Goal: Transaction & Acquisition: Purchase product/service

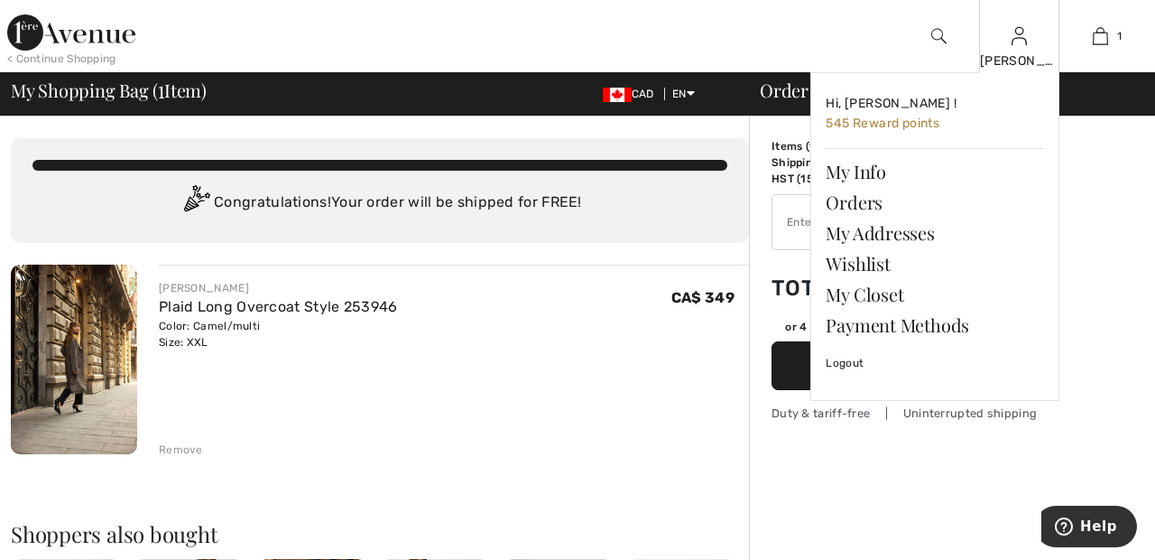
click at [1019, 46] on img at bounding box center [1019, 36] width 15 height 22
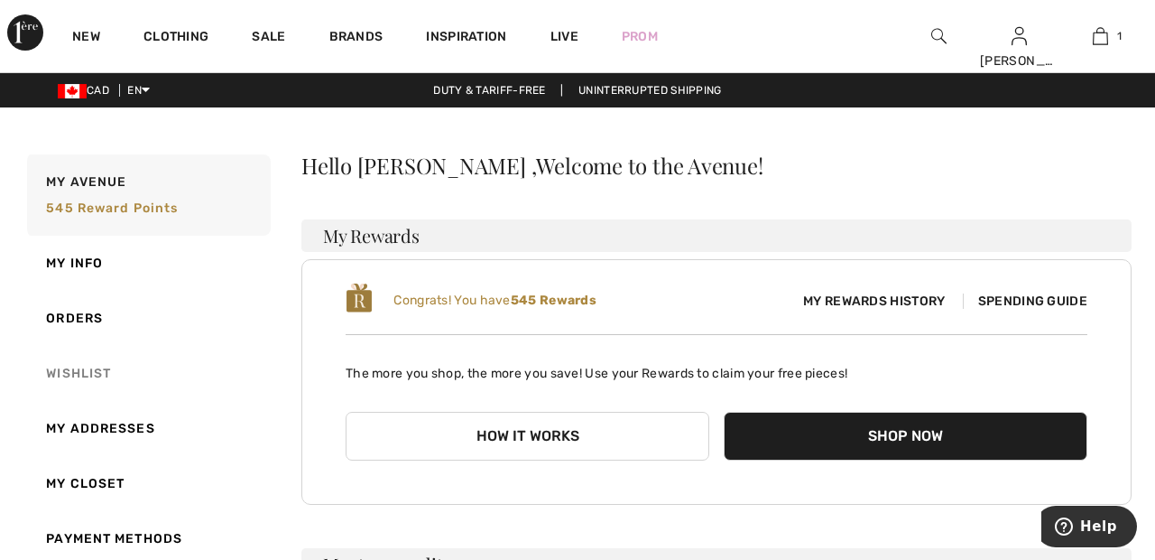
click at [99, 371] on link "Wishlist" at bounding box center [146, 373] width 247 height 55
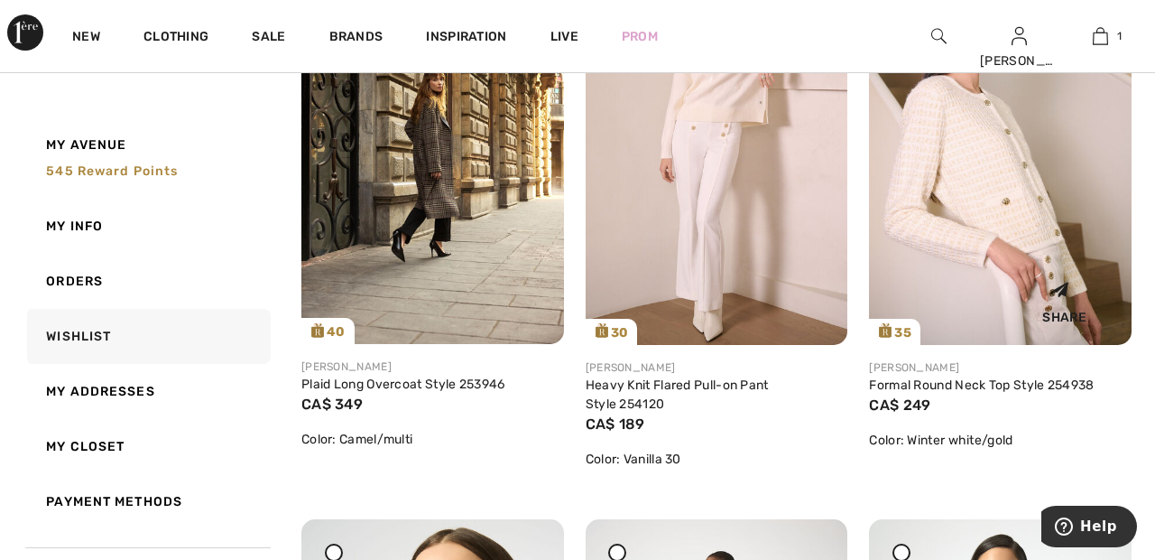
click at [1021, 222] on img at bounding box center [1000, 148] width 263 height 394
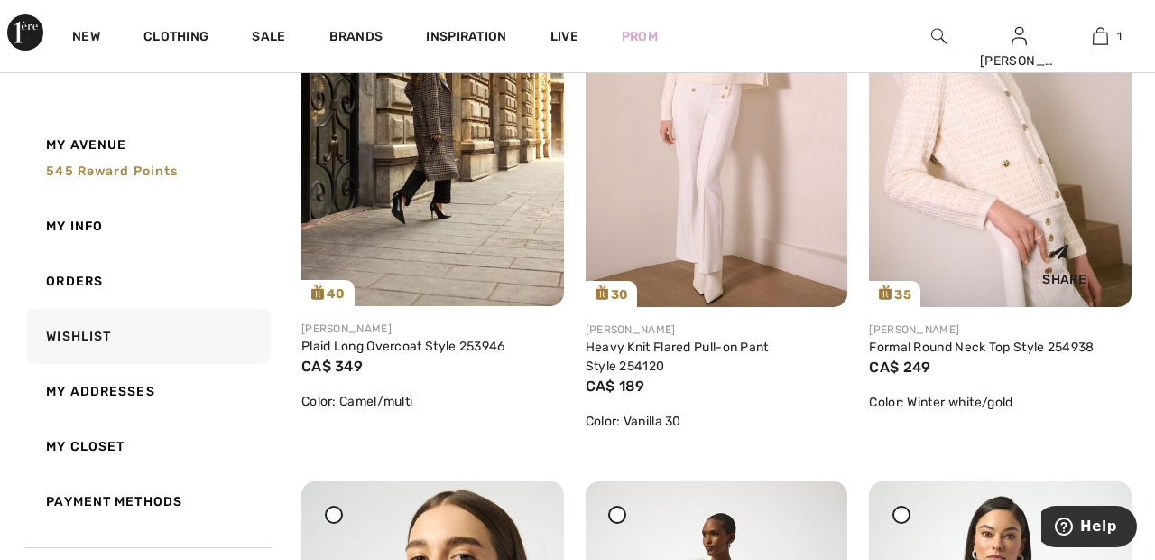
scroll to position [452, 0]
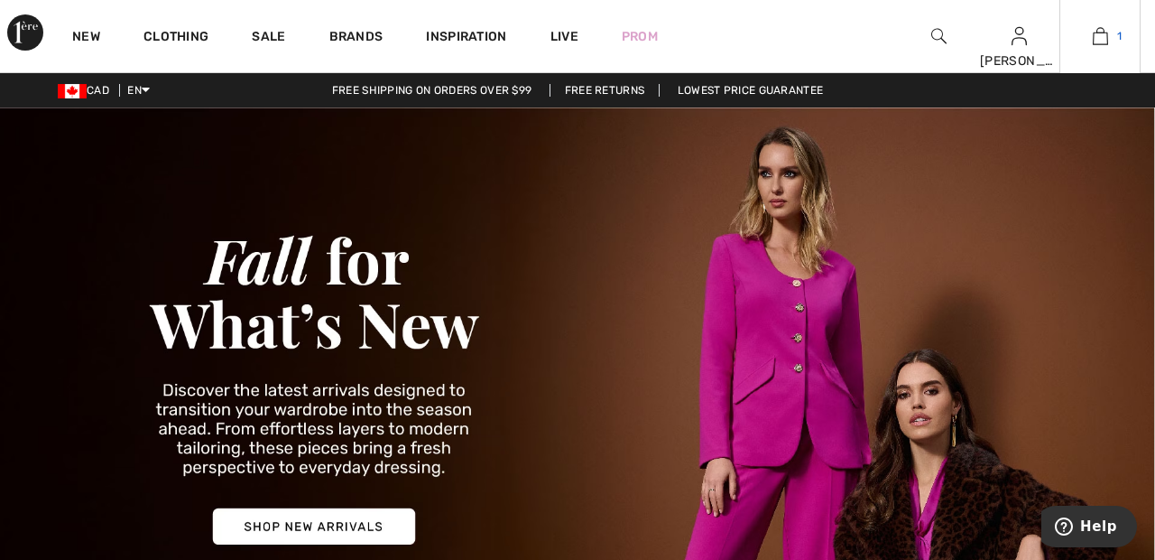
click at [1093, 46] on img at bounding box center [1100, 36] width 15 height 22
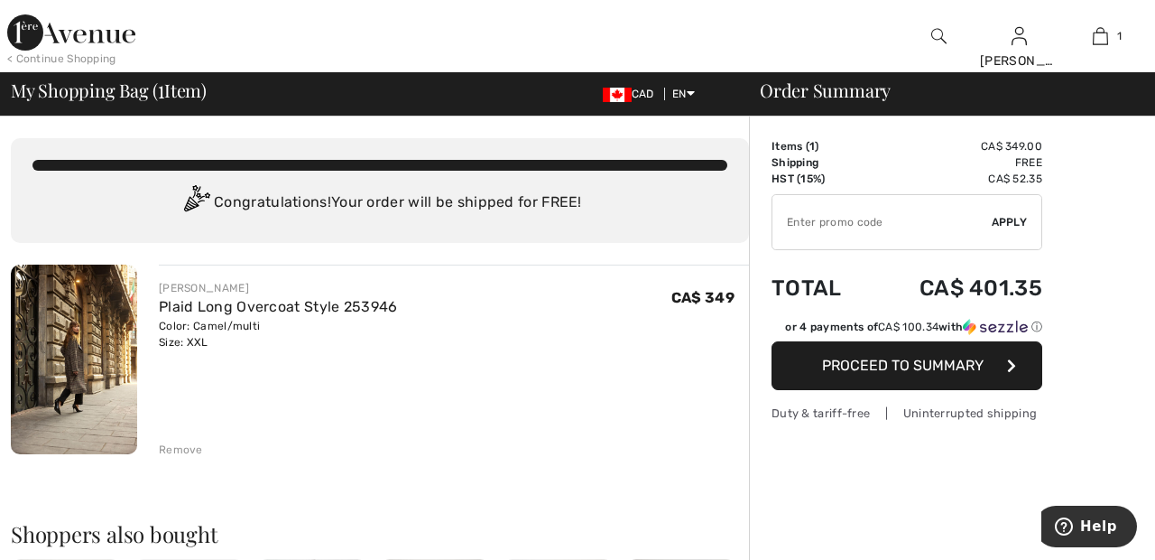
click at [187, 457] on div "Remove" at bounding box center [181, 449] width 44 height 16
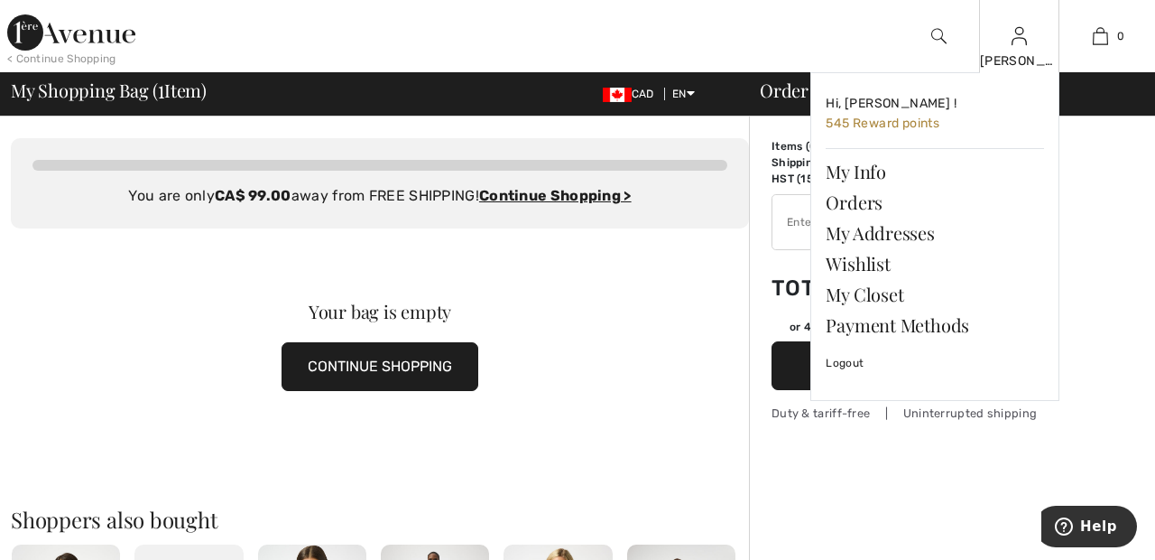
click at [1019, 42] on img at bounding box center [1019, 36] width 15 height 22
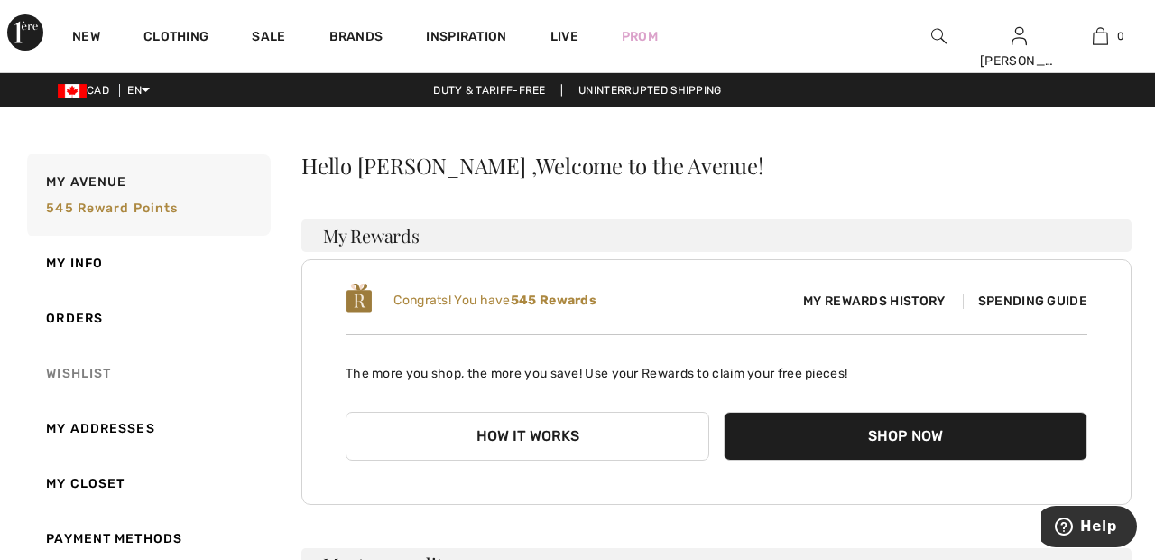
click at [91, 382] on link "Wishlist" at bounding box center [146, 373] width 247 height 55
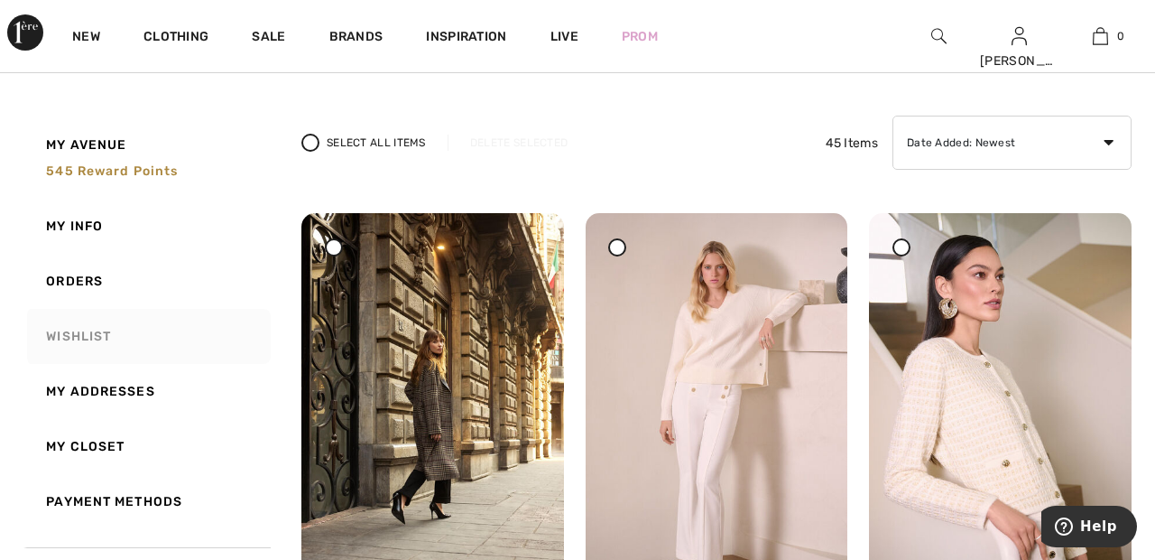
scroll to position [99, 0]
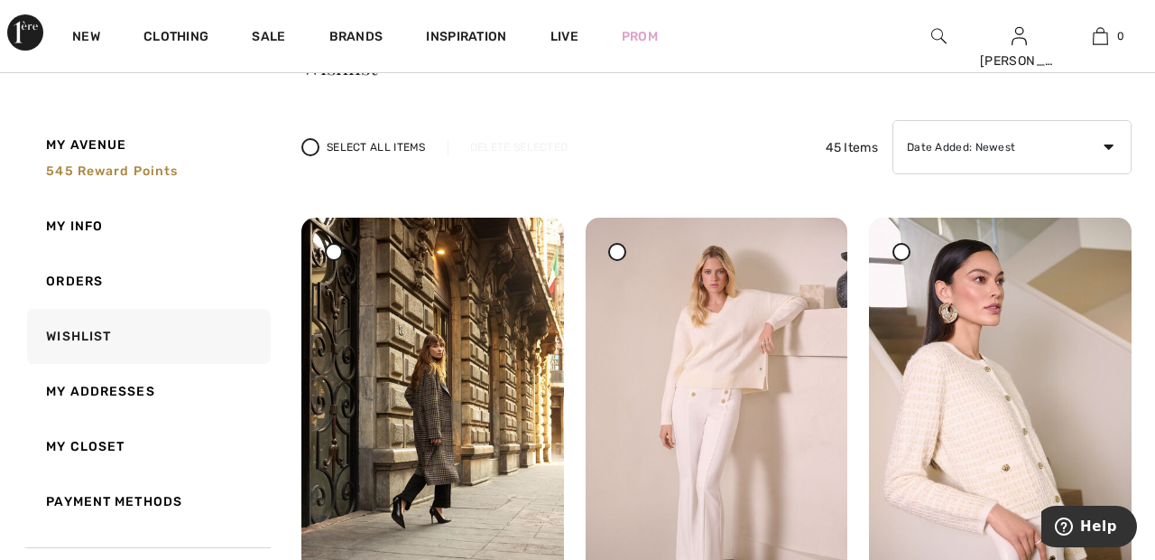
click at [901, 256] on div at bounding box center [902, 252] width 18 height 18
click at [505, 159] on div "Select All Items Delete Selected 45 Items Date Added: Newest Date Added: Oldest…" at bounding box center [716, 147] width 830 height 54
click at [511, 147] on div "Delete Selected" at bounding box center [519, 147] width 143 height 16
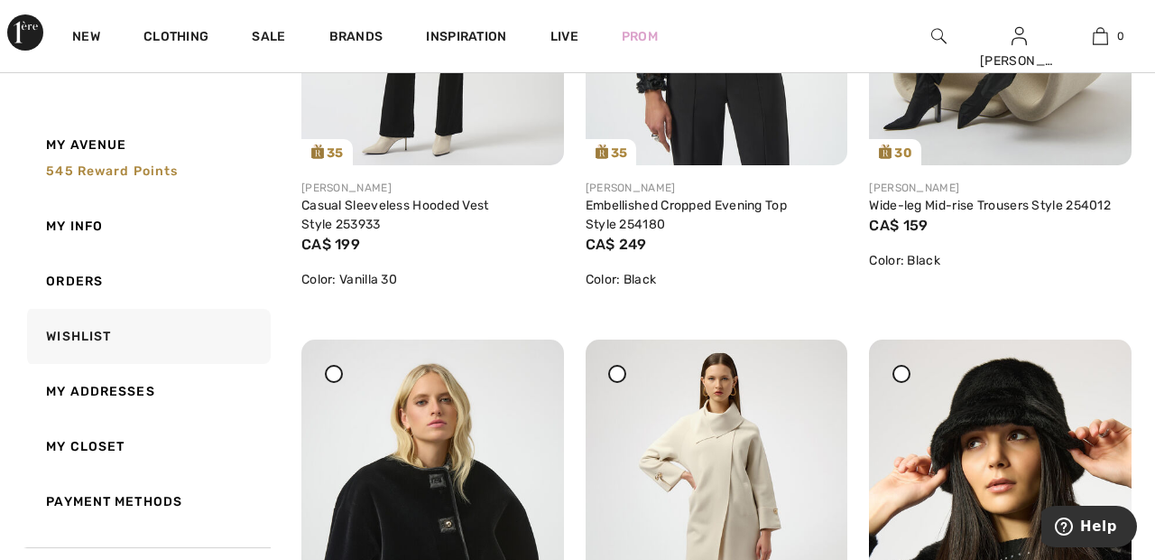
scroll to position [1111, 0]
click at [354, 37] on link "Brands" at bounding box center [356, 38] width 54 height 19
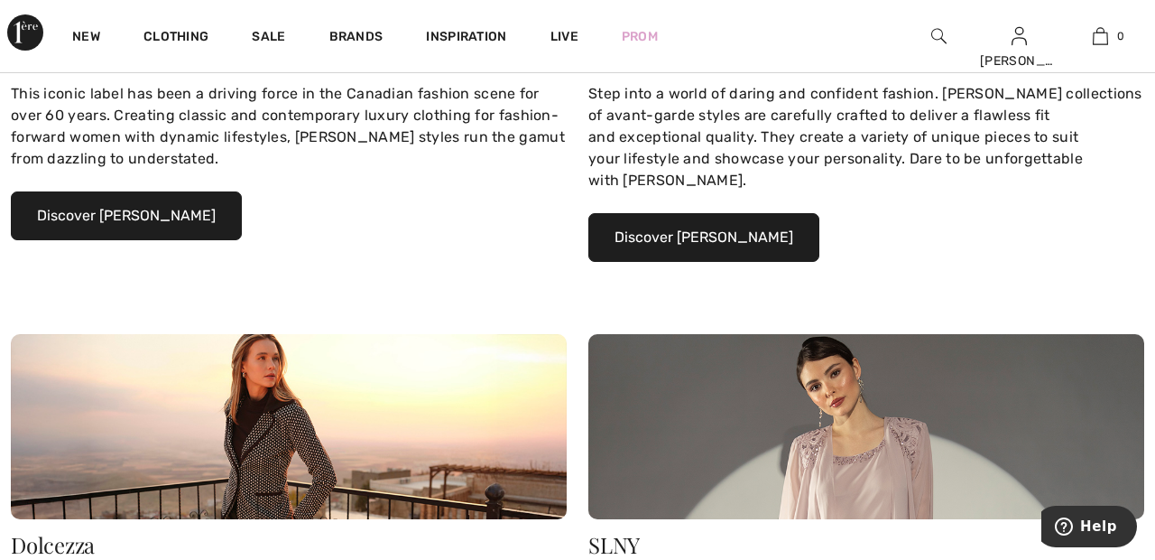
scroll to position [486, 0]
click at [195, 210] on button "Discover Joseph Ribkoff" at bounding box center [126, 215] width 231 height 49
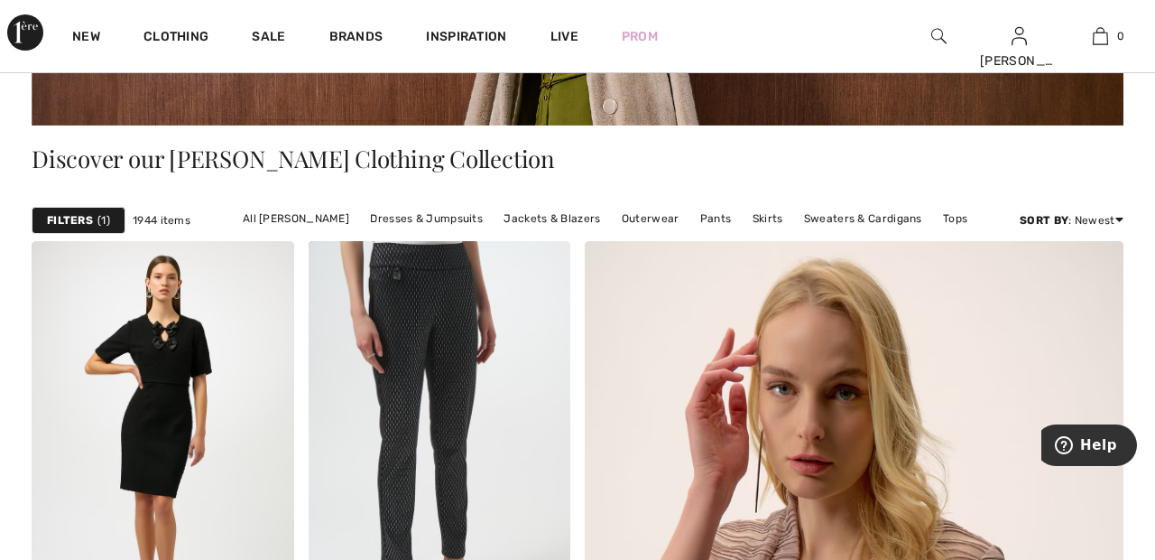
scroll to position [348, 0]
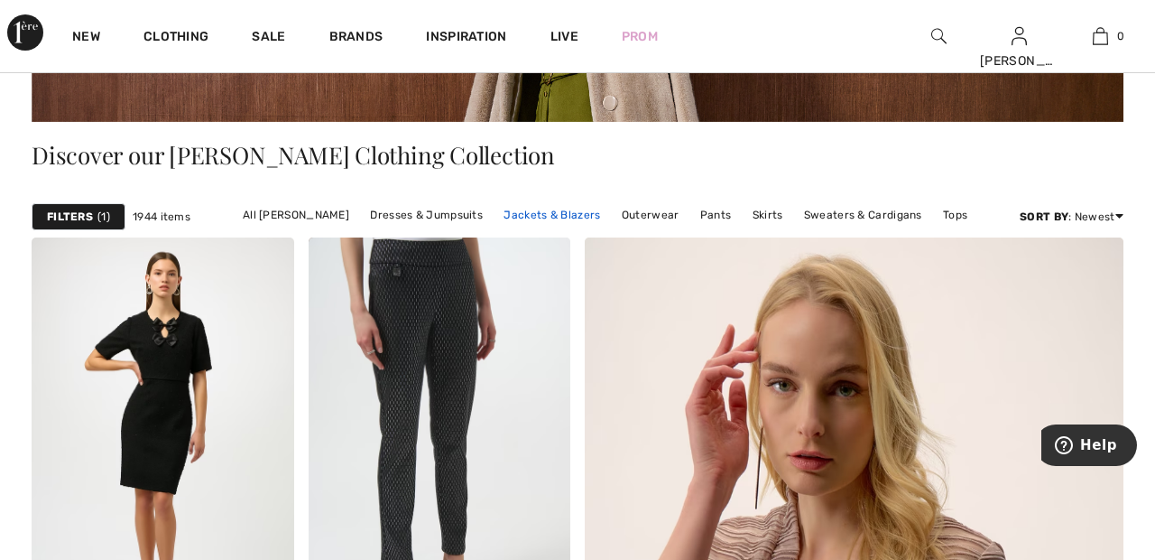
click at [554, 215] on link "Jackets & Blazers" at bounding box center [552, 214] width 115 height 23
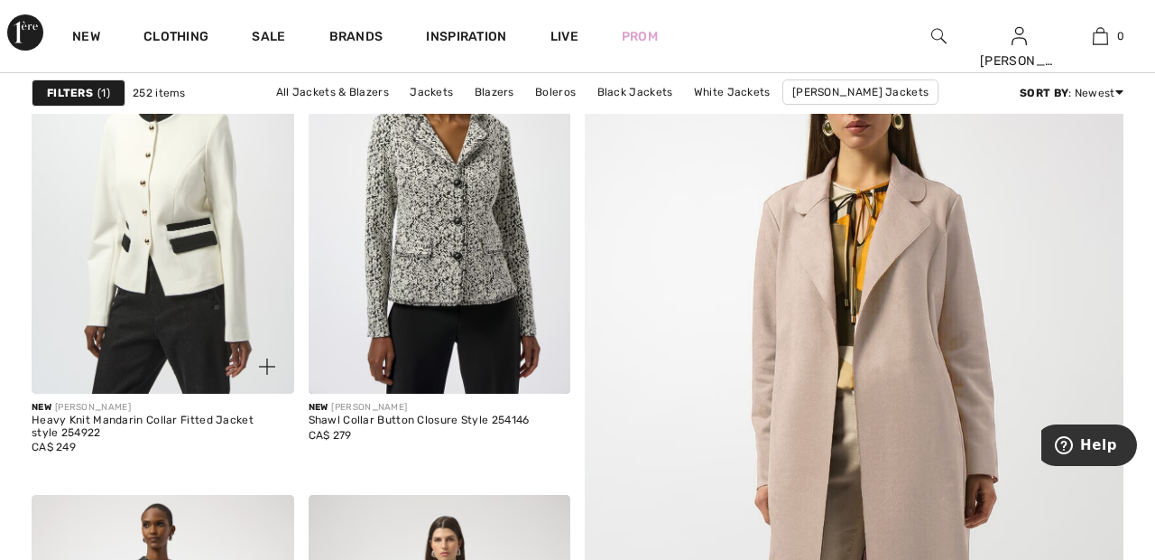
click at [197, 246] on img at bounding box center [163, 197] width 263 height 394
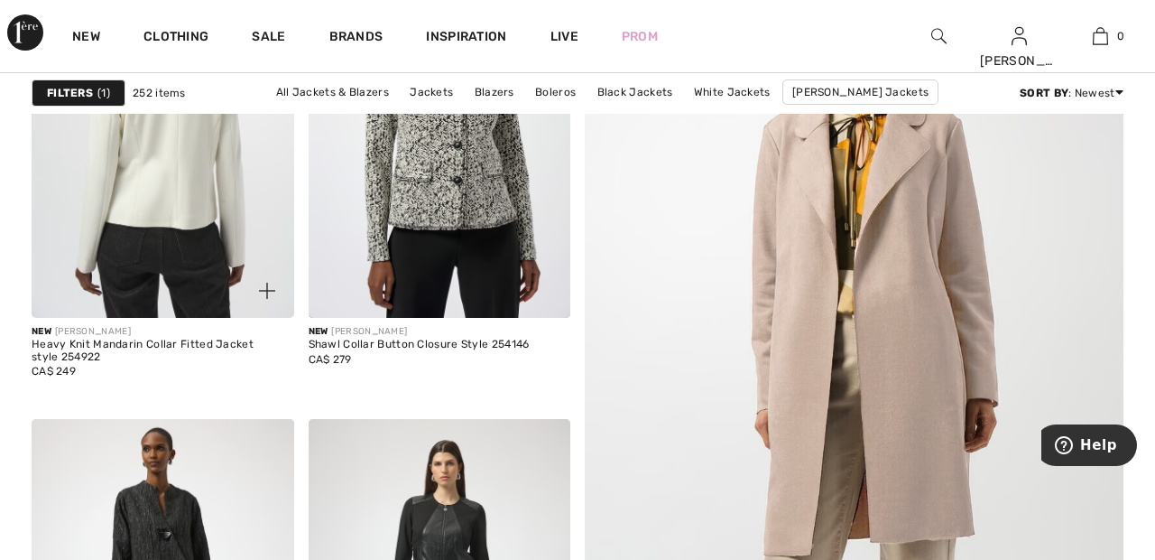
scroll to position [353, 0]
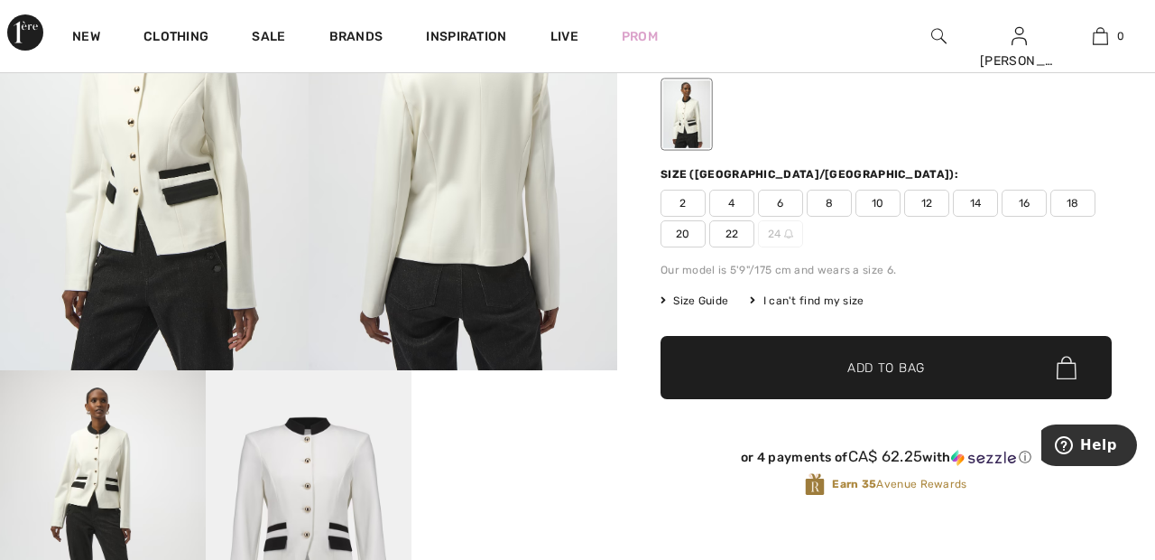
scroll to position [200, 0]
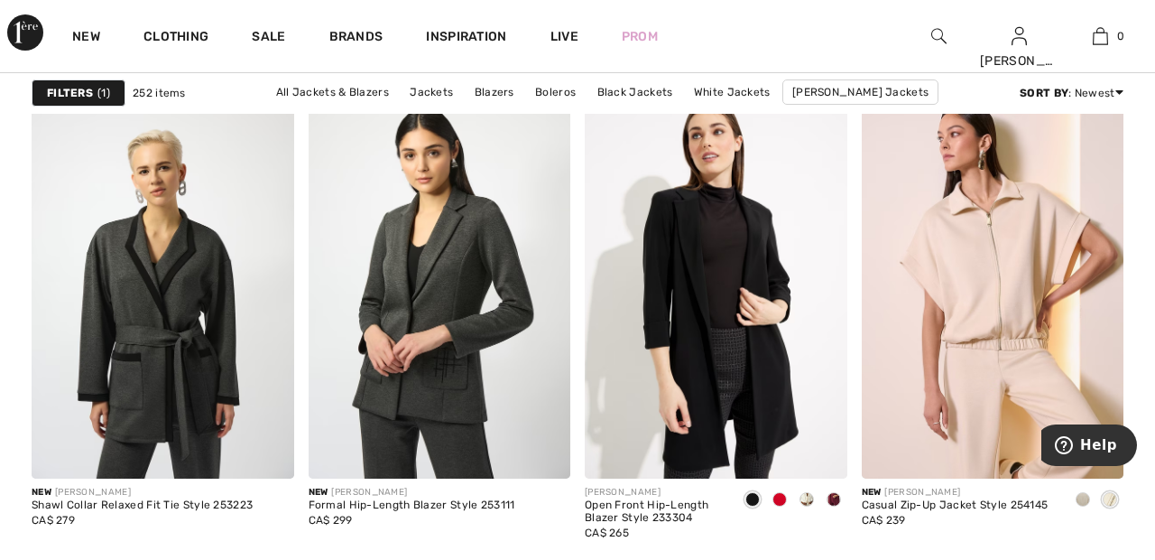
scroll to position [2350, 0]
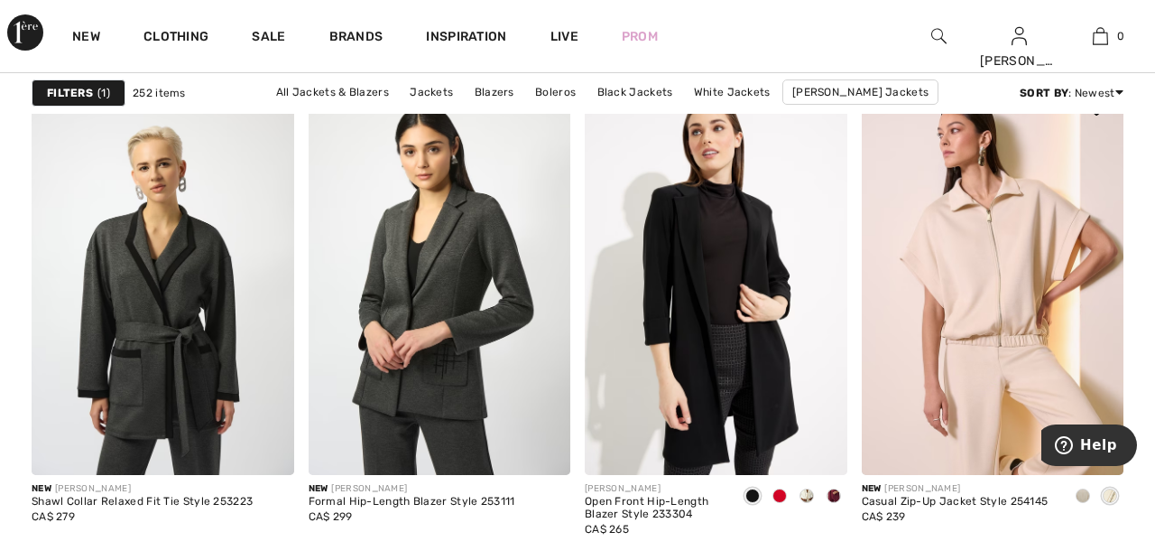
click at [1021, 315] on img at bounding box center [993, 278] width 263 height 394
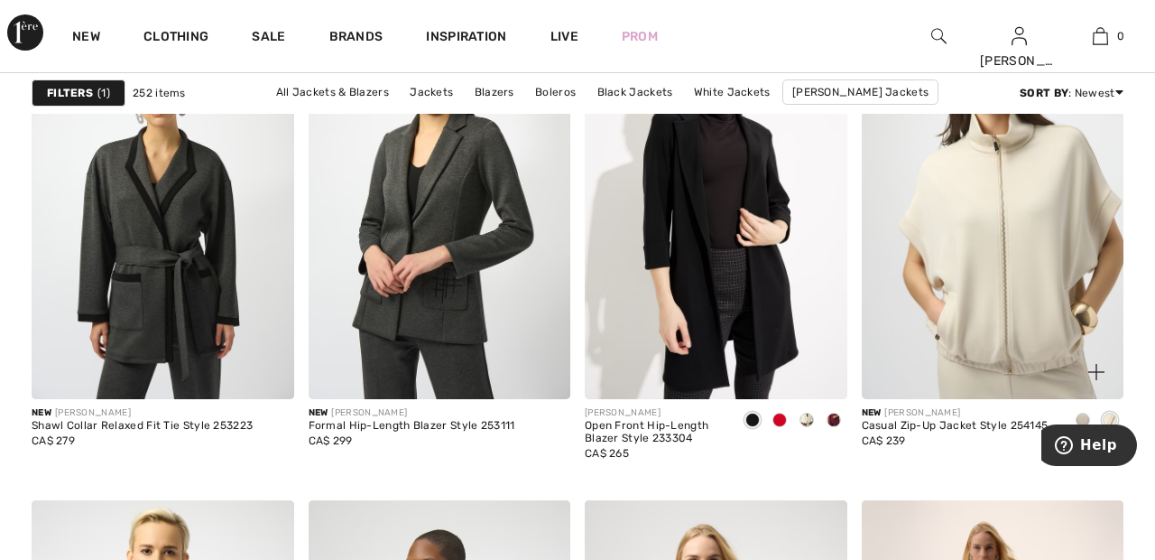
scroll to position [2436, 0]
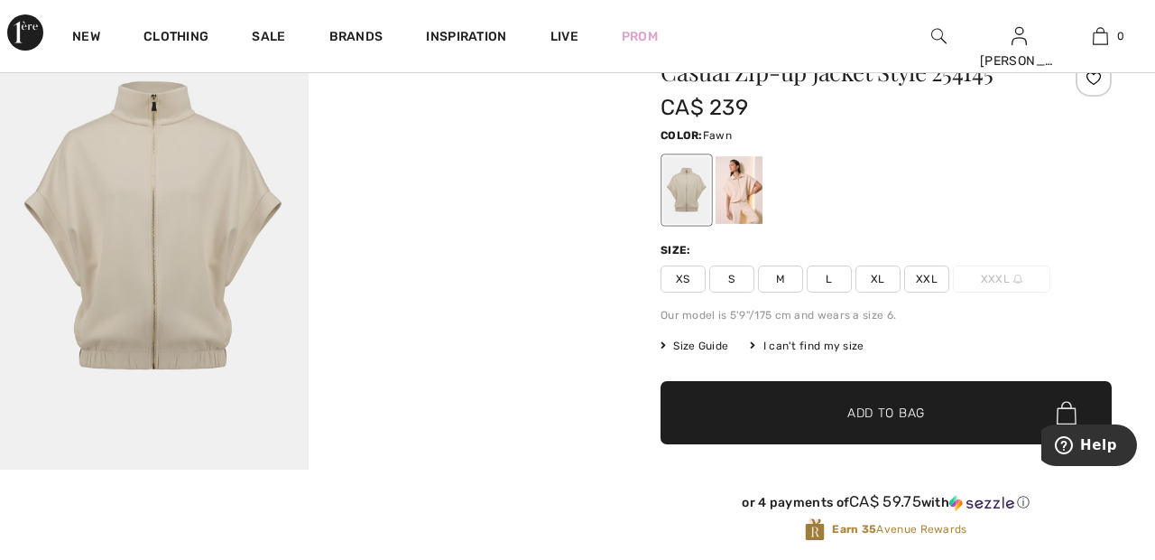
scroll to position [100, 0]
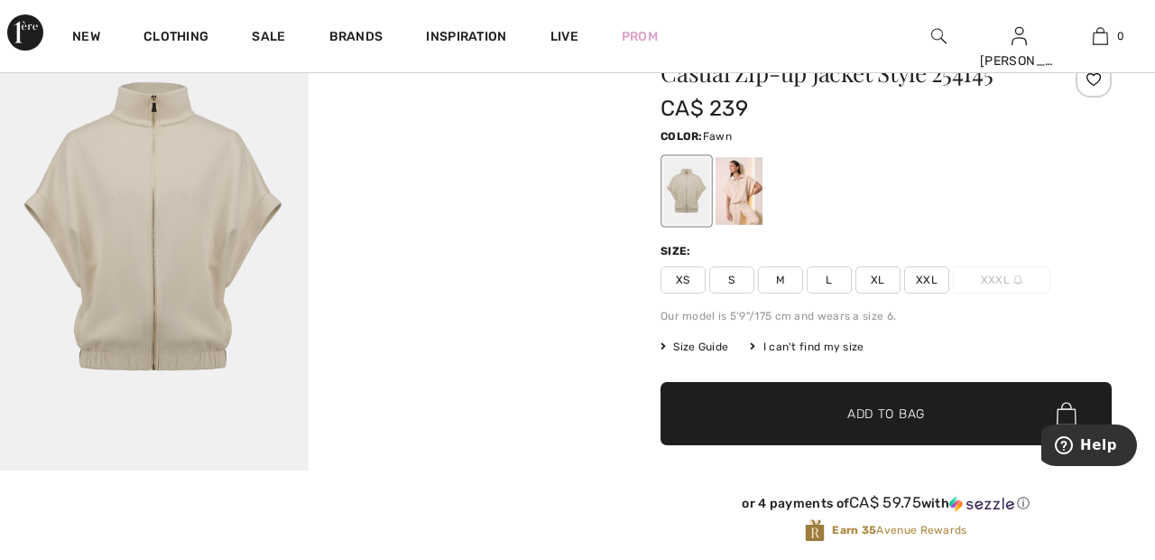
click at [751, 202] on div at bounding box center [739, 191] width 47 height 68
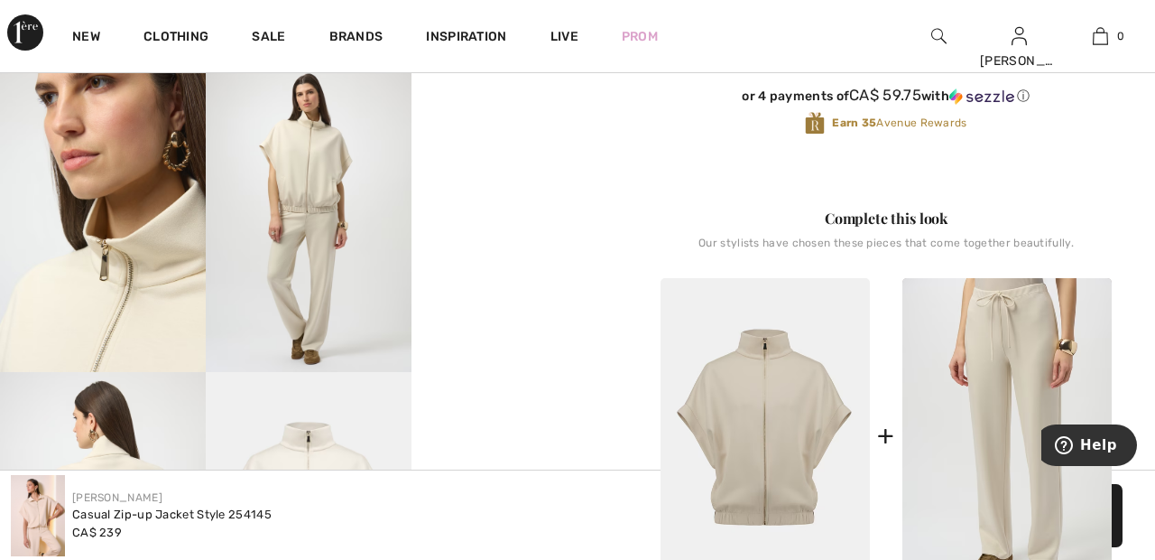
scroll to position [508, 0]
click at [152, 276] on img at bounding box center [103, 216] width 206 height 309
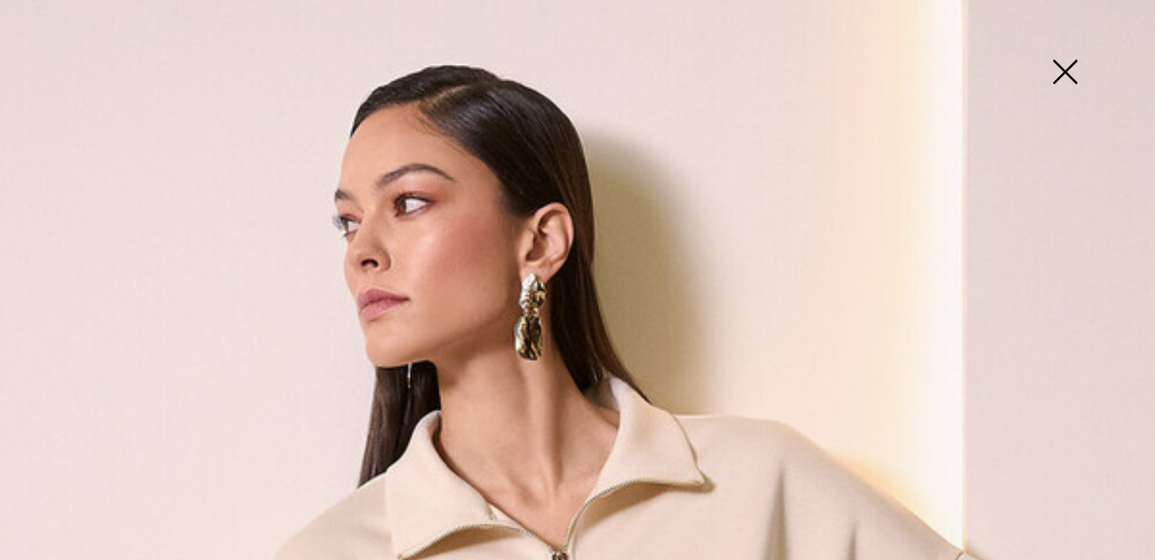
scroll to position [0, 0]
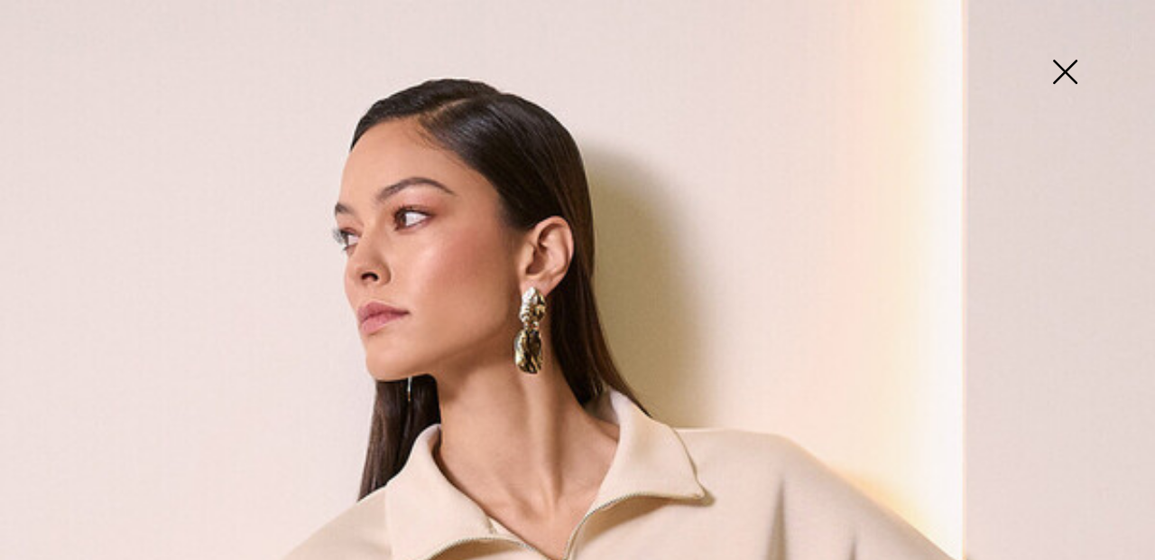
click at [1076, 78] on img at bounding box center [1065, 73] width 90 height 93
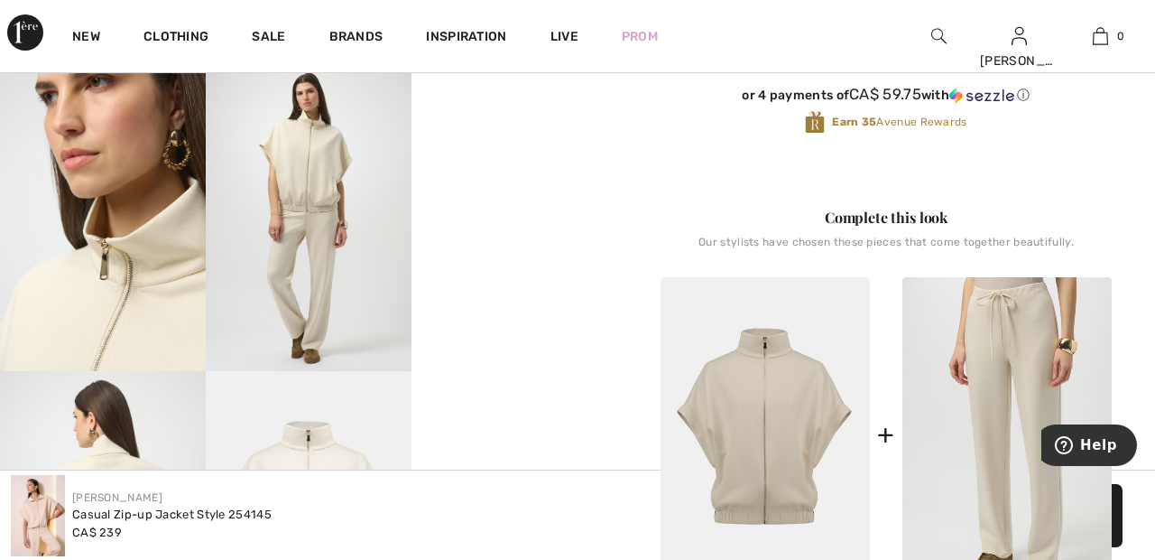
click at [513, 165] on video "Your browser does not support the video tag." at bounding box center [515, 113] width 206 height 103
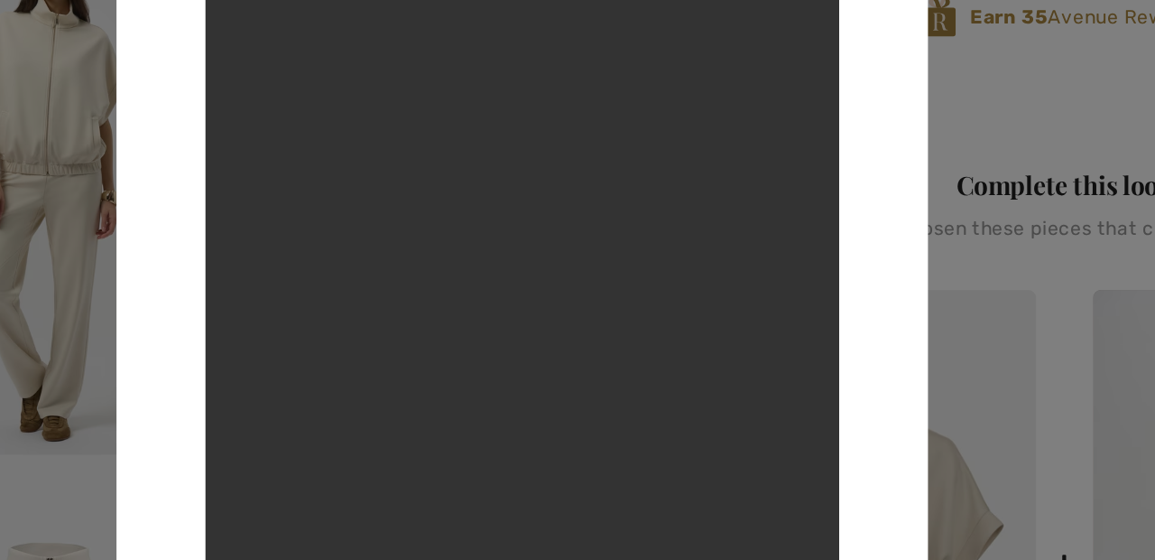
click at [840, 321] on div at bounding box center [577, 280] width 1155 height 560
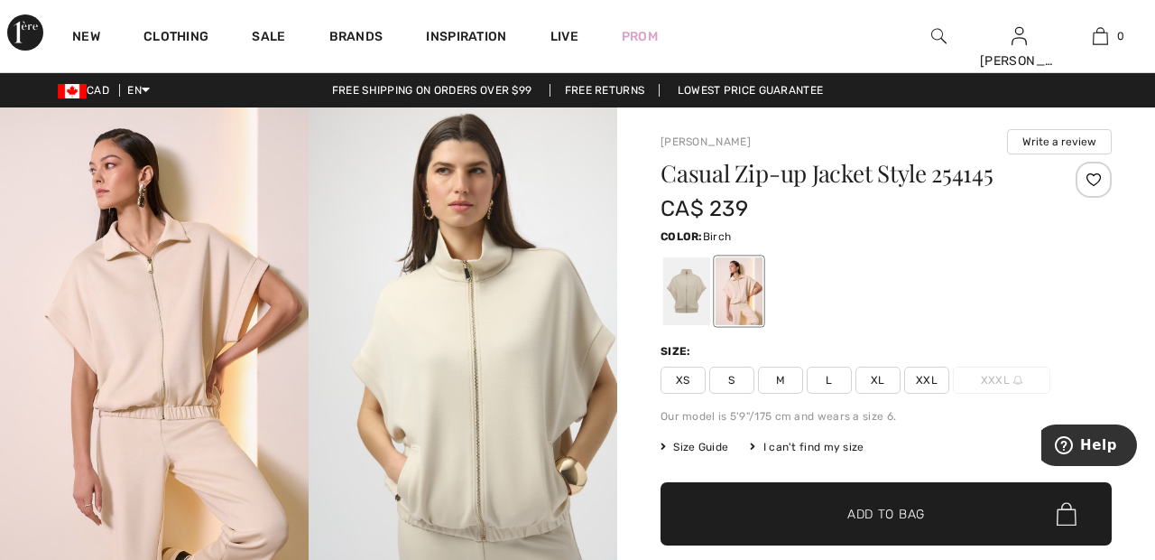
click at [687, 289] on div at bounding box center [686, 291] width 47 height 68
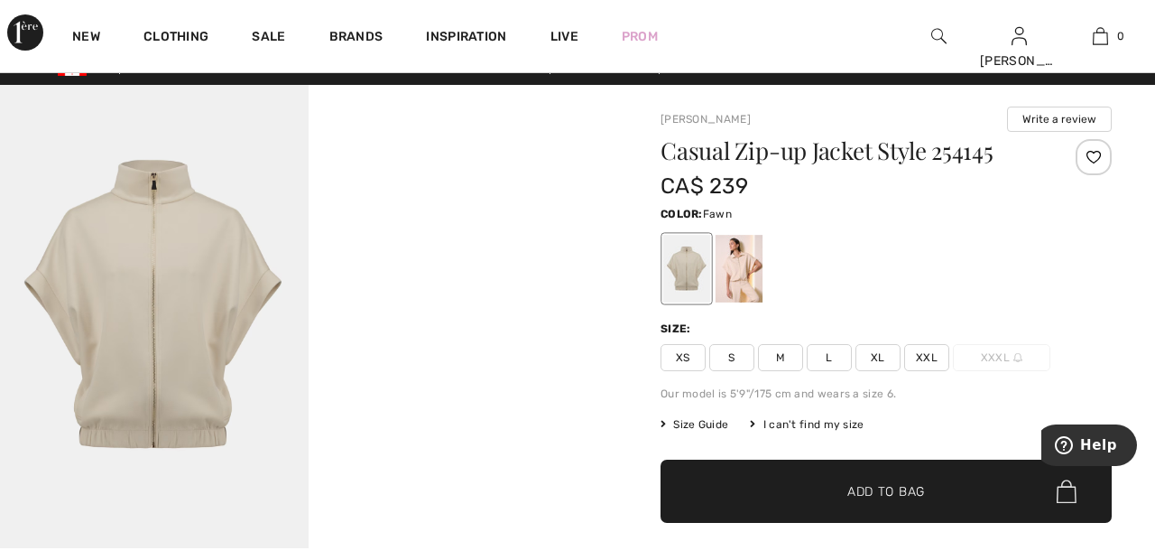
scroll to position [24, 0]
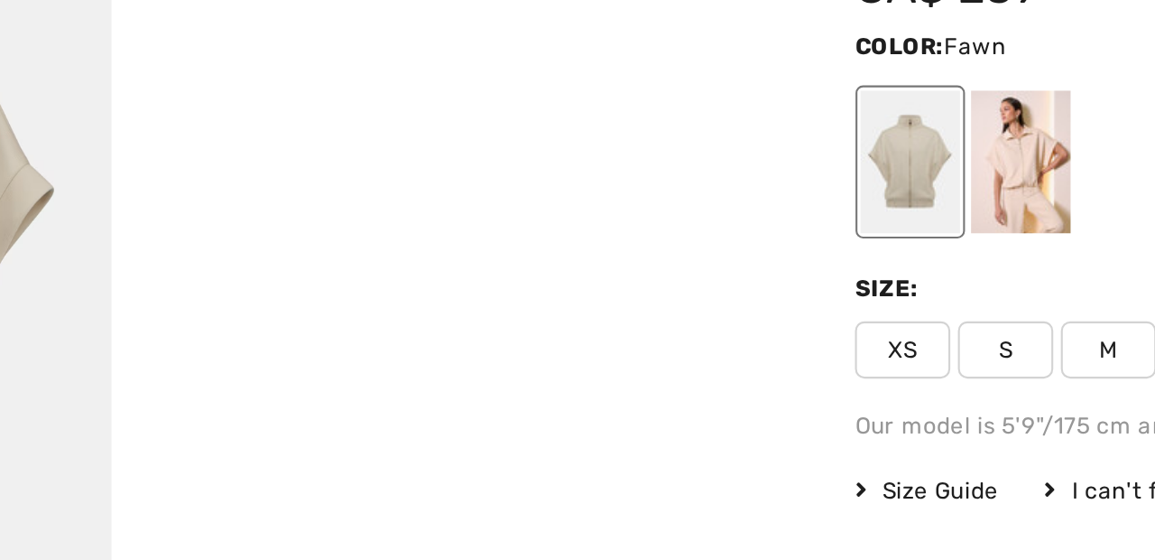
click at [749, 279] on div at bounding box center [739, 267] width 47 height 68
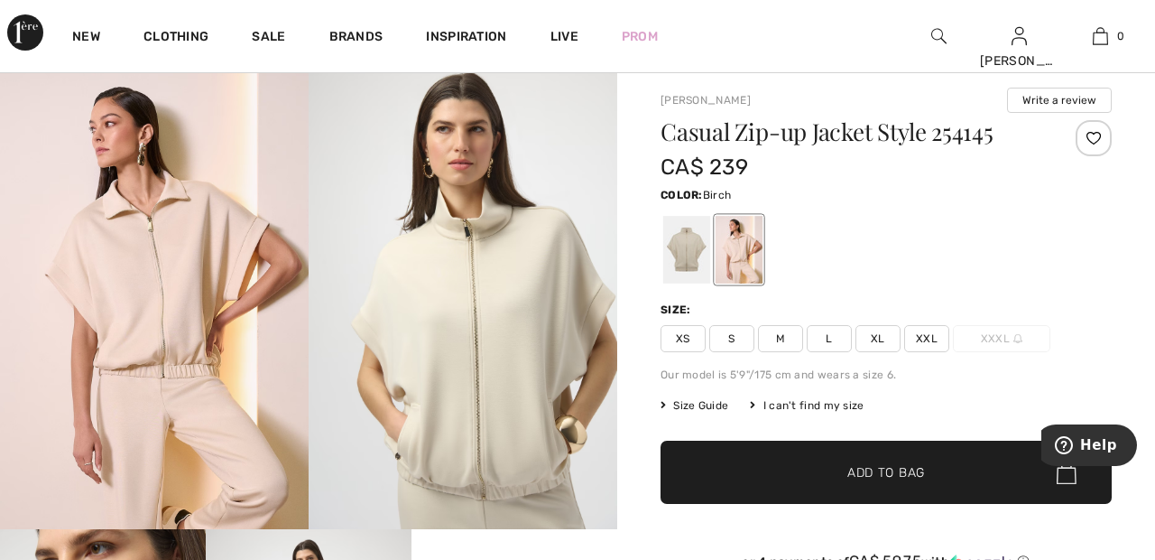
scroll to position [0, 0]
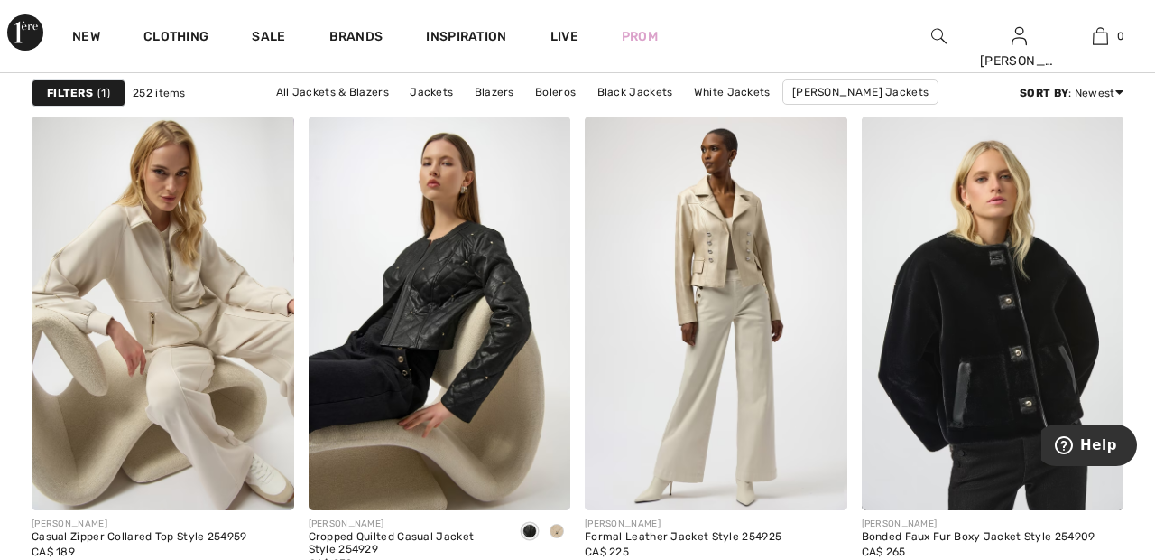
scroll to position [5471, 0]
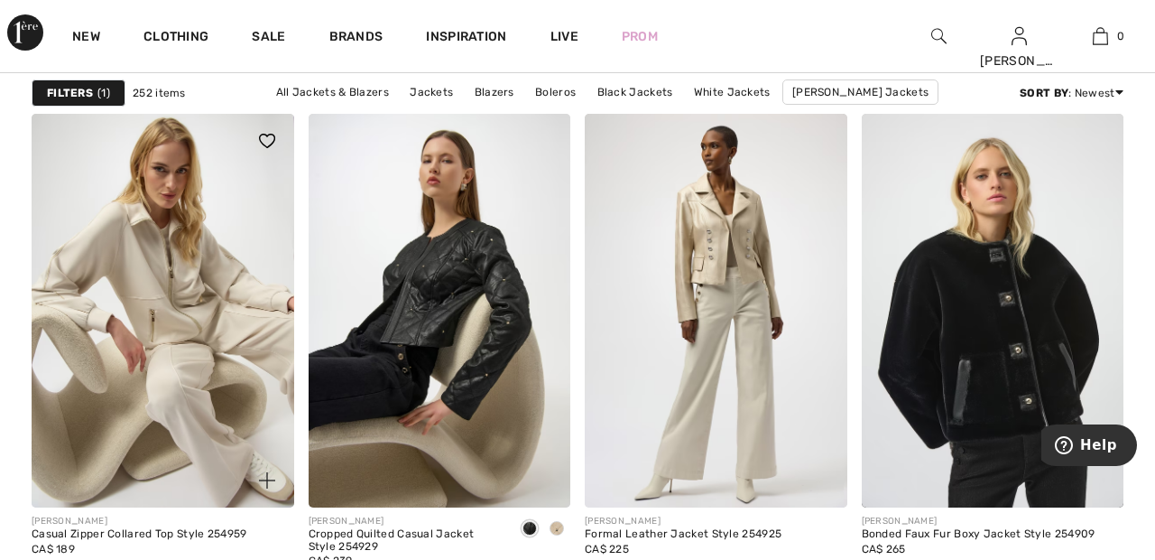
click at [205, 330] on img at bounding box center [163, 311] width 263 height 394
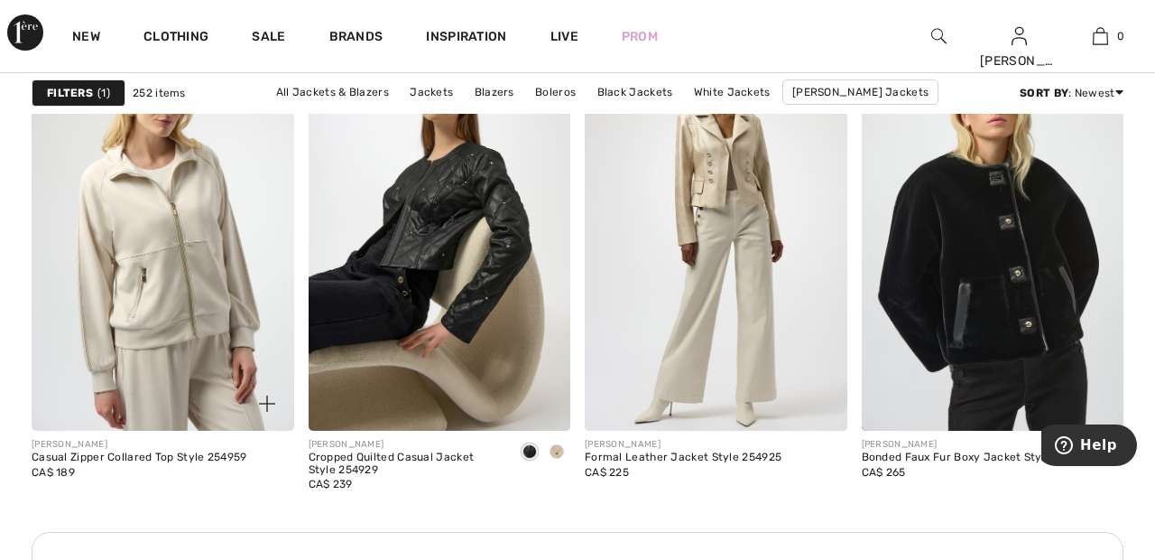
scroll to position [5558, 0]
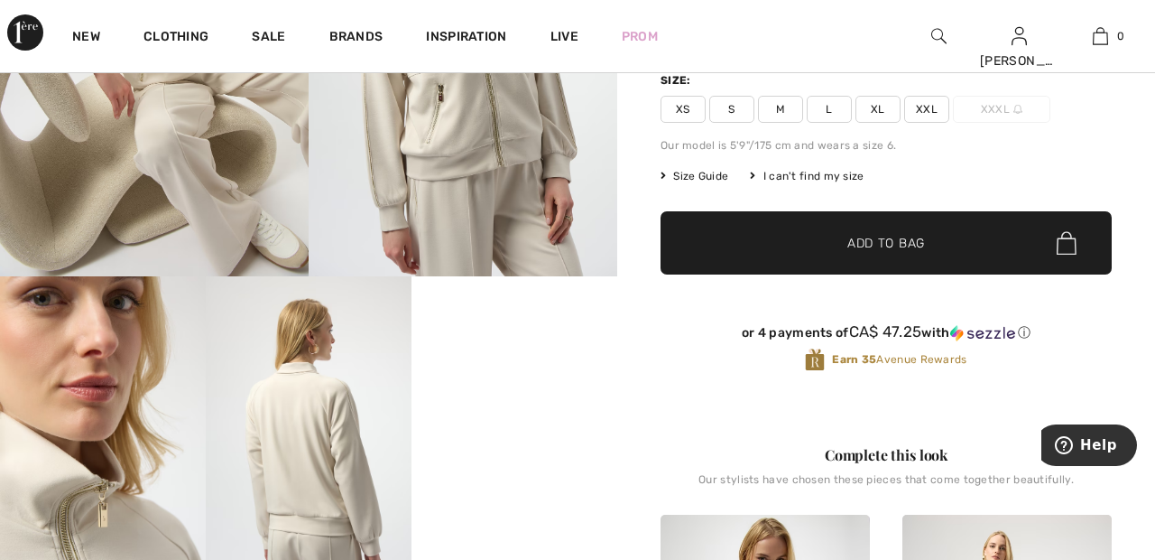
scroll to position [291, 0]
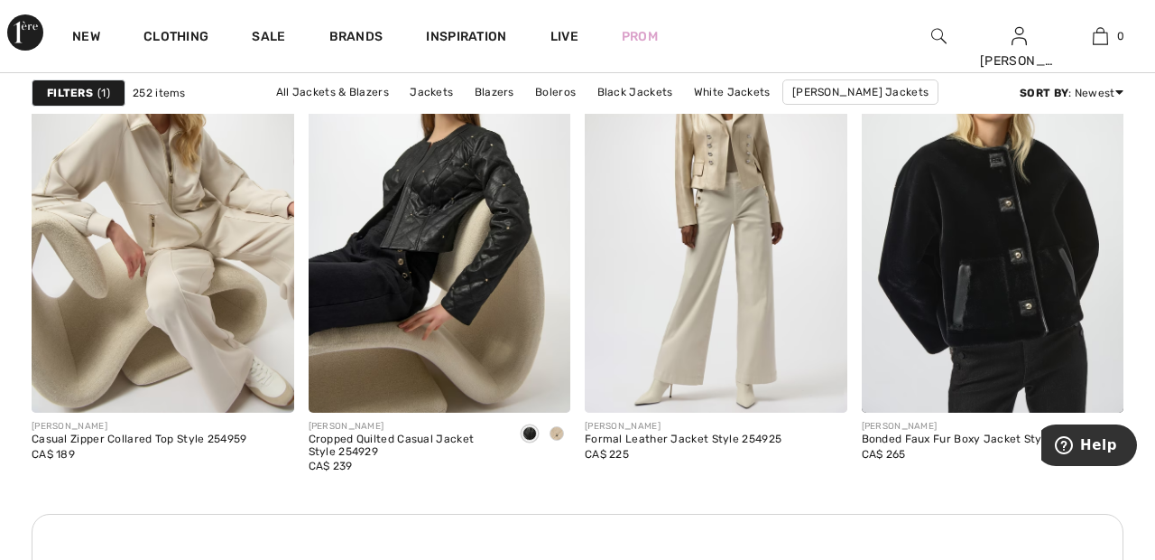
scroll to position [5568, 0]
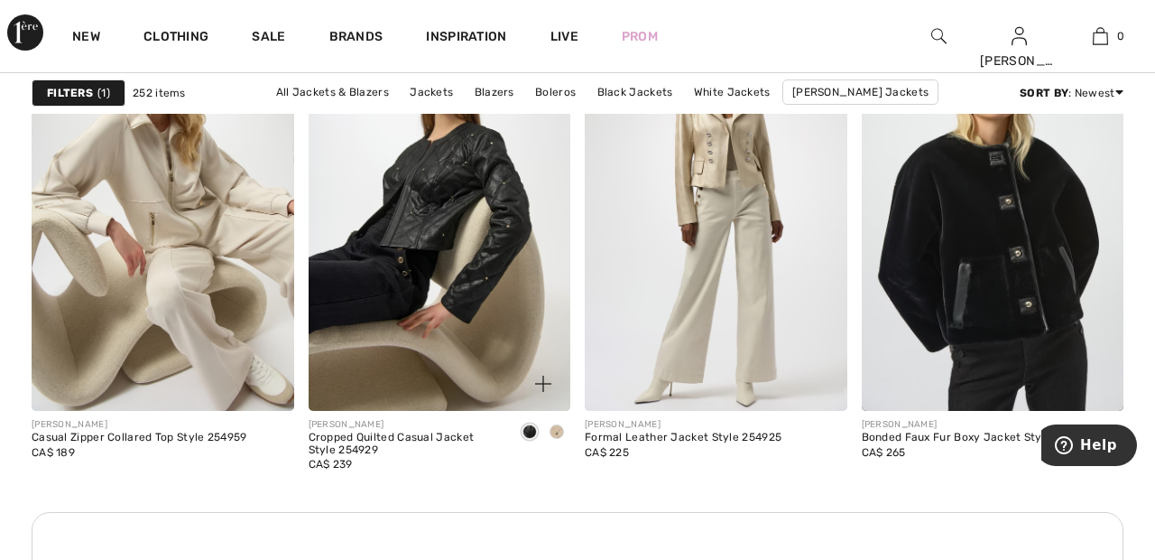
click at [496, 243] on img at bounding box center [440, 214] width 263 height 394
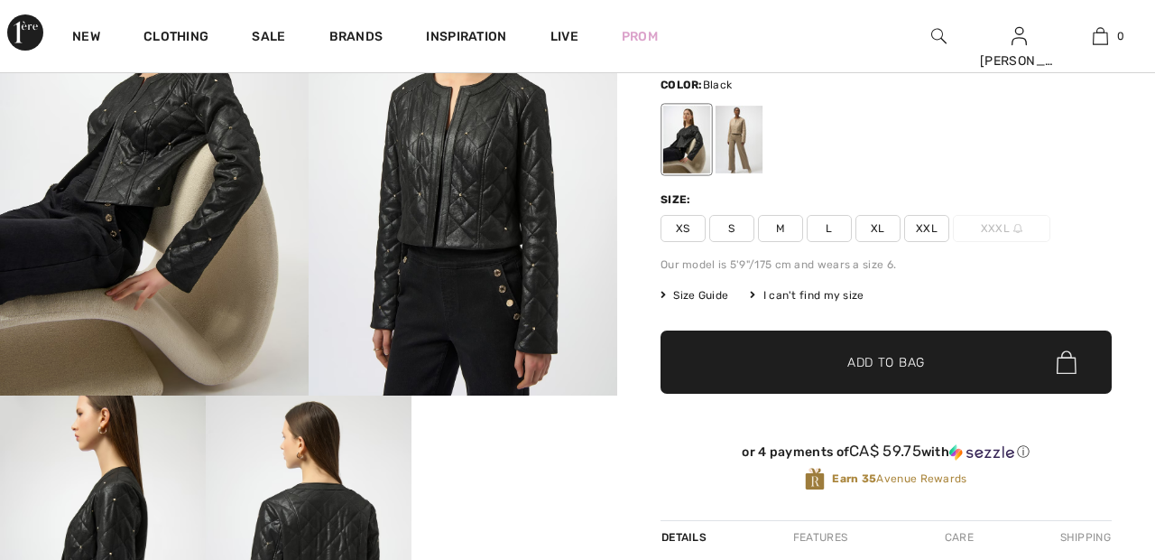
scroll to position [176, 0]
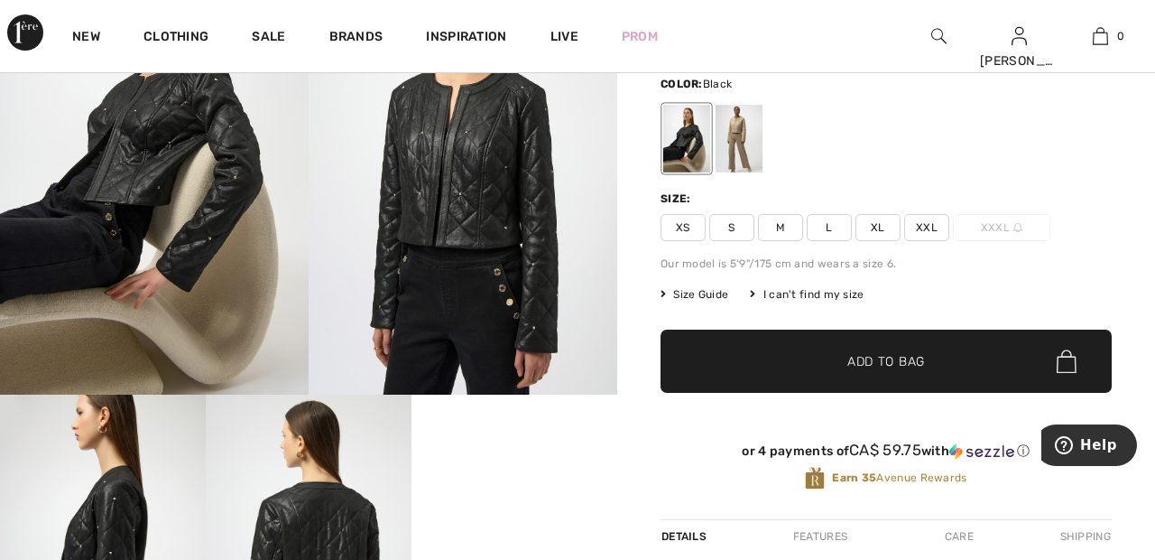
click at [763, 137] on div at bounding box center [739, 139] width 47 height 68
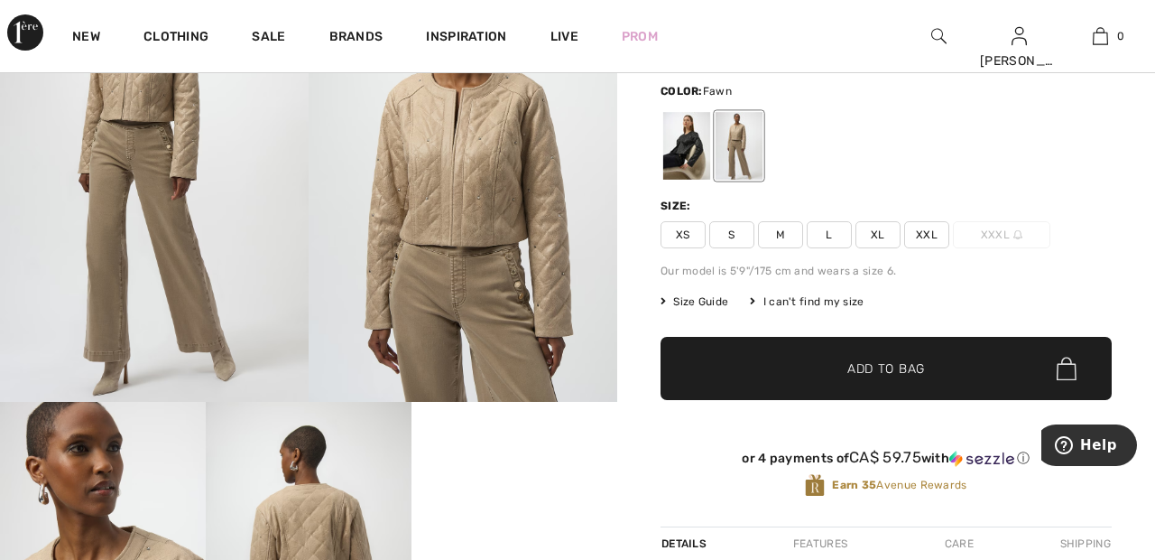
scroll to position [156, 0]
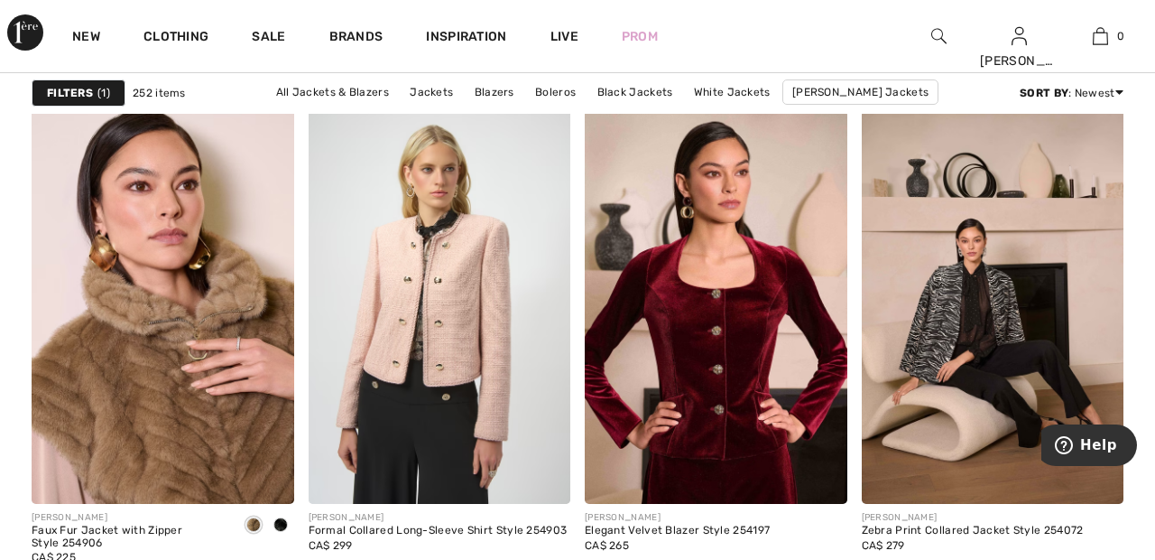
scroll to position [6162, 0]
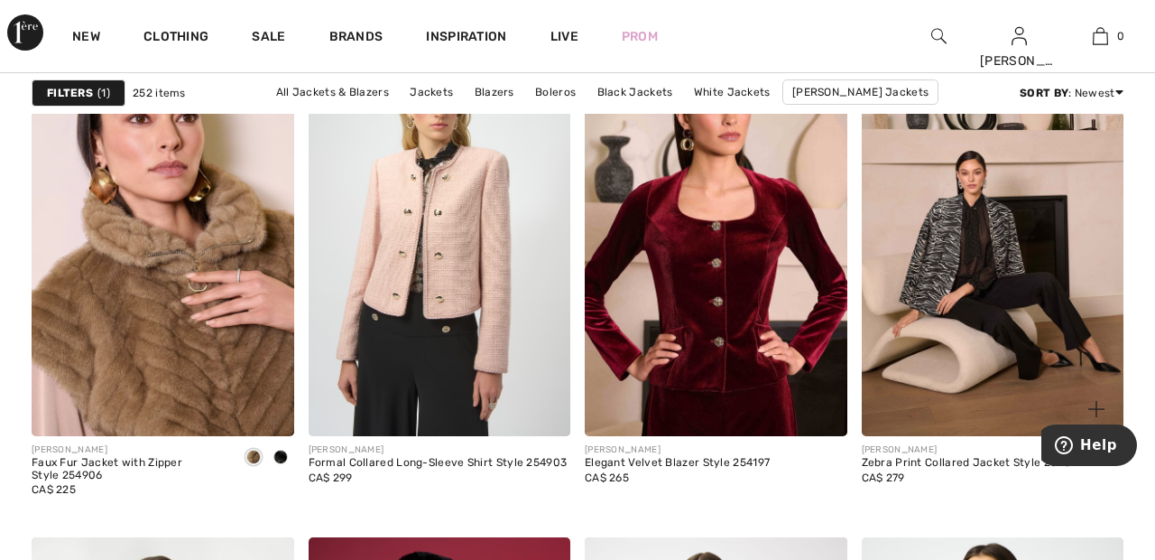
click at [969, 241] on img at bounding box center [993, 239] width 263 height 394
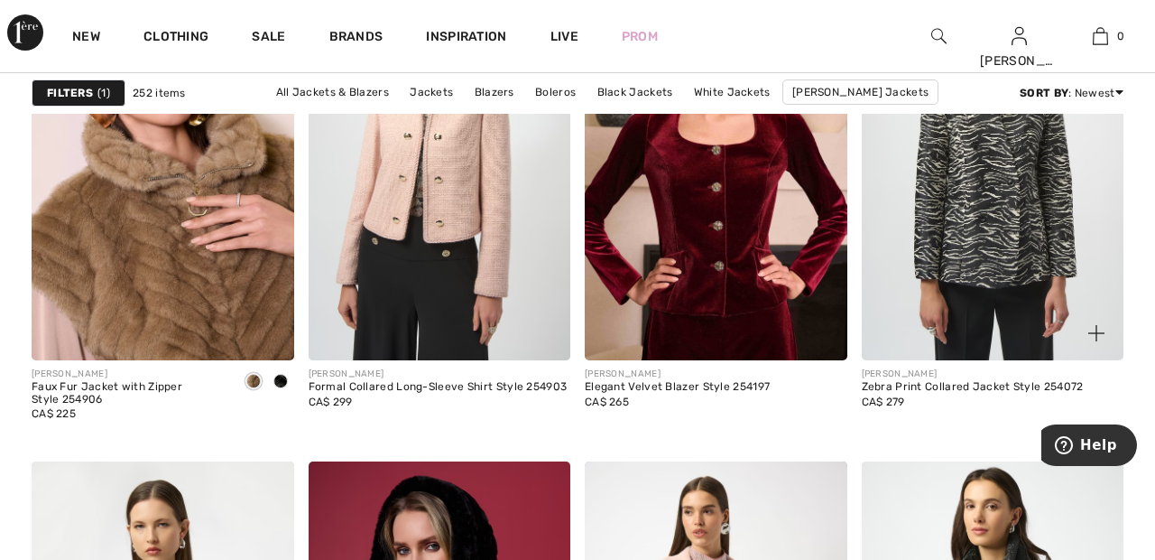
scroll to position [6311, 0]
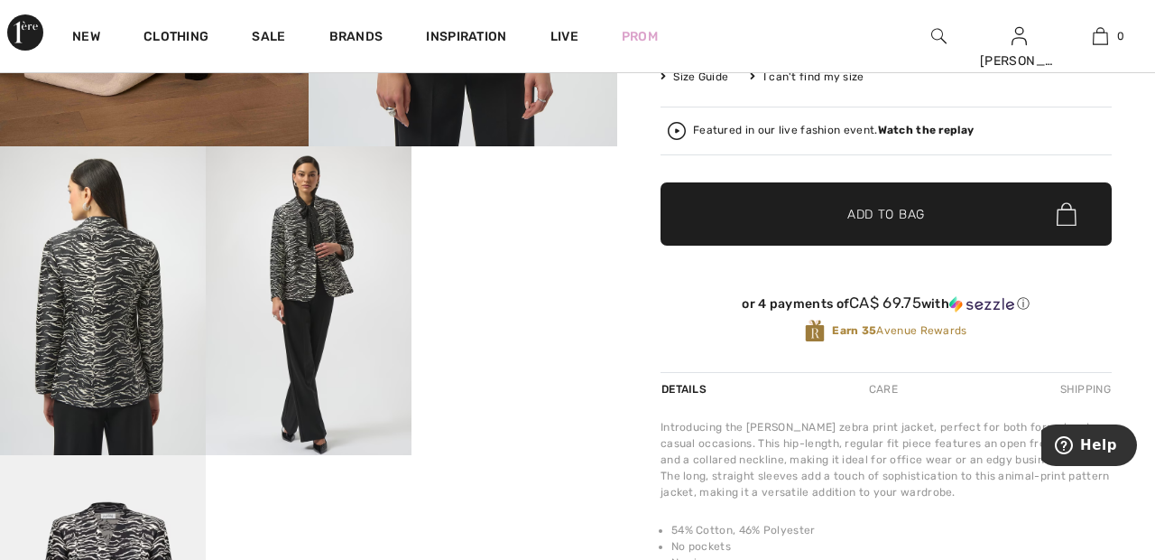
scroll to position [413, 0]
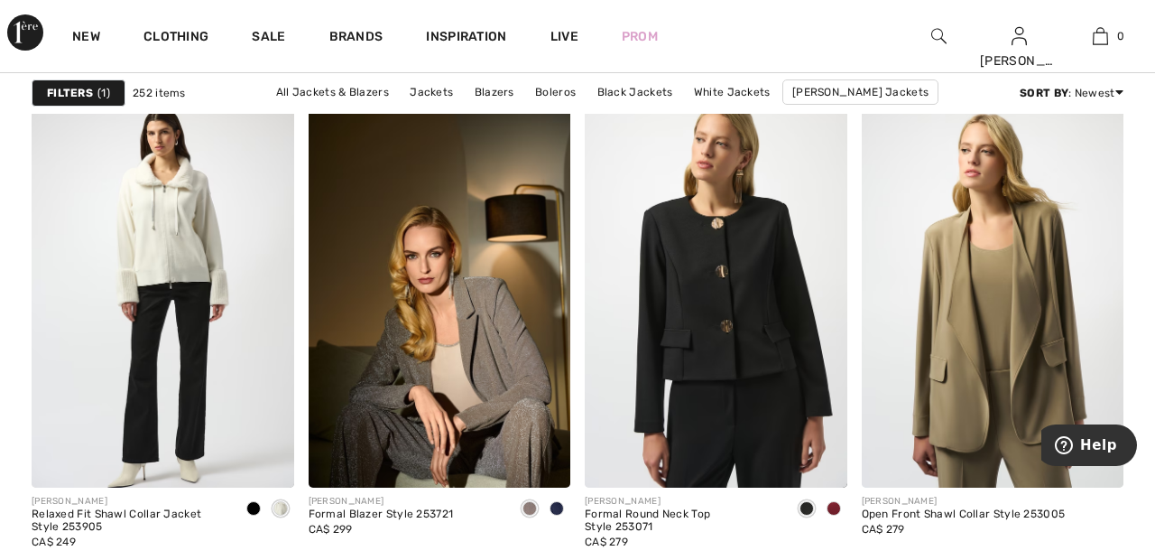
scroll to position [7162, 0]
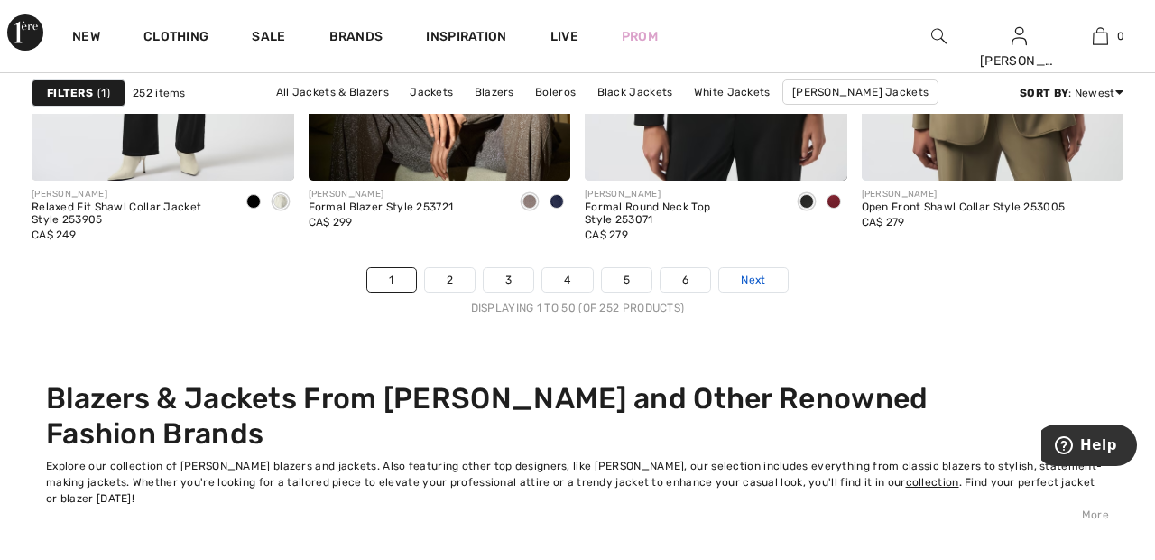
click at [769, 276] on link "Next" at bounding box center [753, 279] width 68 height 23
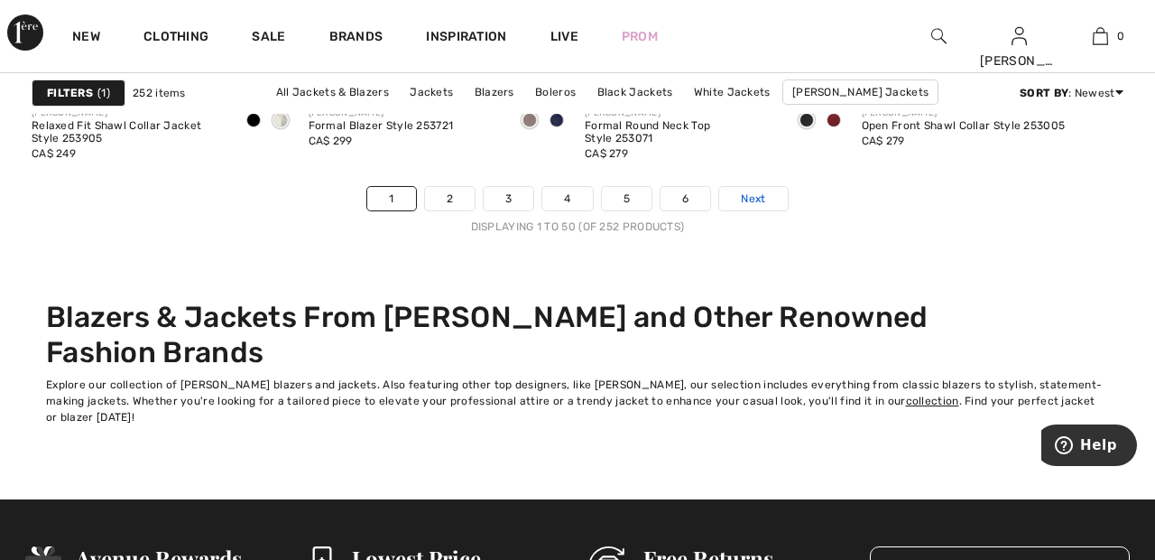
scroll to position [7555, 0]
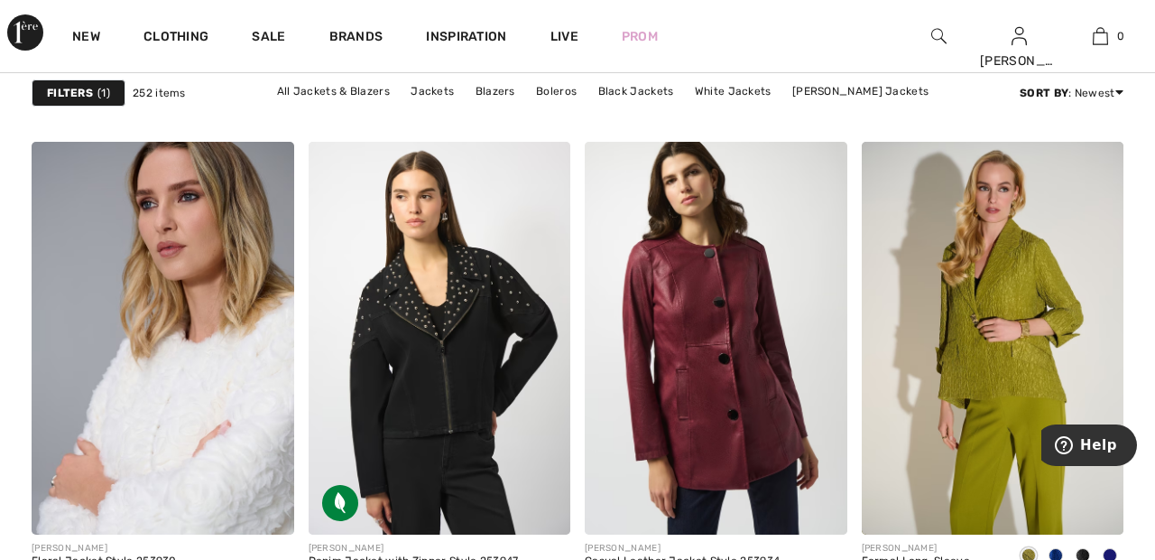
scroll to position [1115, 0]
click at [235, 392] on img at bounding box center [163, 338] width 263 height 394
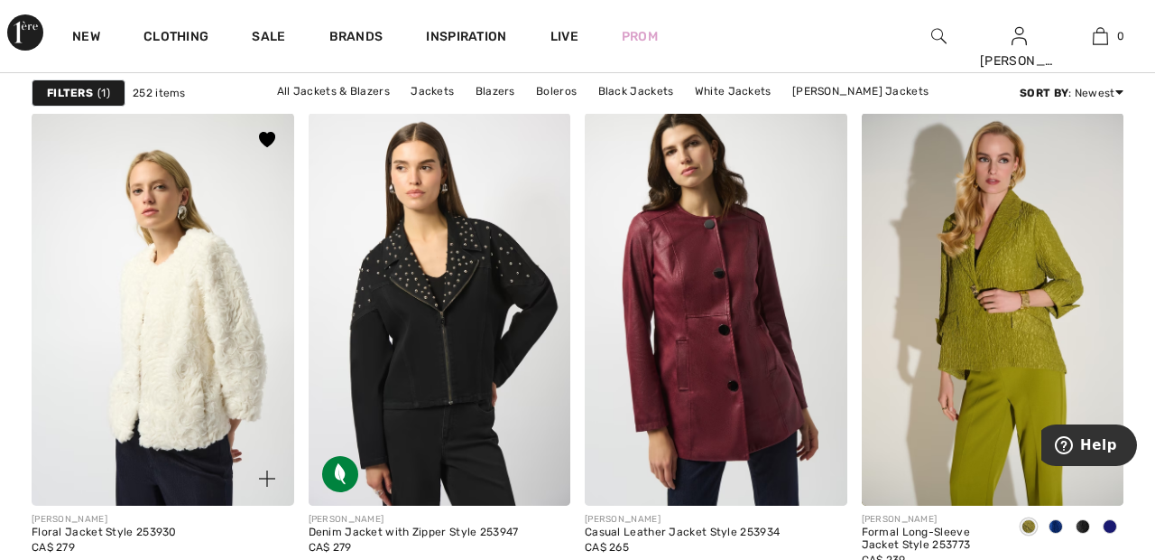
scroll to position [1201, 0]
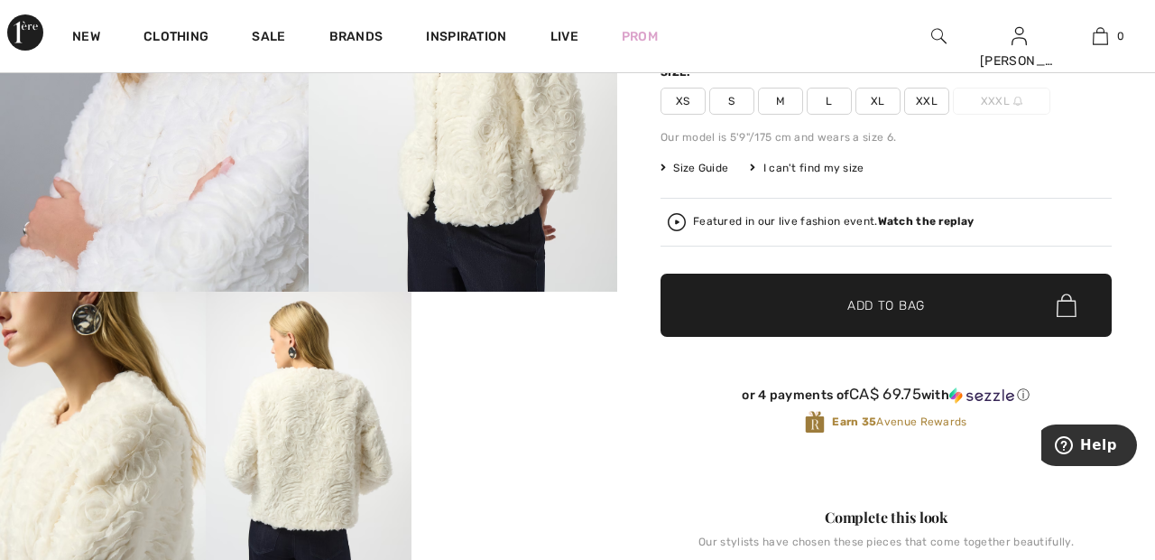
scroll to position [278, 0]
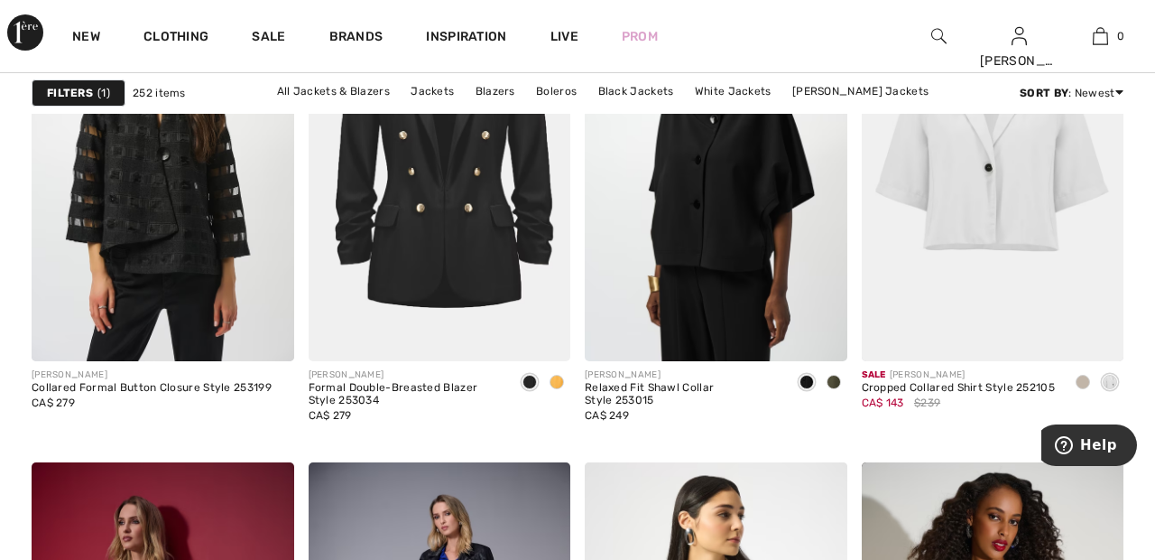
scroll to position [2460, 0]
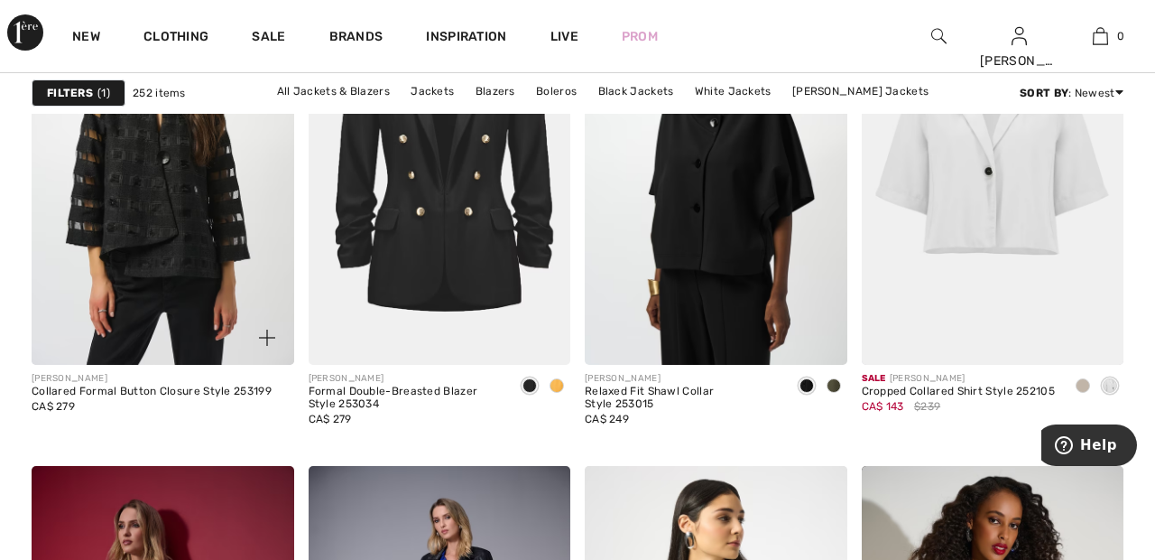
click at [195, 218] on img at bounding box center [163, 168] width 263 height 394
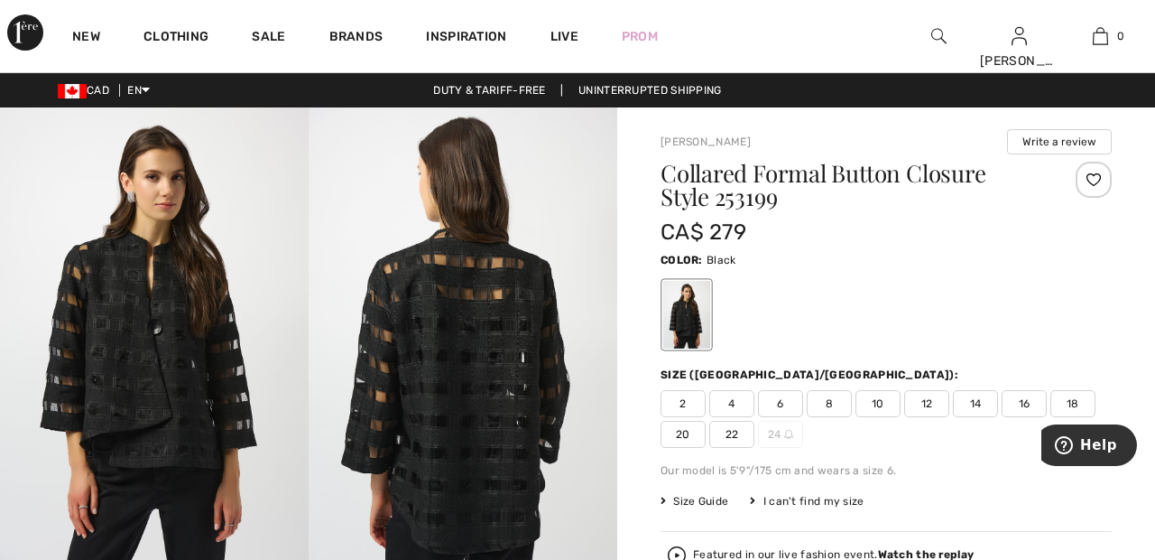
click at [1101, 181] on div at bounding box center [1094, 180] width 36 height 36
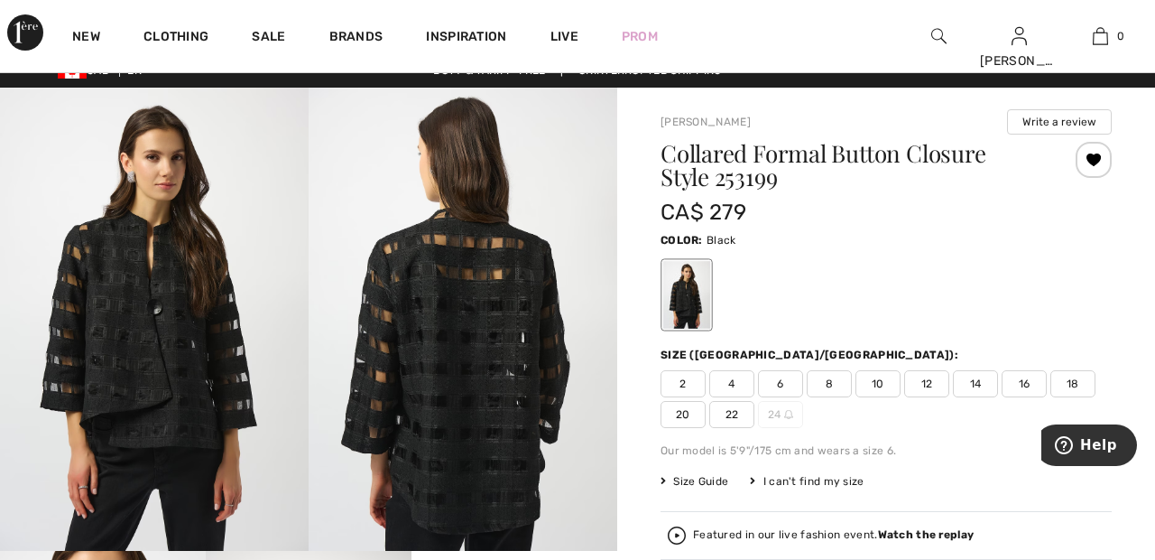
scroll to position [70, 0]
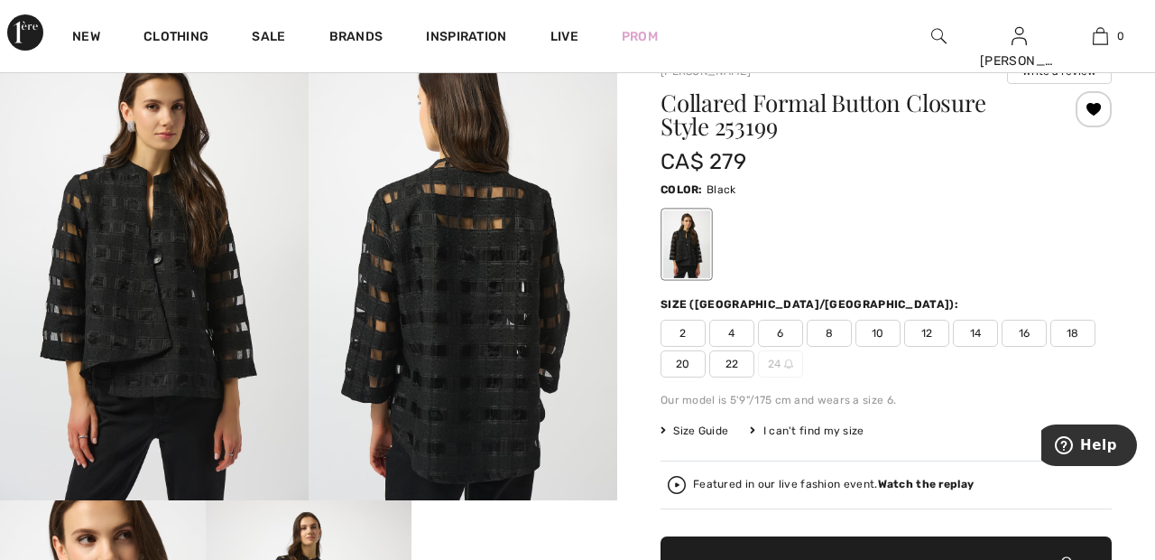
click at [673, 367] on span "20" at bounding box center [683, 363] width 45 height 27
click at [824, 559] on span "✔ Added to Bag" at bounding box center [859, 568] width 110 height 19
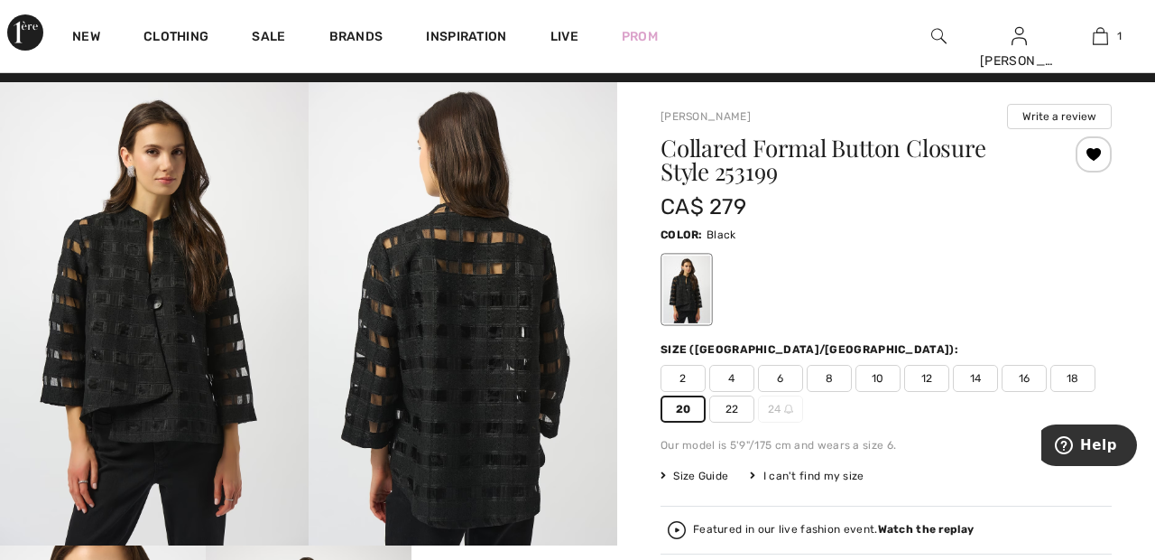
scroll to position [24, 0]
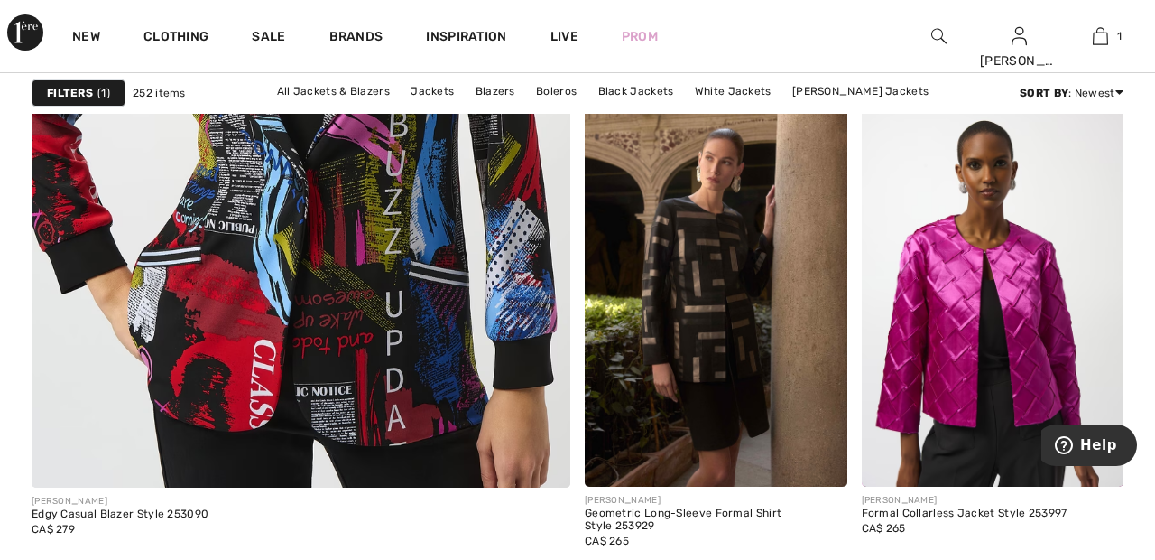
scroll to position [4512, 0]
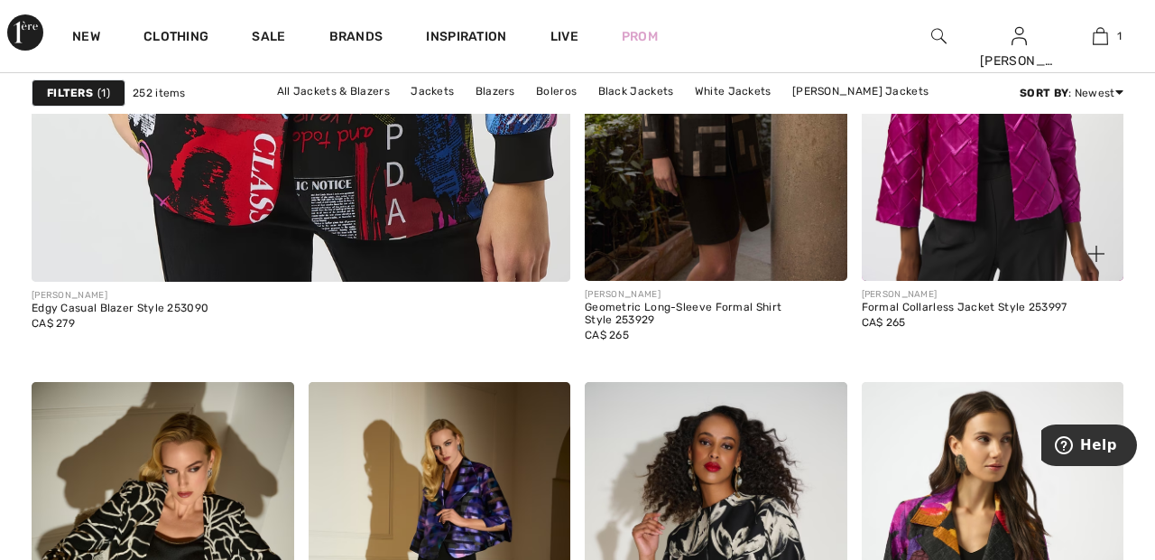
click at [979, 202] on img at bounding box center [993, 85] width 263 height 394
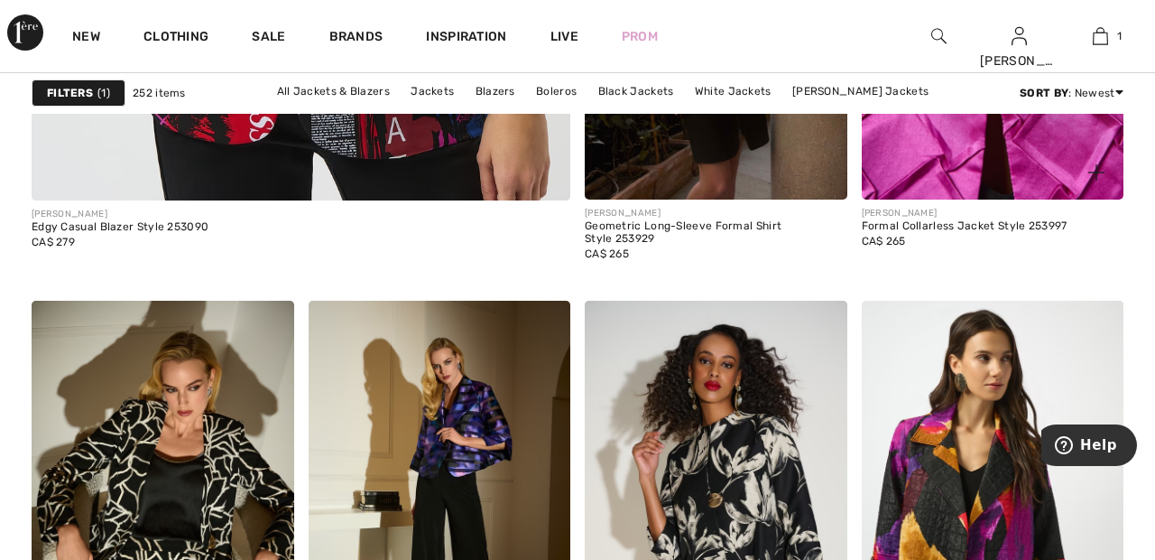
scroll to position [4795, 0]
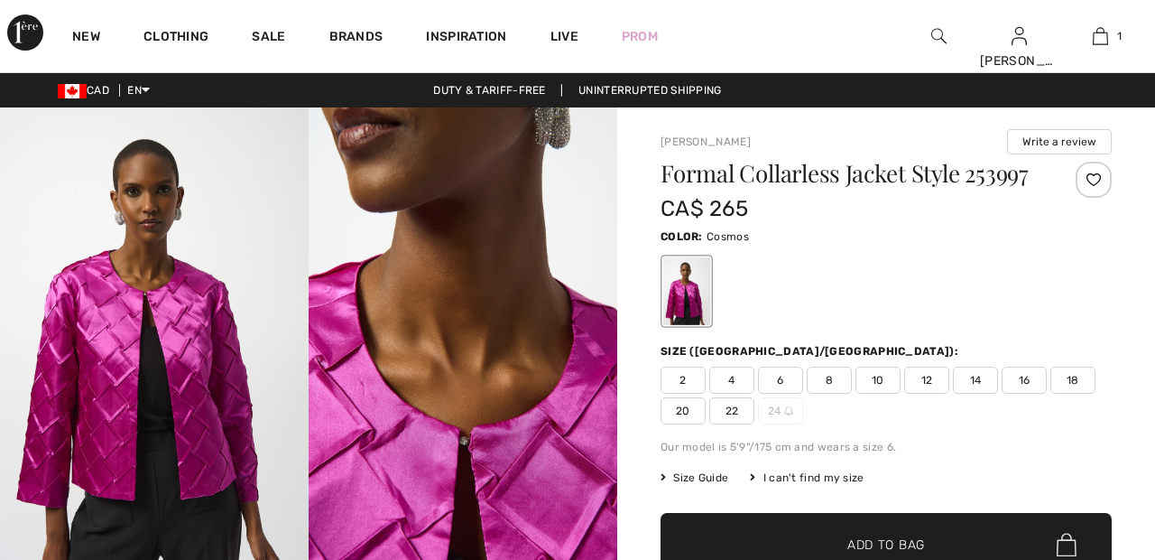
checkbox input "true"
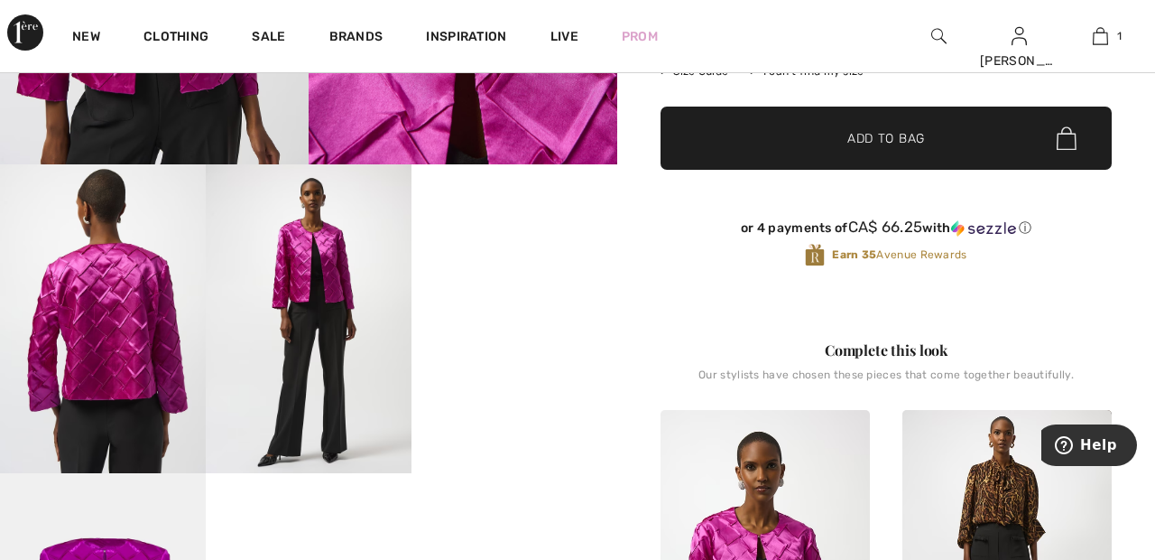
scroll to position [415, 0]
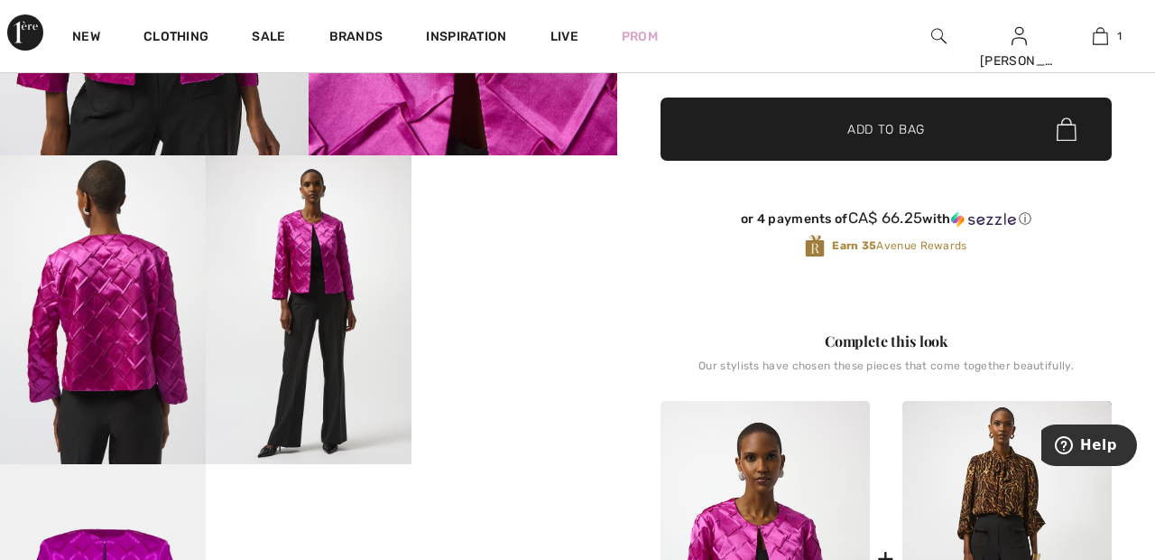
click at [529, 258] on video "Your browser does not support the video tag." at bounding box center [515, 206] width 206 height 103
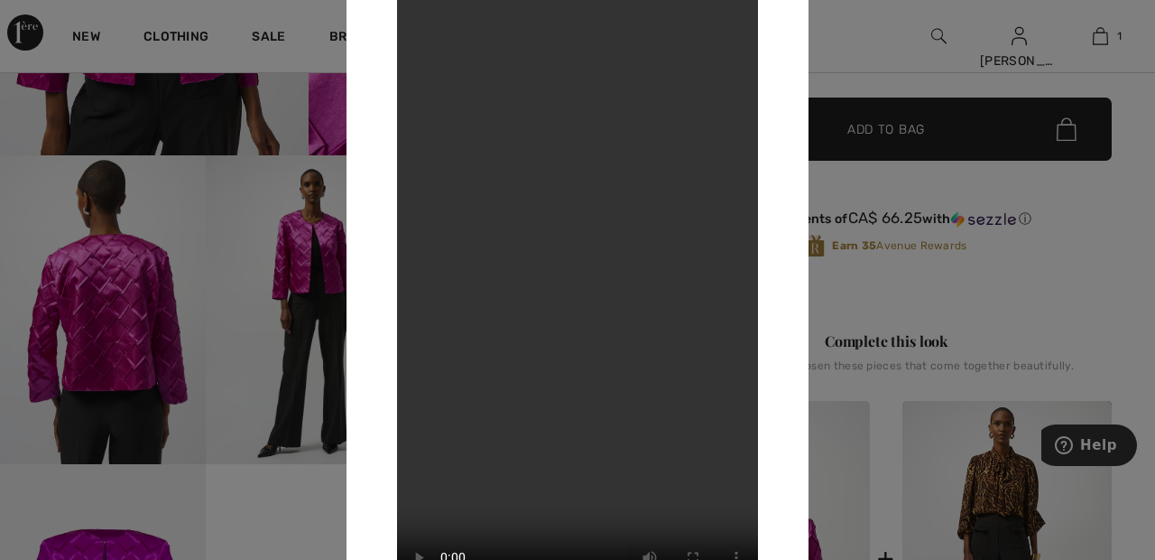
click at [871, 57] on div at bounding box center [577, 280] width 1155 height 560
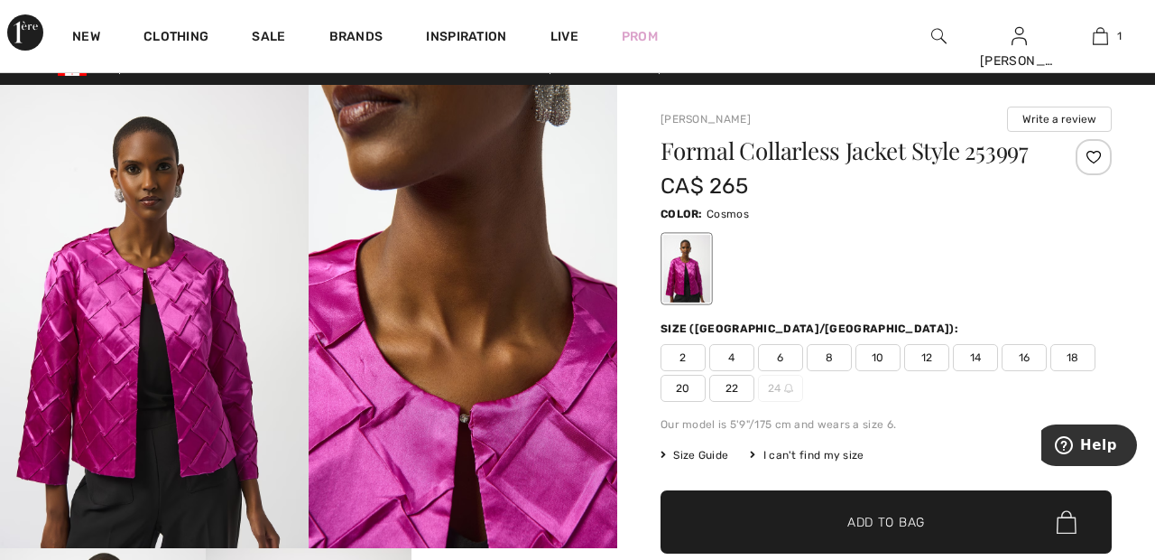
scroll to position [0, 0]
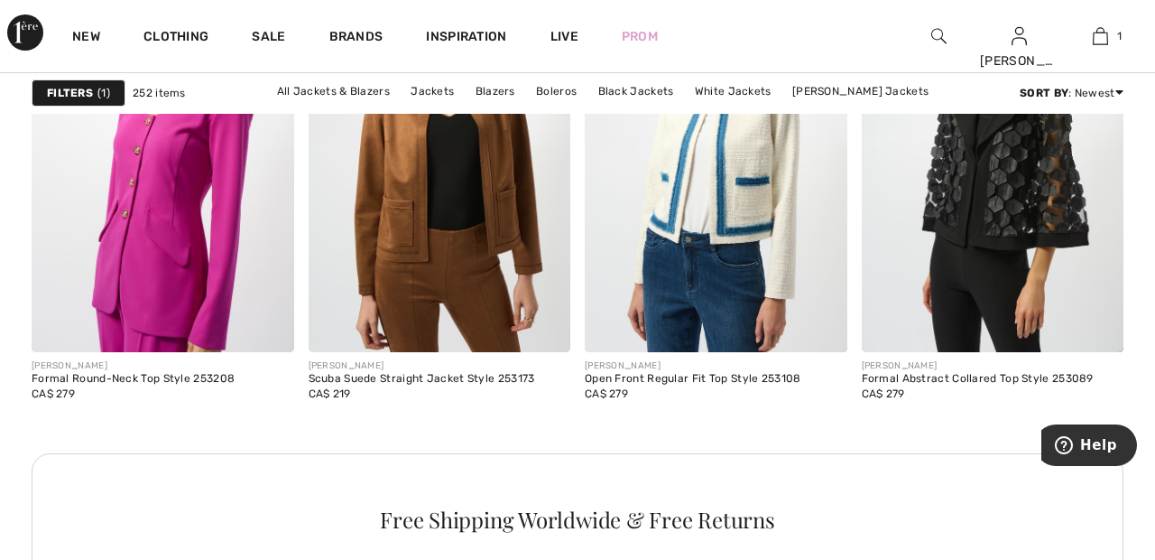
scroll to position [5636, 0]
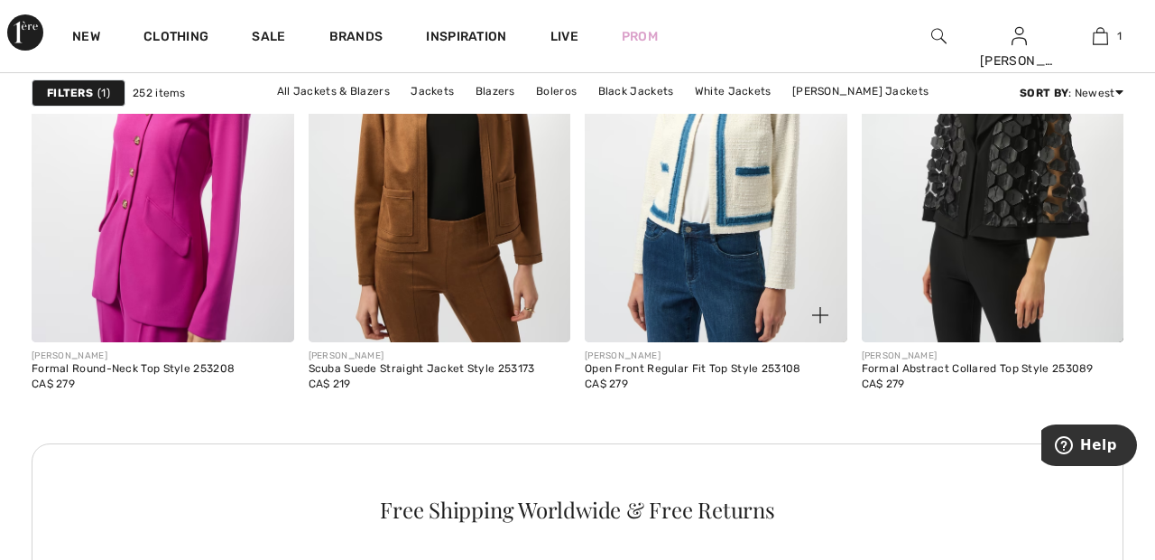
click at [768, 200] on img at bounding box center [716, 146] width 263 height 394
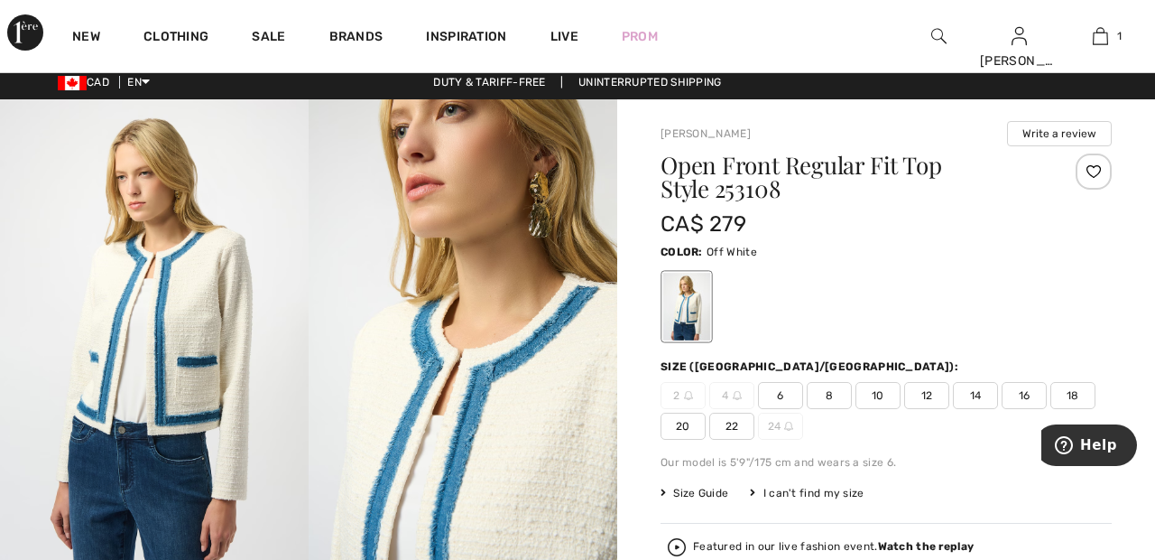
scroll to position [6, 0]
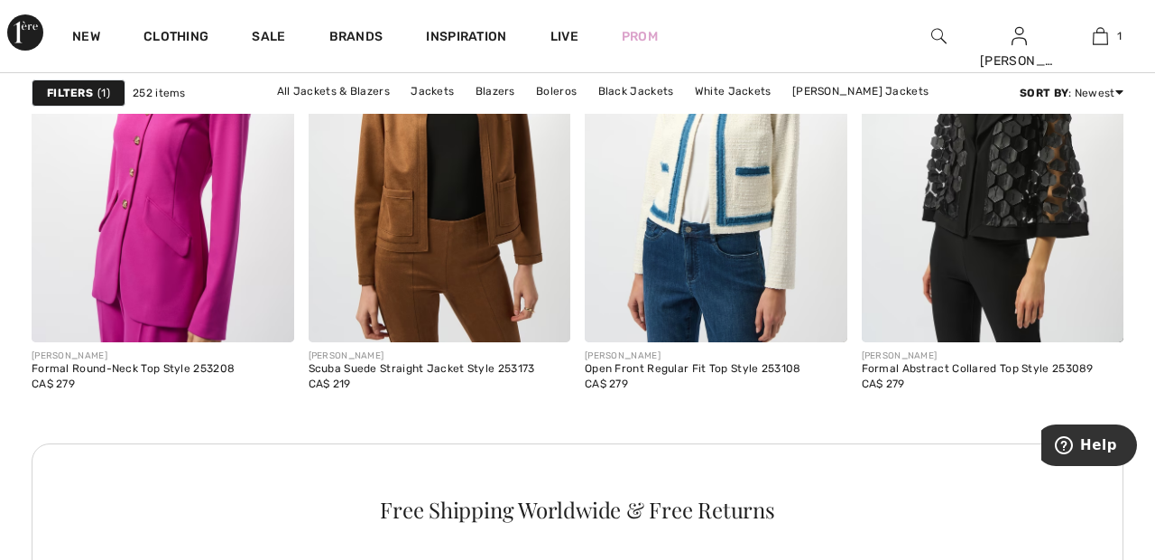
scroll to position [5635, 0]
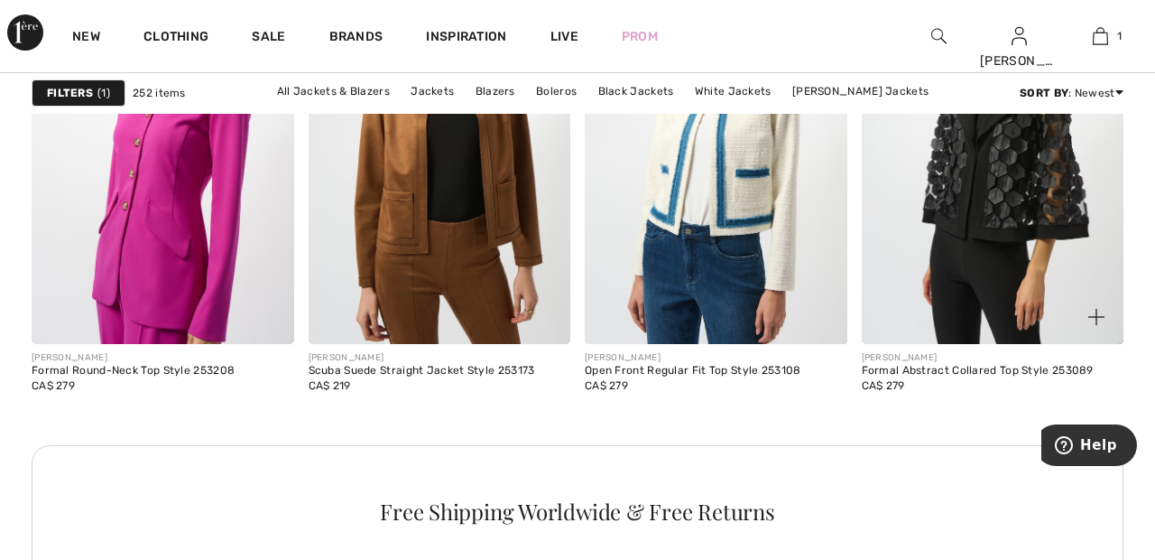
click at [1020, 194] on img at bounding box center [993, 147] width 263 height 394
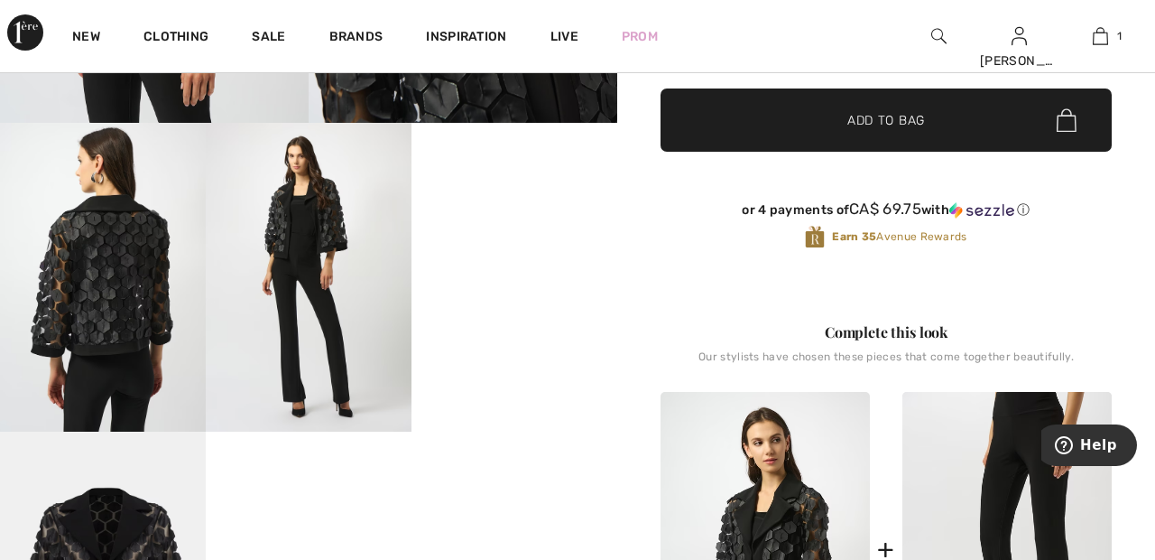
scroll to position [458, 0]
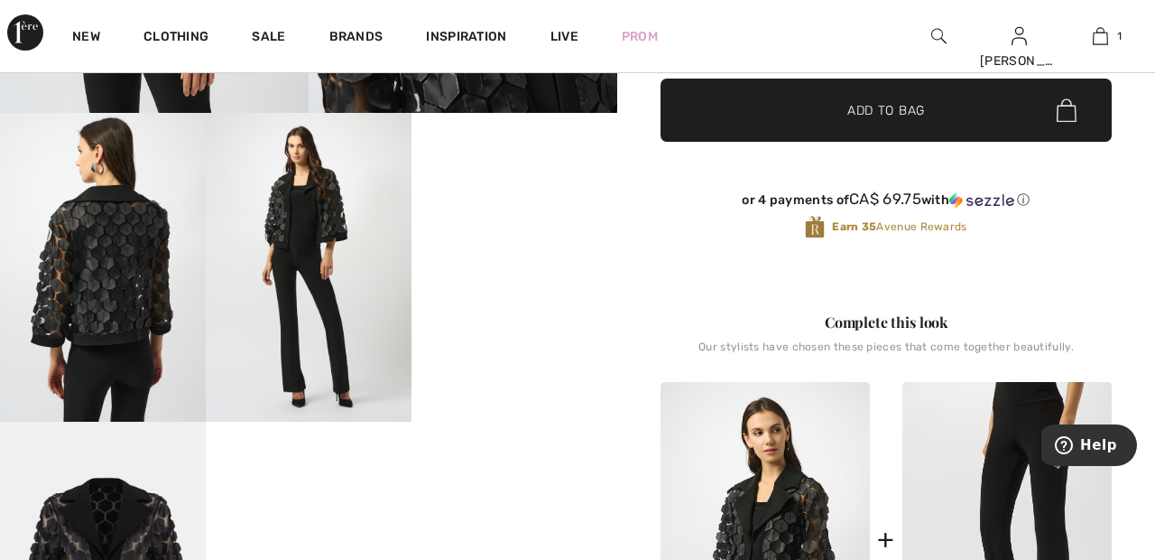
click at [519, 216] on video "Your browser does not support the video tag." at bounding box center [515, 164] width 206 height 103
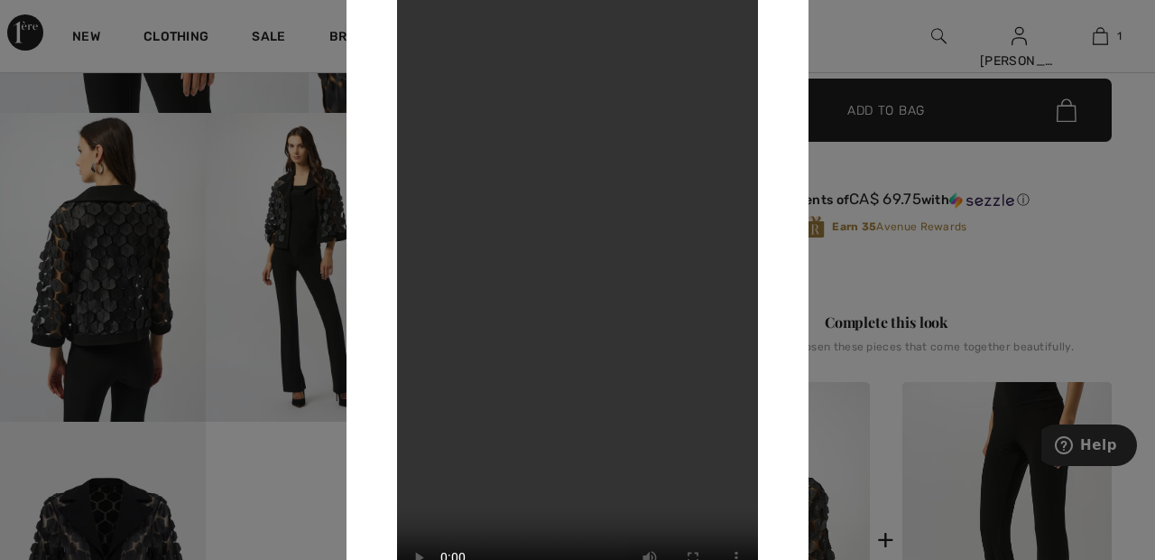
click at [875, 51] on div at bounding box center [577, 280] width 1155 height 560
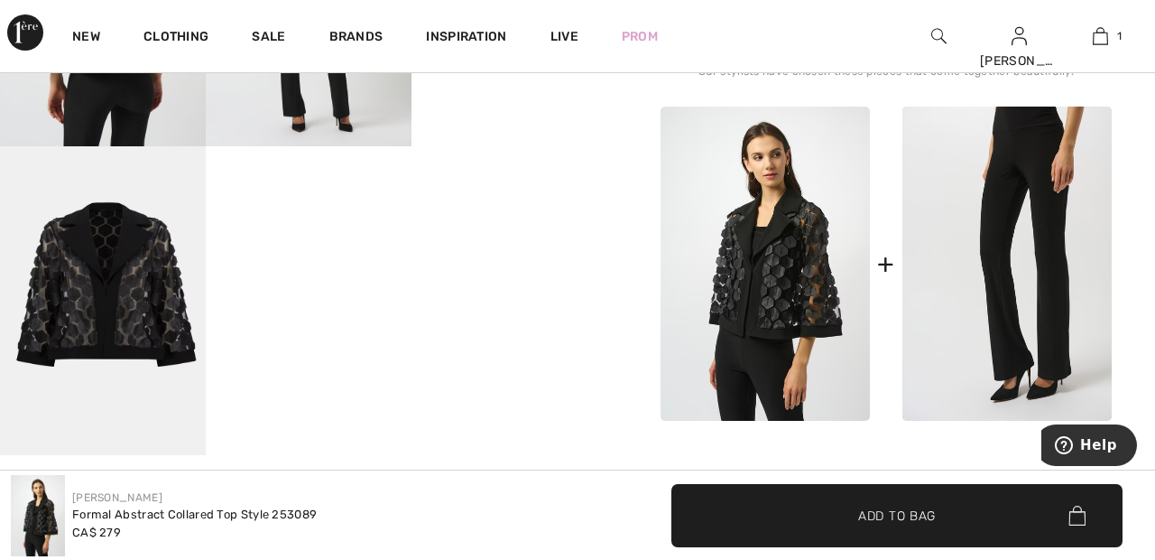
scroll to position [728, 0]
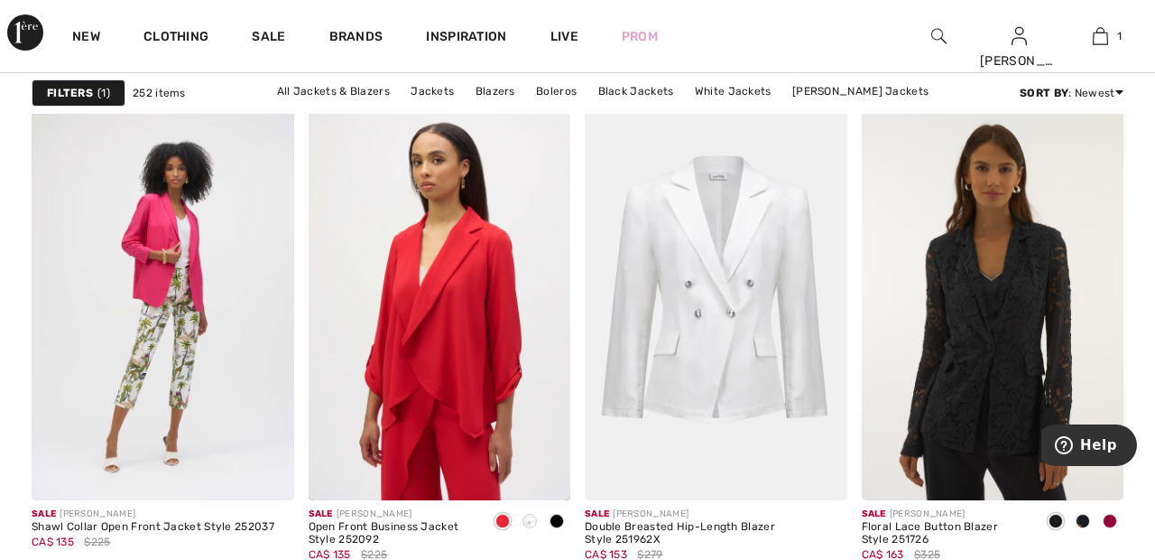
scroll to position [7149, 0]
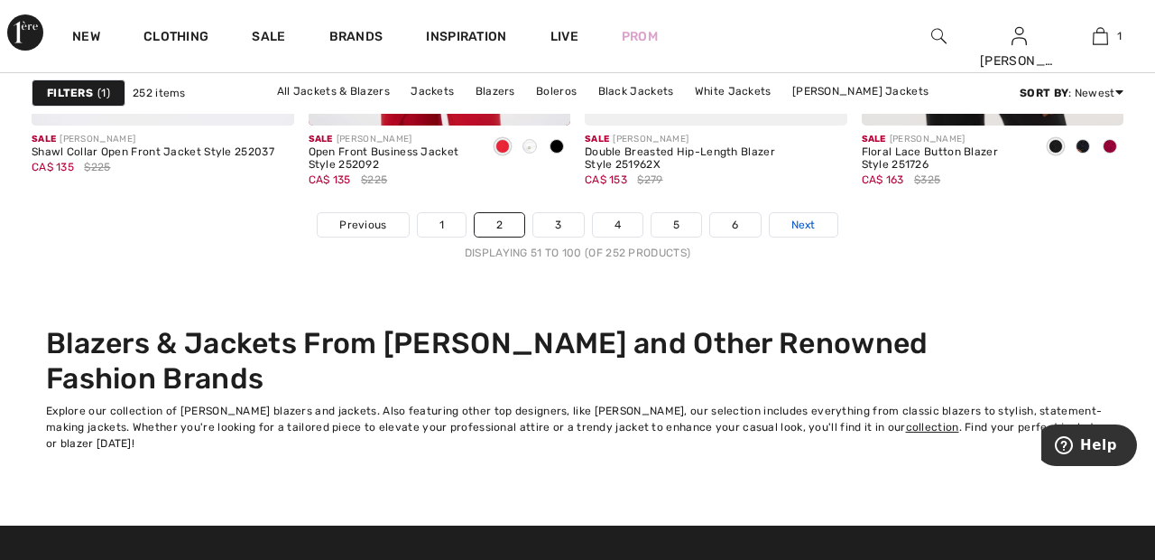
click at [813, 219] on span "Next" at bounding box center [804, 225] width 24 height 16
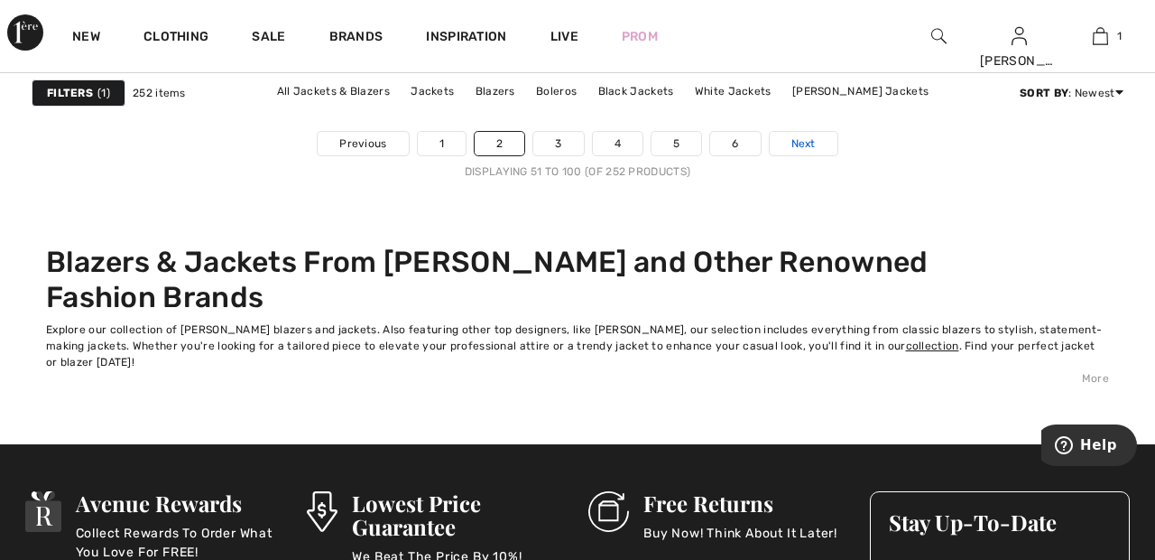
scroll to position [7610, 0]
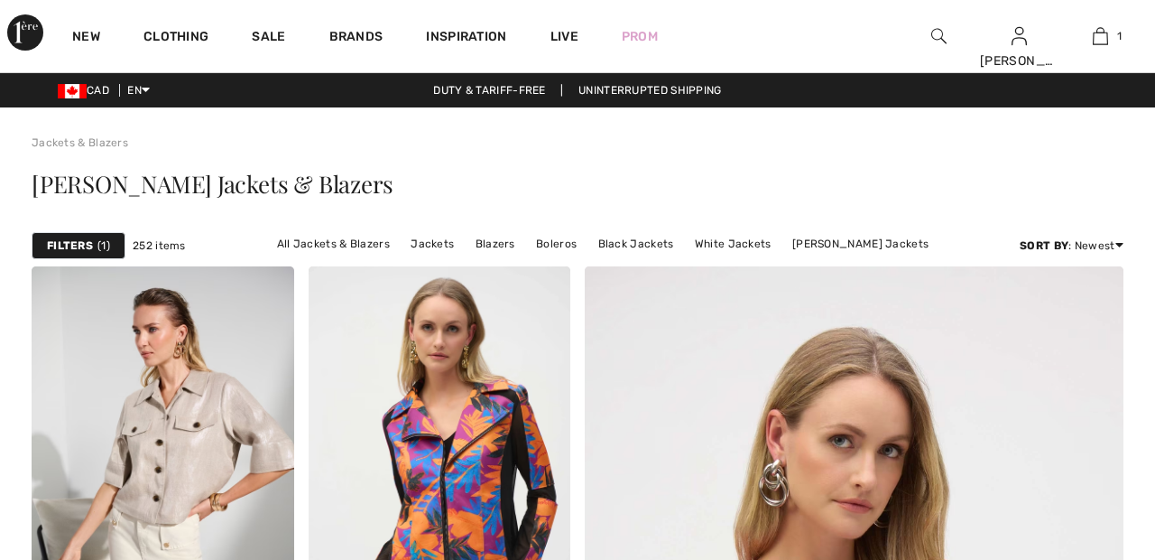
checkbox input "true"
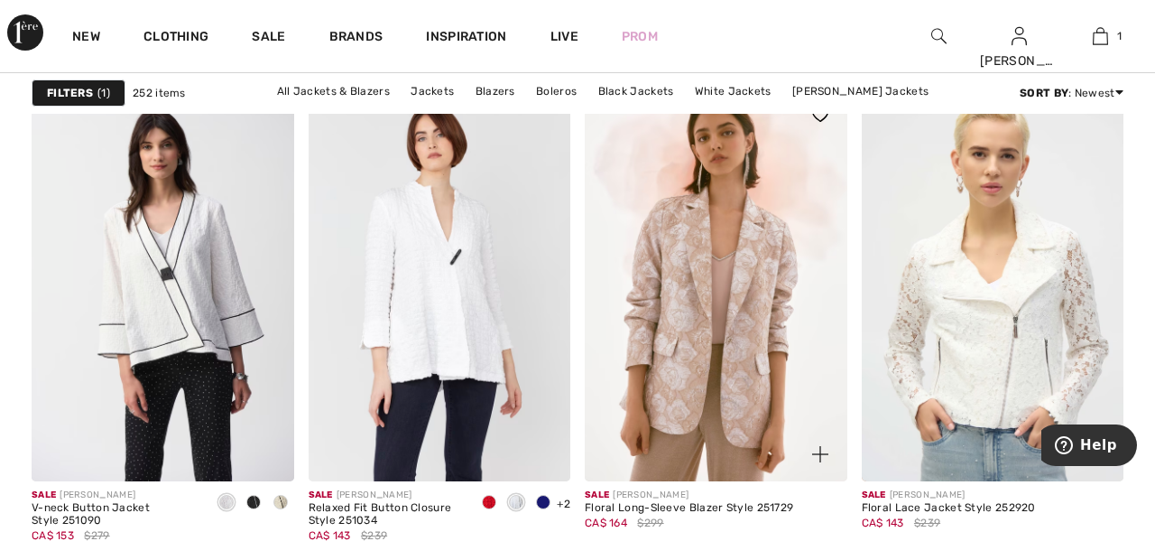
click at [771, 279] on img at bounding box center [716, 285] width 263 height 394
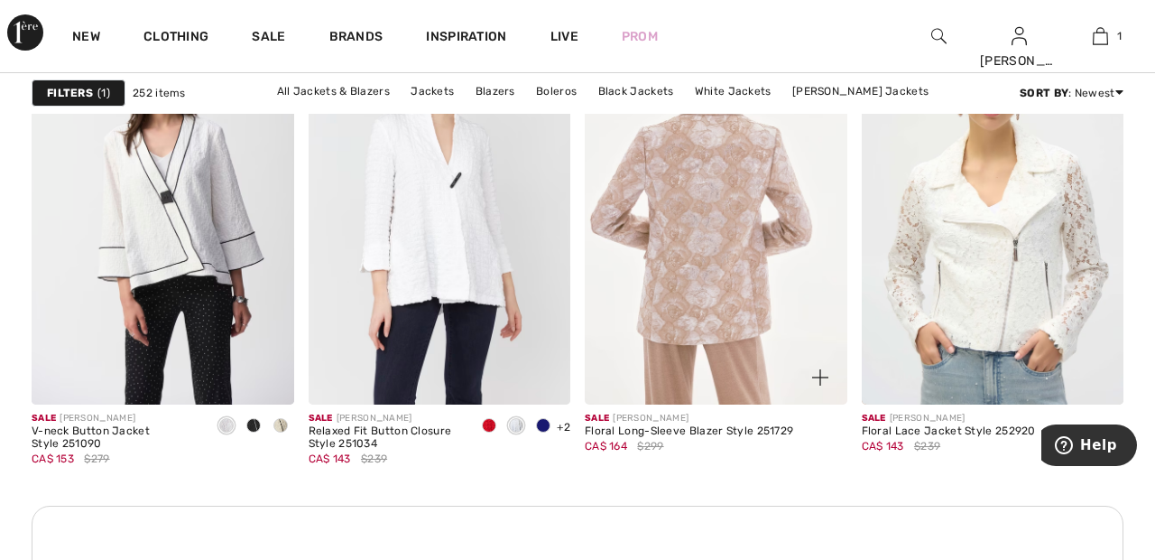
scroll to position [1749, 0]
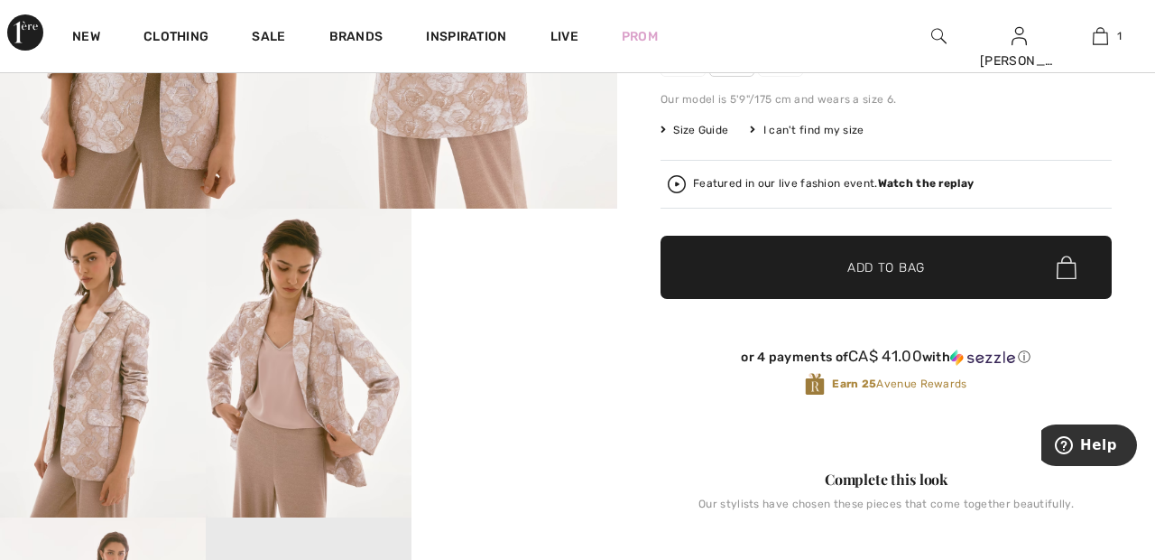
scroll to position [401, 0]
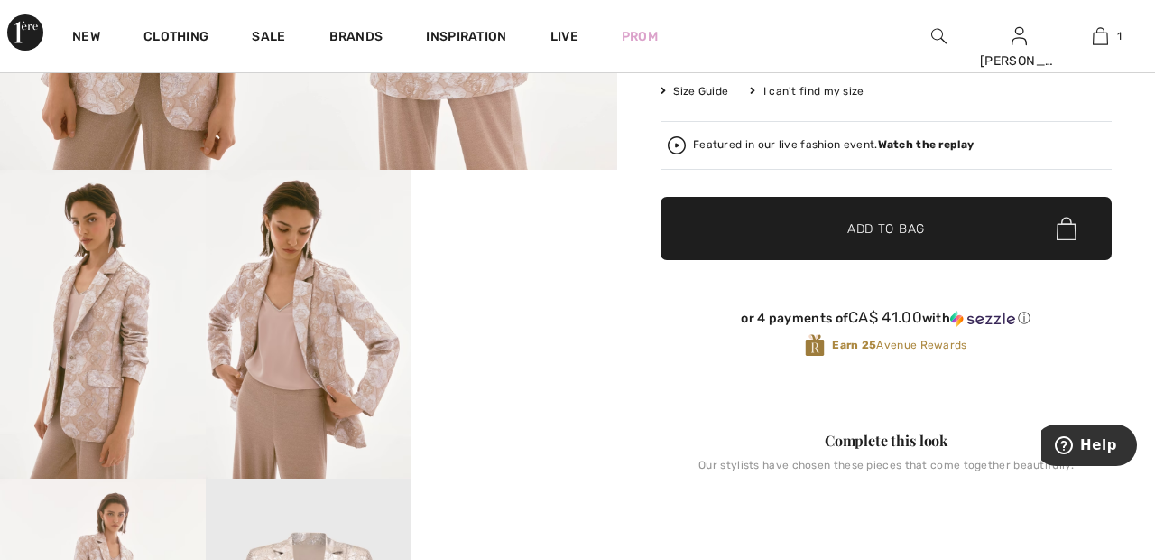
click at [515, 273] on video "Your browser does not support the video tag." at bounding box center [515, 221] width 206 height 103
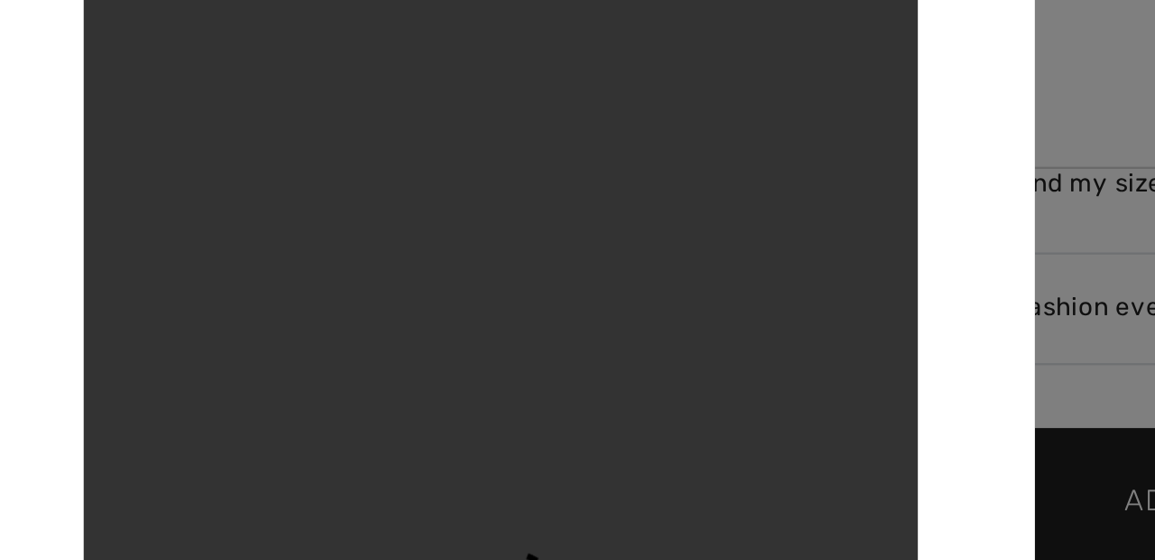
scroll to position [412, 0]
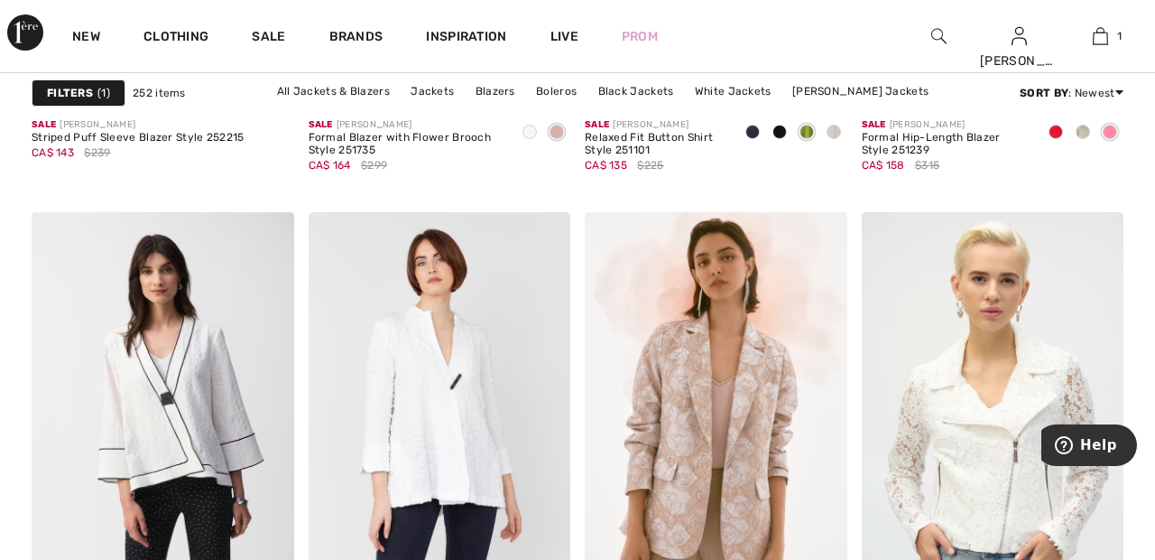
scroll to position [1526, 0]
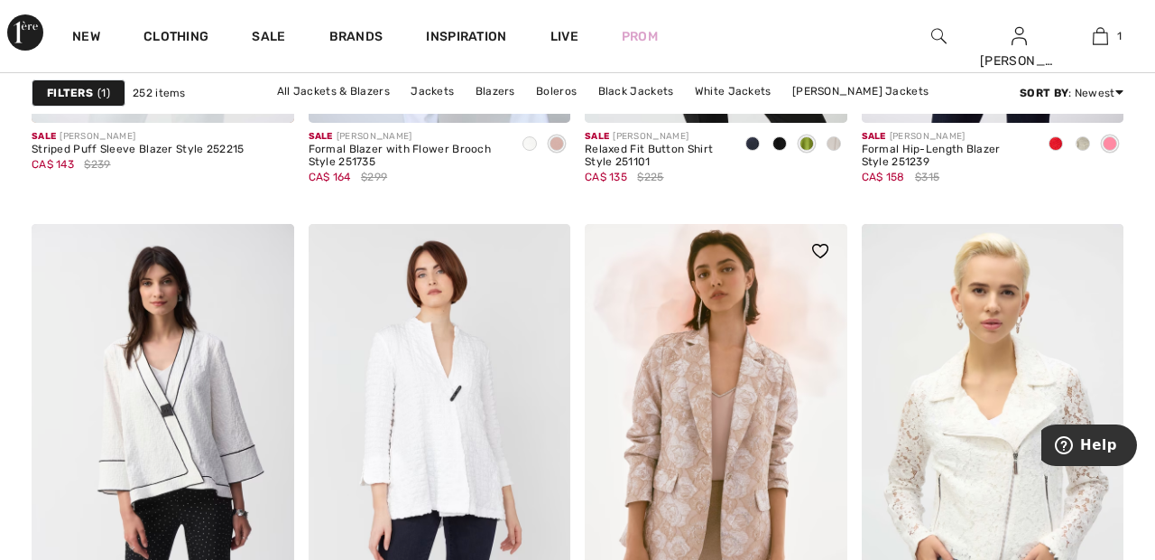
click at [723, 362] on img at bounding box center [716, 421] width 263 height 394
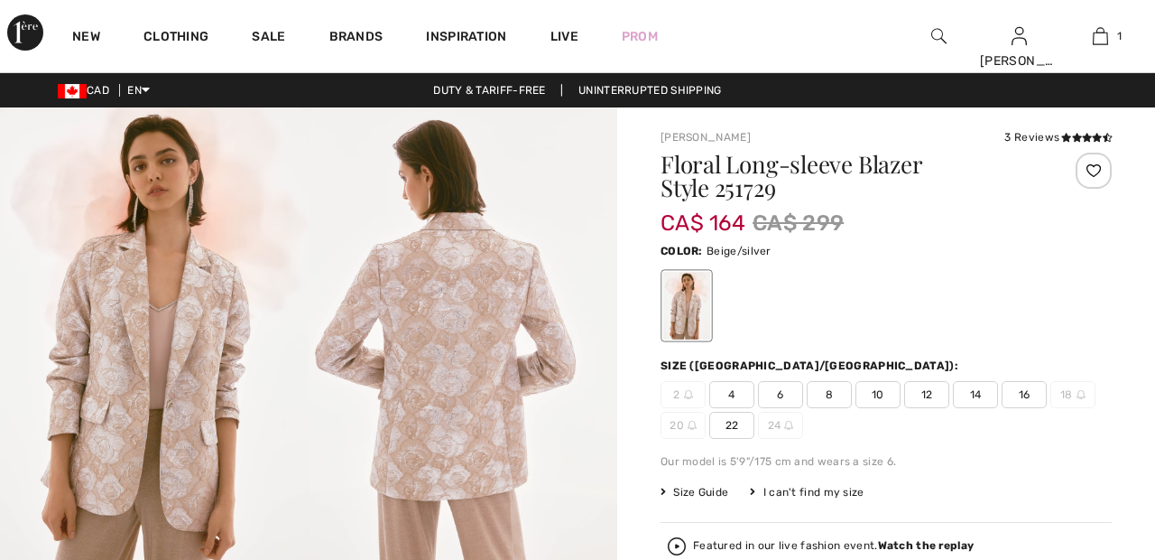
click at [1099, 166] on div at bounding box center [1094, 171] width 36 height 36
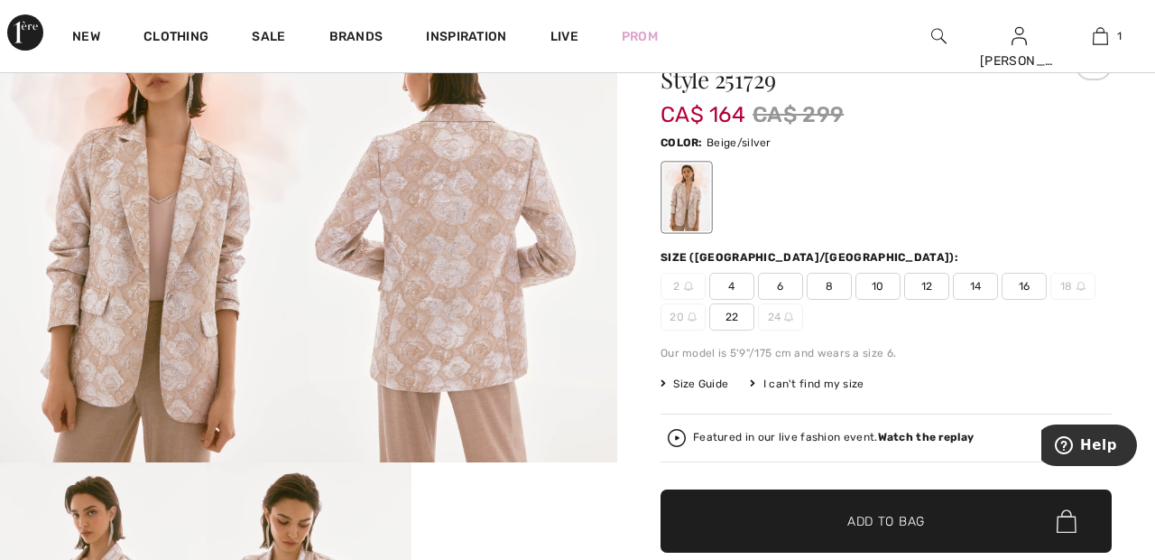
scroll to position [110, 0]
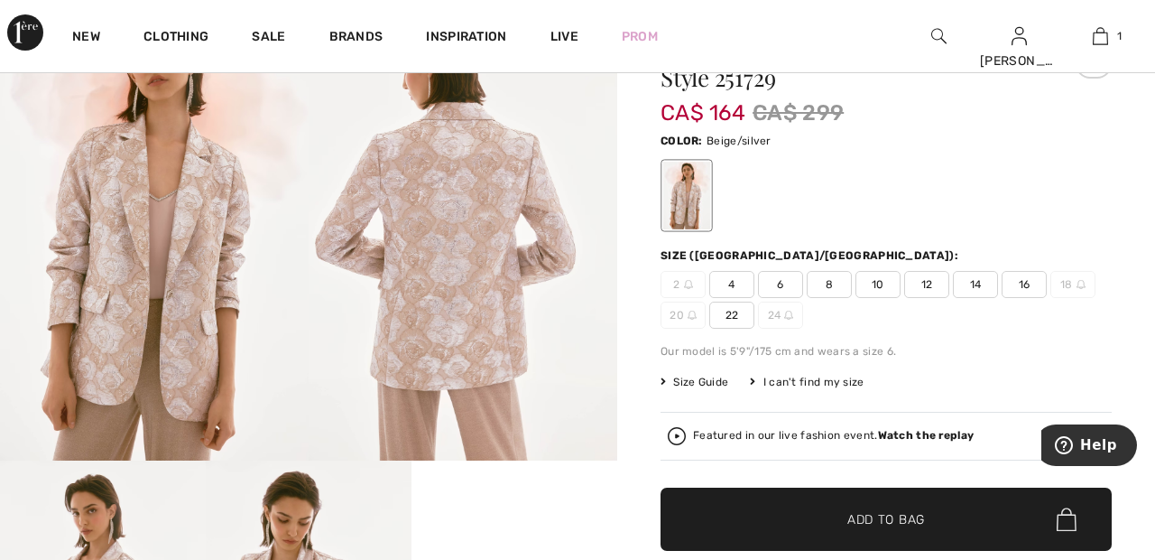
click at [737, 320] on span "22" at bounding box center [732, 314] width 45 height 27
click at [912, 524] on span "Add to Bag" at bounding box center [887, 519] width 78 height 19
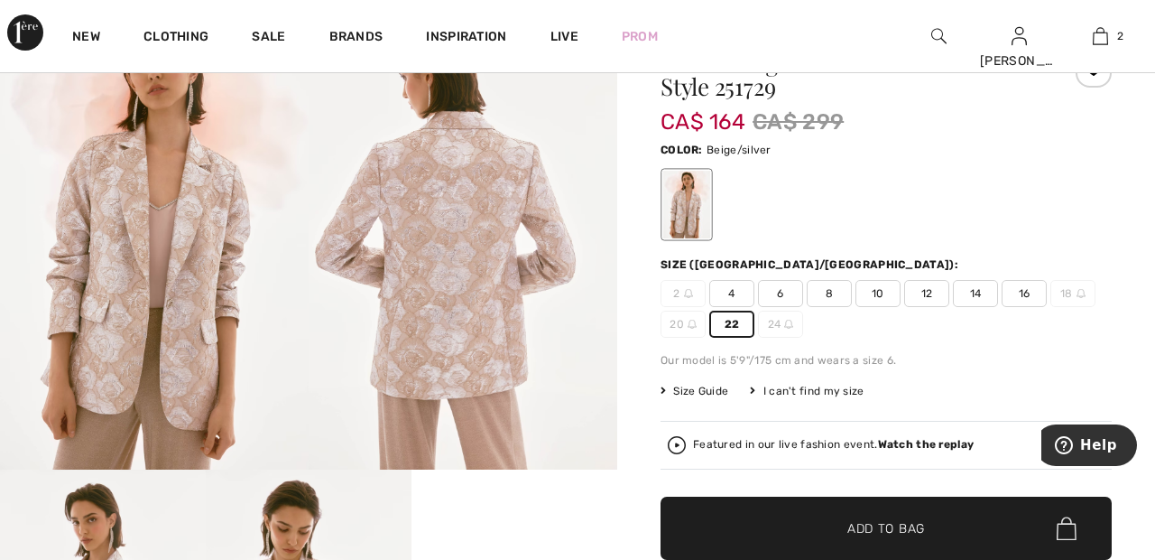
scroll to position [0, 0]
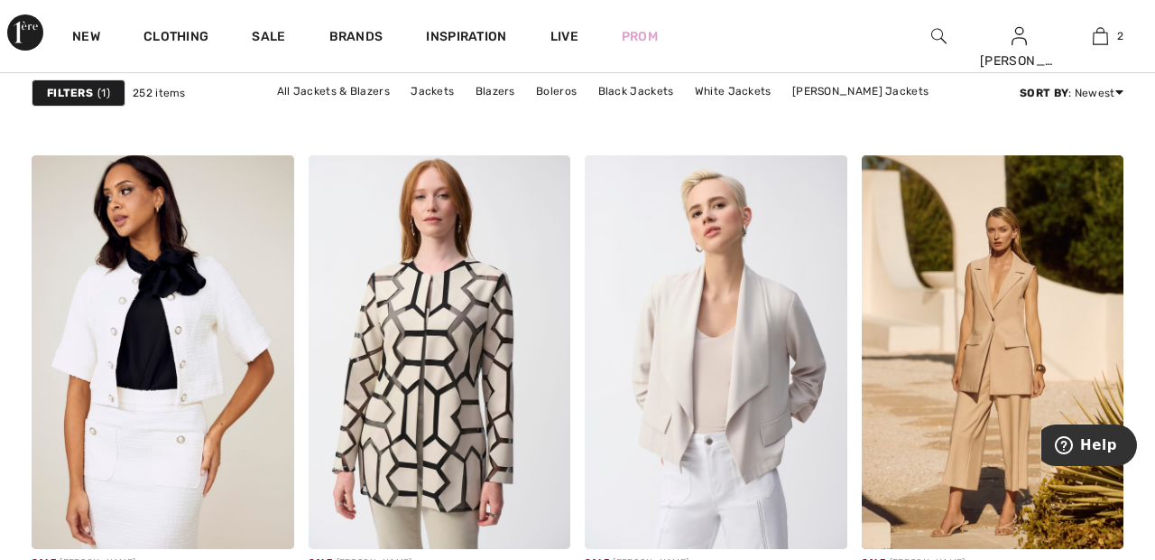
scroll to position [5432, 0]
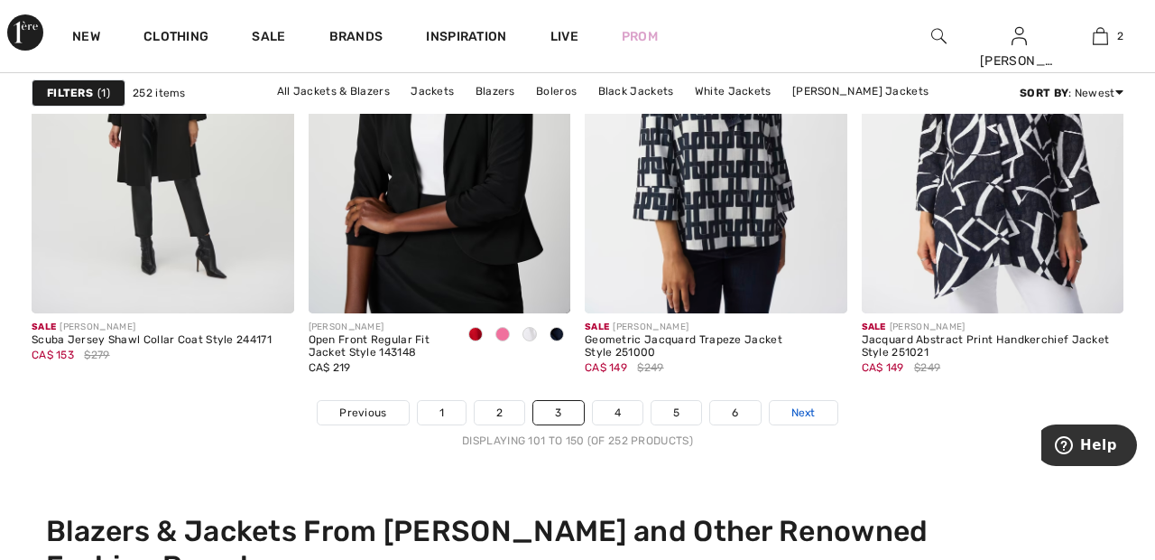
click at [826, 402] on link "Next" at bounding box center [804, 412] width 68 height 23
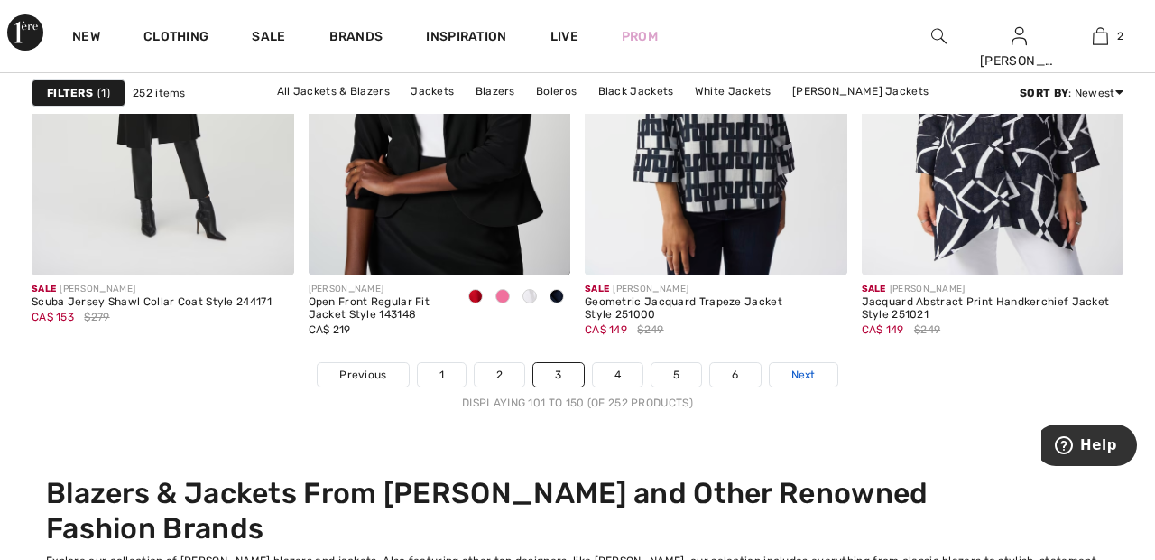
scroll to position [7422, 0]
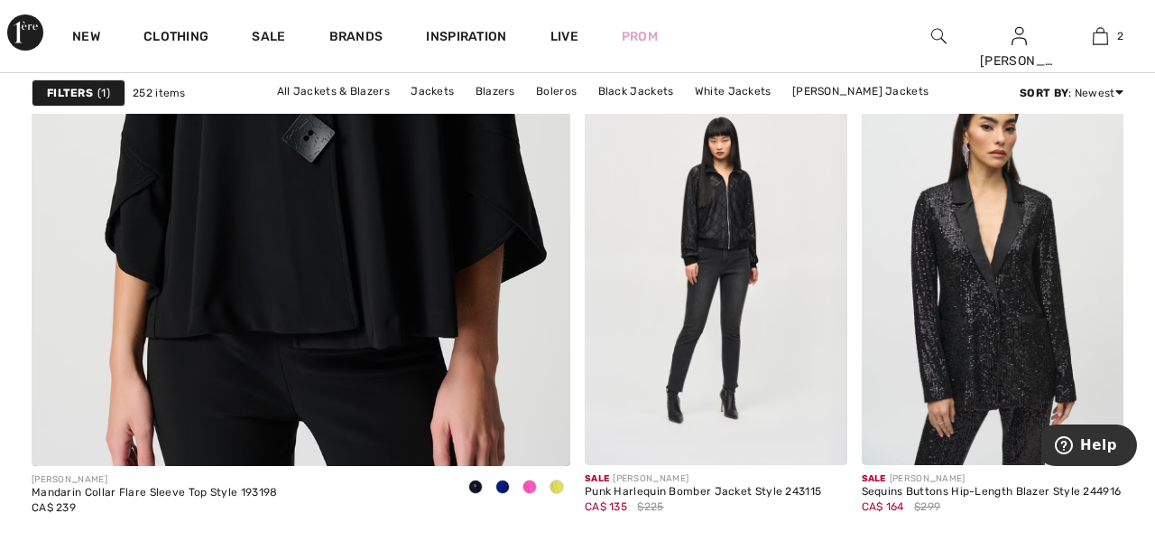
scroll to position [4524, 0]
click at [439, 222] on img at bounding box center [300, 63] width 646 height 970
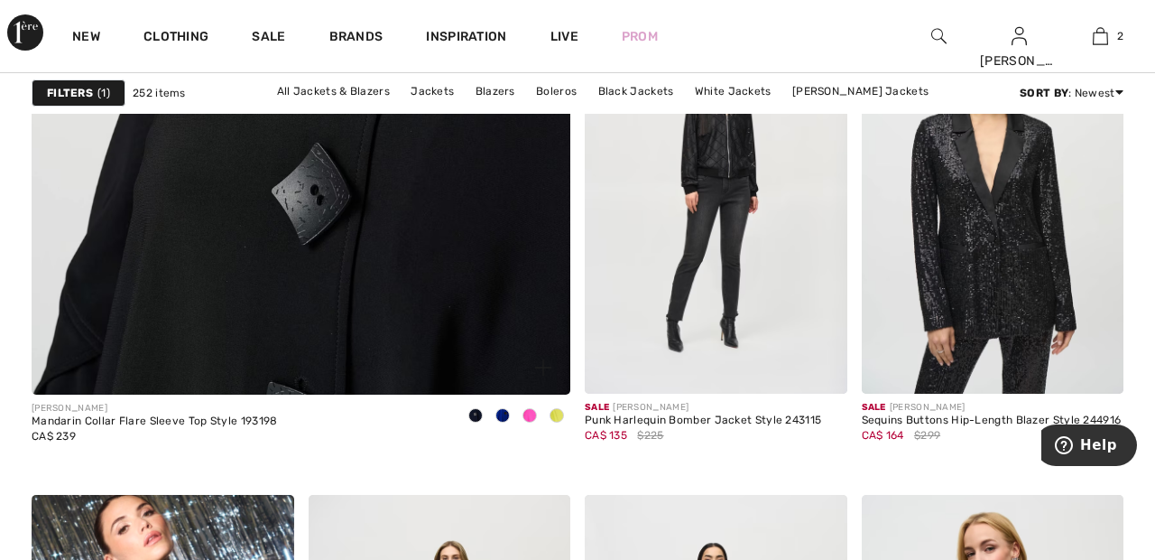
scroll to position [4611, 0]
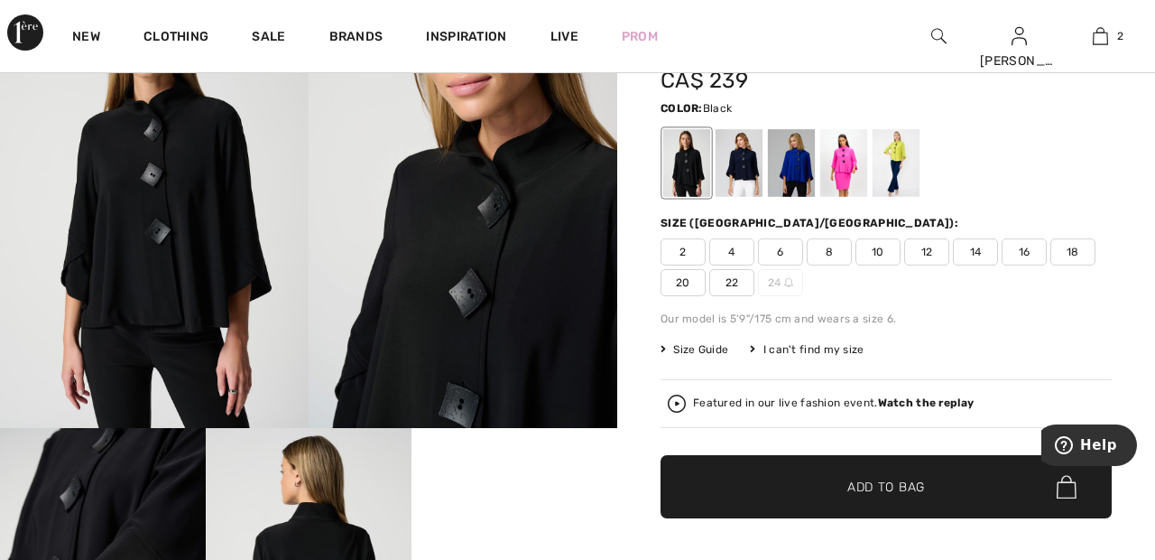
scroll to position [144, 0]
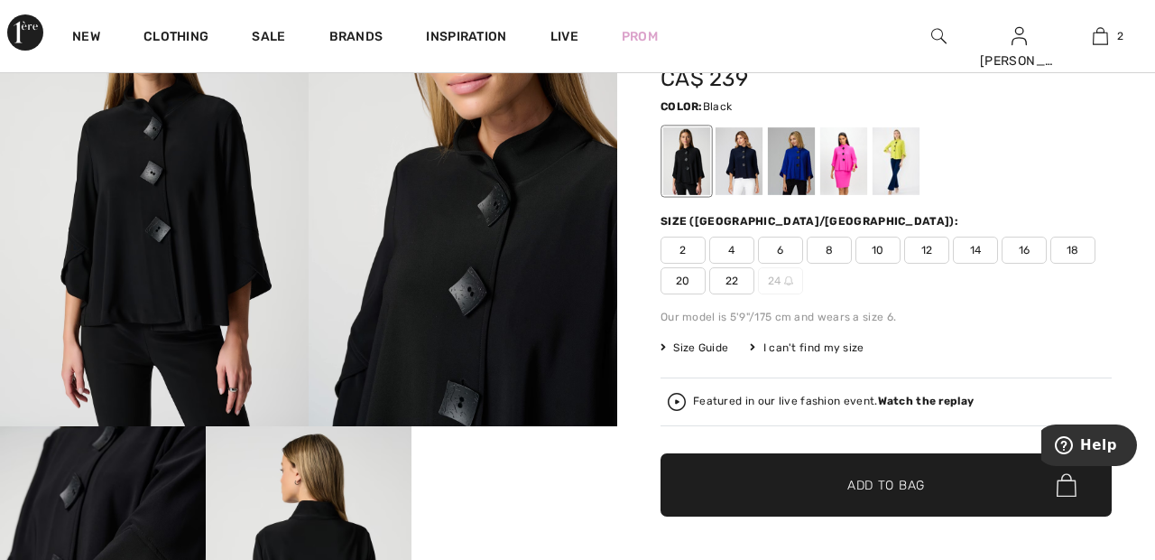
click at [689, 276] on span "20" at bounding box center [683, 280] width 45 height 27
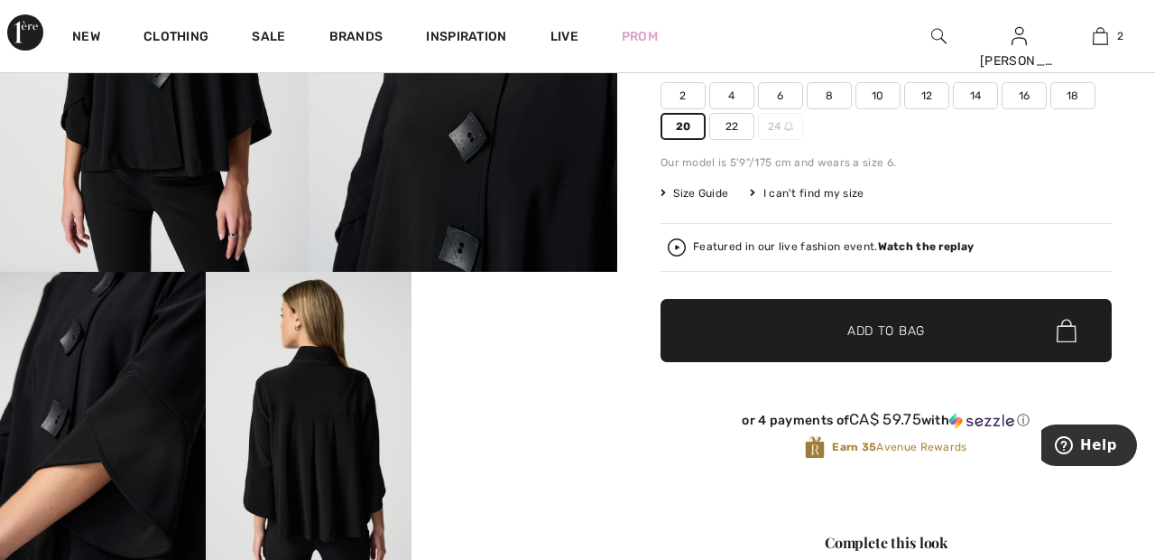
scroll to position [302, 0]
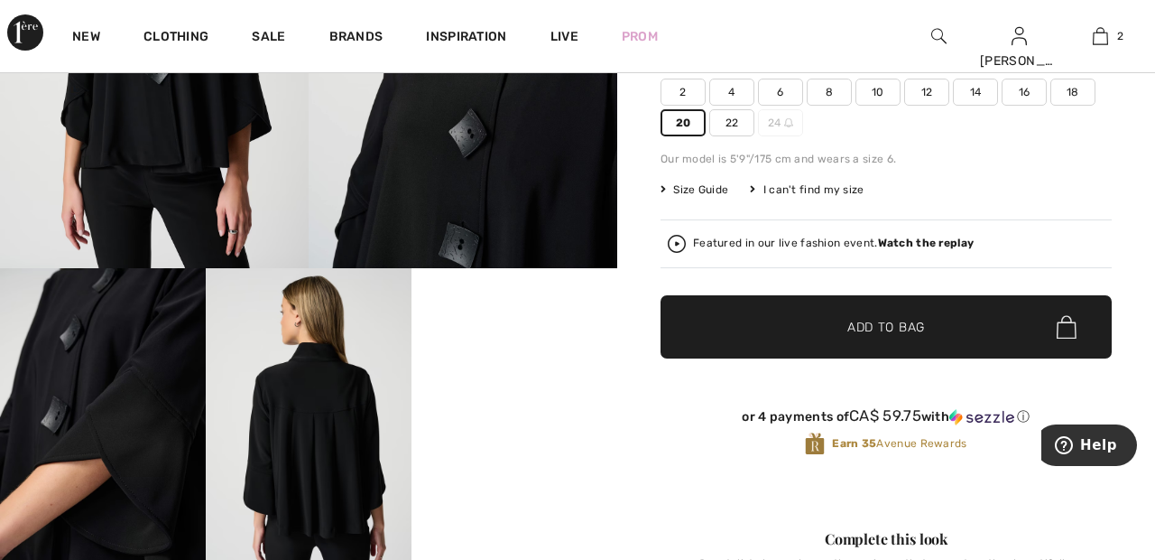
click at [909, 330] on span "Add to Bag" at bounding box center [887, 327] width 78 height 19
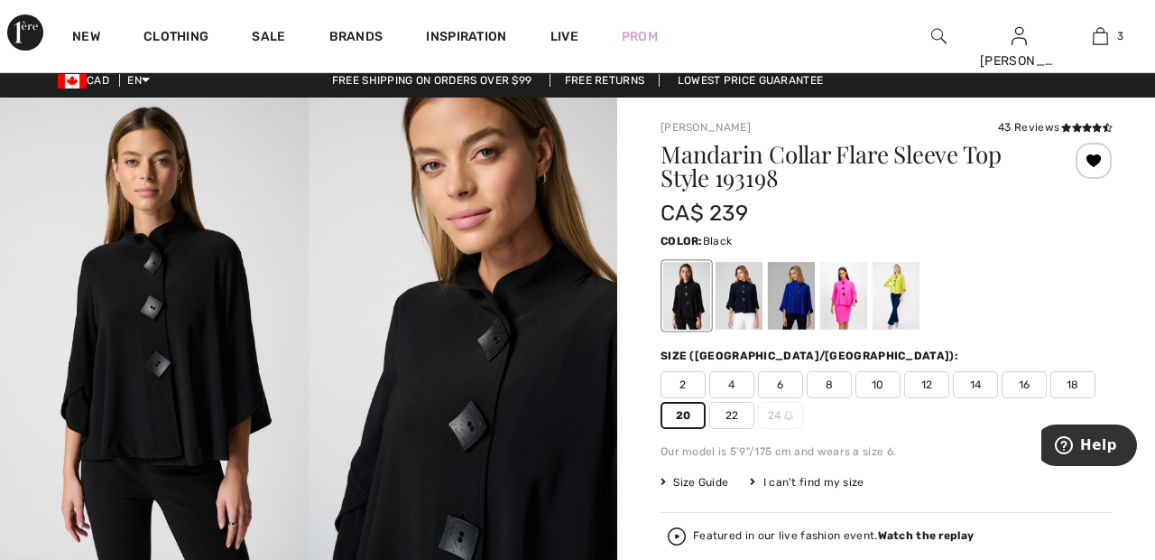
scroll to position [0, 0]
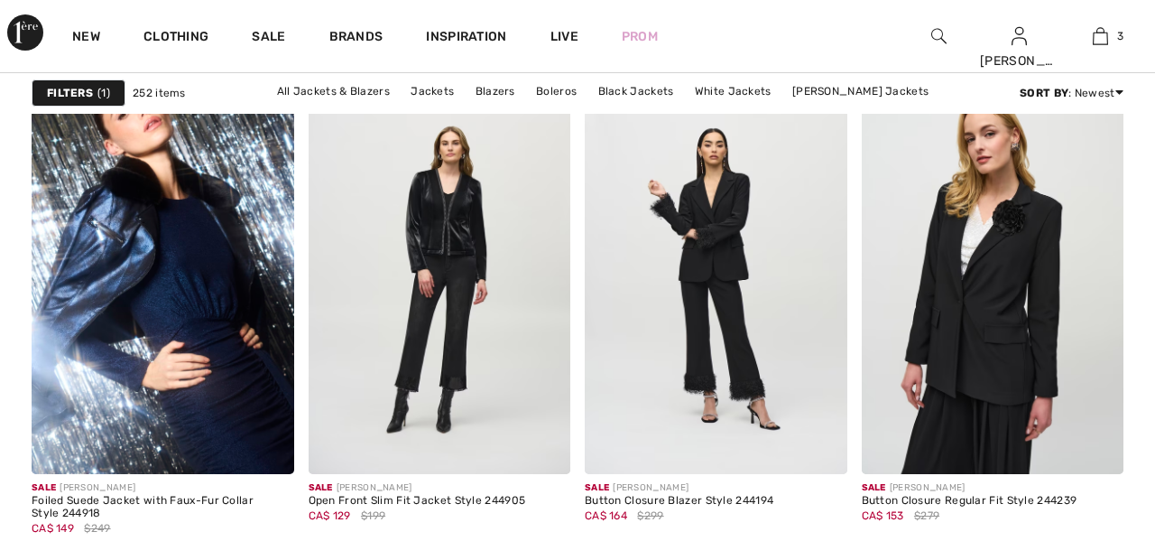
scroll to position [5023, 0]
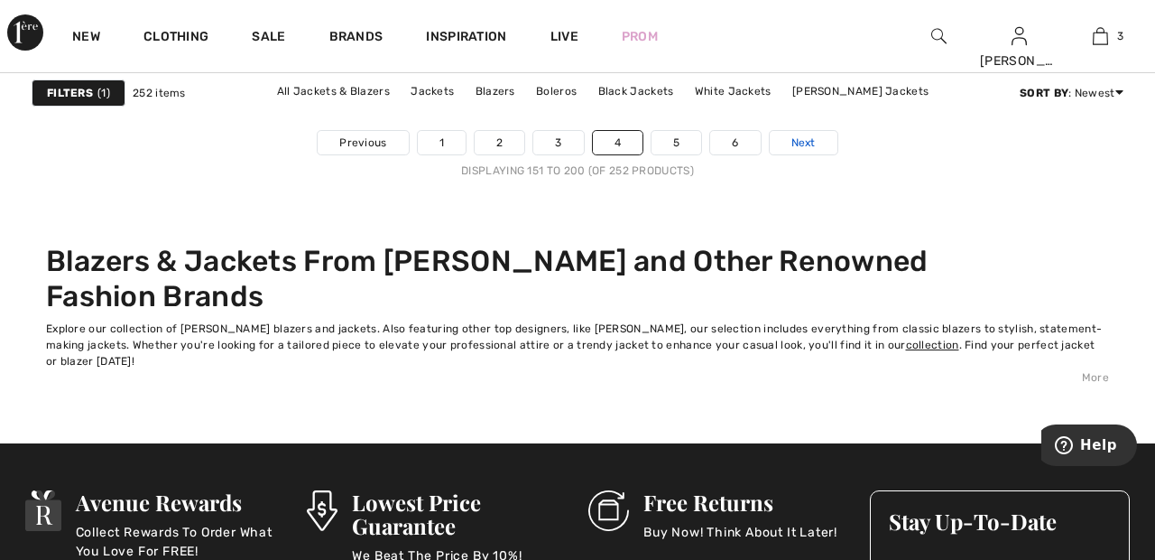
click at [820, 141] on link "Next" at bounding box center [804, 142] width 68 height 23
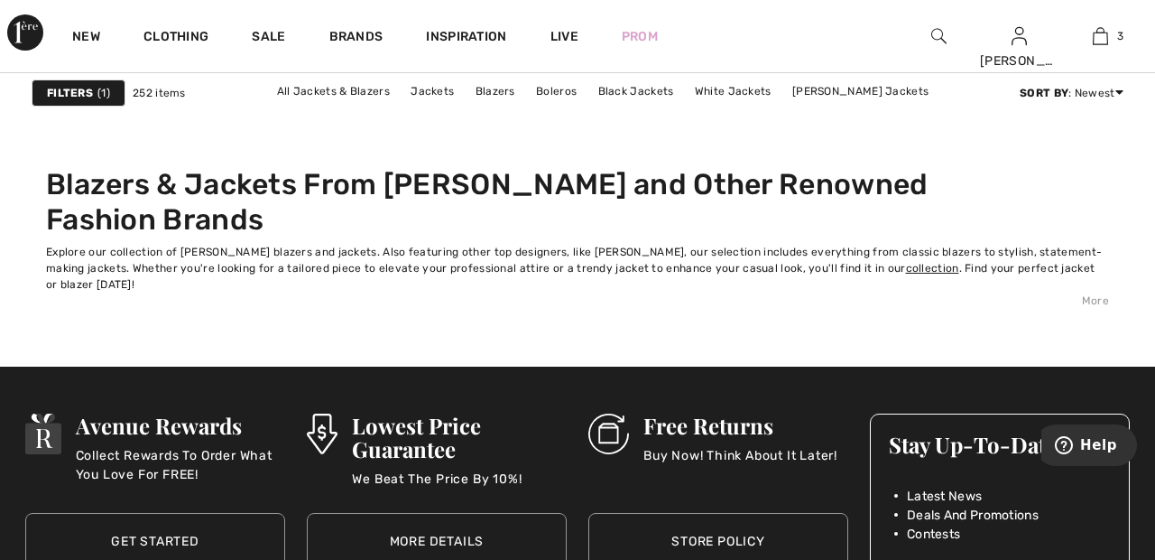
scroll to position [7692, 0]
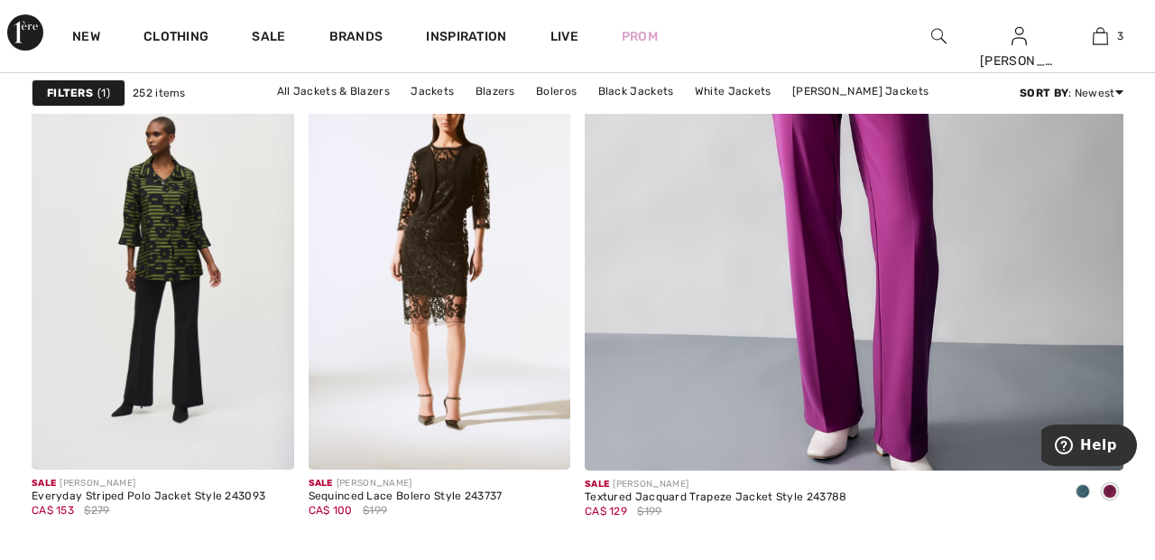
scroll to position [689, 0]
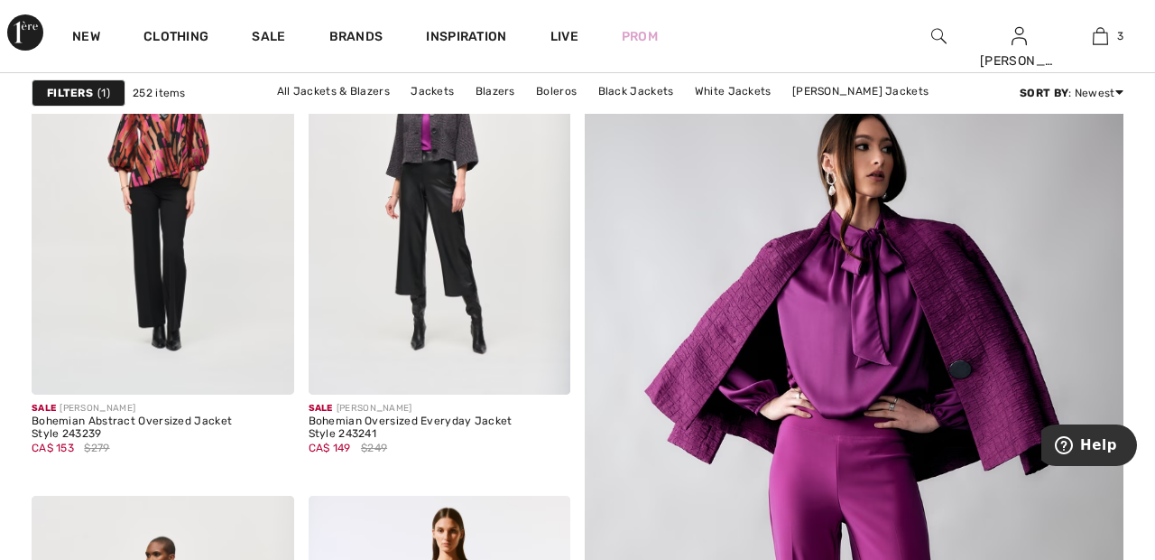
click at [978, 341] on img at bounding box center [854, 486] width 646 height 970
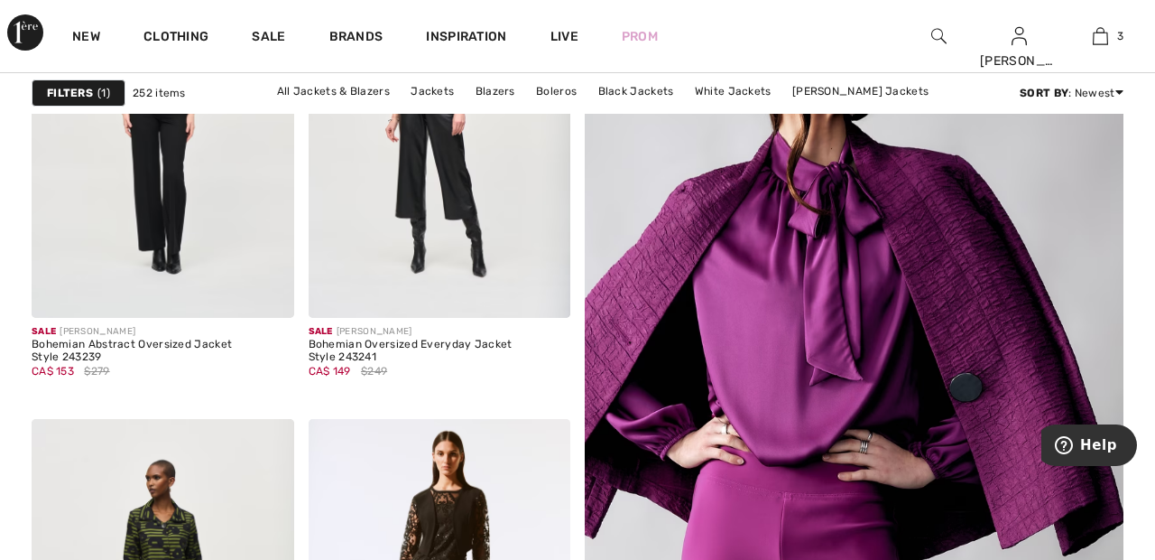
scroll to position [352, 0]
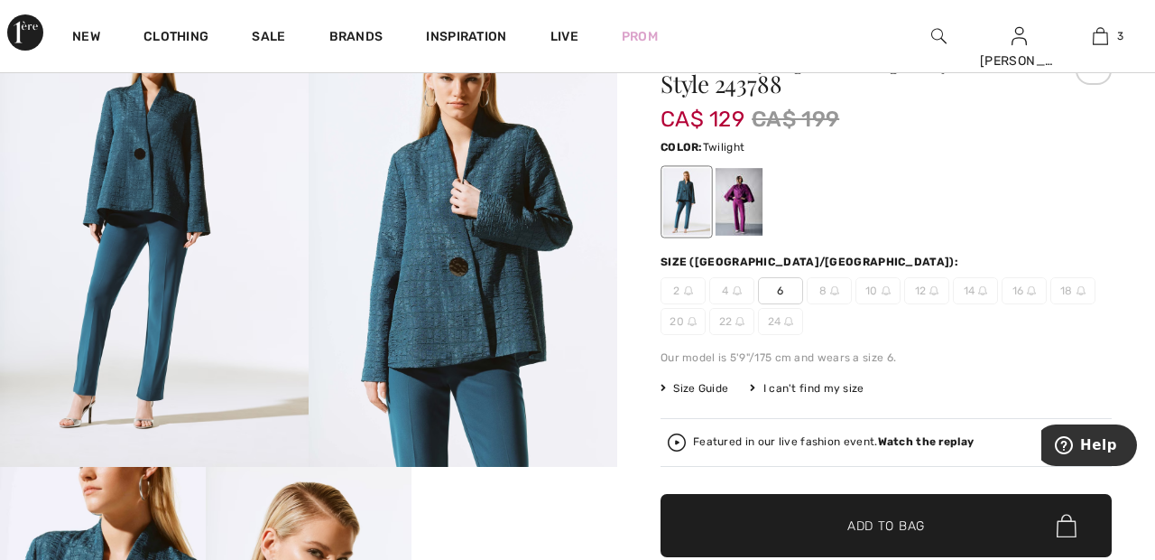
scroll to position [103, 0]
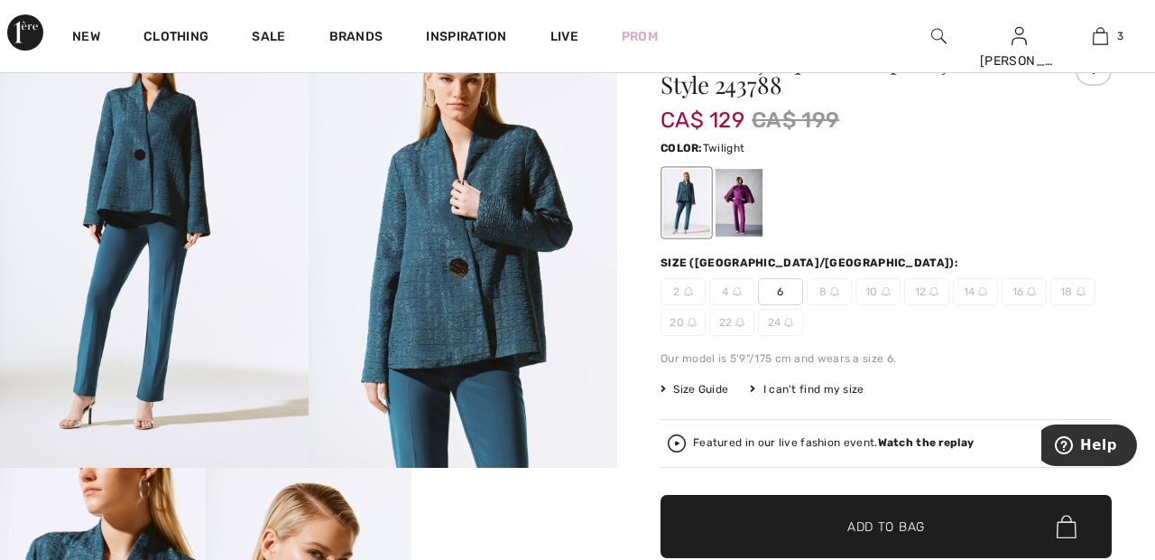
click at [756, 211] on div at bounding box center [739, 203] width 47 height 68
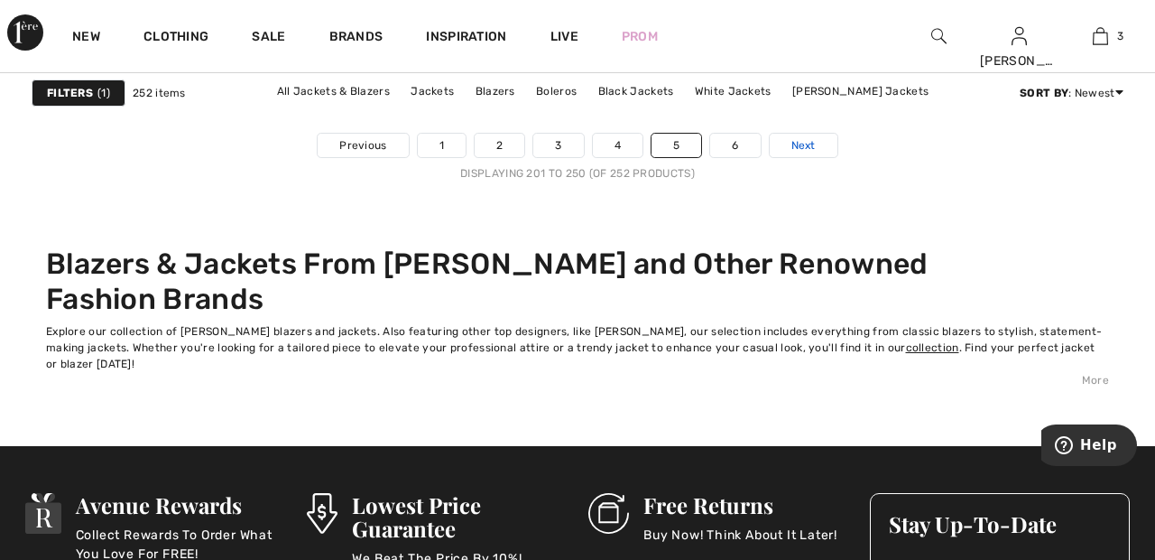
click at [826, 138] on link "Next" at bounding box center [804, 145] width 68 height 23
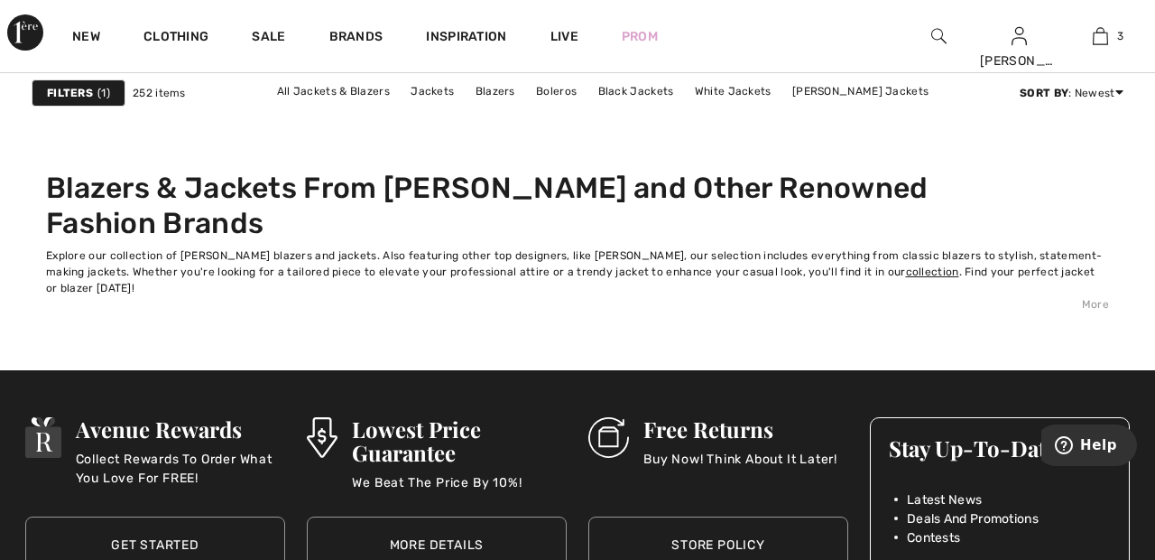
scroll to position [7689, 0]
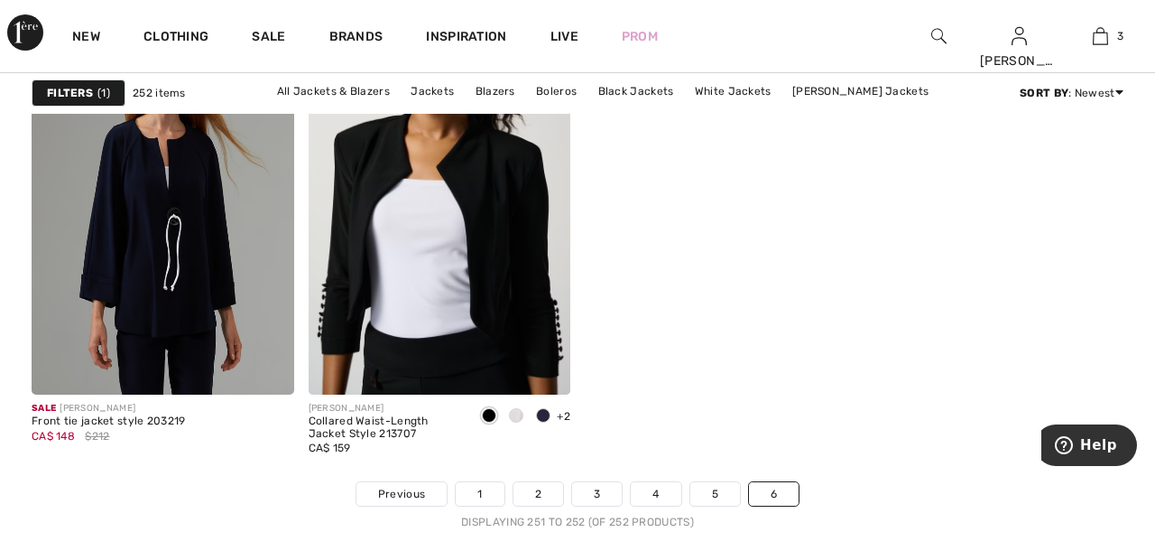
scroll to position [266, 0]
click at [1109, 39] on link "3" at bounding box center [1100, 36] width 79 height 22
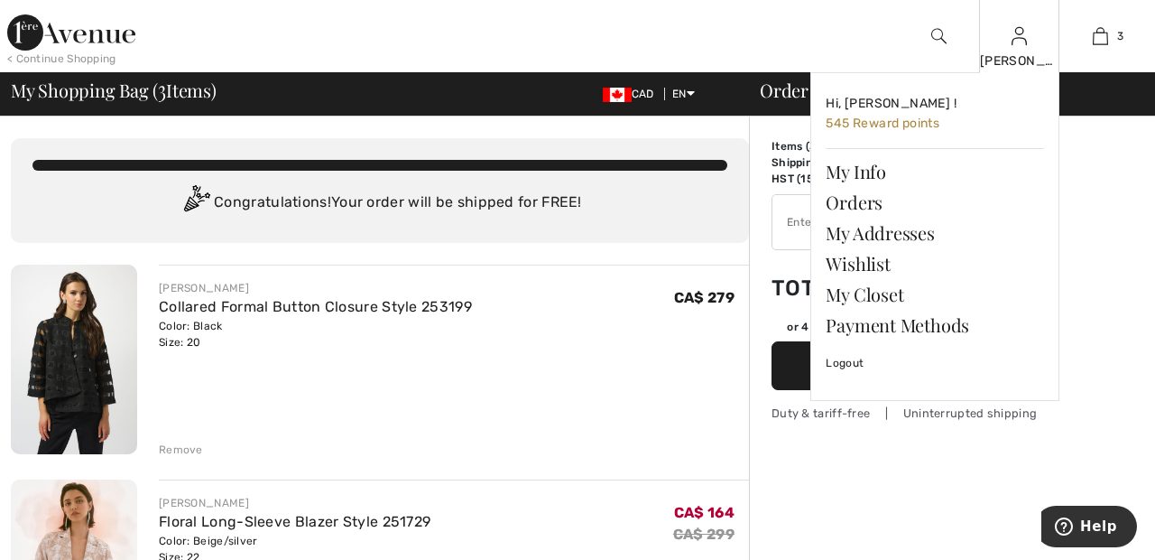
click at [1023, 44] on img at bounding box center [1019, 36] width 15 height 22
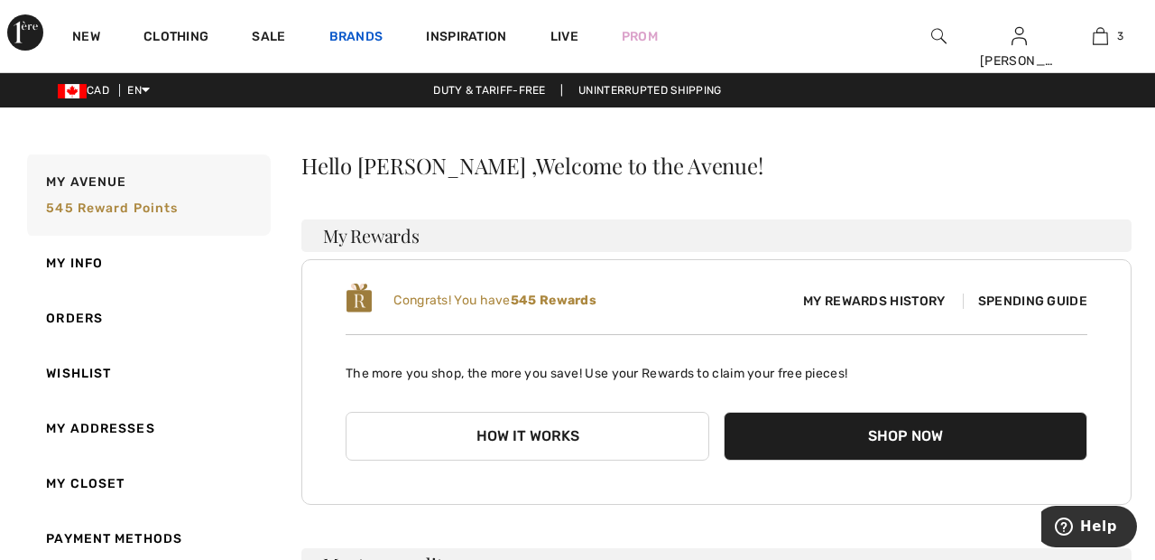
click at [366, 34] on link "Brands" at bounding box center [356, 38] width 54 height 19
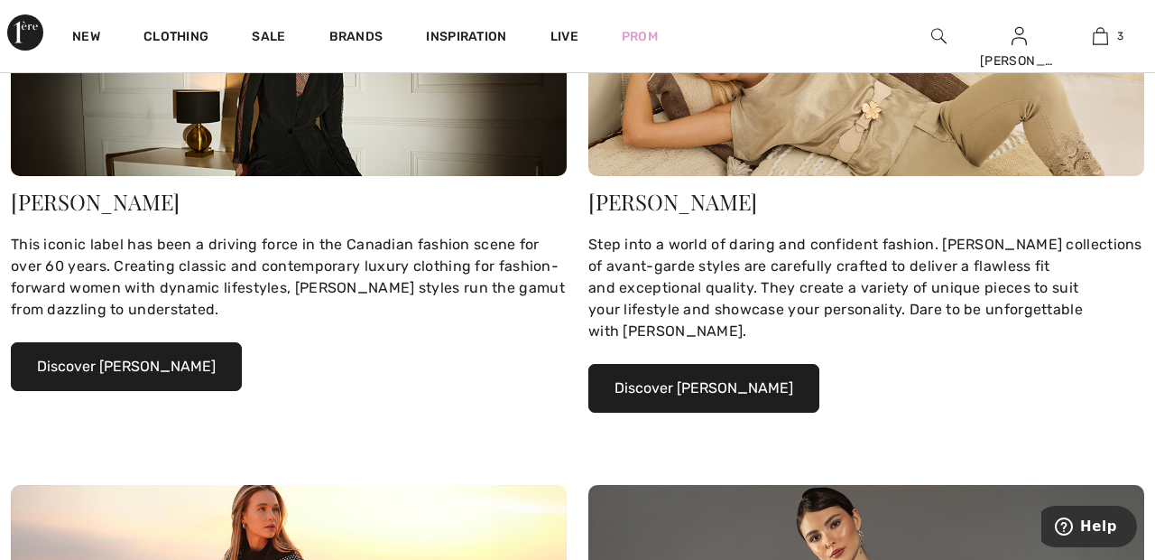
scroll to position [339, 0]
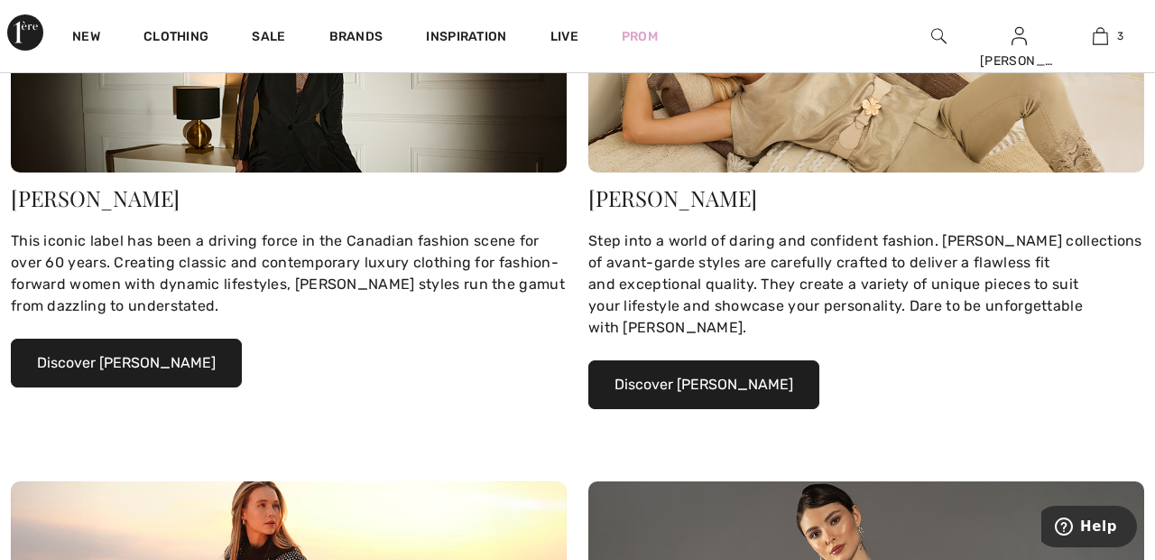
click at [173, 363] on button "Discover Joseph Ribkoff" at bounding box center [126, 363] width 231 height 49
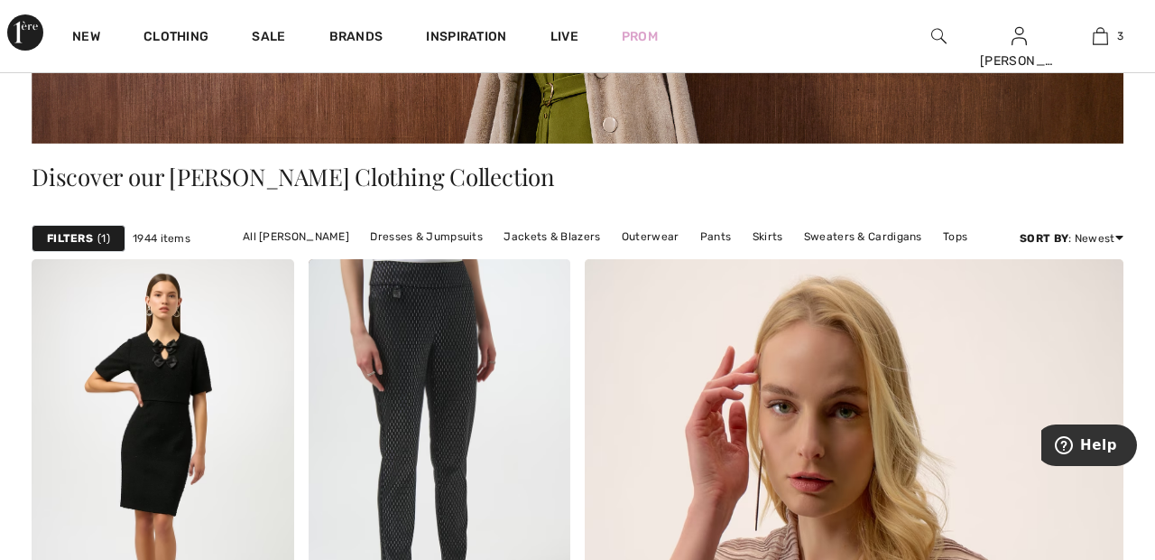
scroll to position [329, 0]
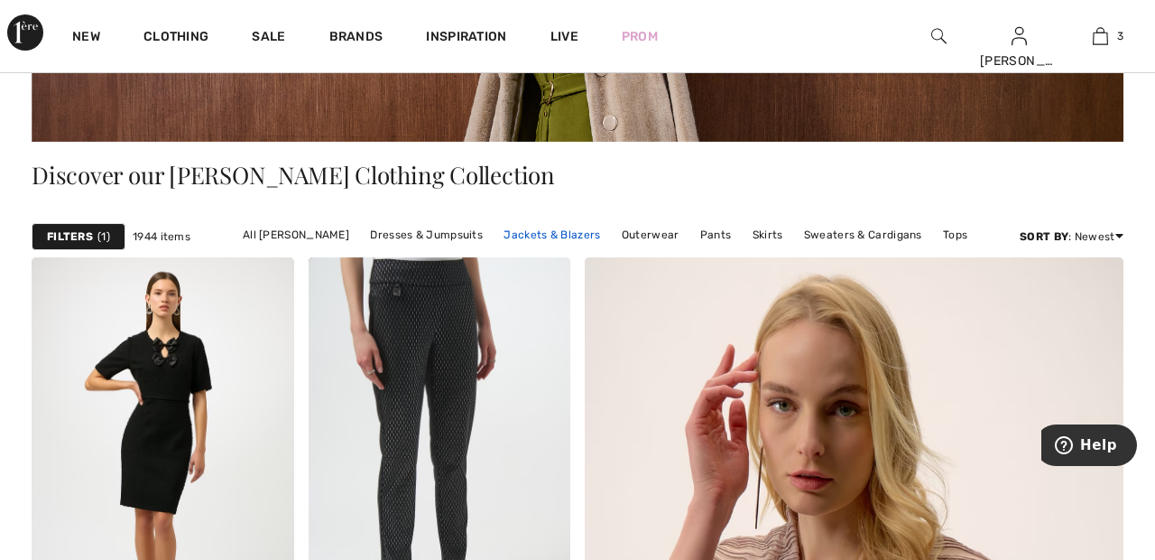
click at [562, 237] on link "Jackets & Blazers" at bounding box center [552, 234] width 115 height 23
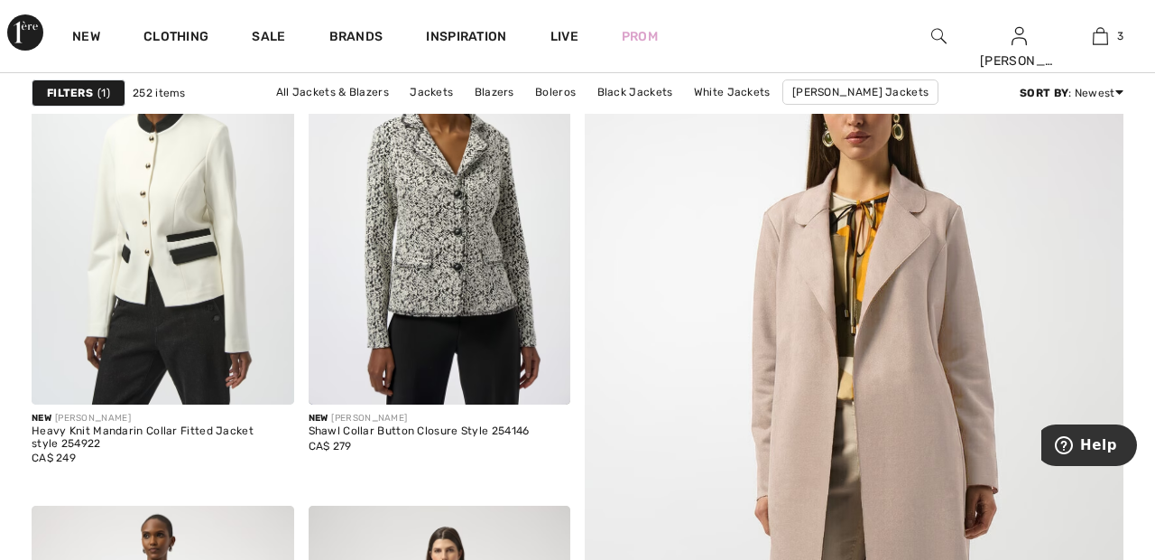
scroll to position [258, 0]
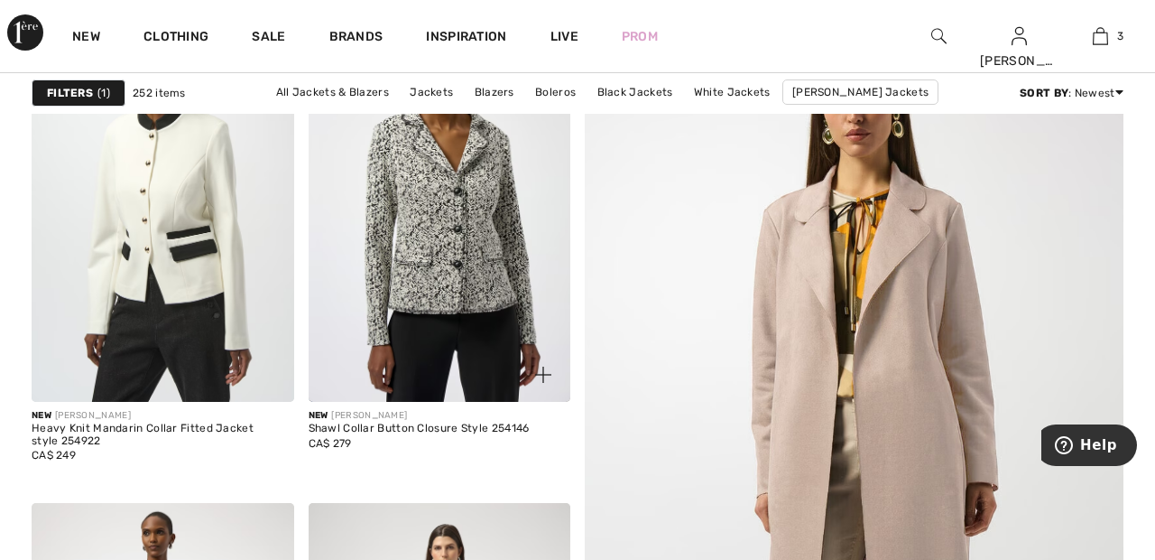
click at [469, 269] on img at bounding box center [440, 205] width 263 height 394
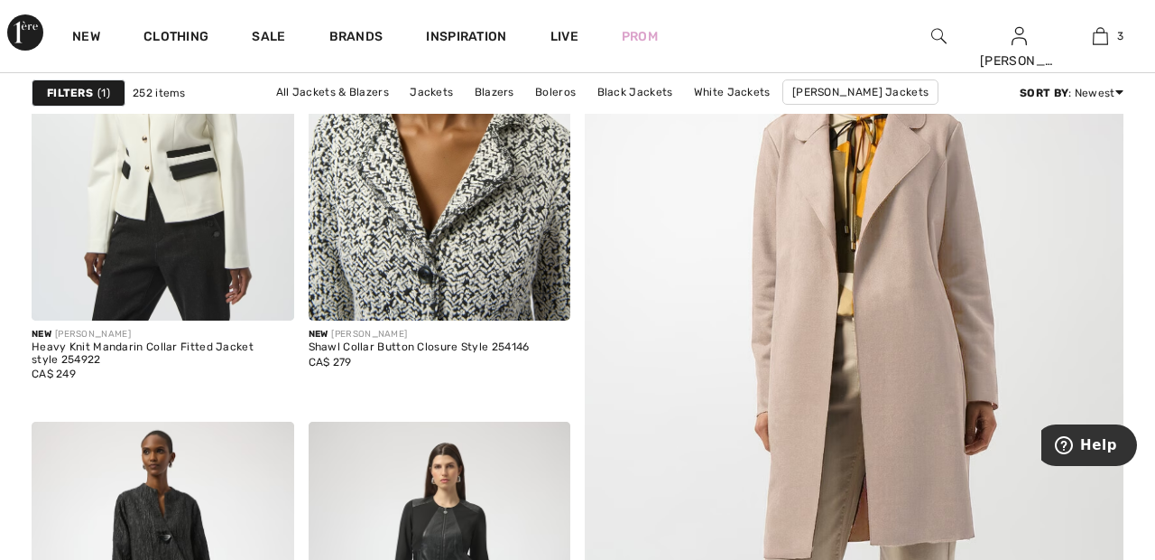
scroll to position [345, 0]
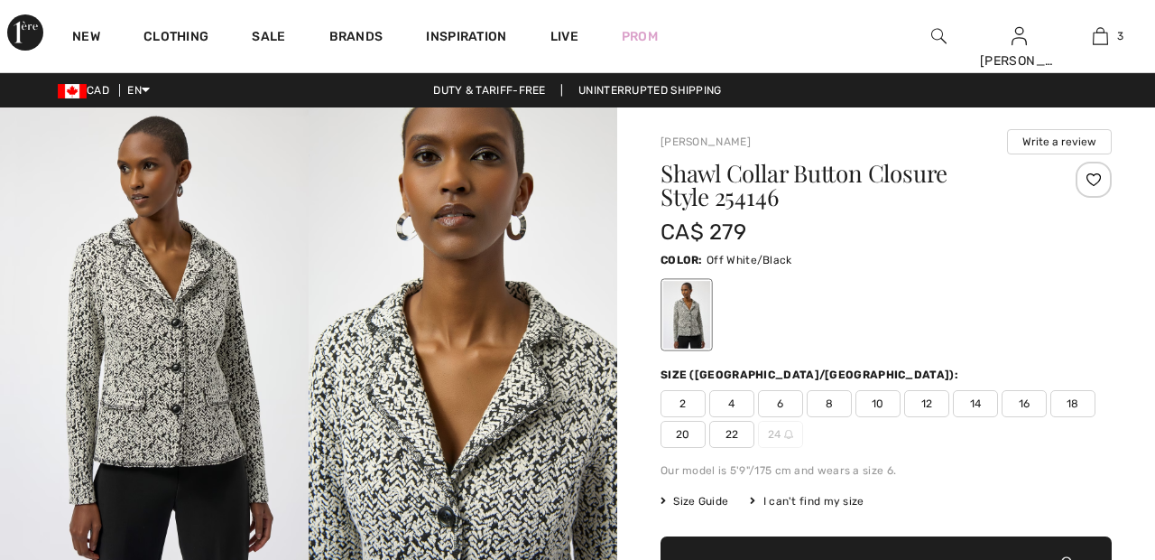
checkbox input "true"
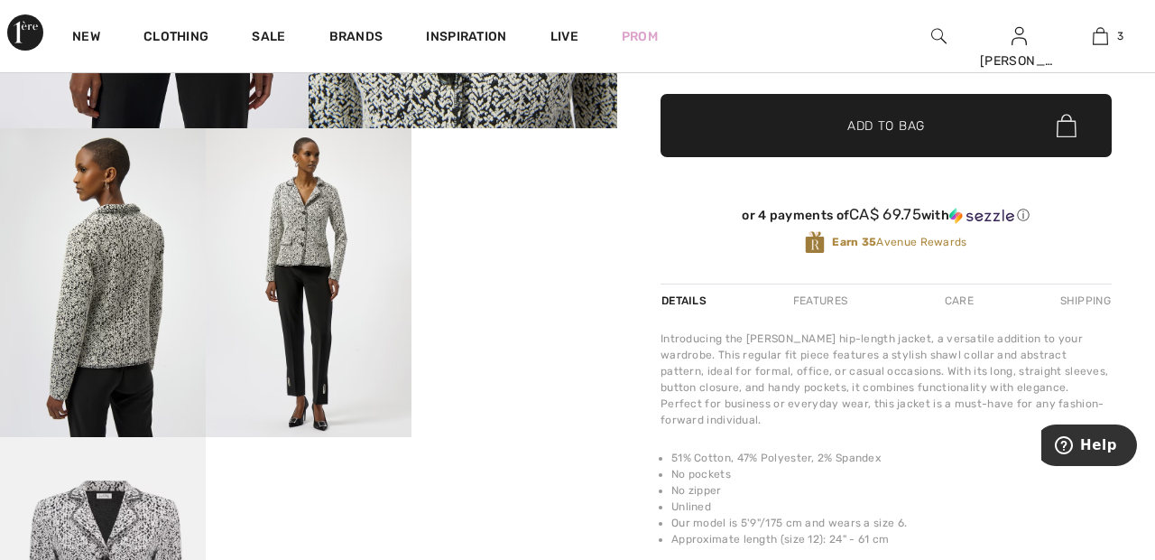
scroll to position [449, 0]
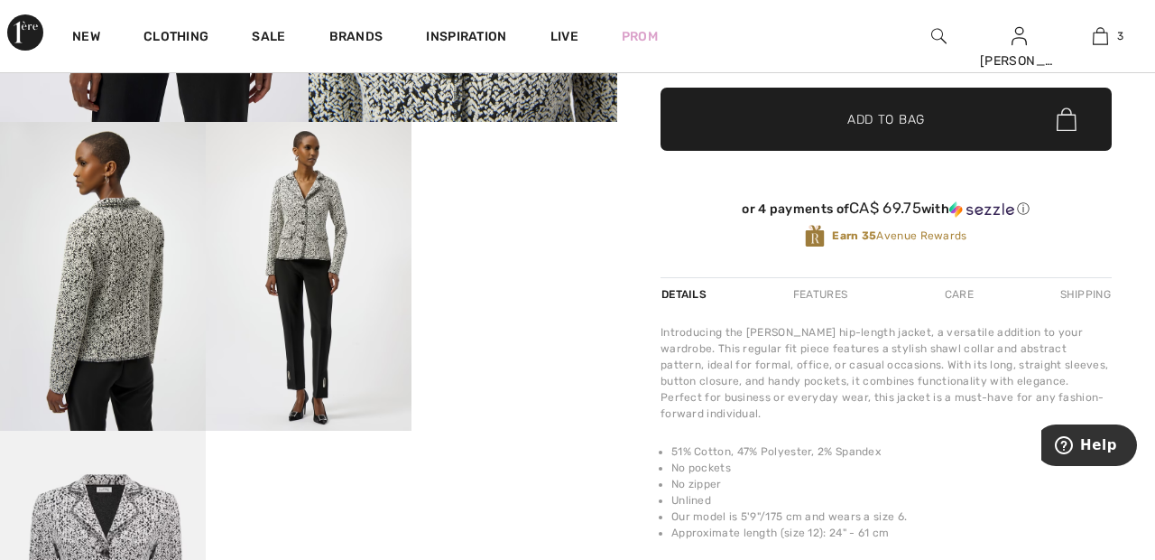
click at [541, 225] on video "Your browser does not support the video tag." at bounding box center [515, 173] width 206 height 103
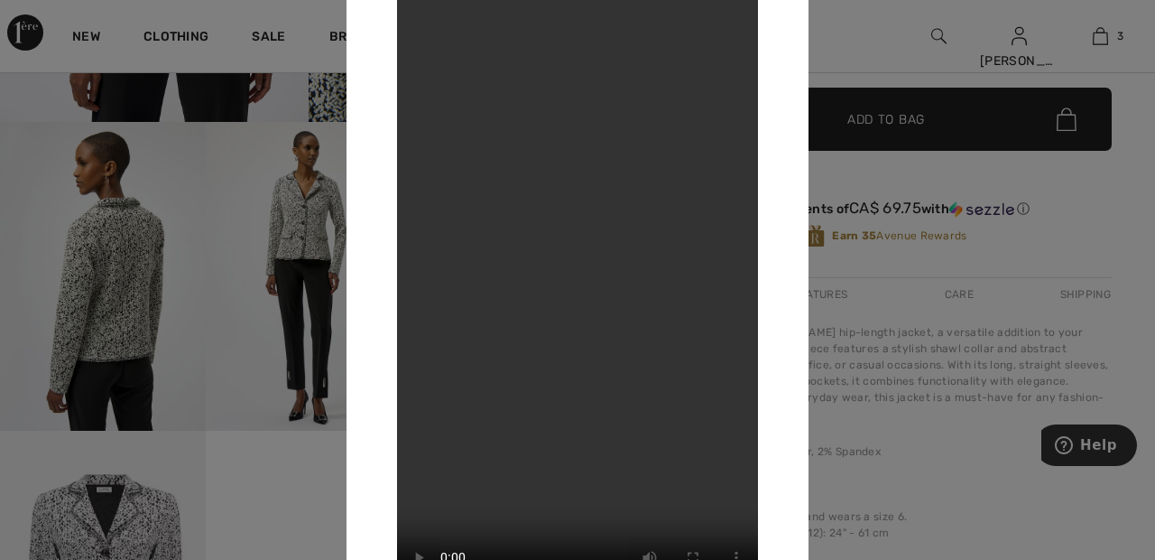
click at [884, 59] on div at bounding box center [577, 280] width 1155 height 560
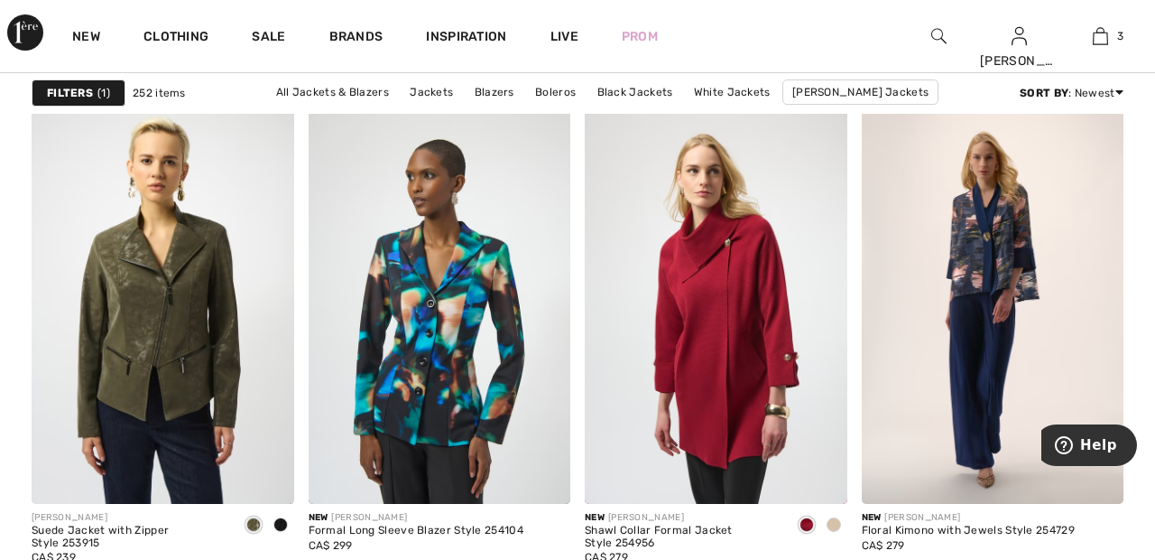
scroll to position [2827, 0]
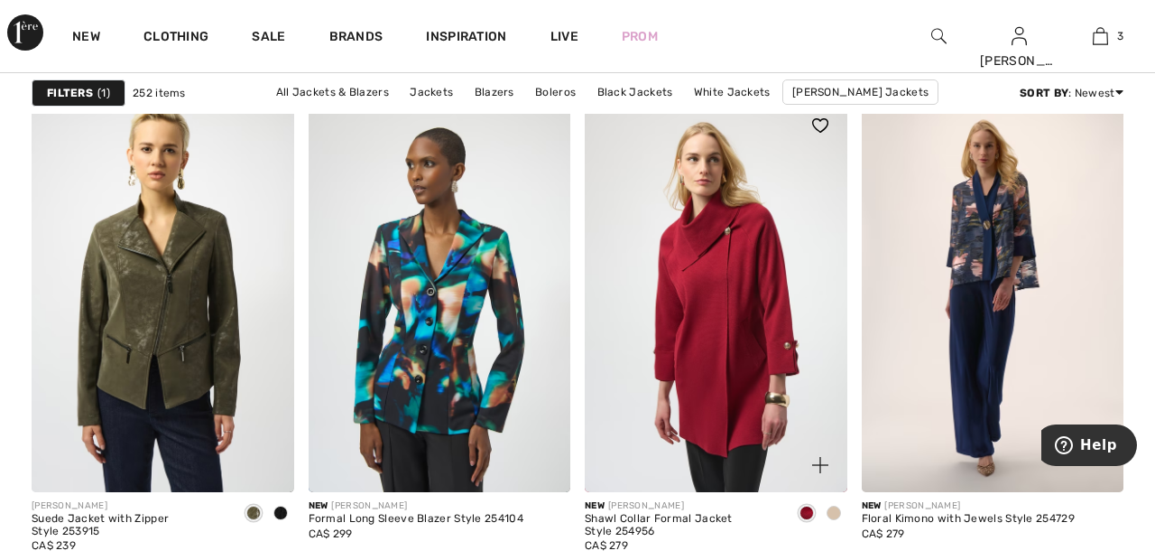
click at [843, 506] on div at bounding box center [834, 514] width 27 height 30
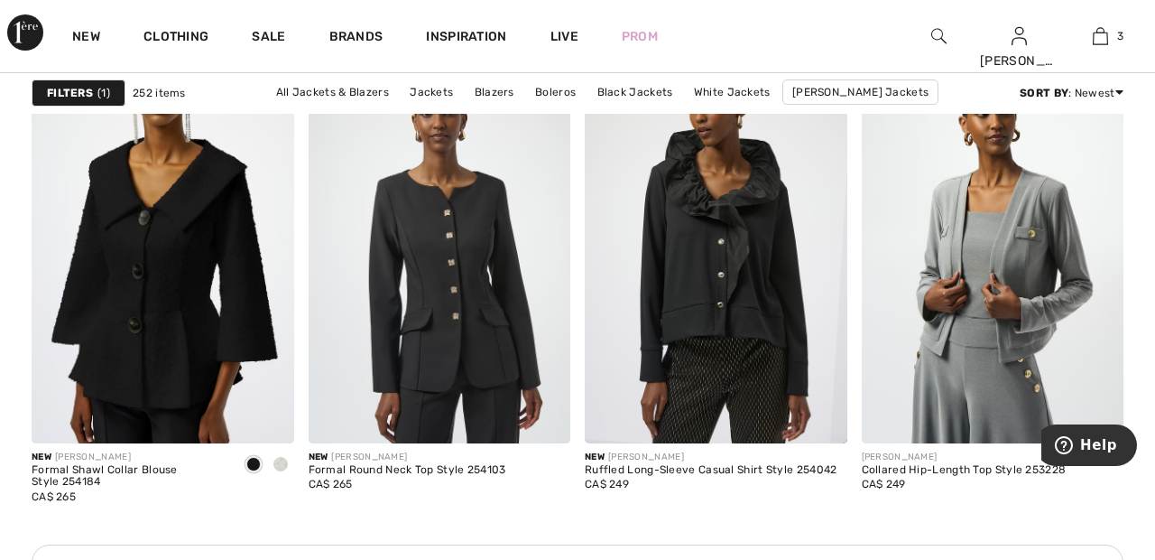
scroll to position [3379, 0]
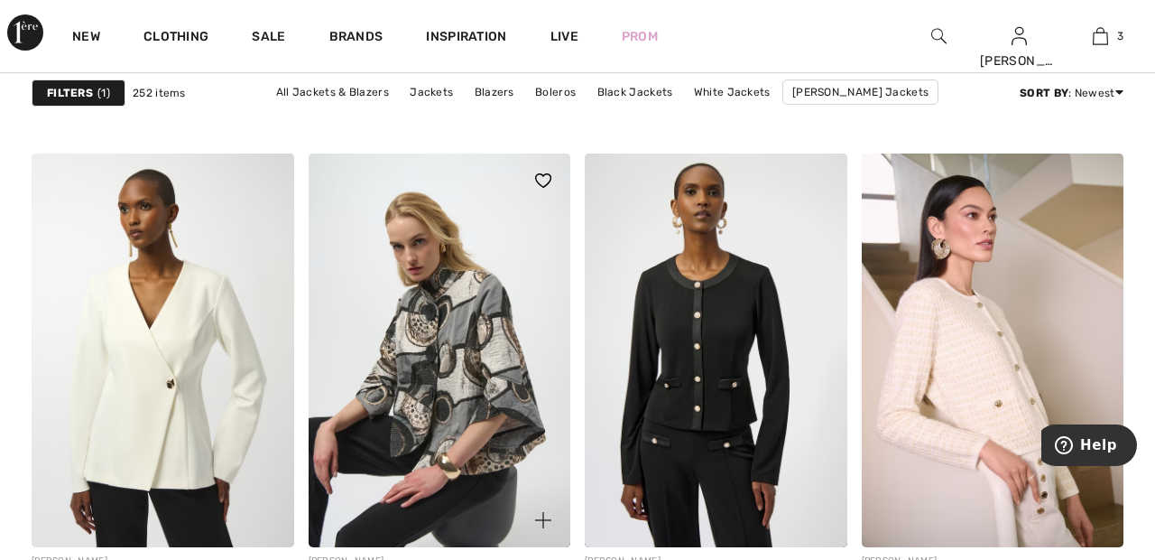
click at [474, 347] on img at bounding box center [440, 350] width 263 height 394
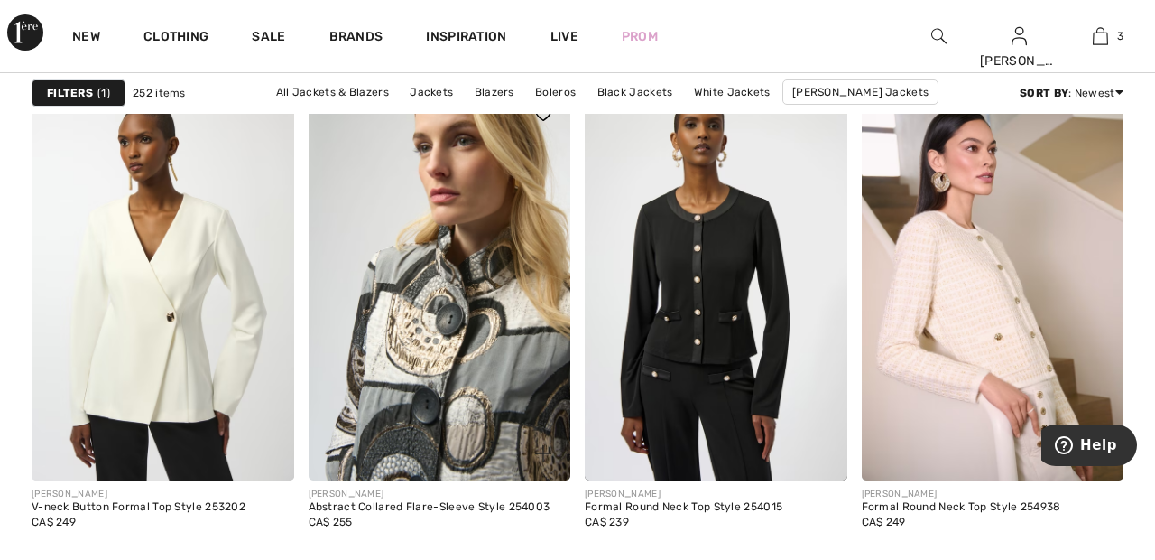
scroll to position [5023, 0]
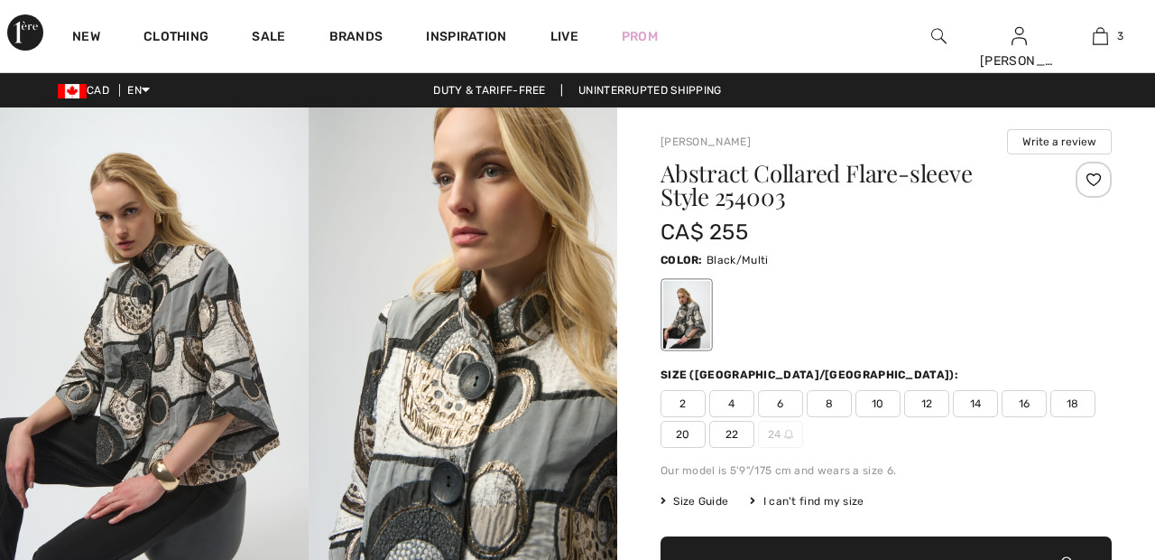
click at [1105, 179] on div at bounding box center [1094, 180] width 36 height 36
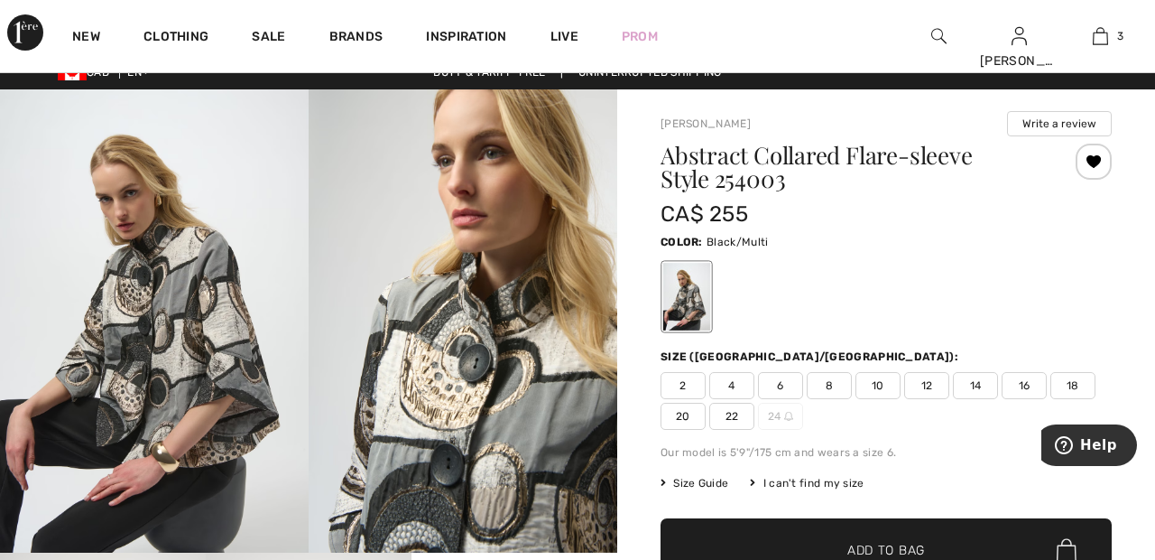
scroll to position [15, 0]
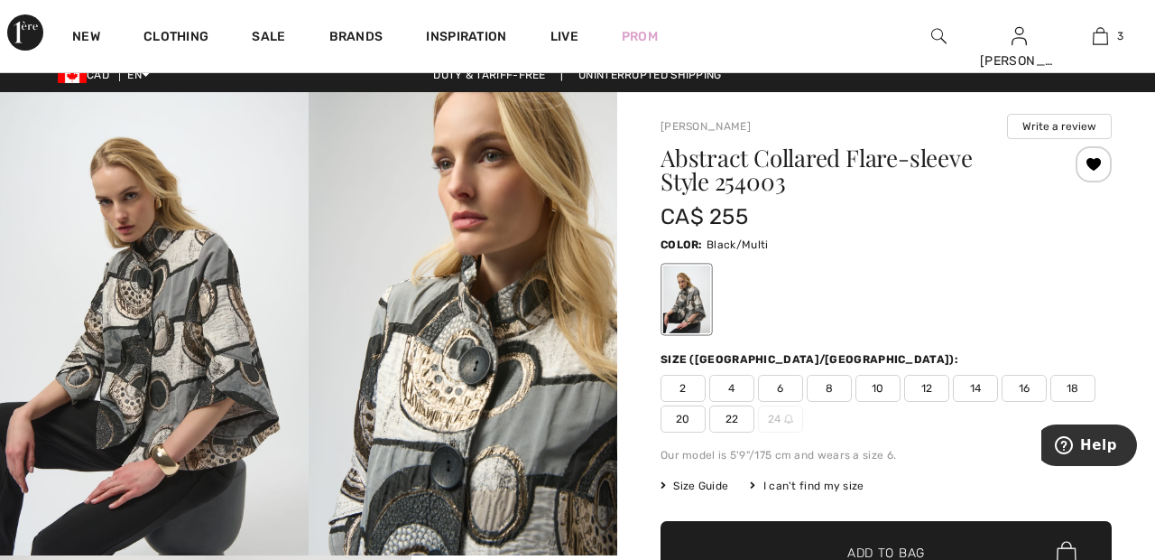
click at [692, 414] on span "20" at bounding box center [683, 418] width 45 height 27
click at [796, 542] on span "✔ Added to Bag Add to Bag" at bounding box center [886, 552] width 451 height 63
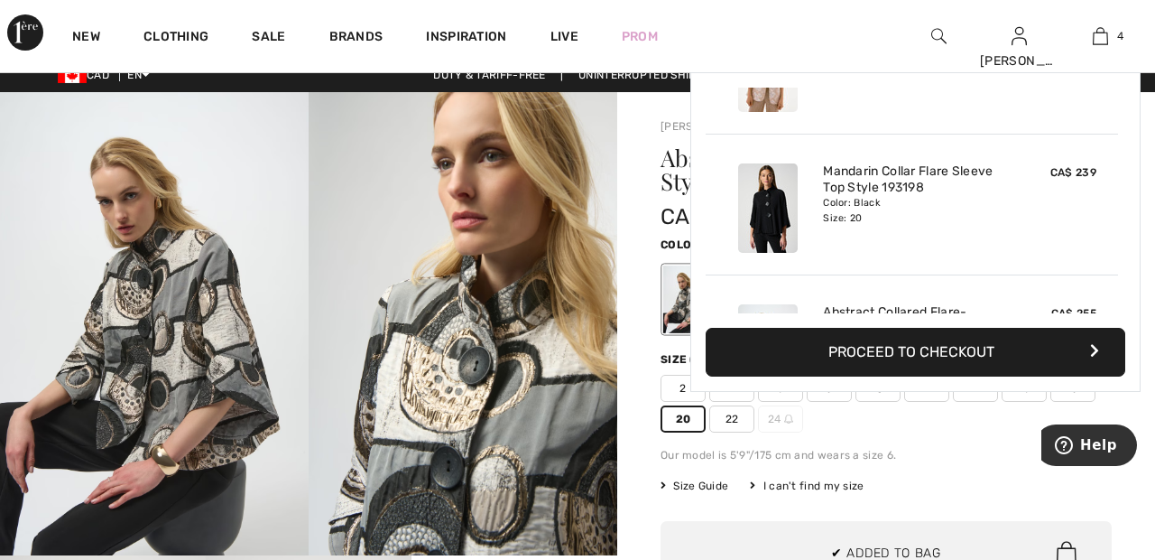
scroll to position [338, 0]
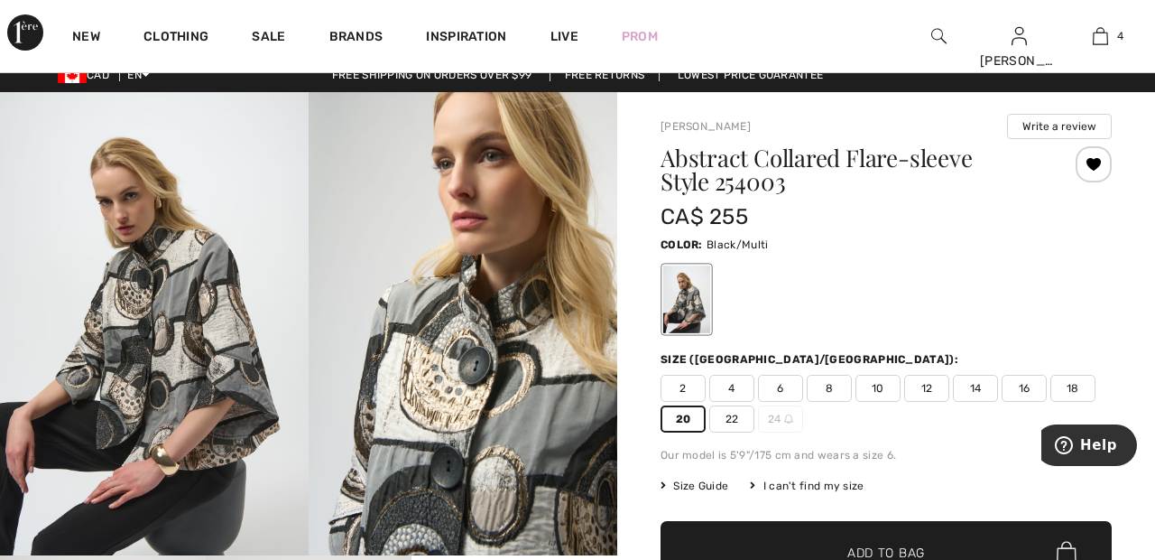
click at [355, 178] on img at bounding box center [463, 323] width 309 height 463
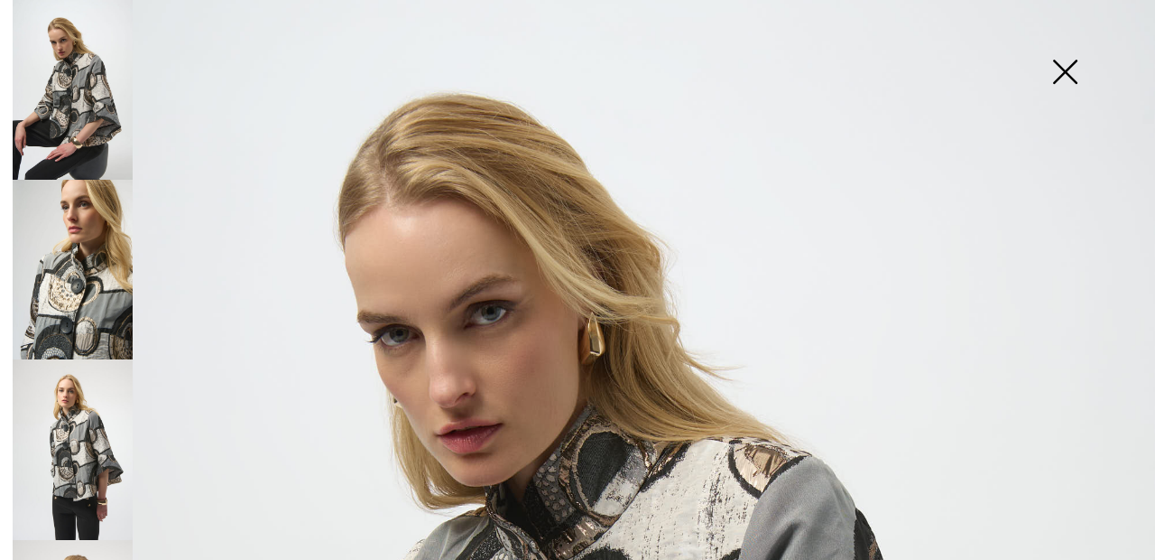
scroll to position [0, 0]
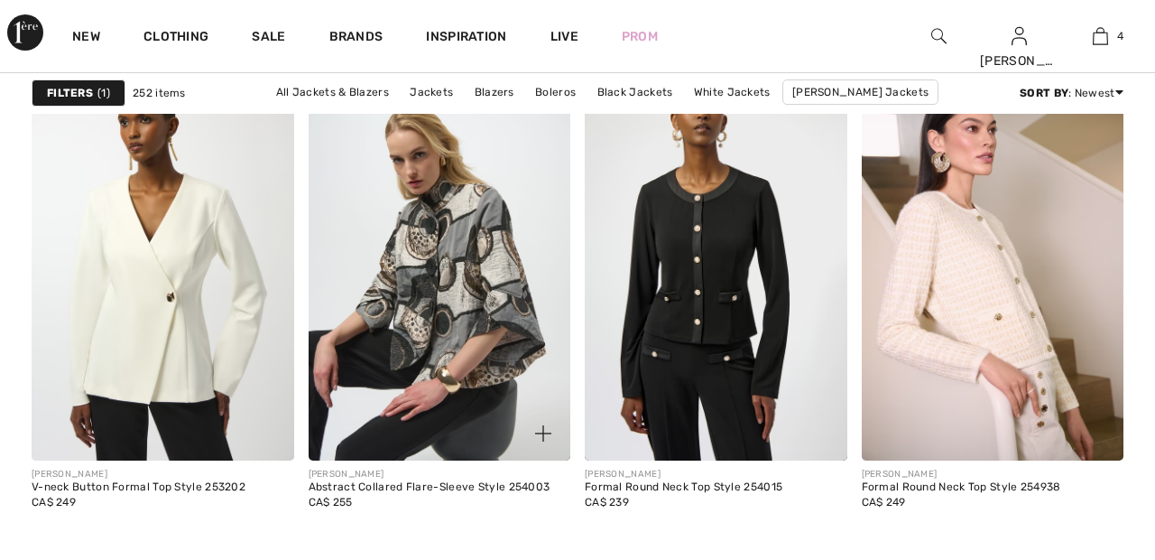
click at [479, 261] on img at bounding box center [440, 264] width 263 height 394
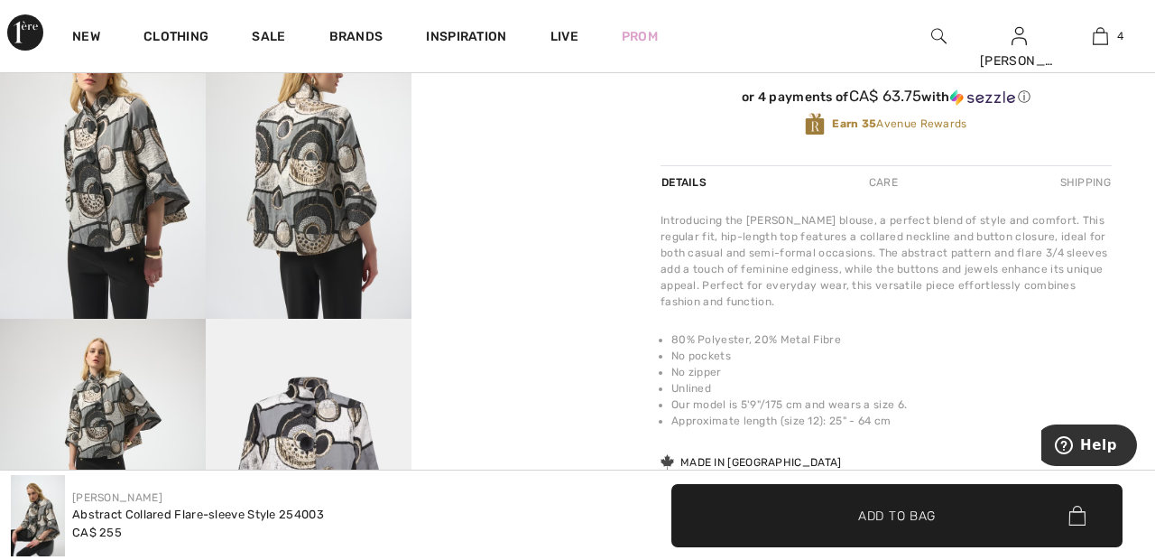
scroll to position [557, 0]
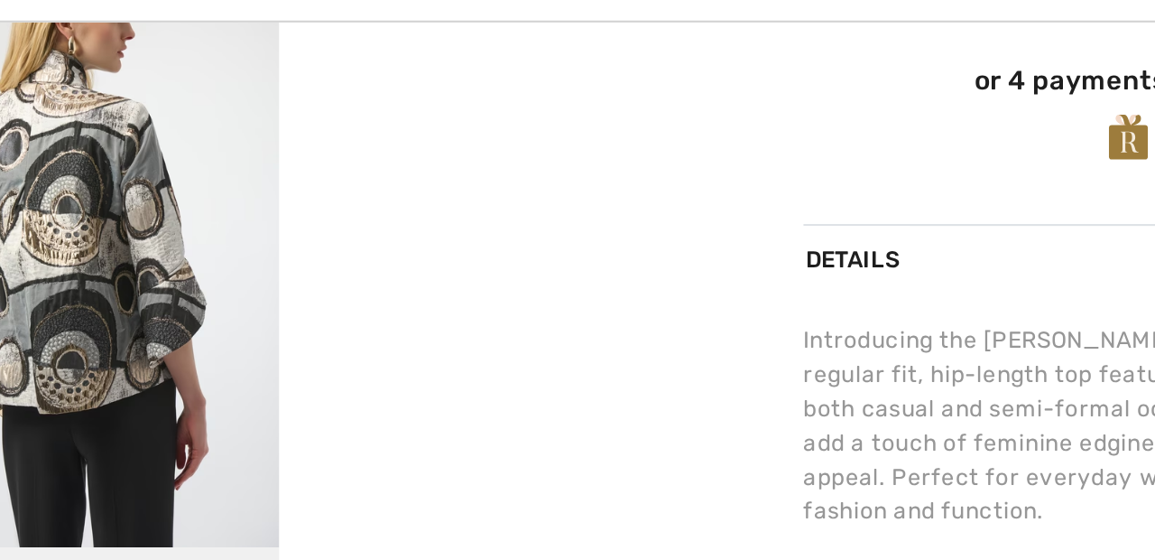
click at [521, 116] on video "Your browser does not support the video tag." at bounding box center [515, 65] width 206 height 103
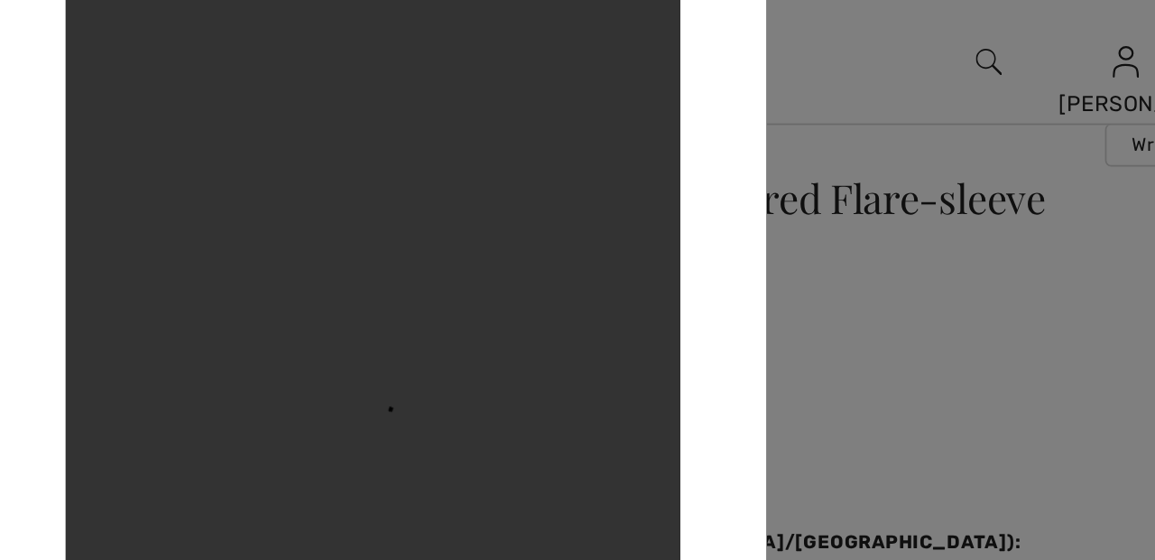
scroll to position [56, 0]
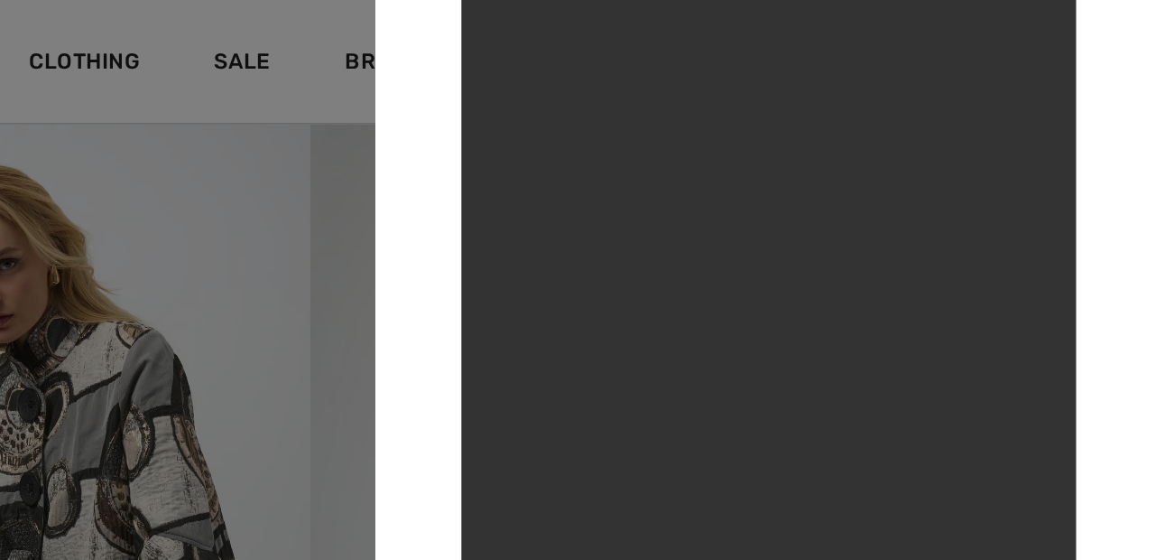
click at [204, 257] on div at bounding box center [577, 280] width 1155 height 560
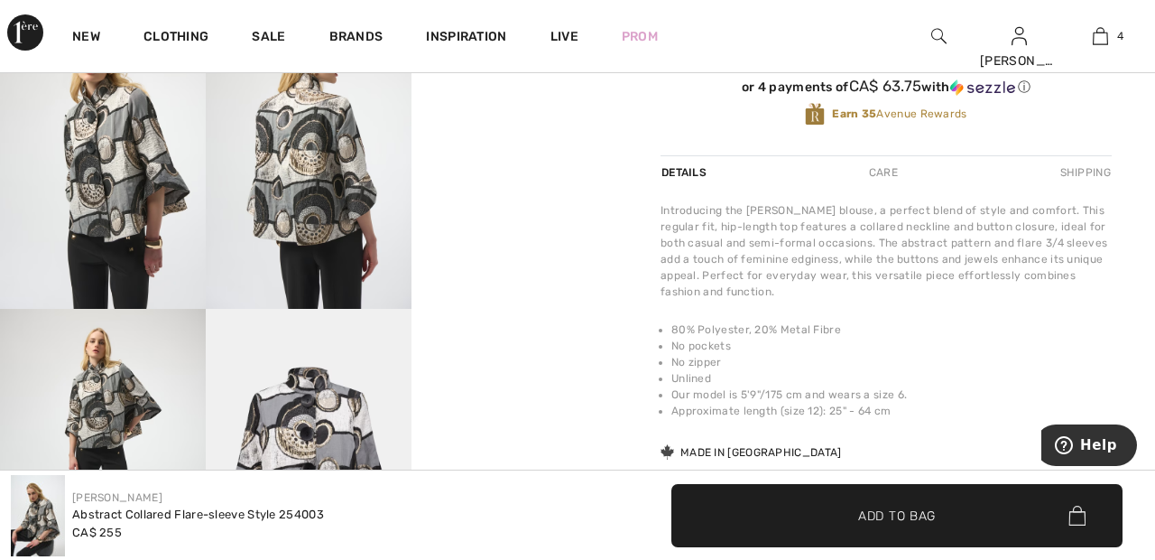
scroll to position [570, 0]
click at [319, 193] on img at bounding box center [309, 155] width 206 height 309
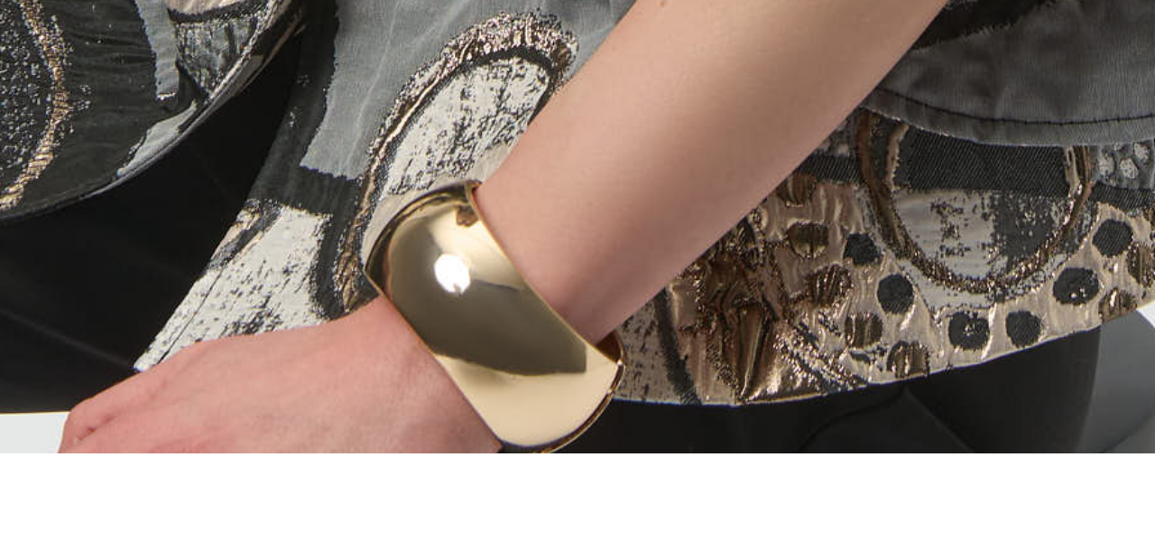
scroll to position [876, 0]
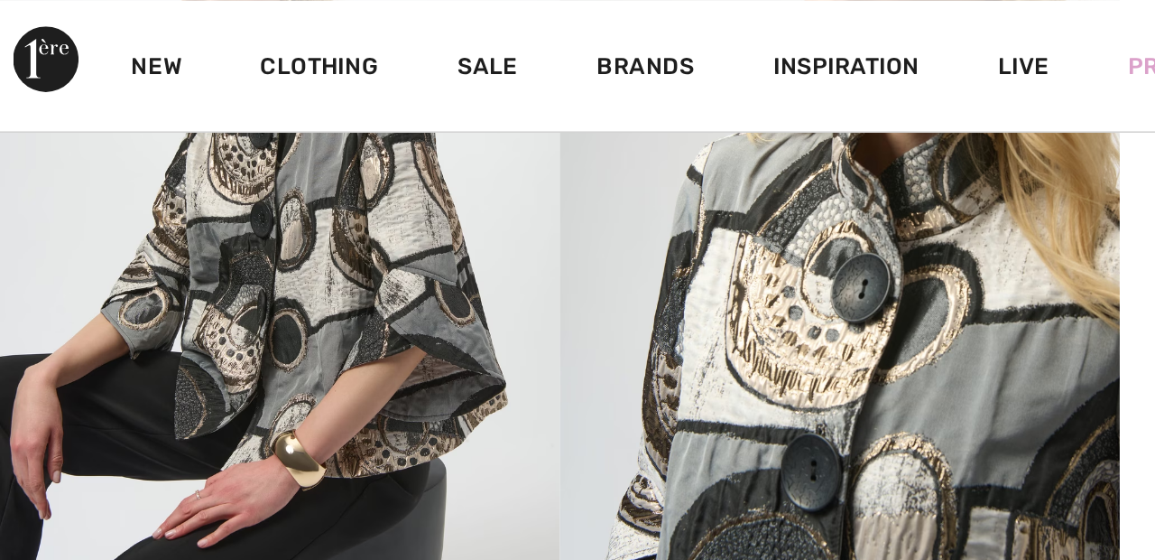
scroll to position [0, 0]
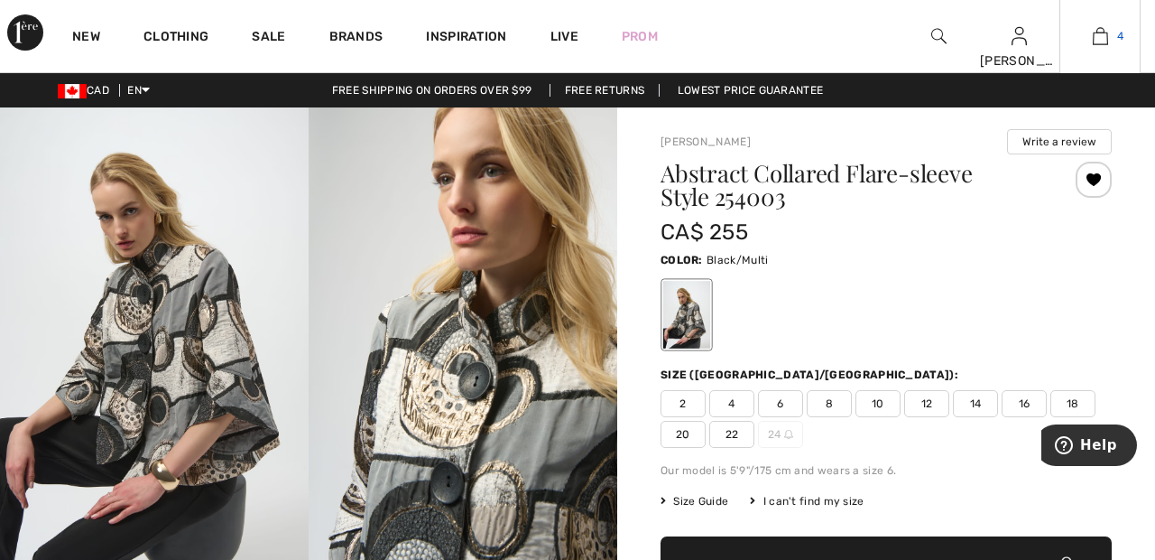
click at [1100, 42] on img at bounding box center [1100, 36] width 15 height 22
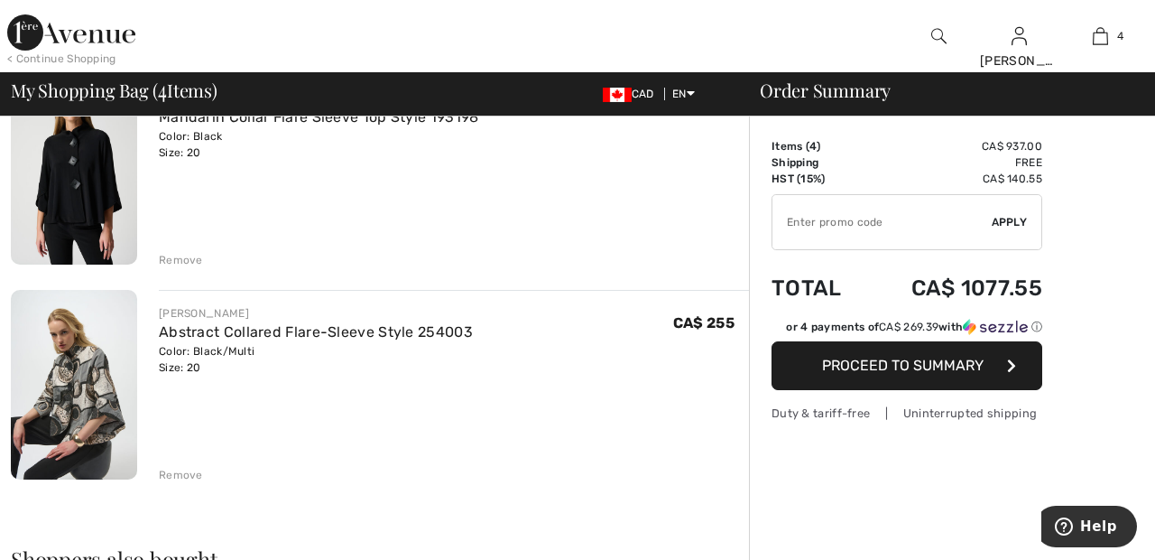
scroll to position [615, 0]
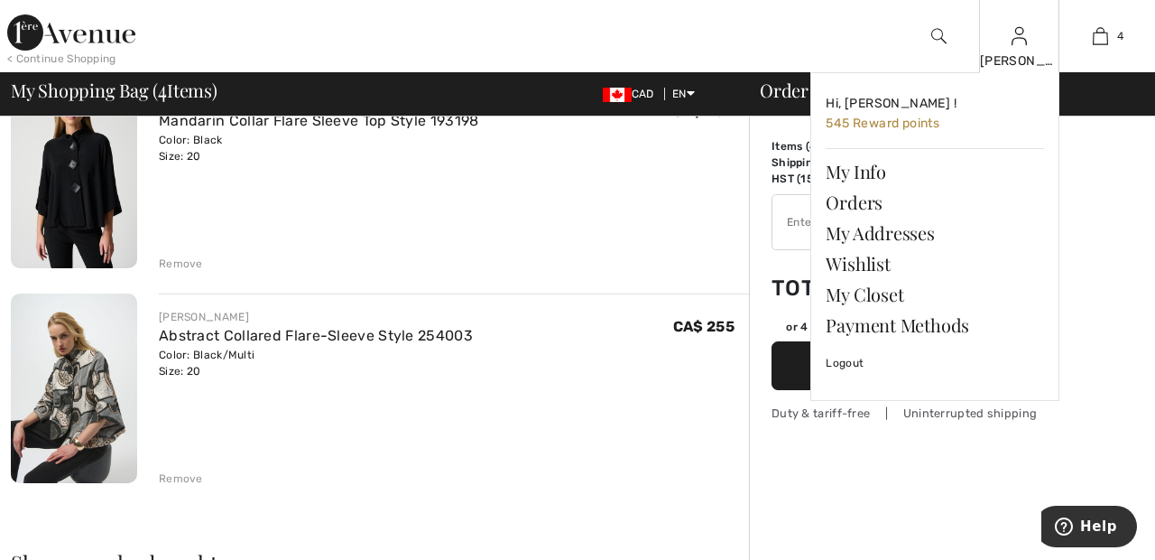
click at [1023, 44] on img at bounding box center [1019, 36] width 15 height 22
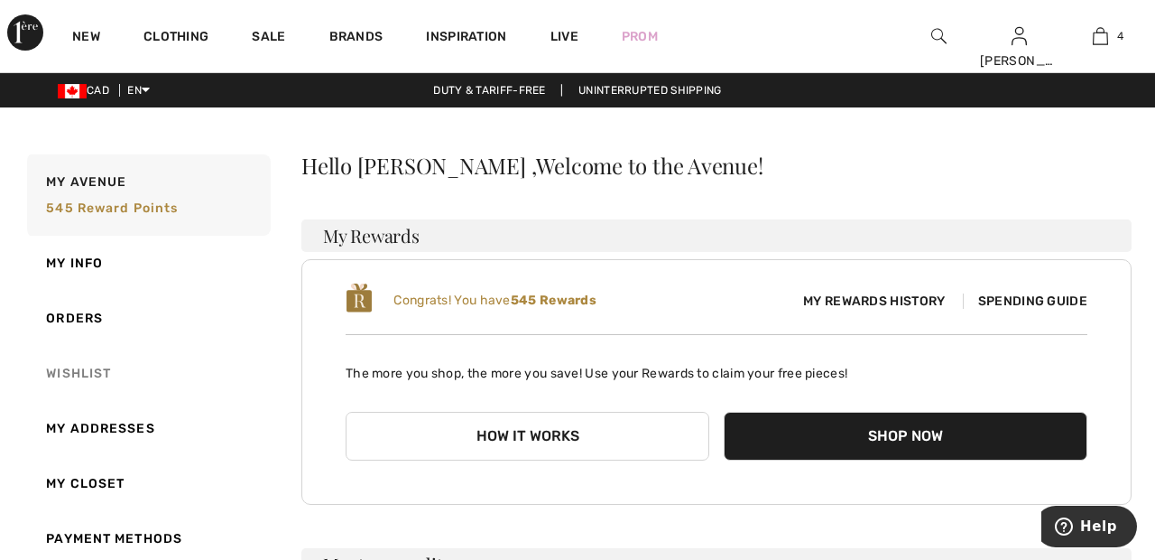
click at [90, 374] on link "Wishlist" at bounding box center [146, 373] width 247 height 55
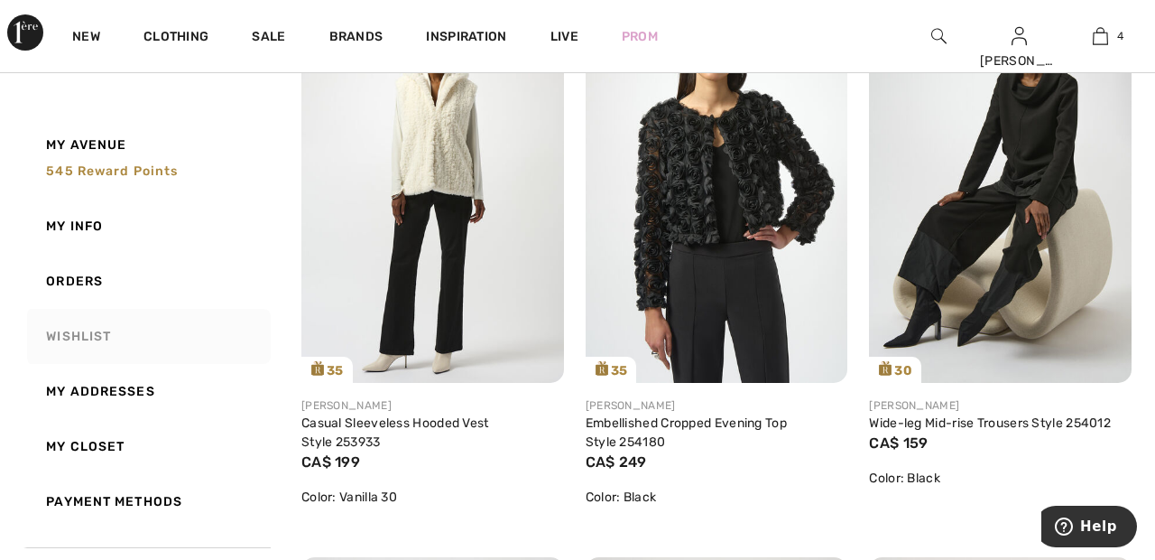
scroll to position [1463, 0]
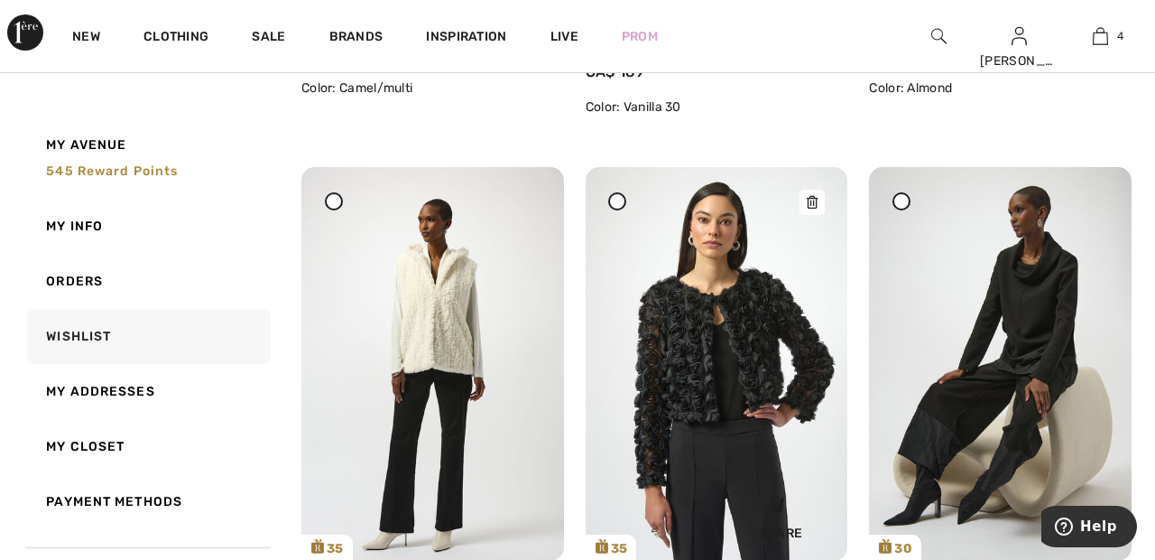
click at [748, 348] on img at bounding box center [717, 363] width 263 height 393
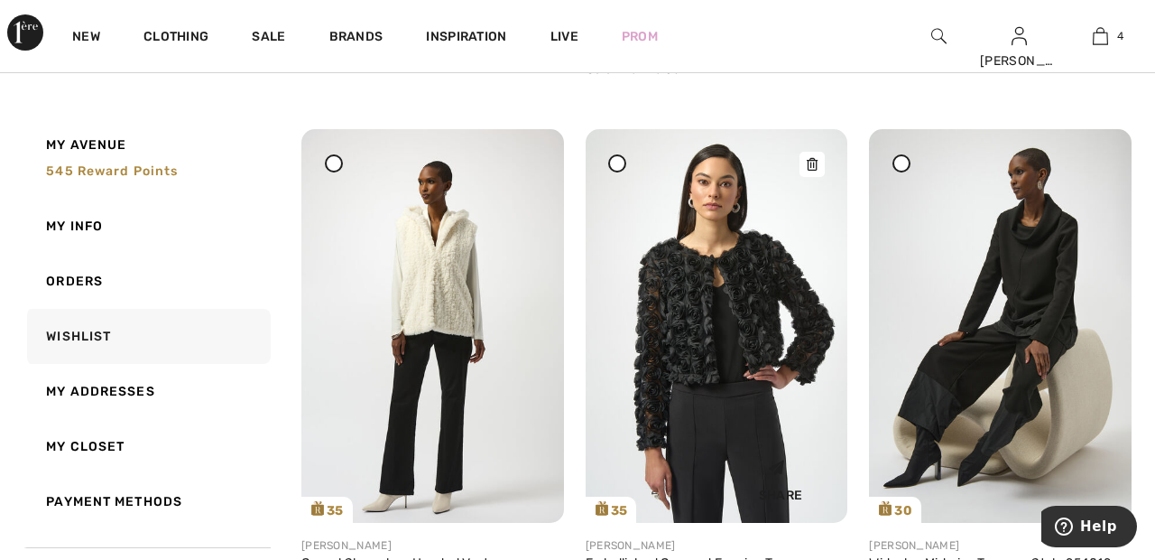
scroll to position [1371, 0]
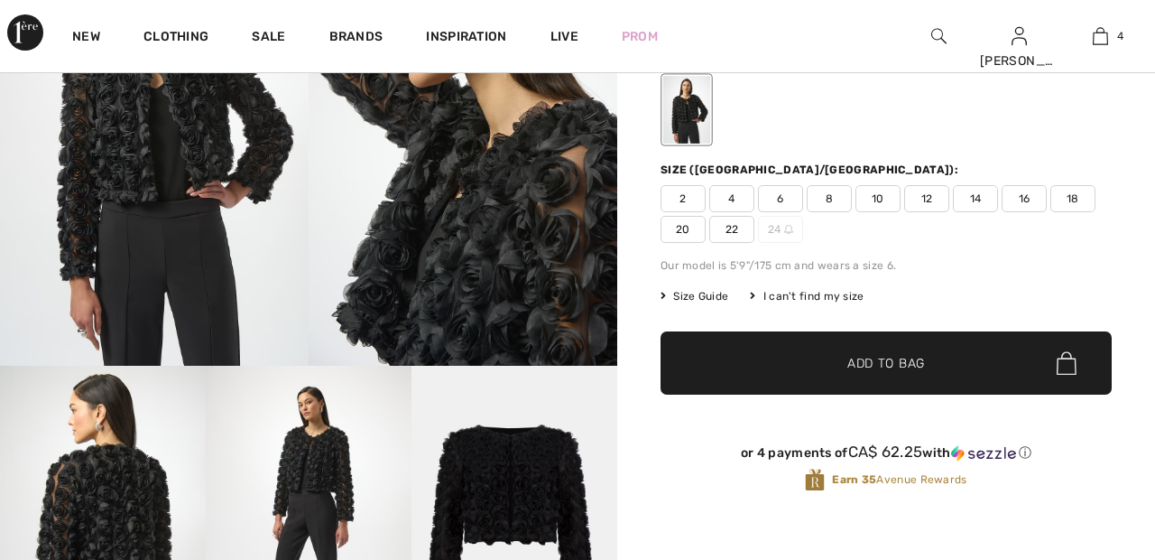
click at [740, 228] on span "22" at bounding box center [732, 229] width 45 height 27
click at [816, 370] on span "✔ Added to Bag" at bounding box center [859, 363] width 110 height 19
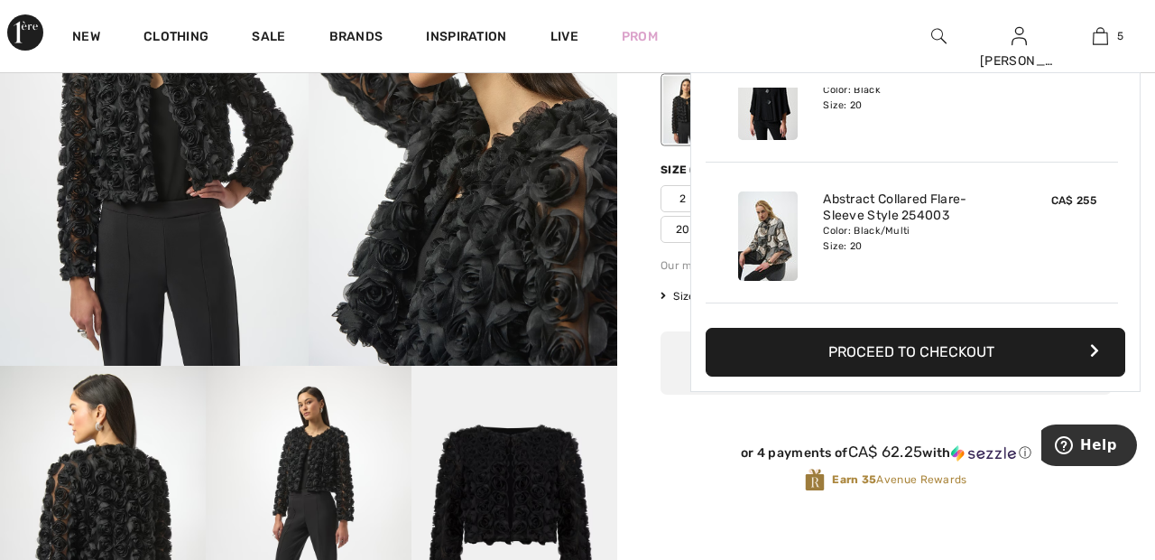
scroll to position [478, 0]
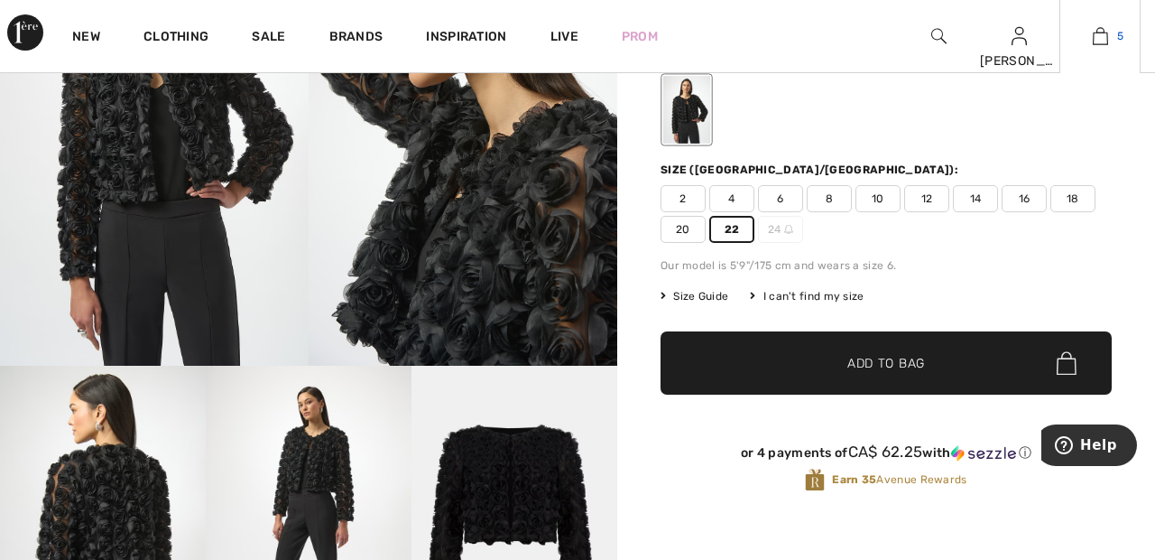
click at [1108, 44] on img at bounding box center [1100, 36] width 15 height 22
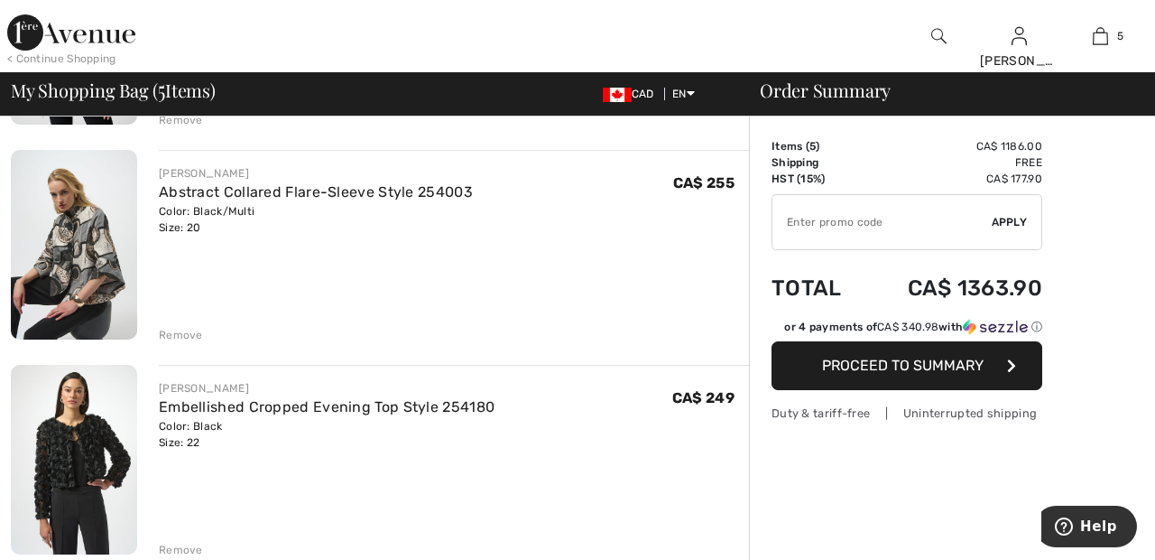
scroll to position [755, 0]
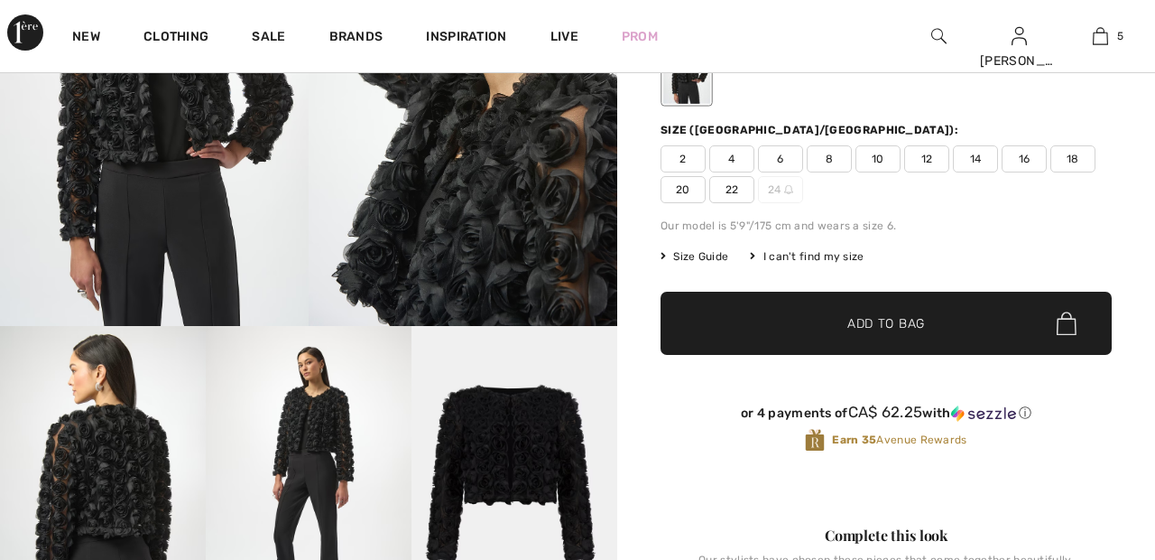
scroll to position [245, 0]
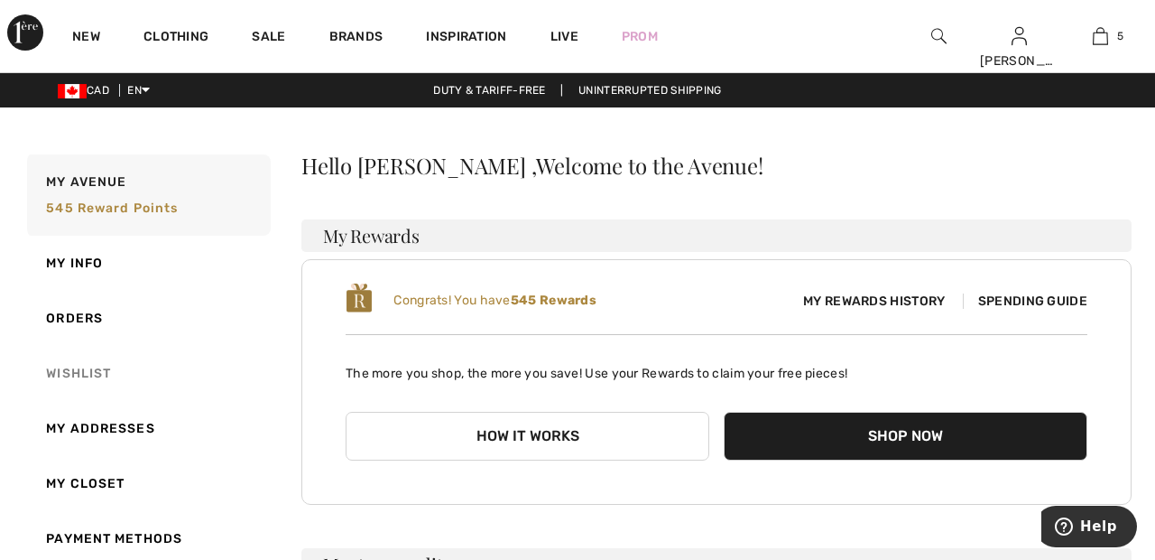
click at [107, 376] on link "Wishlist" at bounding box center [146, 373] width 247 height 55
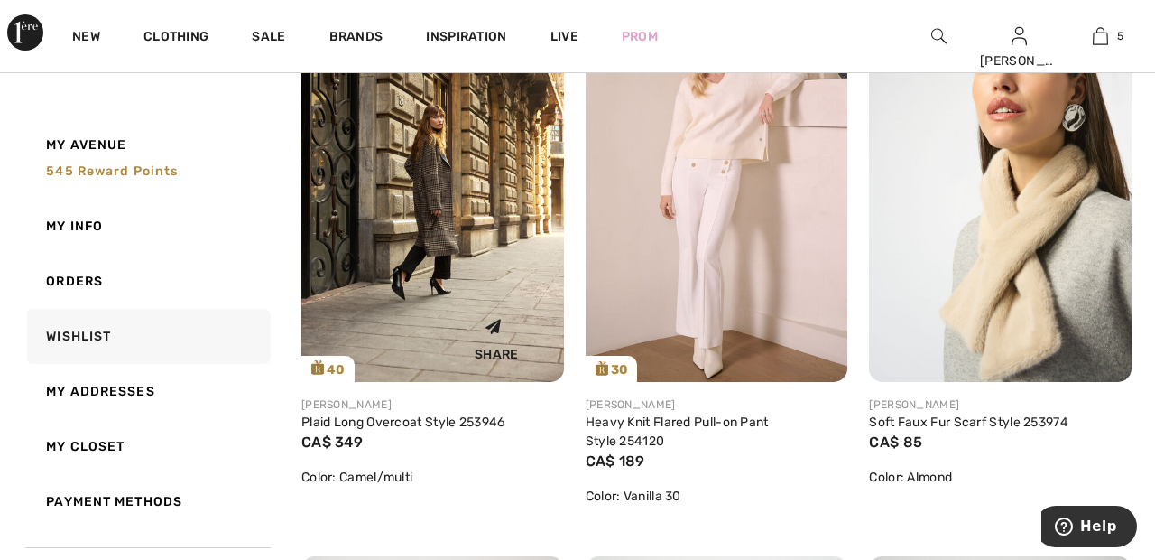
click at [467, 239] on img at bounding box center [432, 184] width 263 height 393
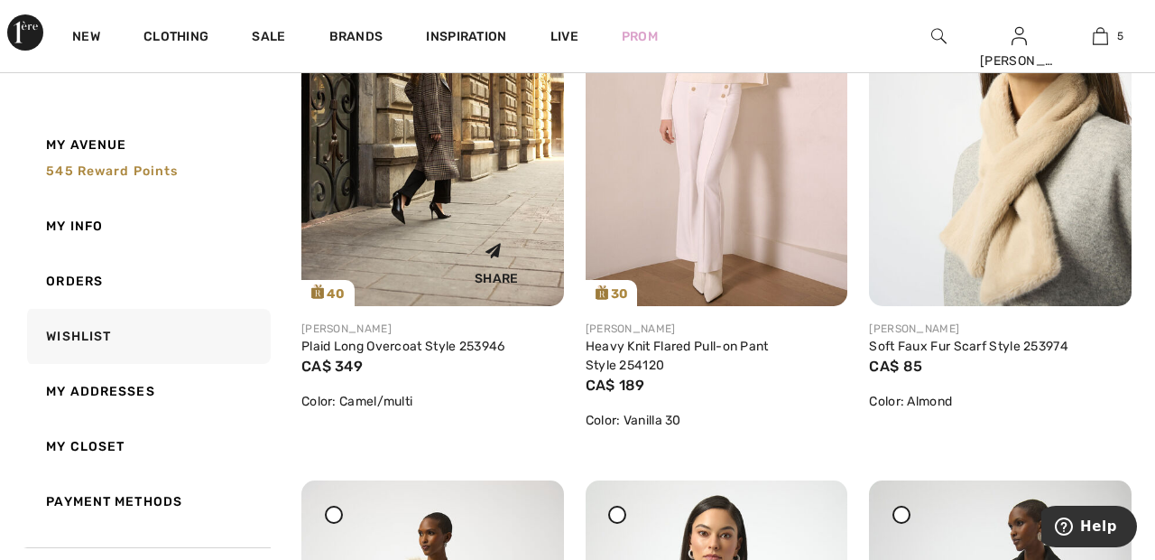
scroll to position [982, 0]
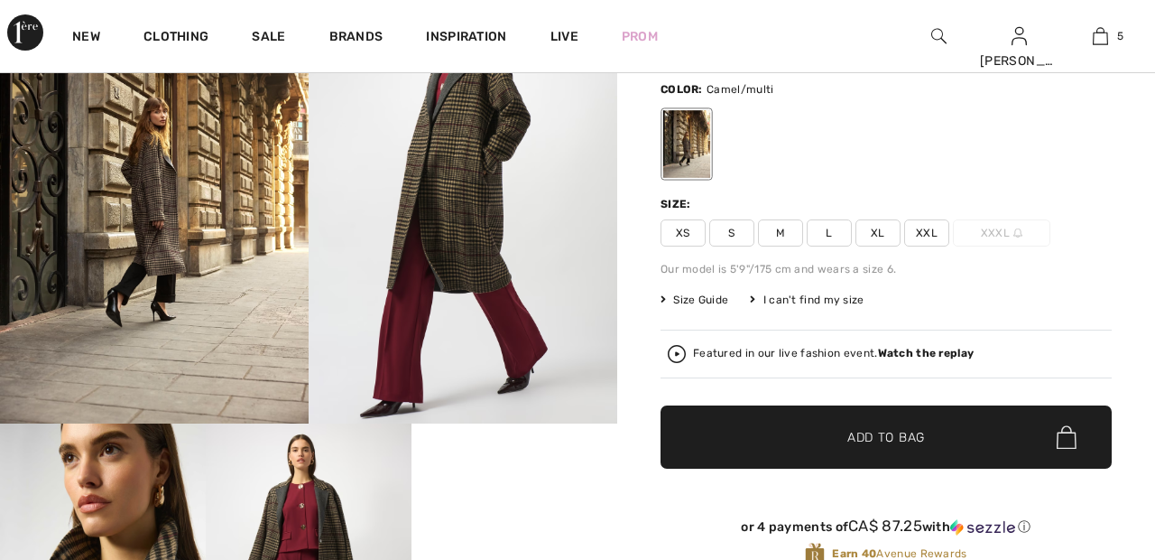
click at [945, 222] on span "XXL" at bounding box center [926, 232] width 45 height 27
click at [944, 437] on span "✔ Added to Bag Add to Bag" at bounding box center [886, 436] width 451 height 63
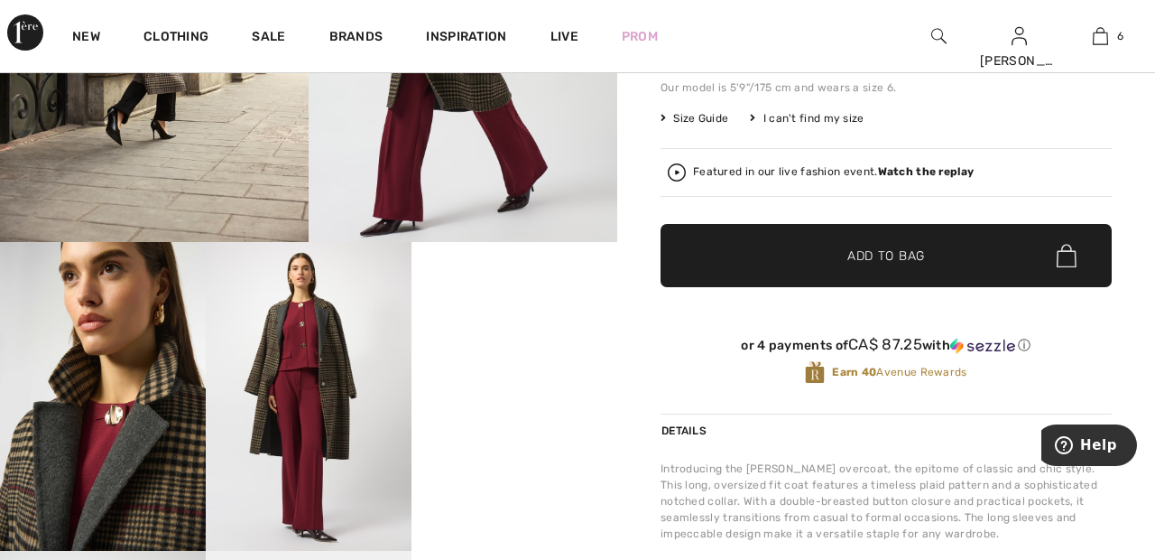
scroll to position [329, 0]
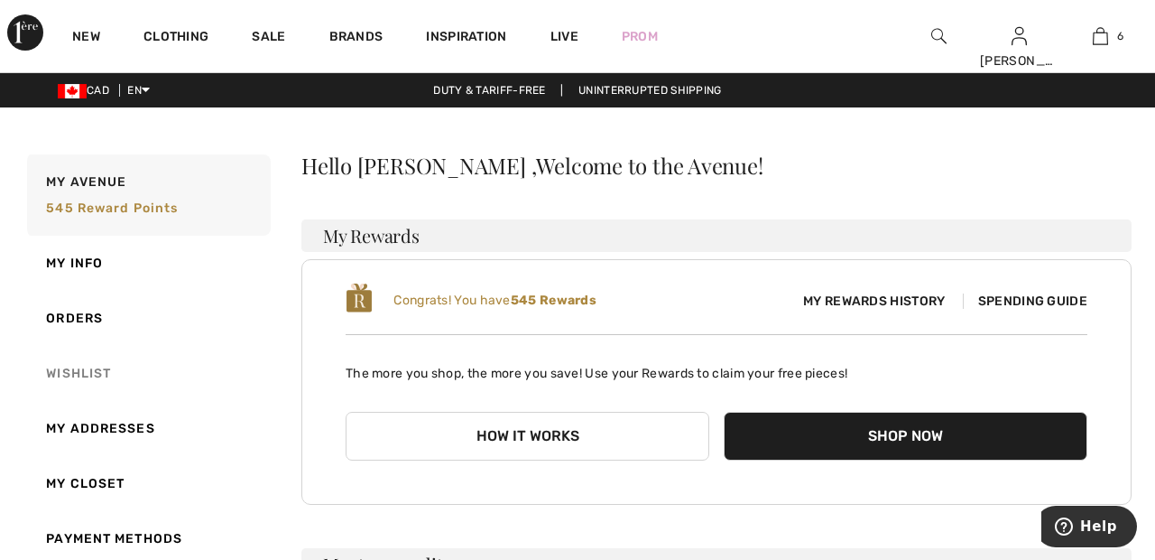
click at [99, 378] on link "Wishlist" at bounding box center [146, 373] width 247 height 55
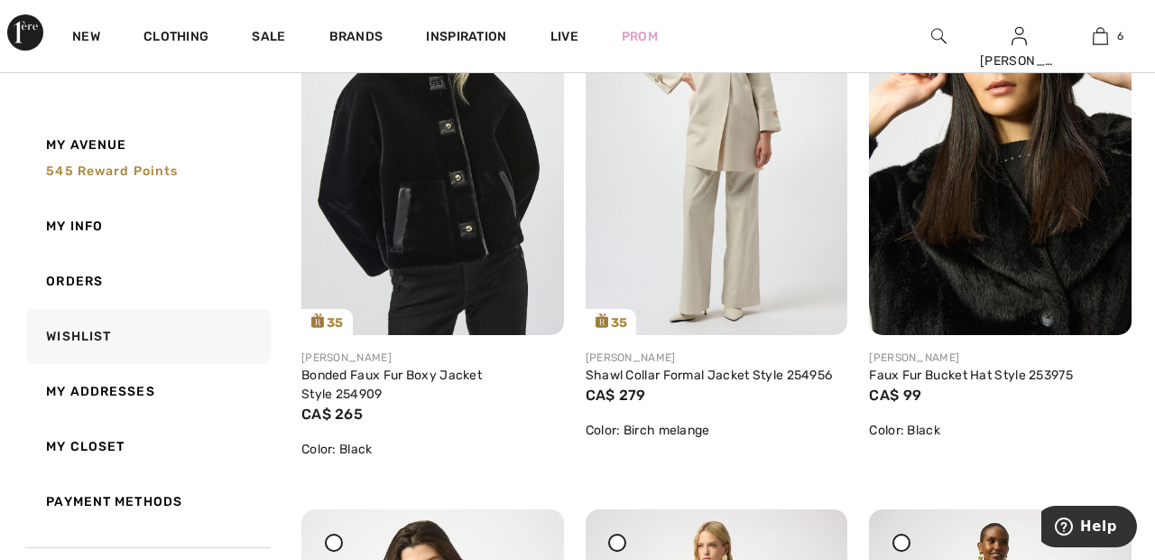
click at [454, 229] on img at bounding box center [432, 138] width 263 height 393
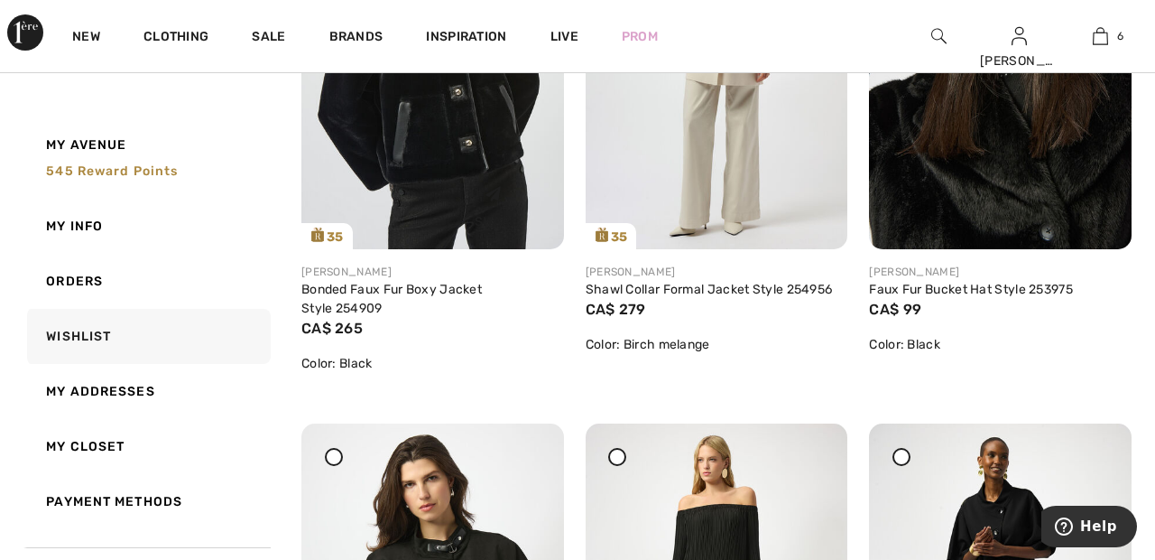
scroll to position [2164, 0]
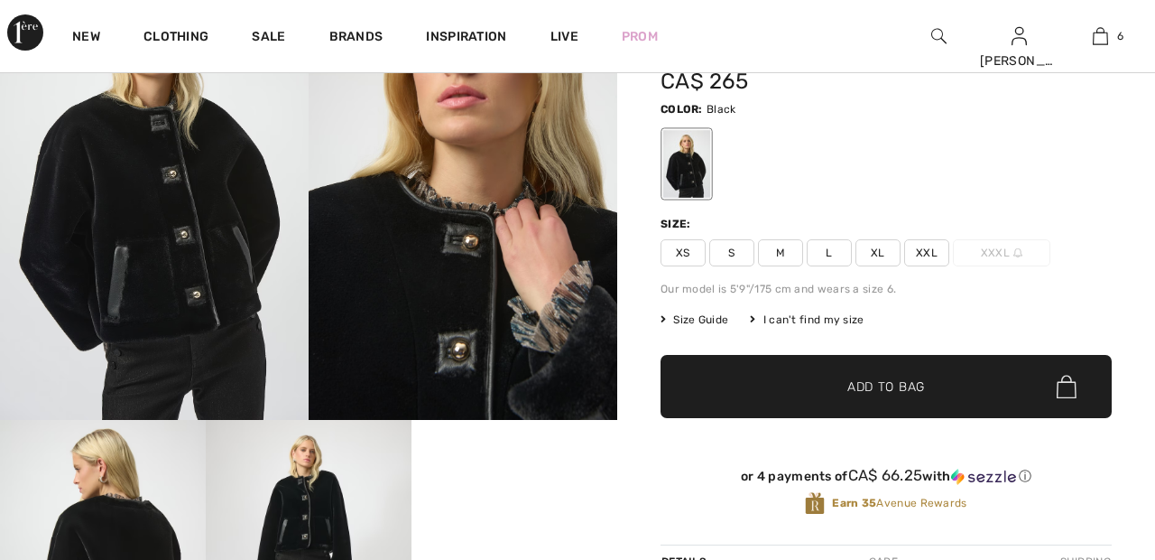
click at [938, 249] on span "XXL" at bounding box center [926, 252] width 45 height 27
click at [924, 396] on span "✔ Added to Bag Add to Bag" at bounding box center [886, 386] width 451 height 63
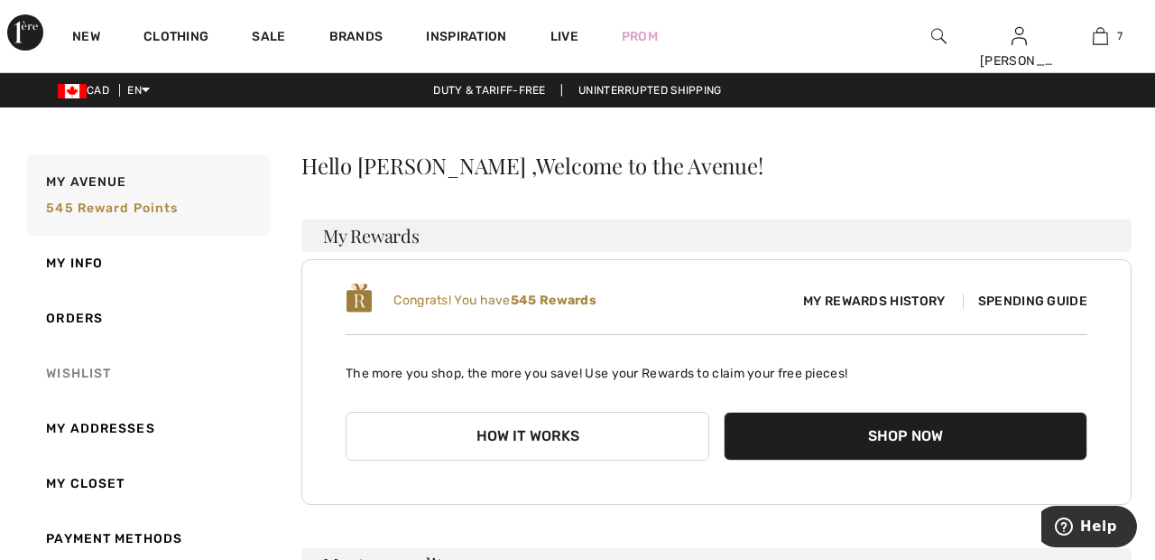
click at [87, 370] on link "Wishlist" at bounding box center [146, 373] width 247 height 55
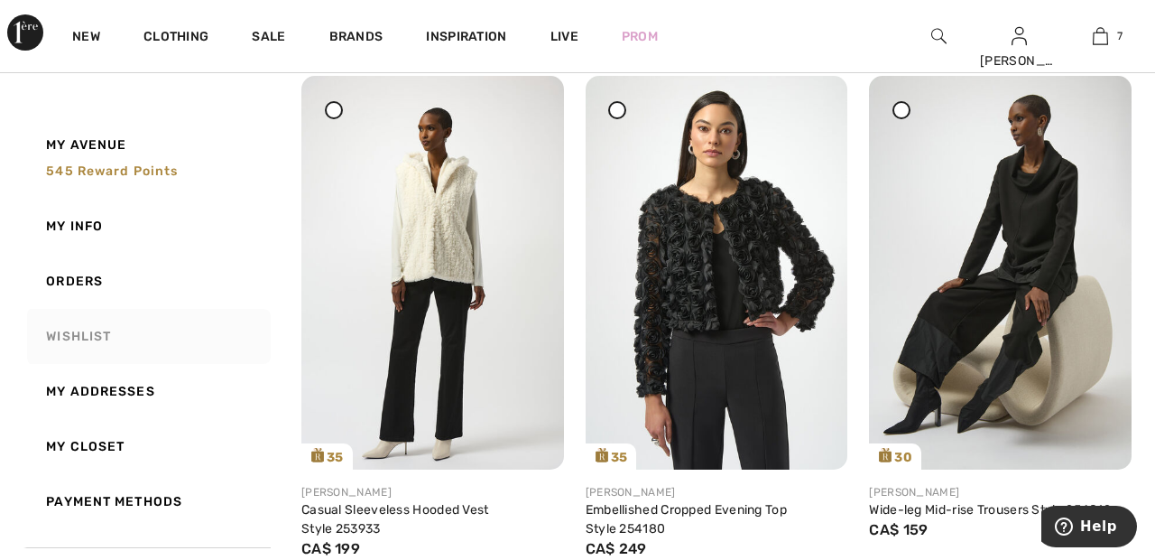
scroll to position [1377, 0]
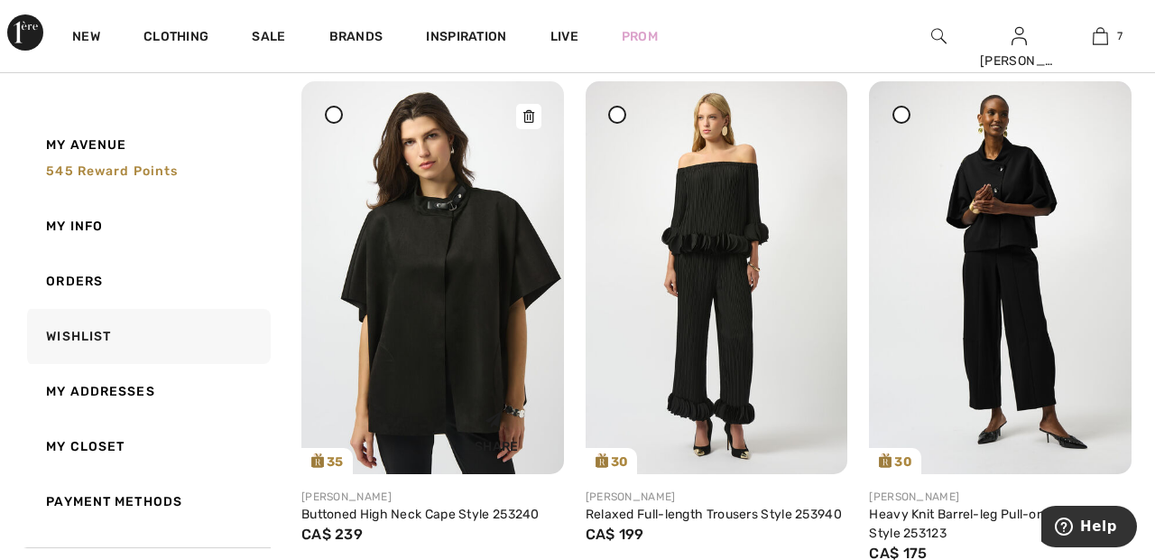
click at [478, 287] on img at bounding box center [432, 277] width 263 height 393
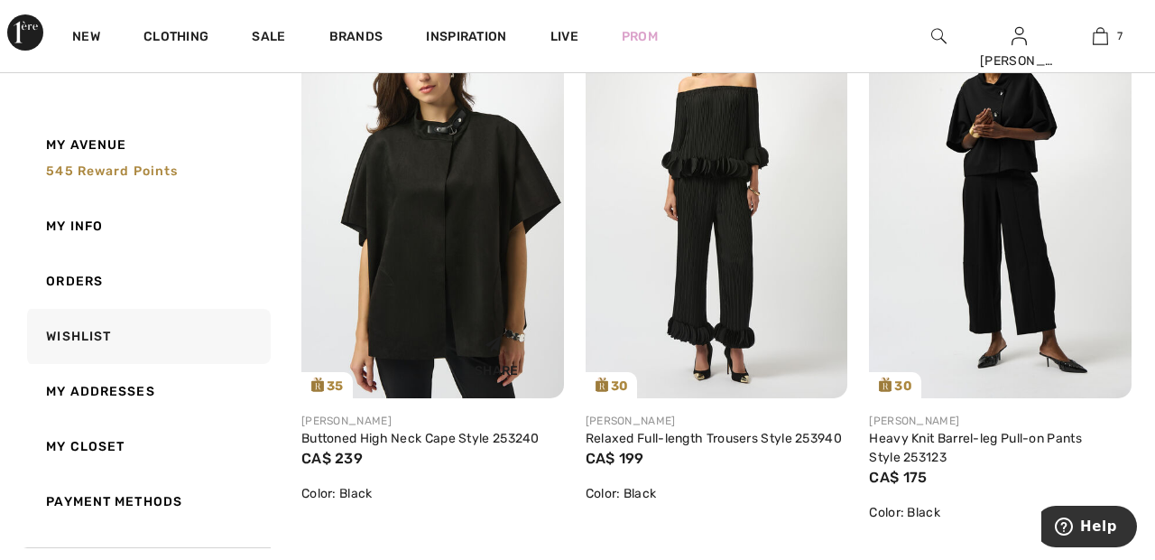
scroll to position [2592, 0]
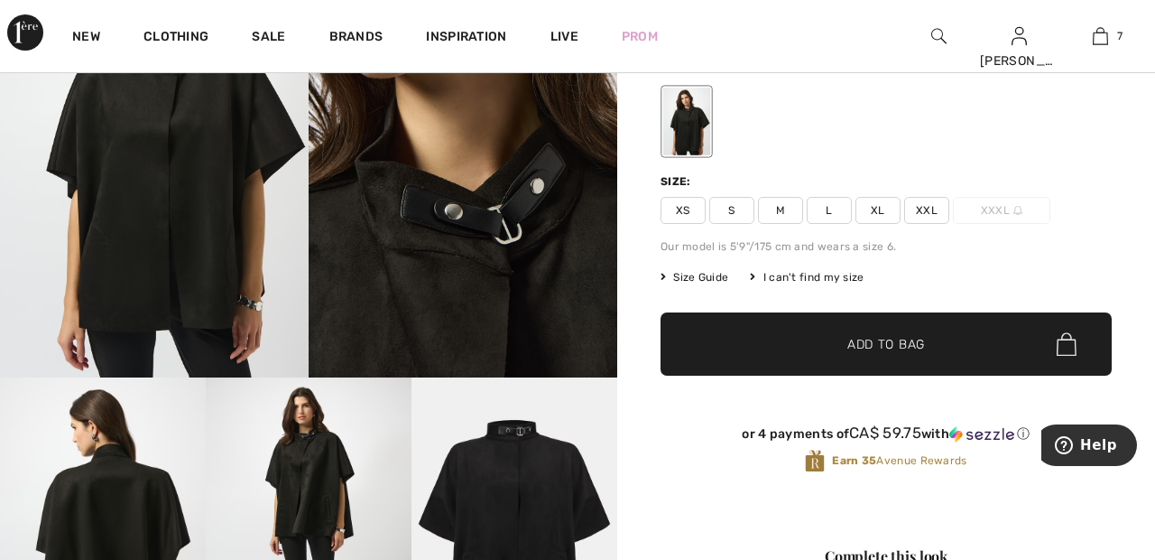
click at [936, 346] on span "✔ Added to Bag Add to Bag" at bounding box center [886, 343] width 451 height 63
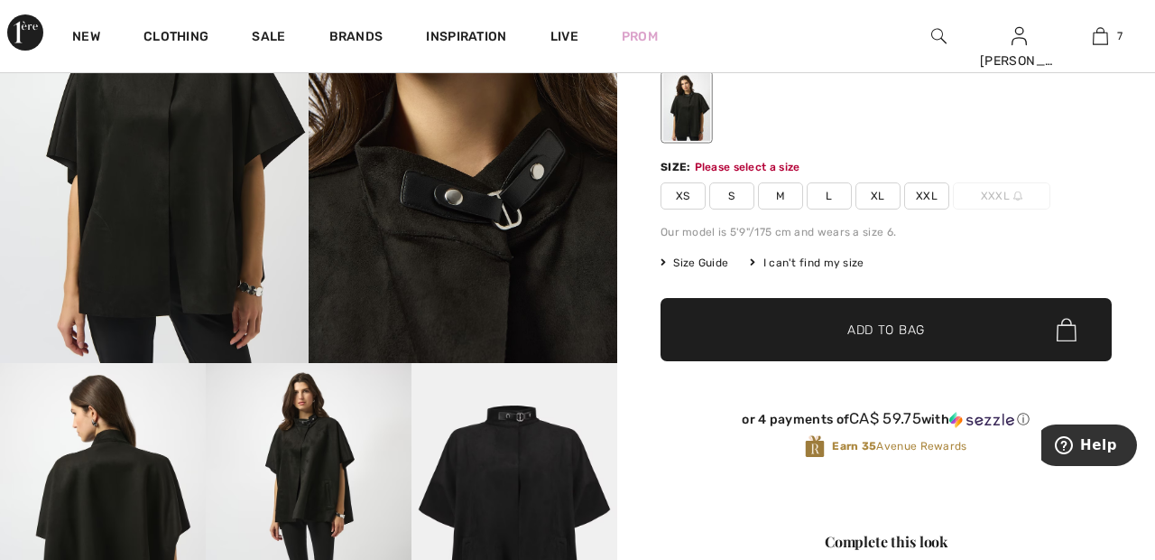
scroll to position [222, 0]
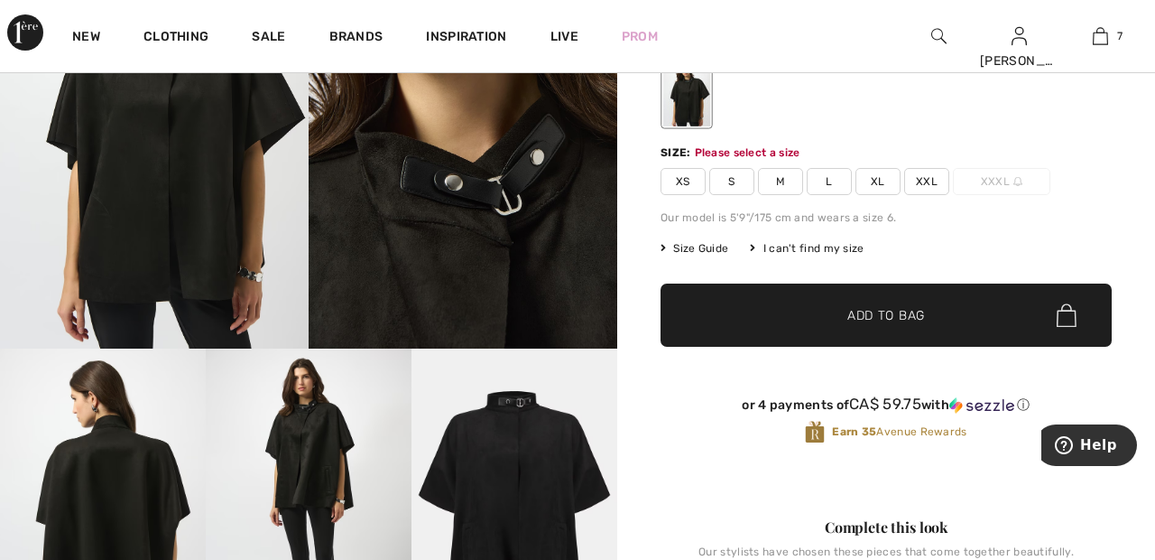
click at [917, 181] on span "XXL" at bounding box center [926, 181] width 45 height 27
click at [916, 318] on span "Add to Bag" at bounding box center [887, 315] width 78 height 19
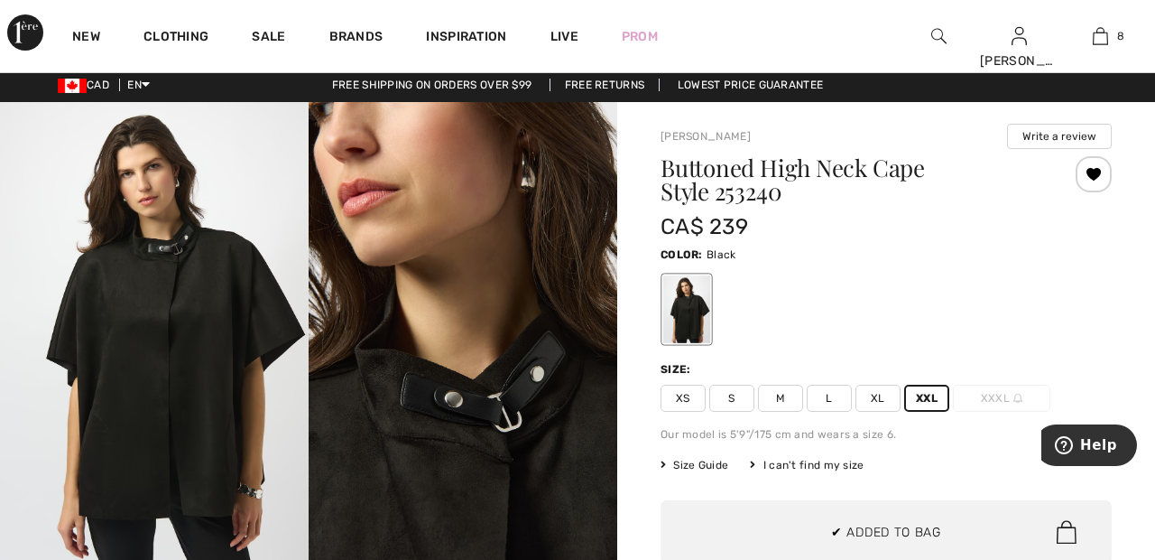
scroll to position [0, 0]
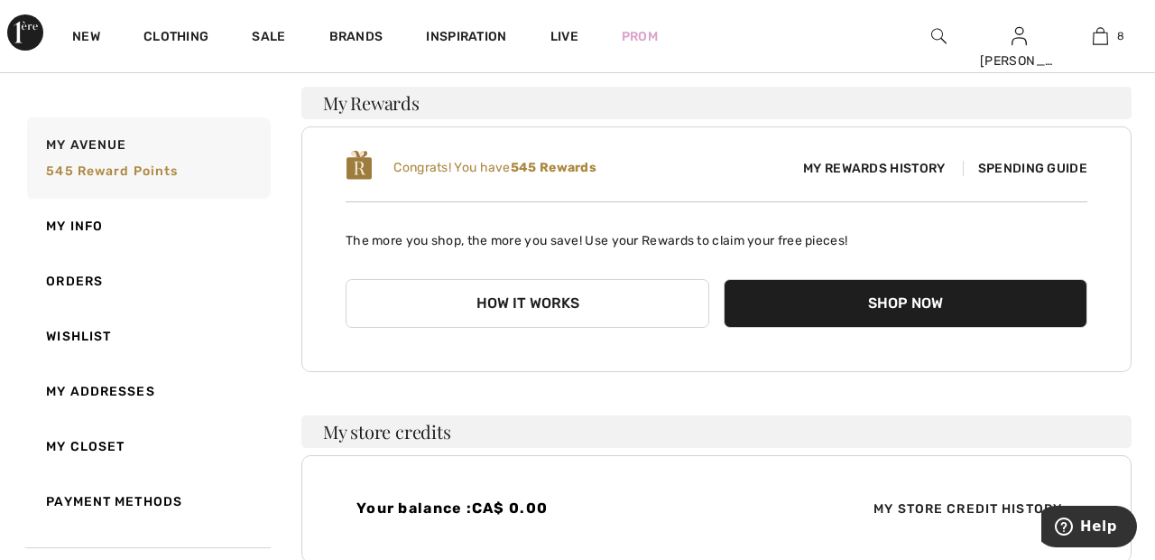
scroll to position [136, 0]
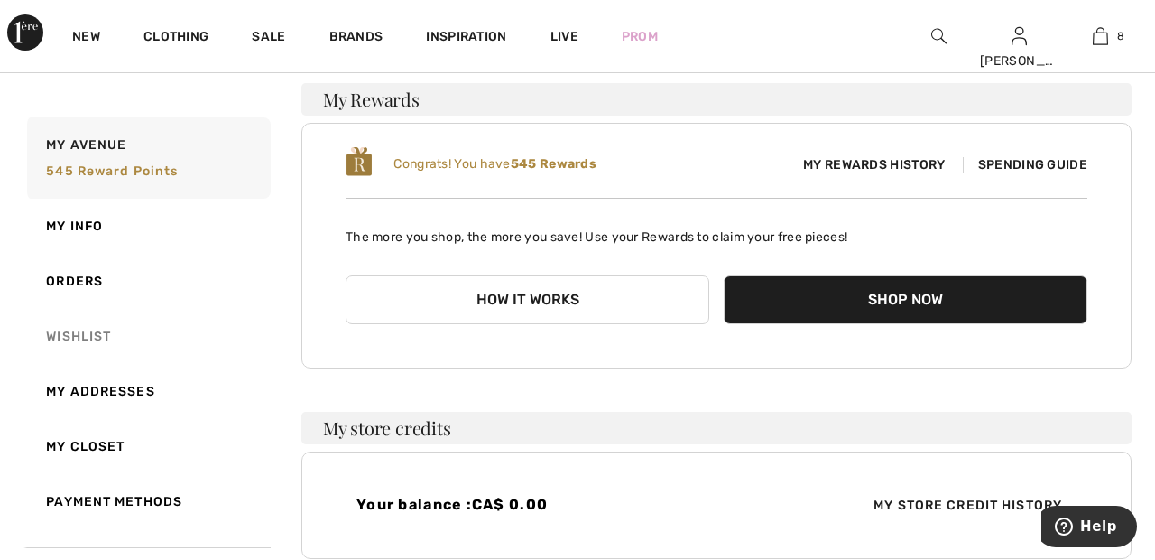
click at [98, 336] on link "Wishlist" at bounding box center [146, 336] width 247 height 55
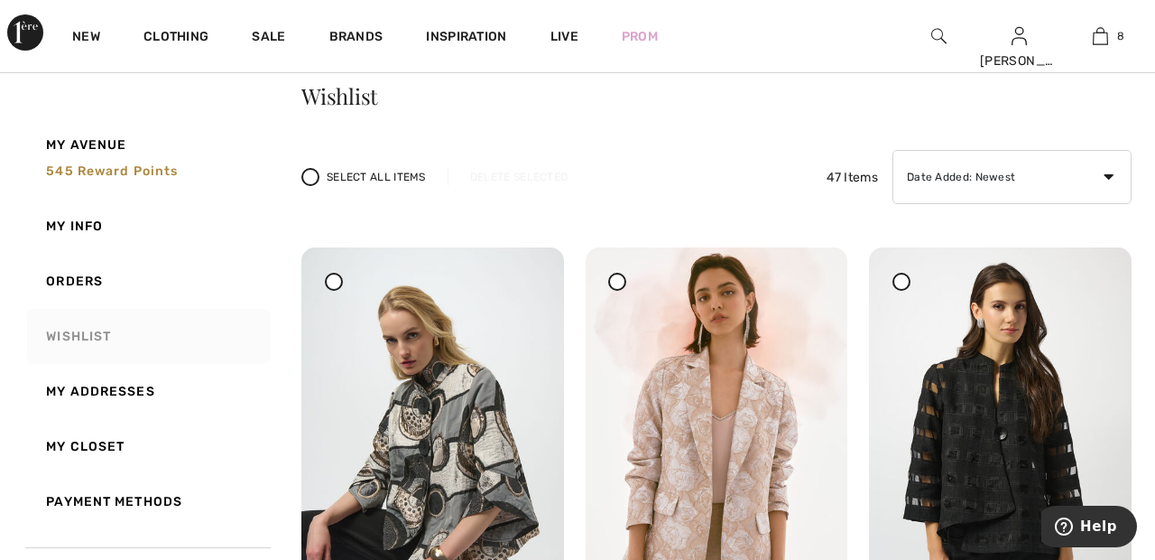
scroll to position [0, 0]
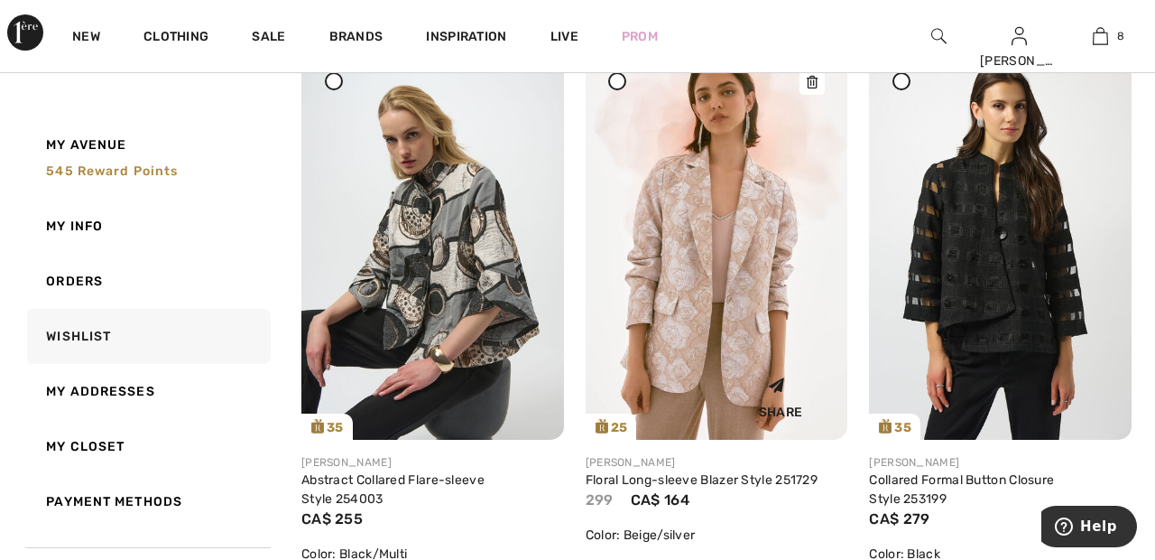
click at [754, 258] on img at bounding box center [717, 243] width 263 height 393
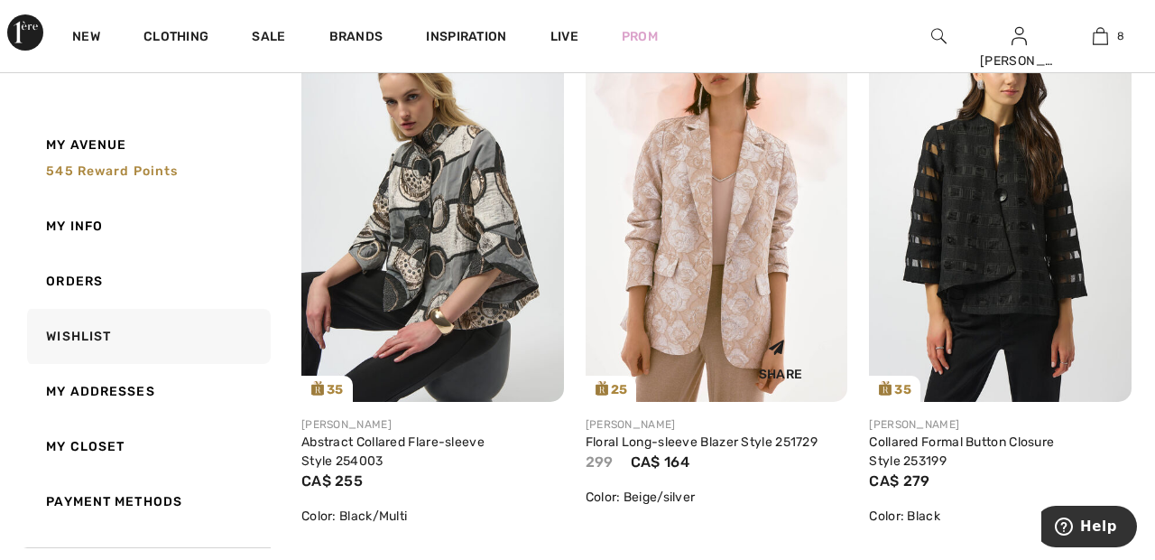
scroll to position [357, 0]
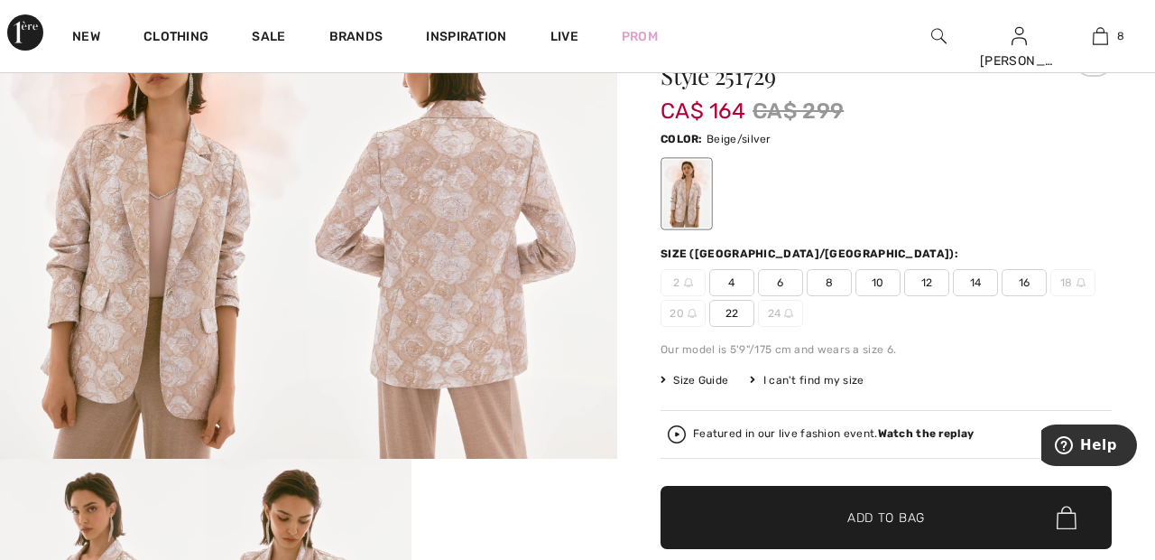
click at [743, 314] on span "22" at bounding box center [732, 313] width 45 height 27
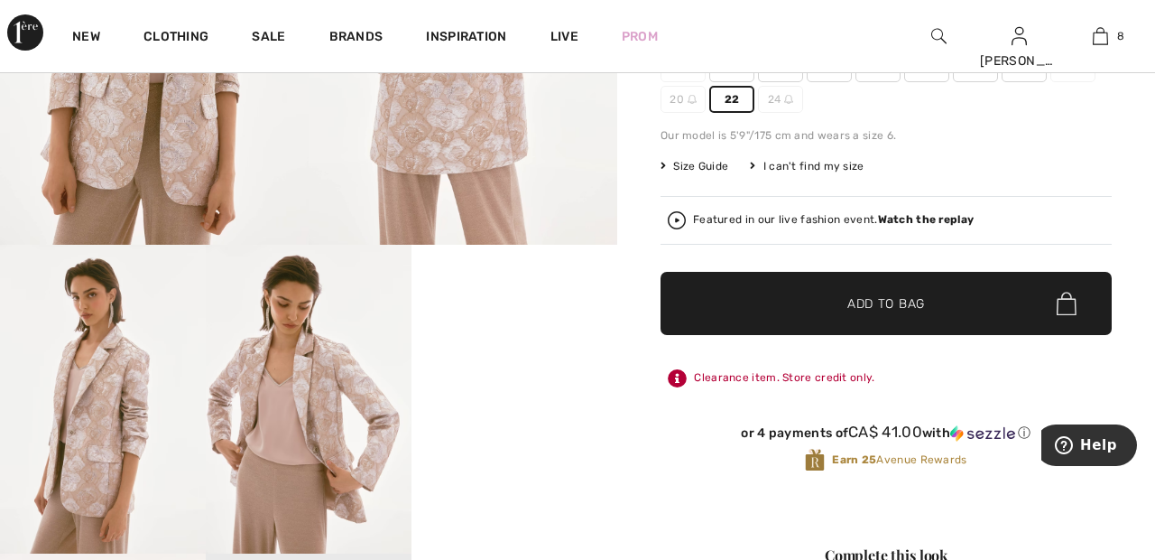
scroll to position [295, 0]
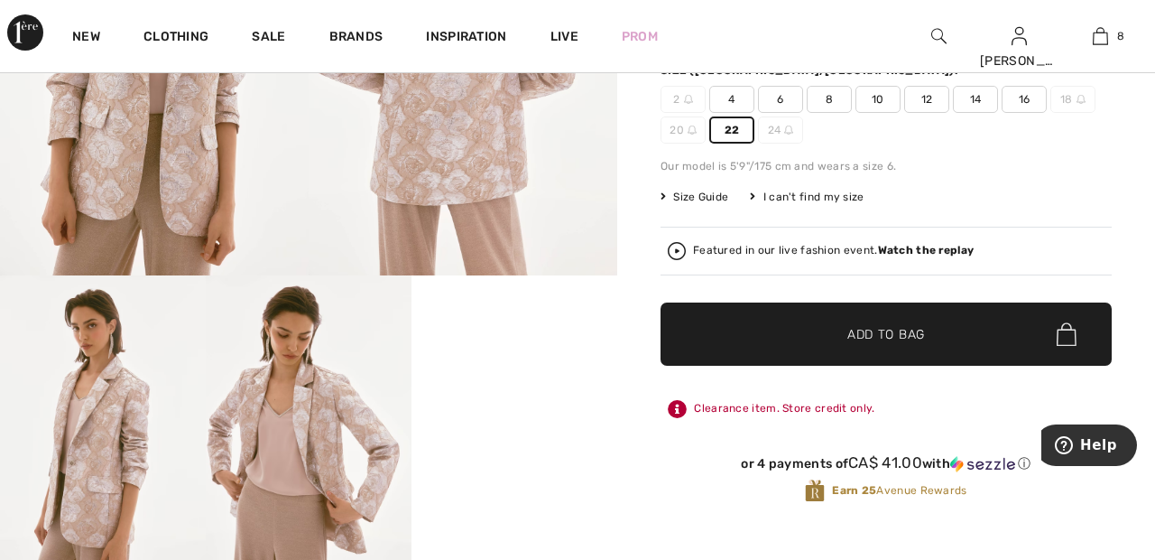
click at [879, 316] on span "✔ Added to Bag Add to Bag" at bounding box center [886, 333] width 451 height 63
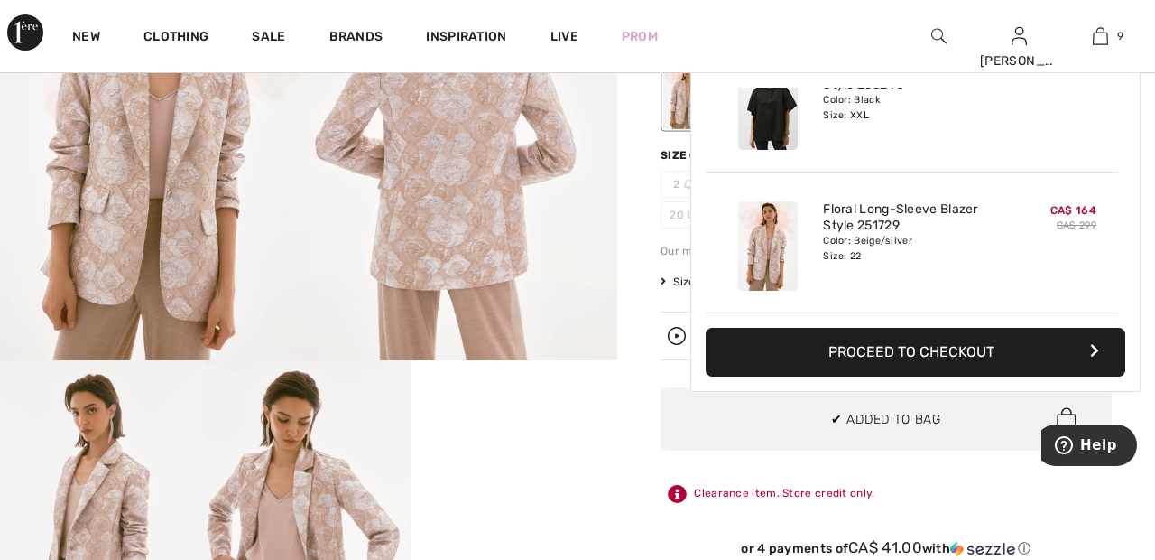
scroll to position [0, 0]
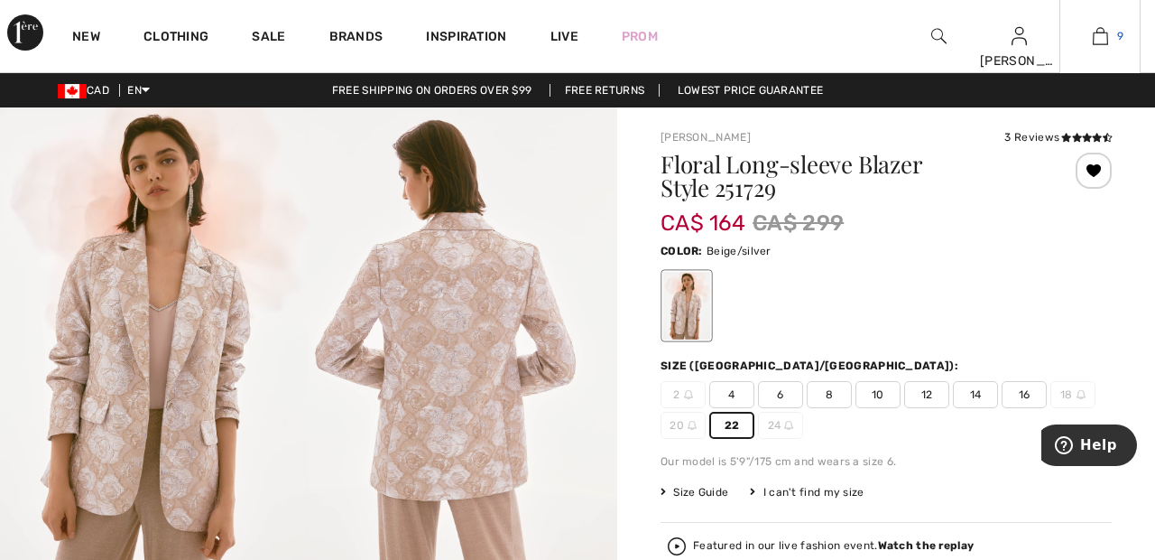
click at [1107, 34] on img at bounding box center [1100, 36] width 15 height 22
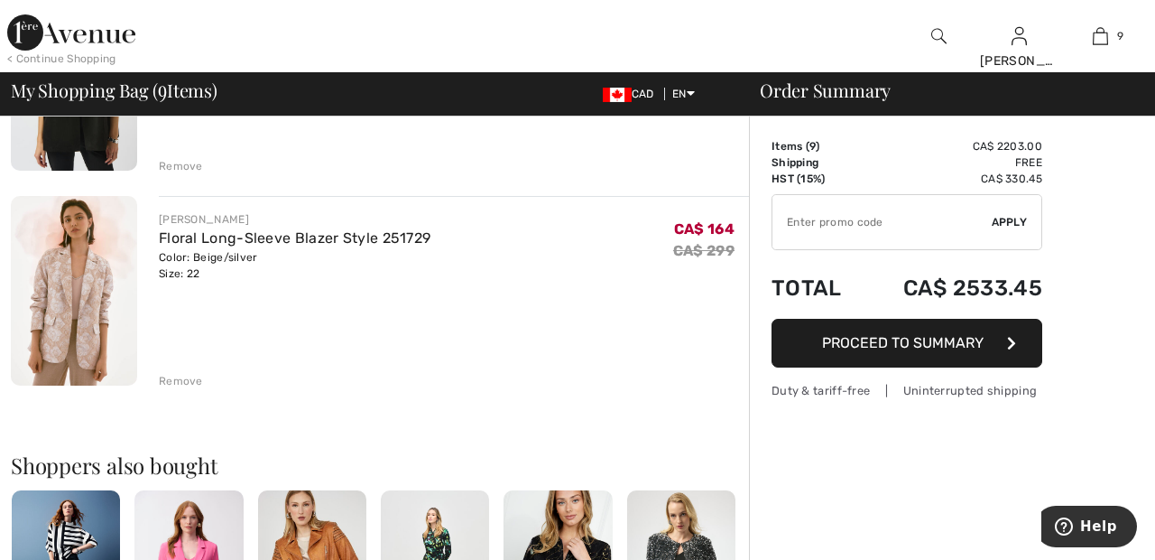
scroll to position [1786, 0]
click at [177, 383] on div "Remove" at bounding box center [181, 380] width 44 height 16
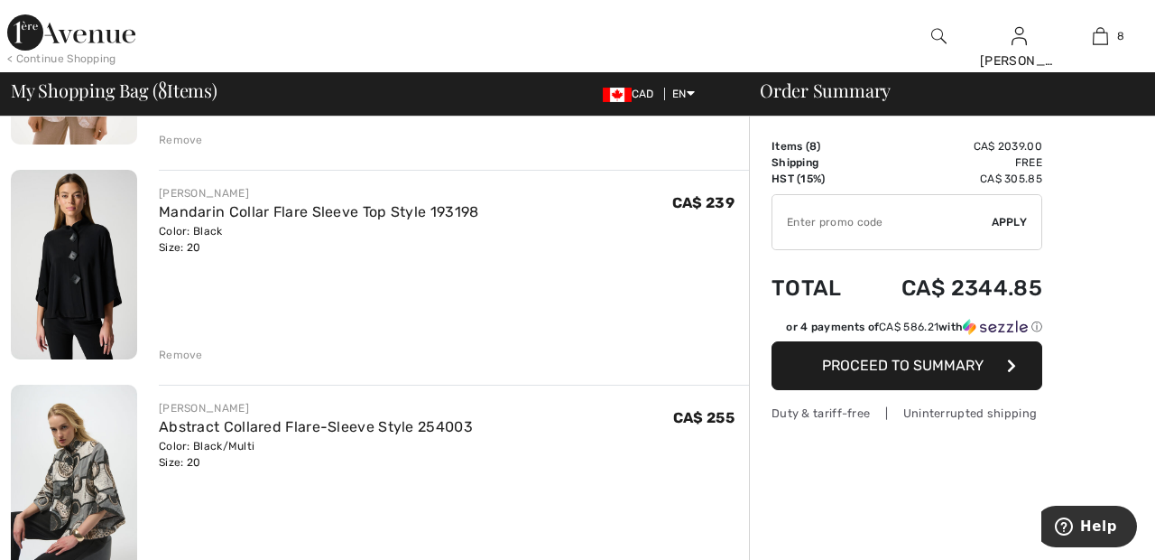
scroll to position [524, 0]
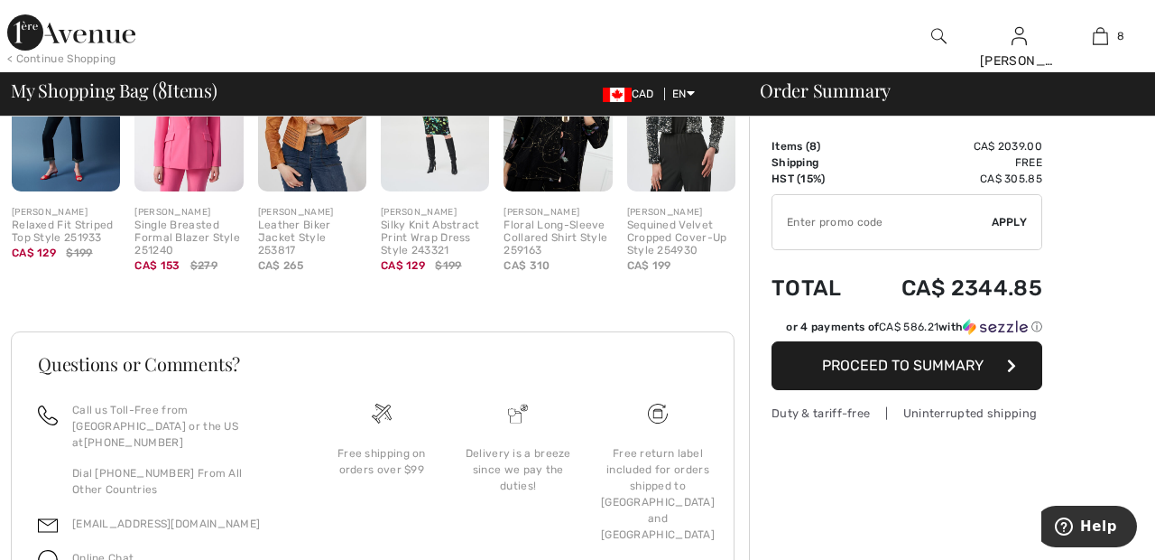
click at [664, 123] on img at bounding box center [681, 110] width 108 height 162
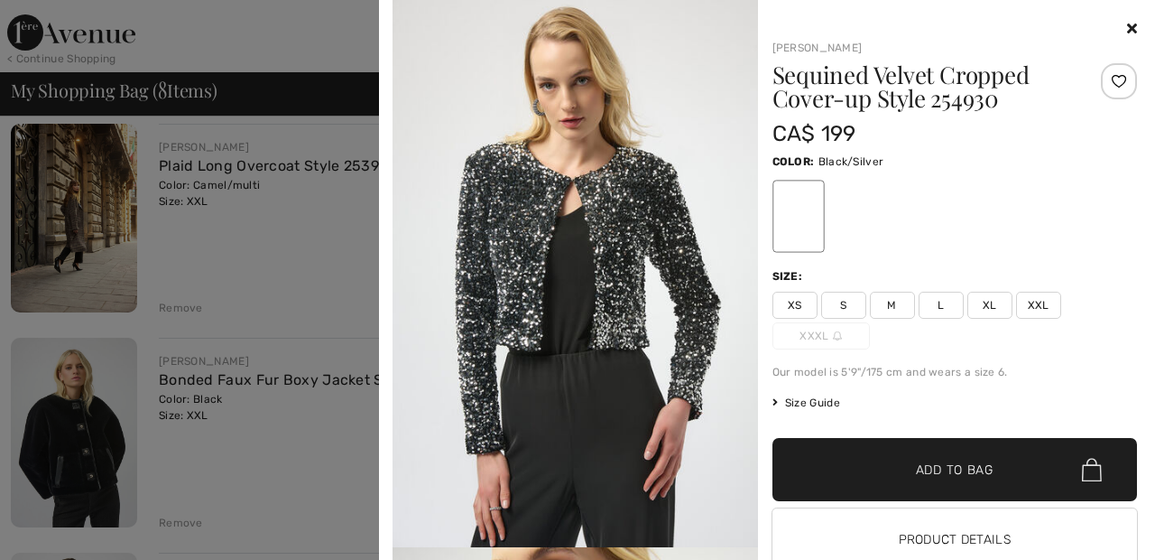
scroll to position [1210, 0]
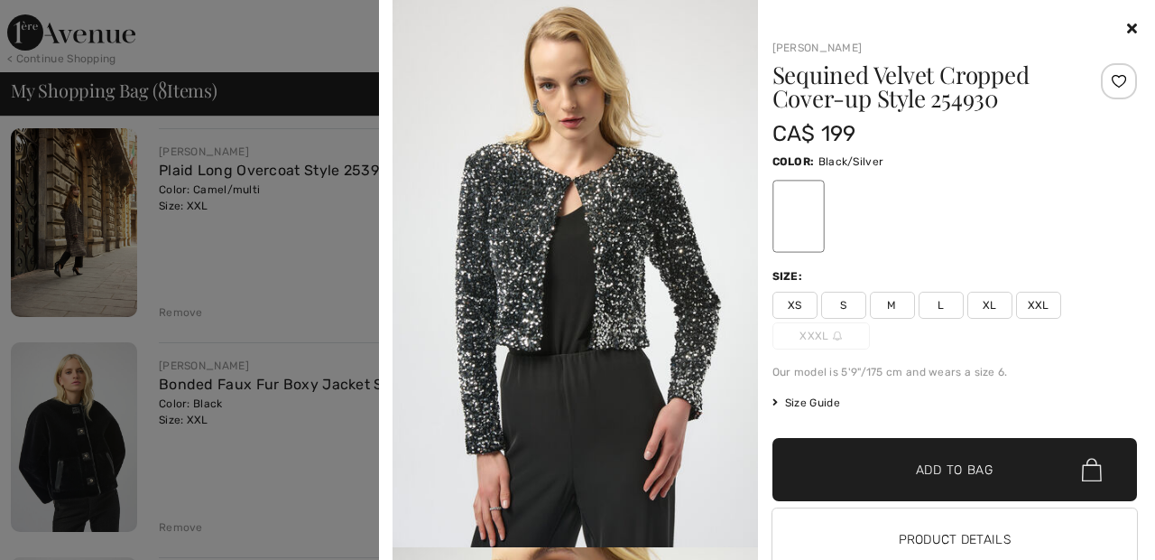
click at [1136, 31] on icon at bounding box center [1132, 28] width 10 height 14
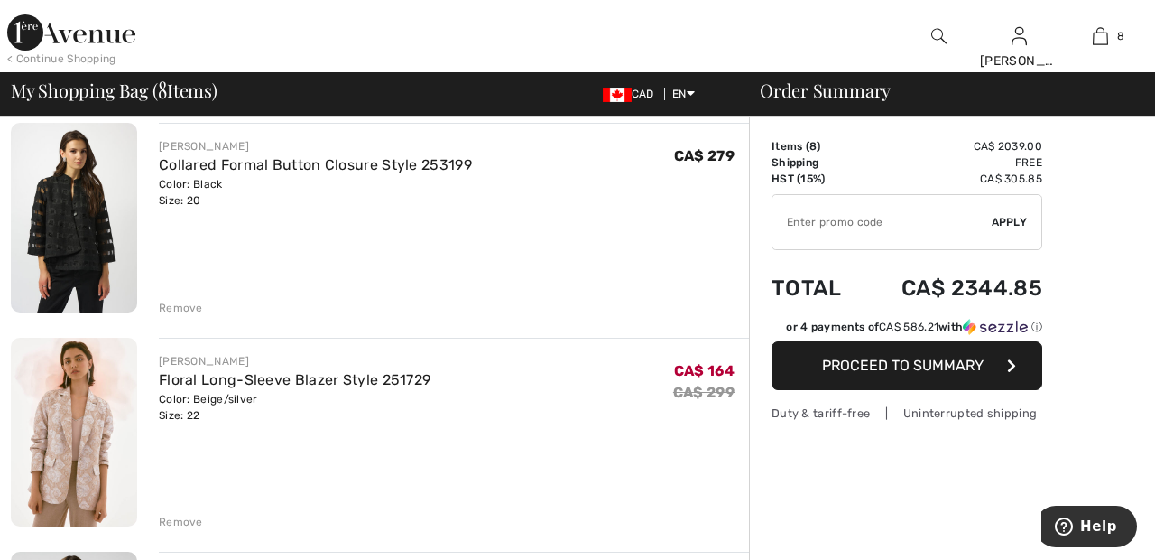
scroll to position [0, 0]
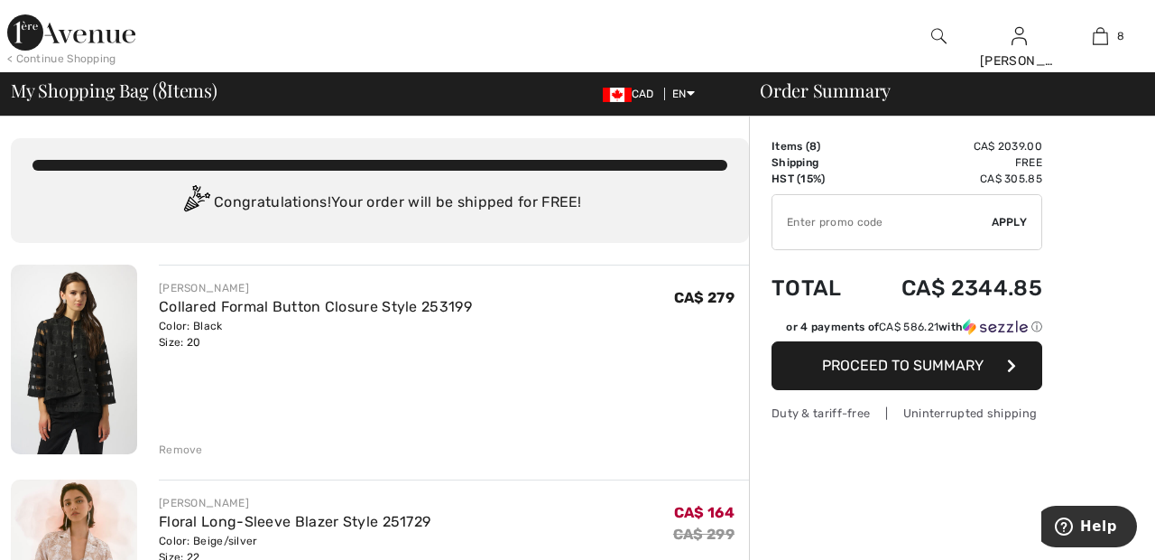
click at [49, 39] on img at bounding box center [71, 32] width 128 height 36
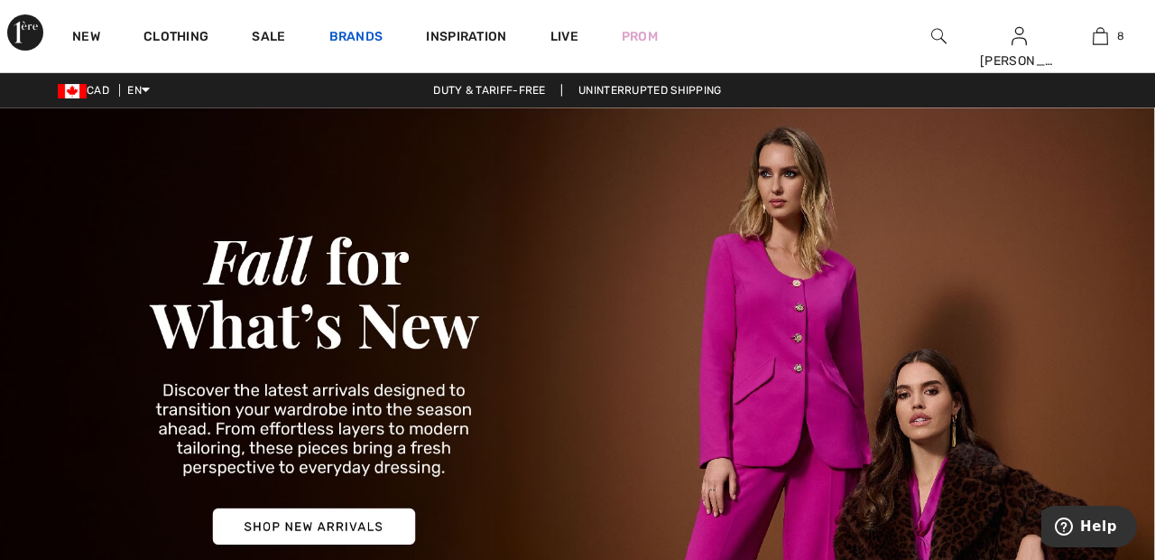
click at [361, 33] on link "Brands" at bounding box center [356, 38] width 54 height 19
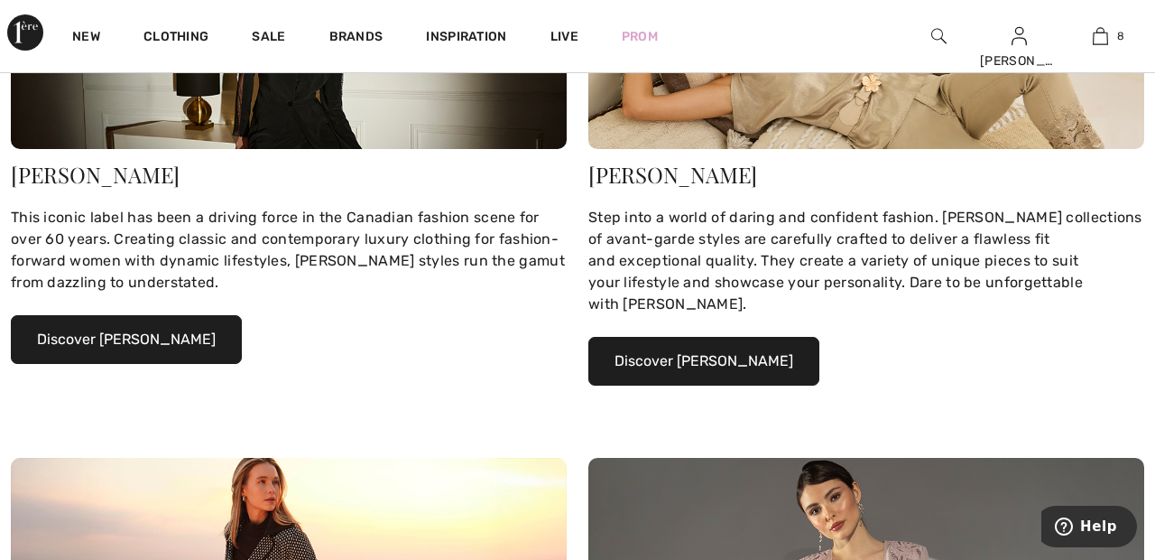
scroll to position [365, 0]
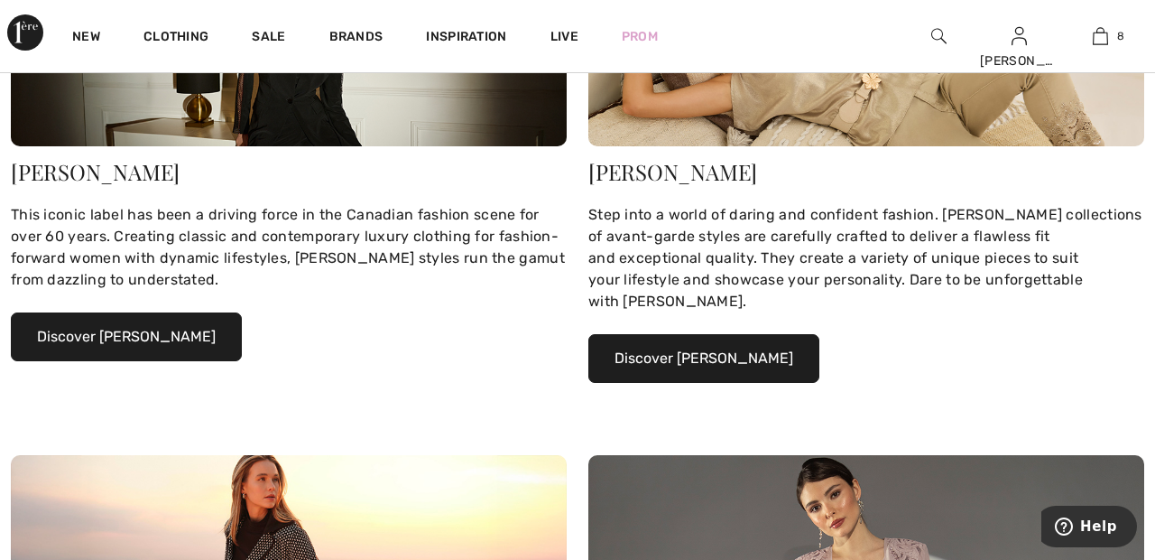
click at [181, 330] on button "Discover Joseph Ribkoff" at bounding box center [126, 336] width 231 height 49
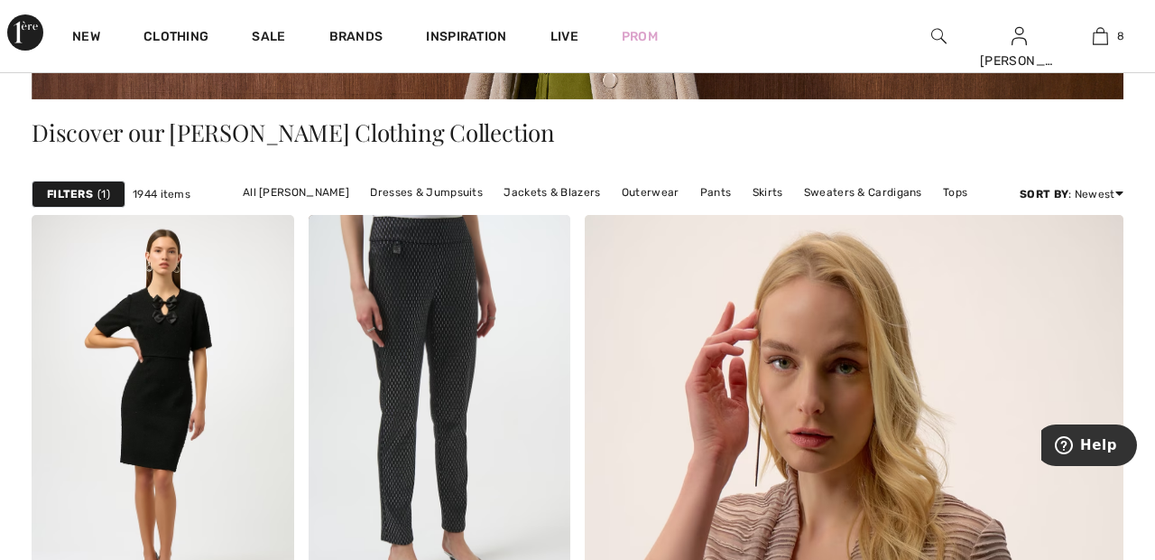
scroll to position [371, 0]
click at [654, 188] on link "Outerwear" at bounding box center [651, 192] width 76 height 23
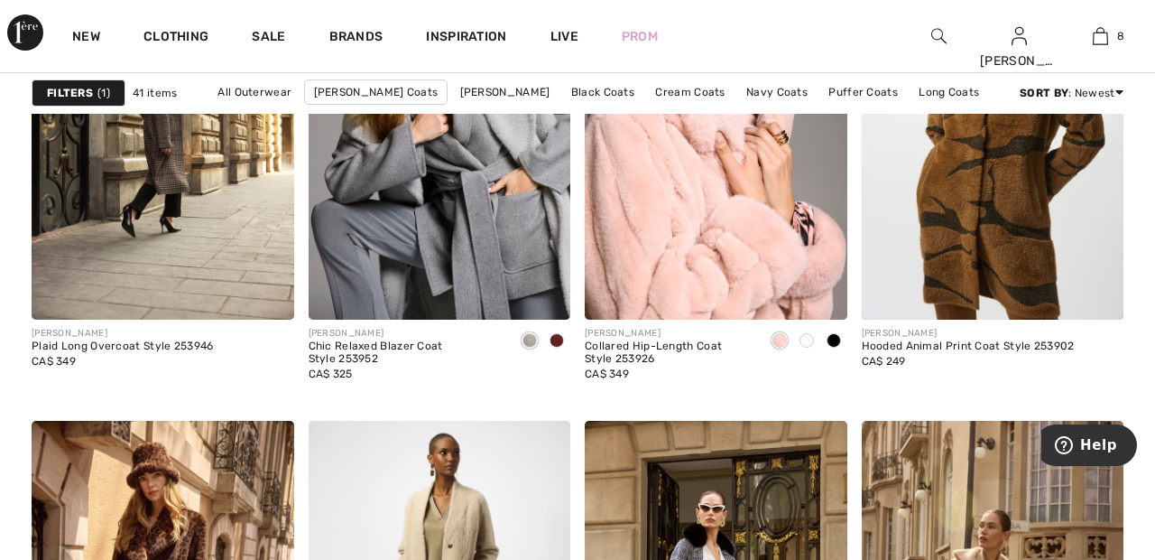
scroll to position [1325, 0]
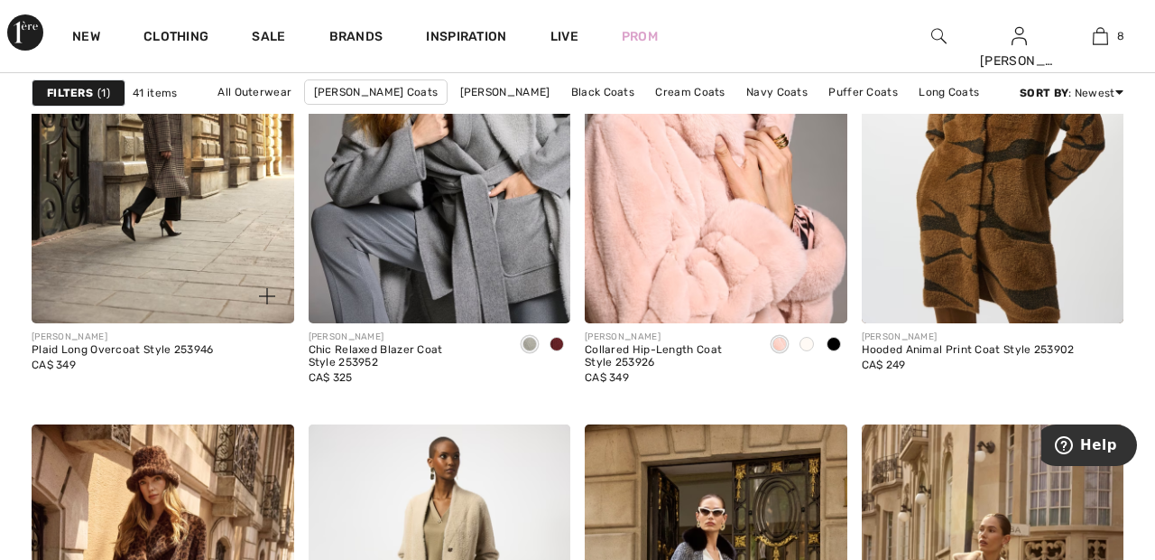
click at [177, 206] on img at bounding box center [163, 127] width 263 height 394
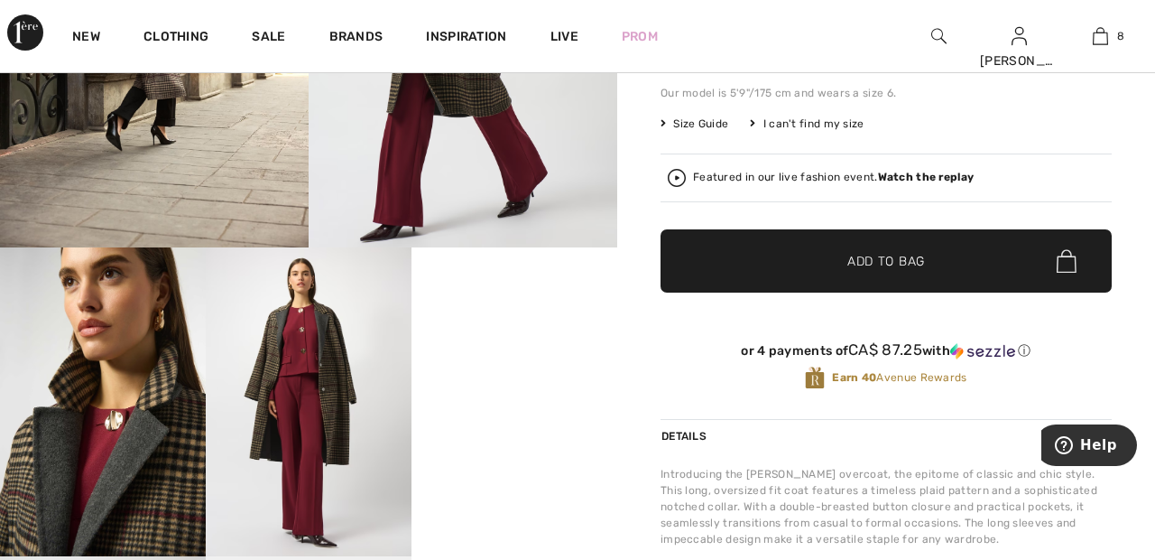
scroll to position [323, 0]
click at [951, 171] on strong "Watch the replay" at bounding box center [926, 177] width 97 height 13
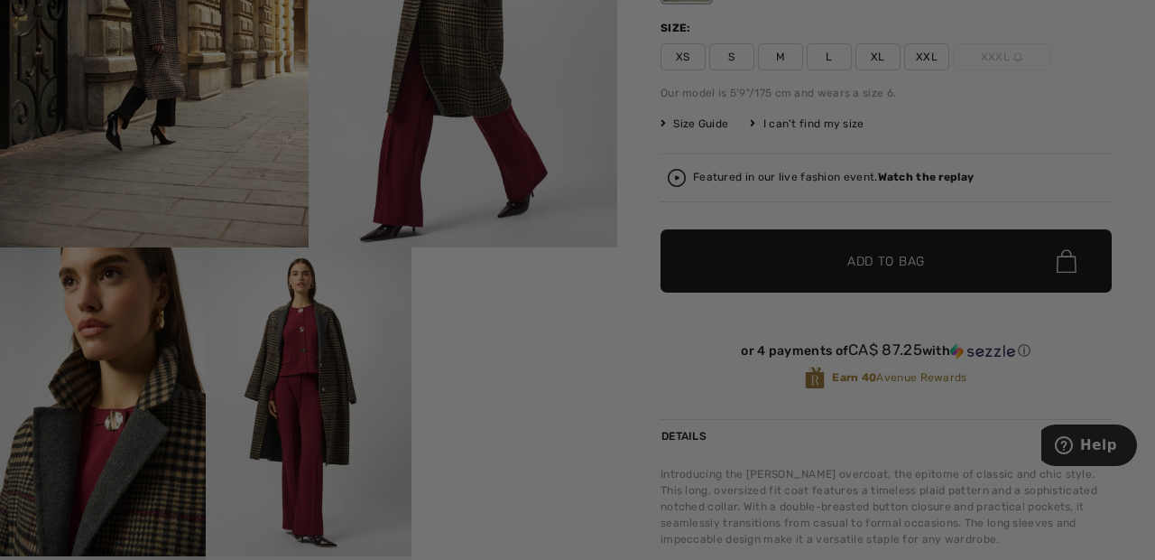
scroll to position [0, 0]
checkbox input "true"
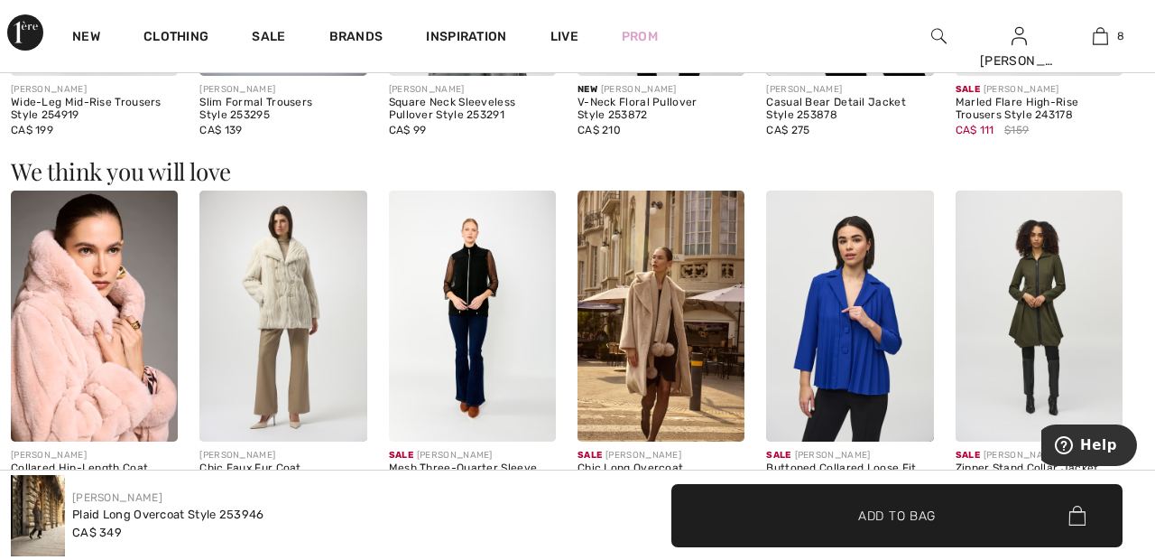
scroll to position [1415, 0]
click at [1097, 40] on img at bounding box center [1100, 36] width 15 height 22
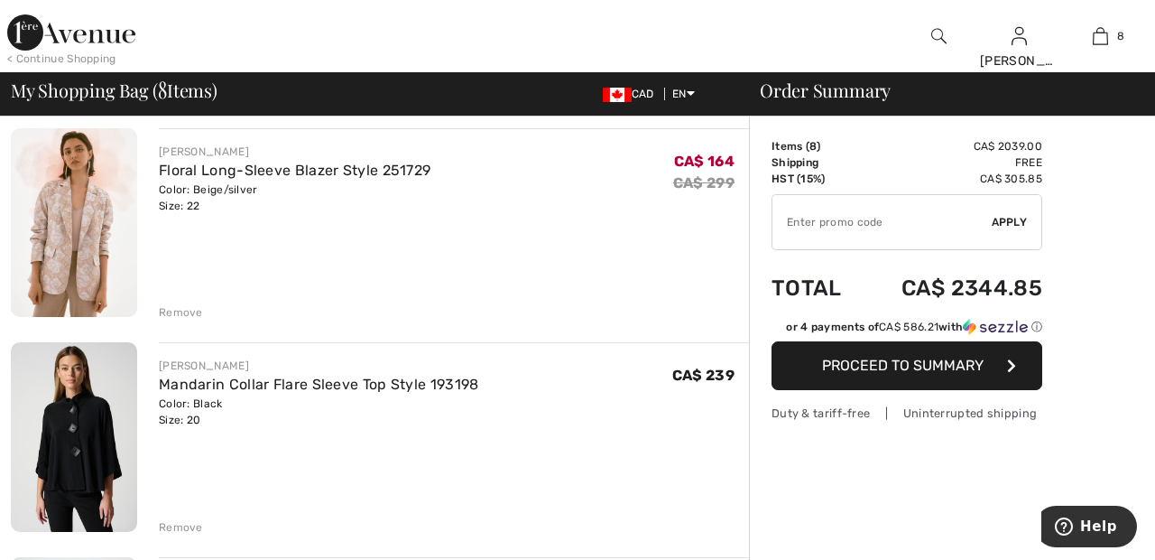
scroll to position [357, 0]
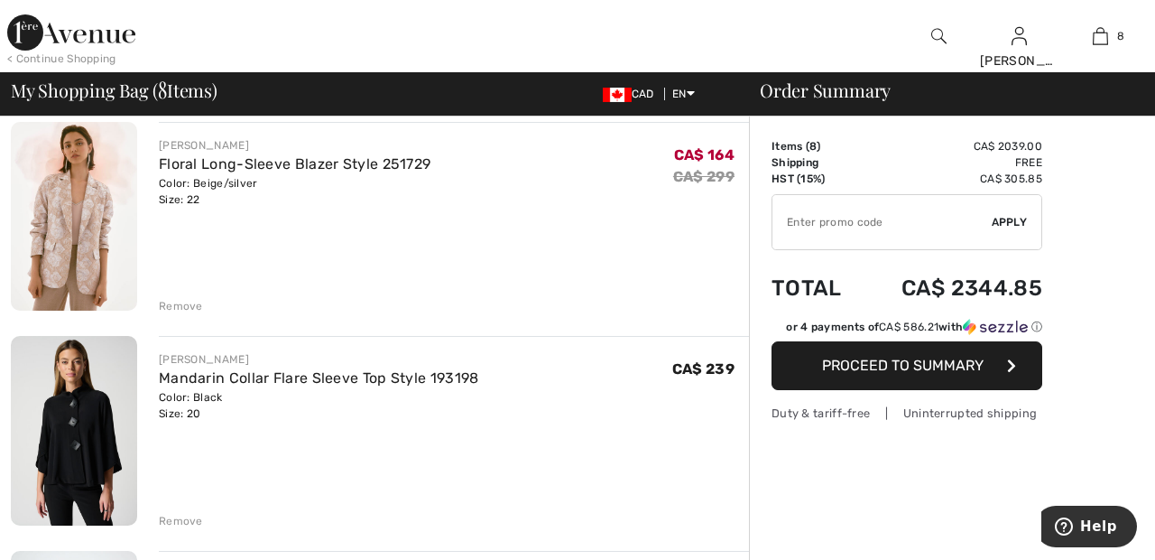
click at [192, 310] on div "Remove" at bounding box center [181, 306] width 44 height 16
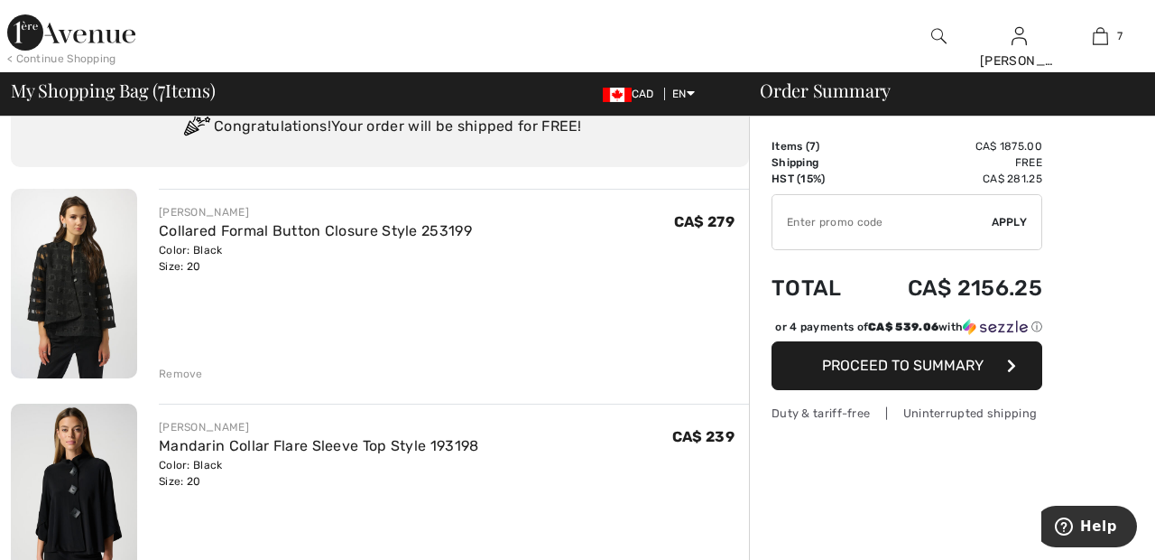
scroll to position [77, 0]
click at [189, 372] on div "Remove" at bounding box center [181, 373] width 44 height 16
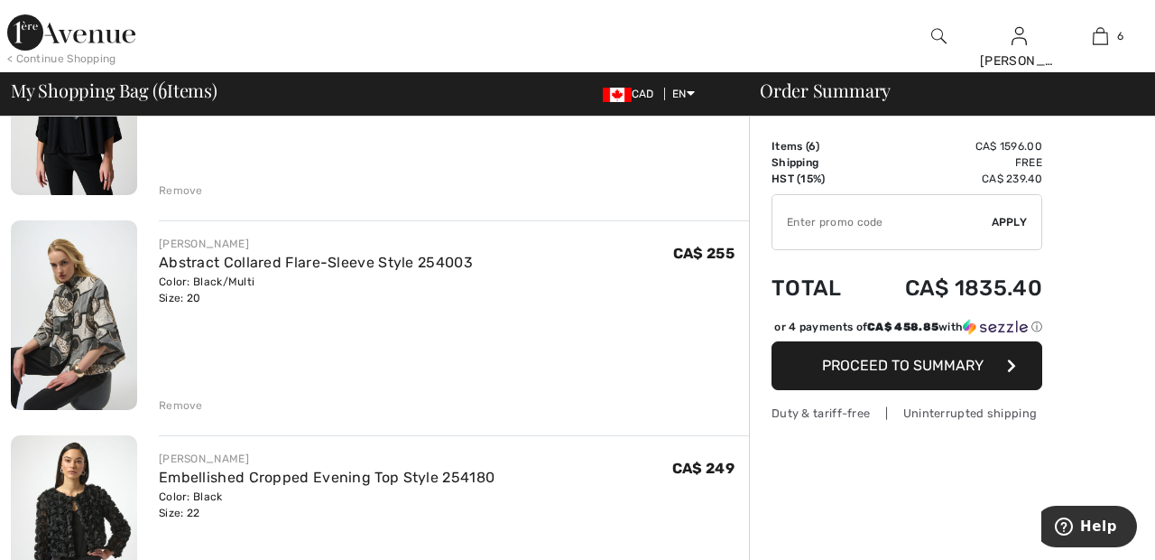
scroll to position [260, 0]
click at [189, 181] on div "Remove" at bounding box center [454, 188] width 590 height 20
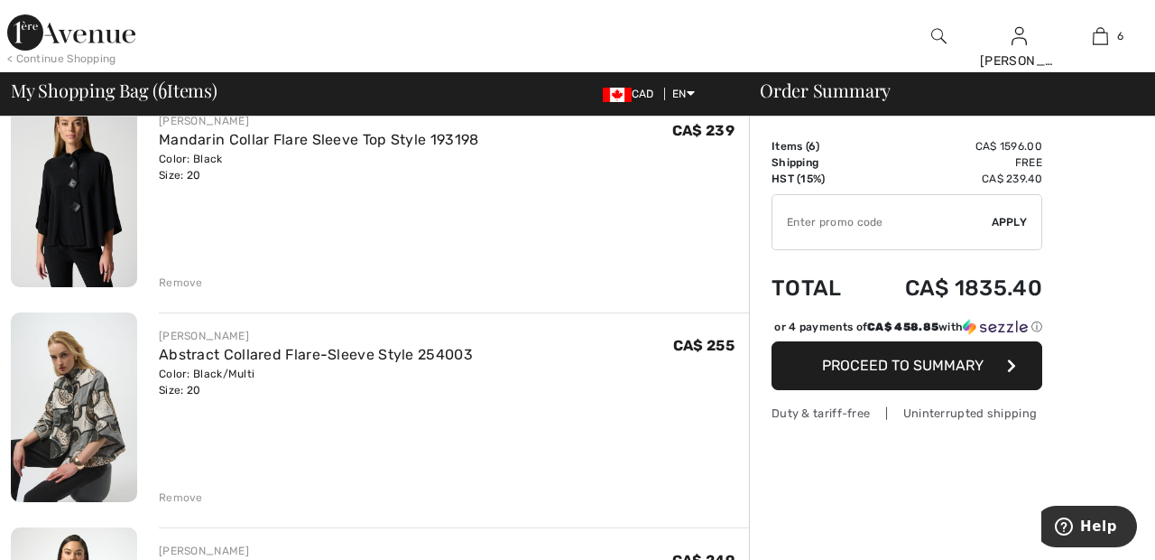
scroll to position [163, 0]
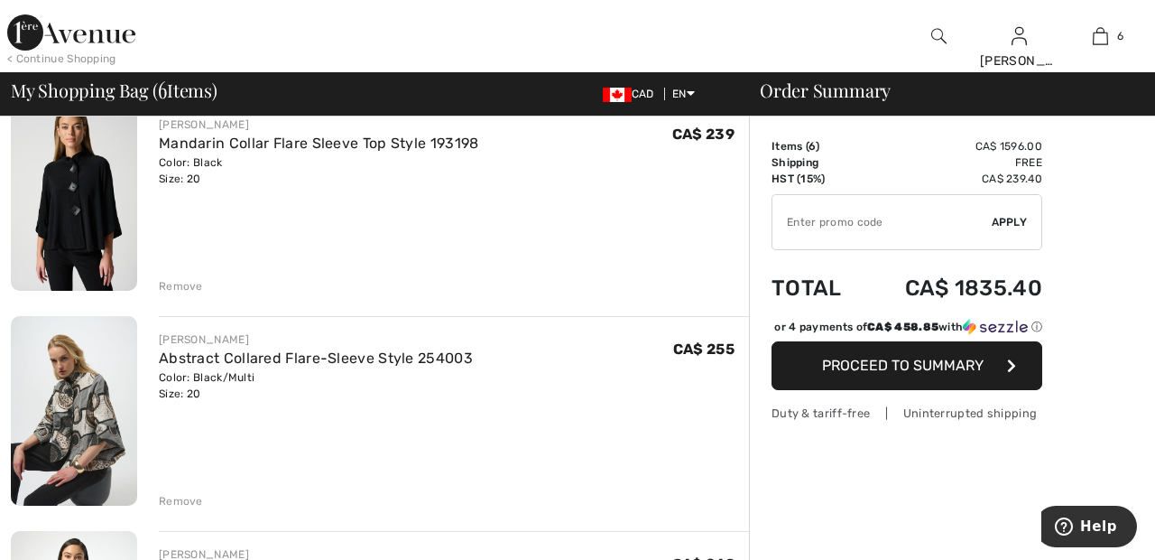
click at [181, 285] on div "Remove" at bounding box center [181, 286] width 44 height 16
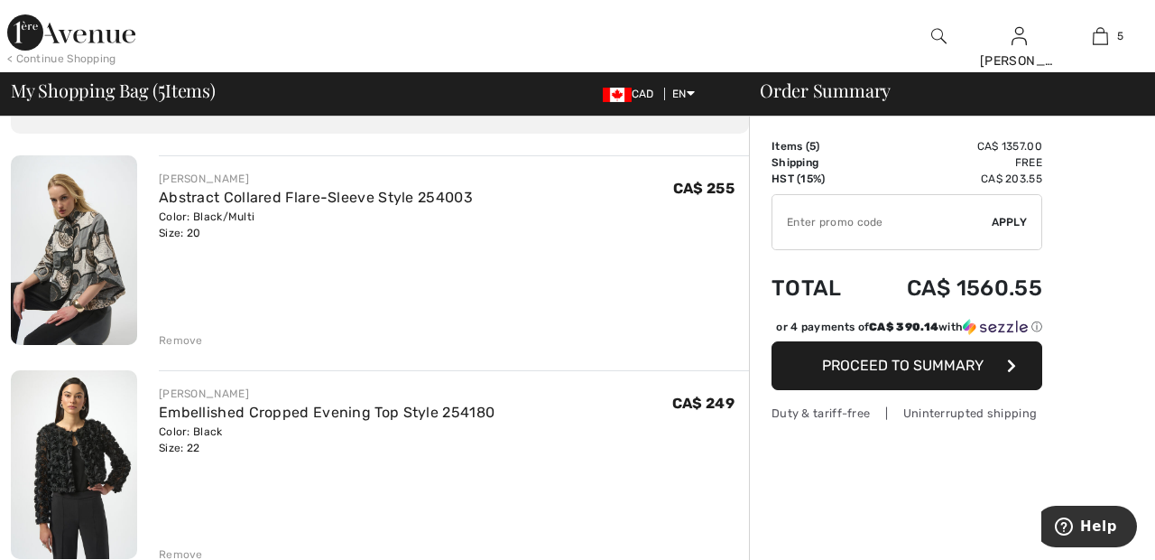
scroll to position [0, 0]
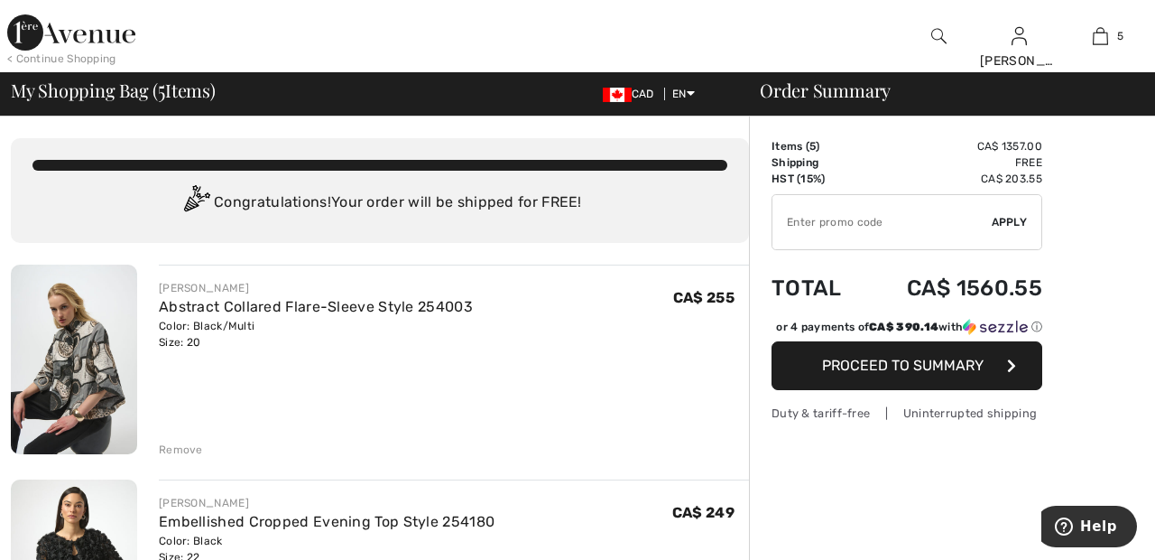
click at [77, 37] on img at bounding box center [71, 32] width 128 height 36
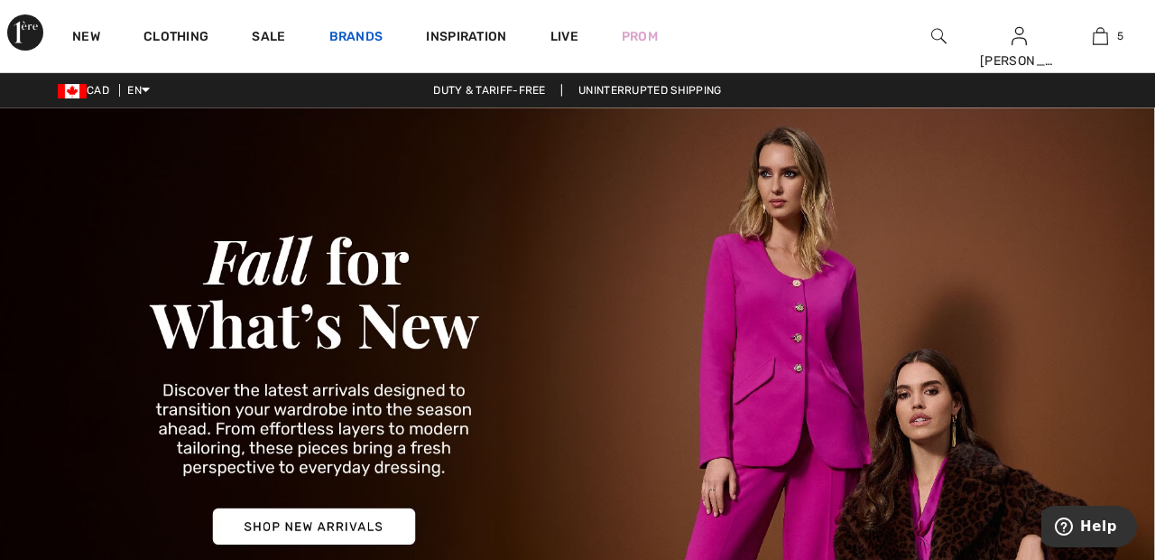
click at [365, 35] on link "Brands" at bounding box center [356, 38] width 54 height 19
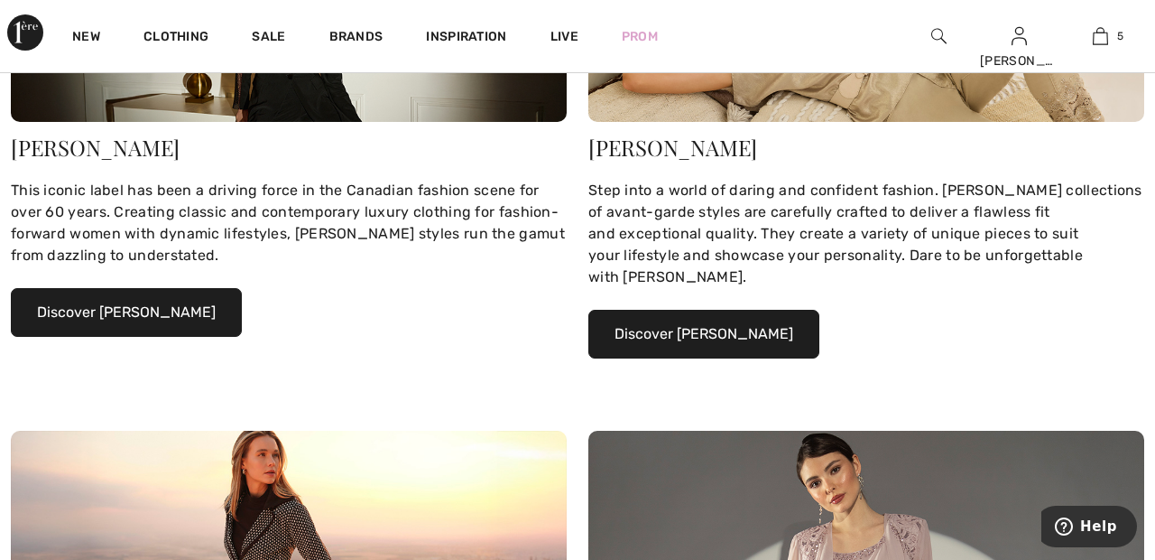
scroll to position [385, 0]
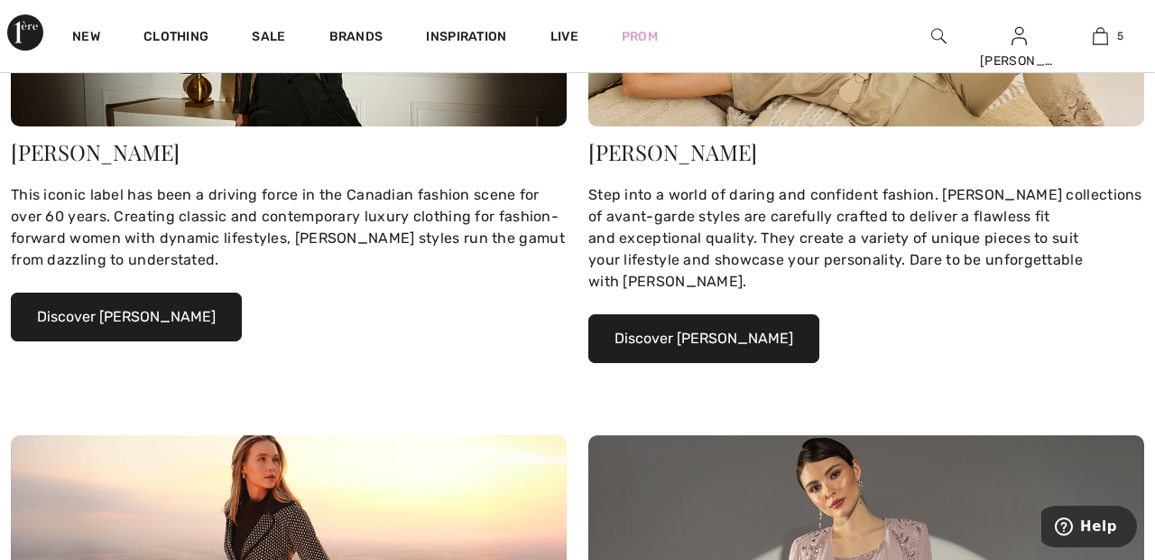
click at [199, 311] on button "Discover Joseph Ribkoff" at bounding box center [126, 316] width 231 height 49
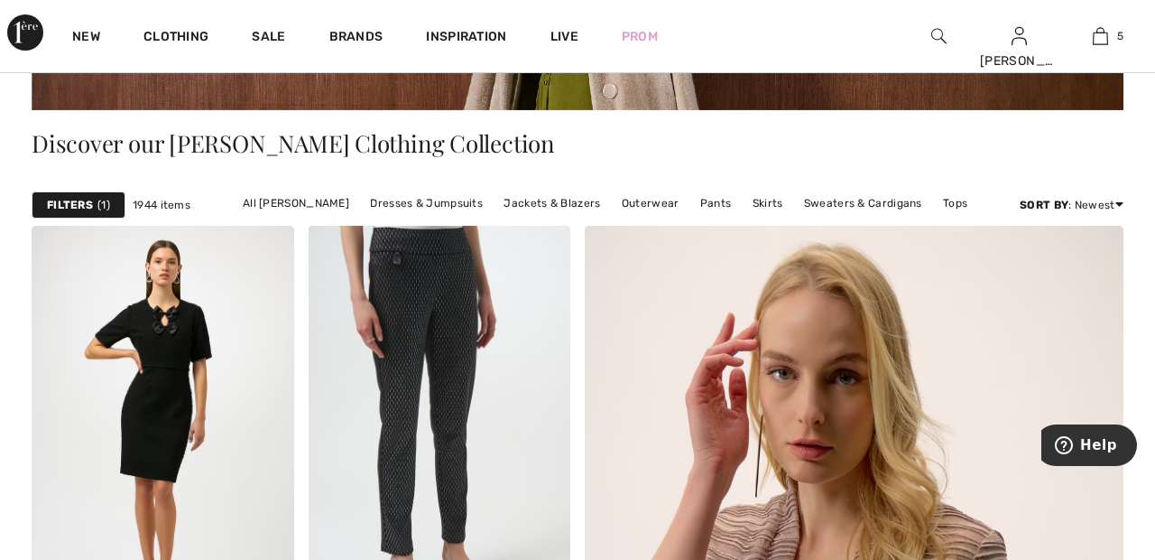
scroll to position [366, 0]
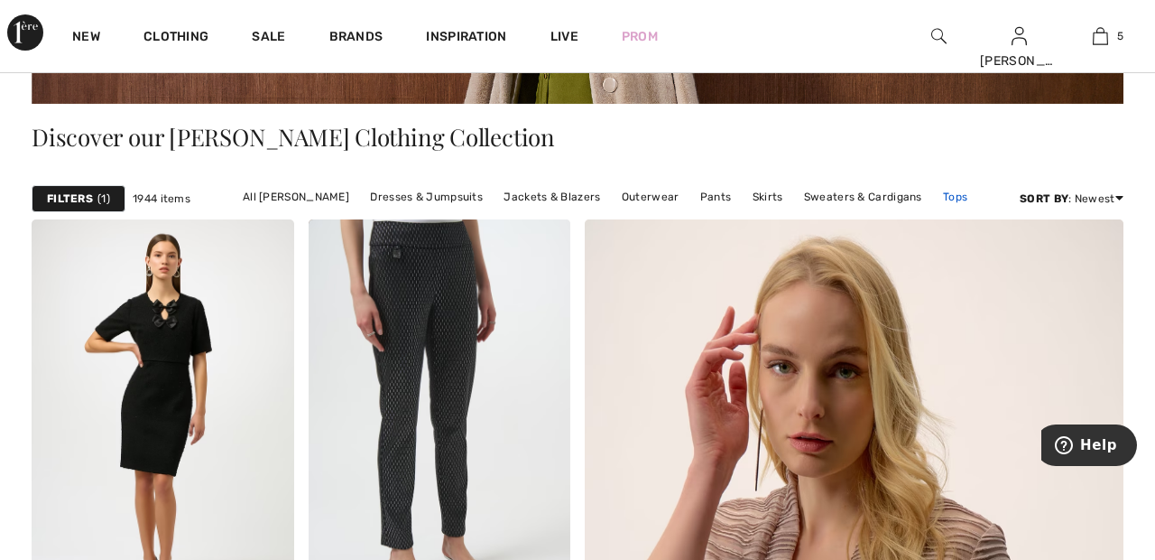
click at [950, 199] on link "Tops" at bounding box center [955, 196] width 42 height 23
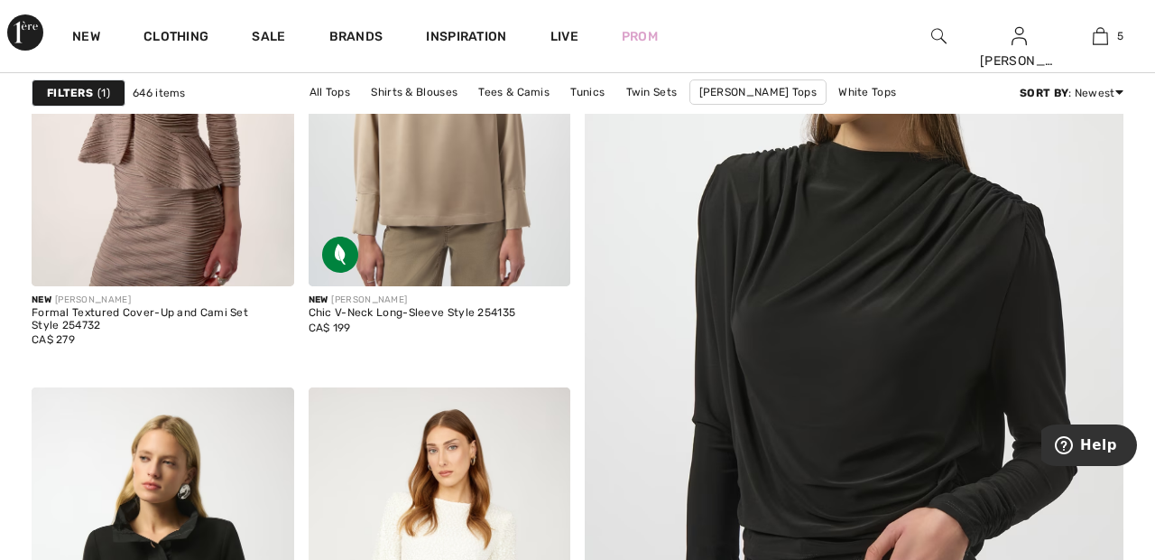
scroll to position [375, 0]
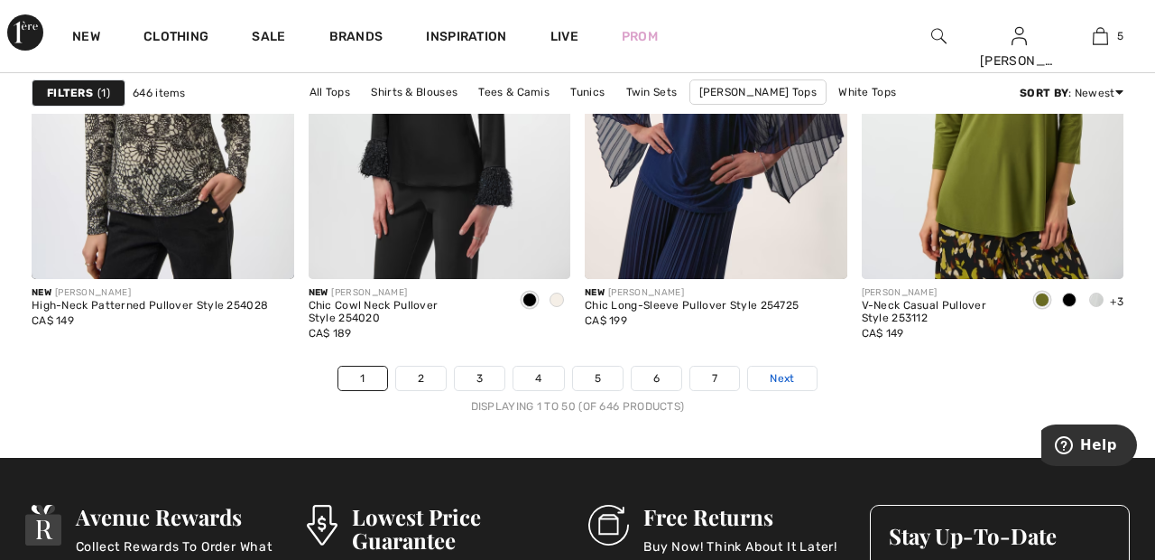
click at [797, 370] on link "Next" at bounding box center [782, 377] width 68 height 23
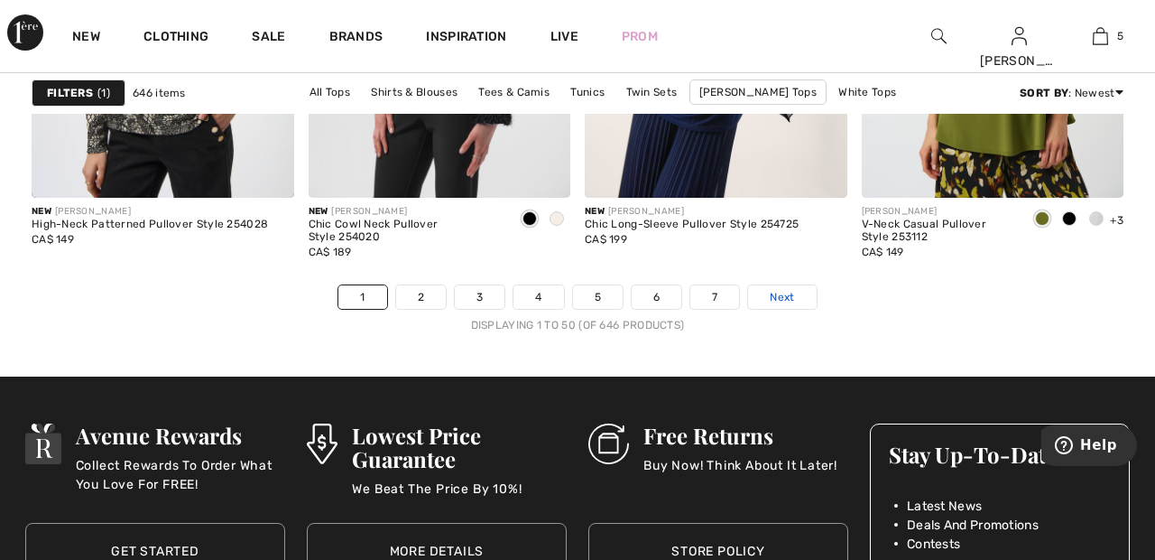
scroll to position [7456, 0]
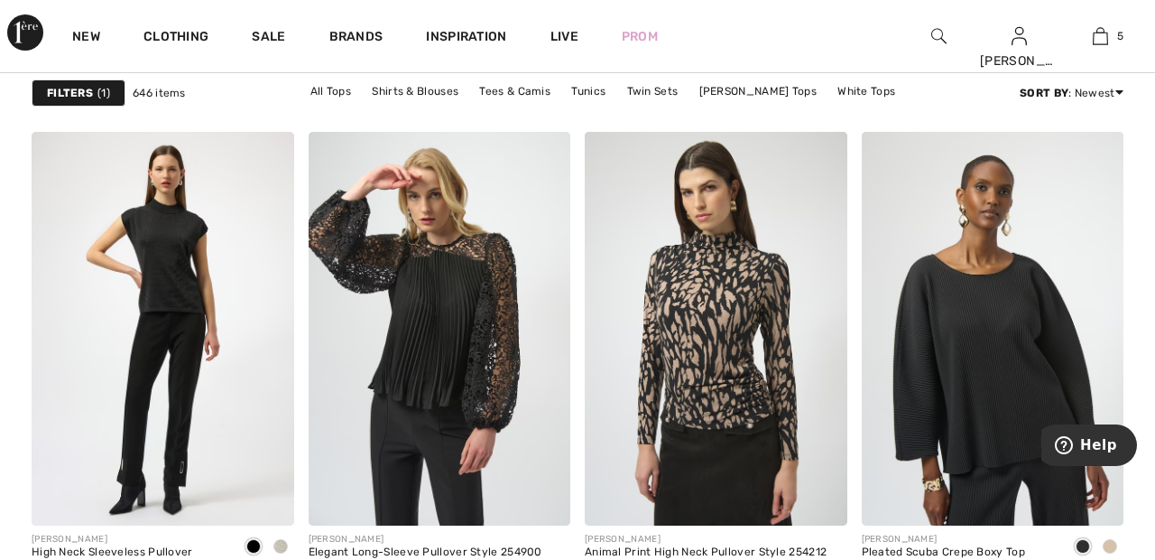
scroll to position [2804, 0]
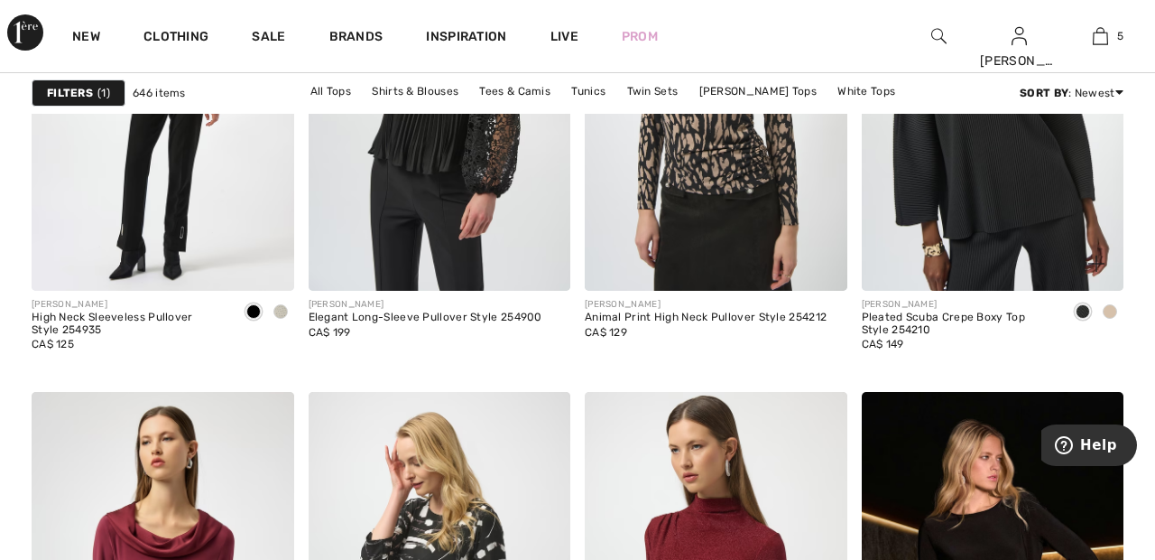
click at [1019, 209] on img at bounding box center [993, 94] width 263 height 394
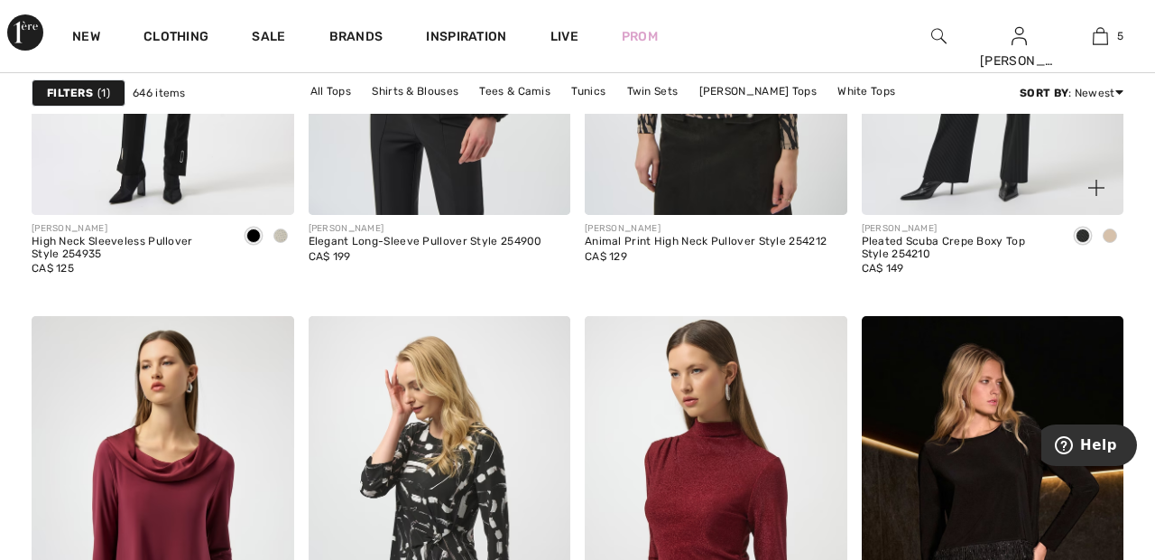
scroll to position [3115, 0]
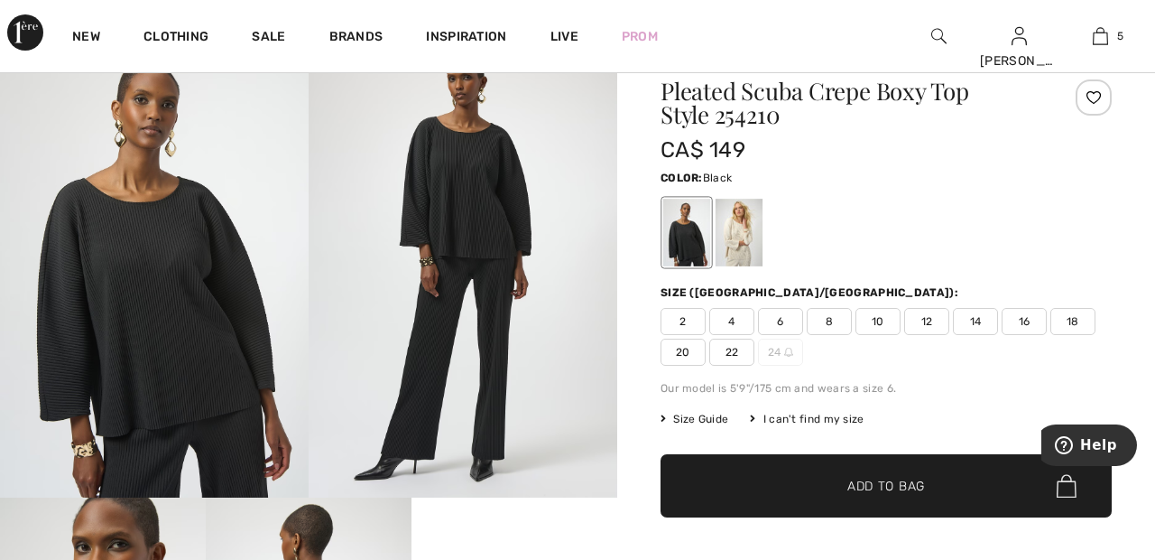
scroll to position [63, 0]
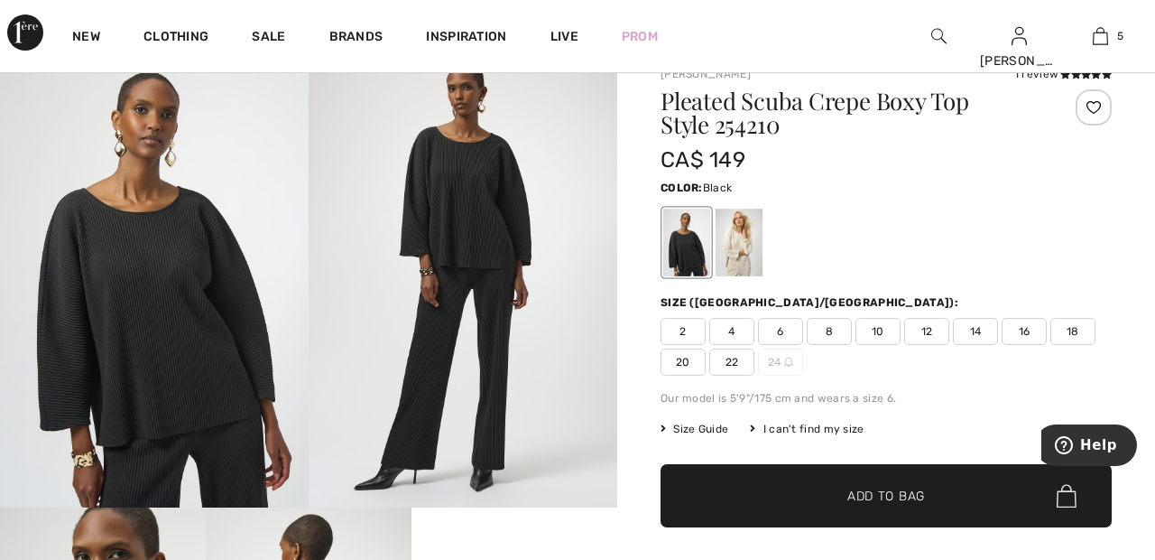
click at [745, 245] on div at bounding box center [739, 243] width 47 height 68
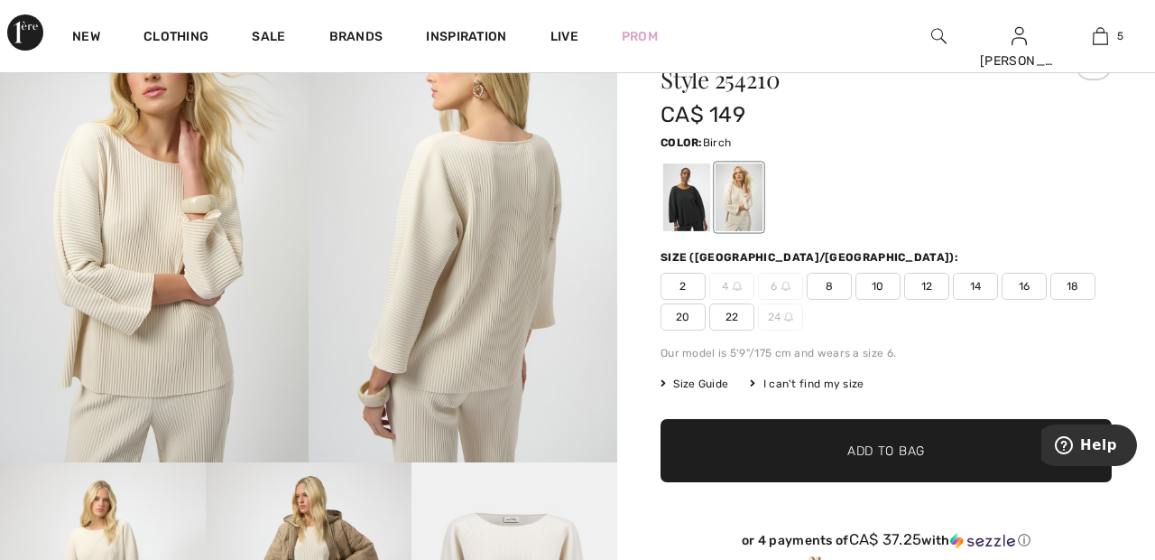
scroll to position [119, 0]
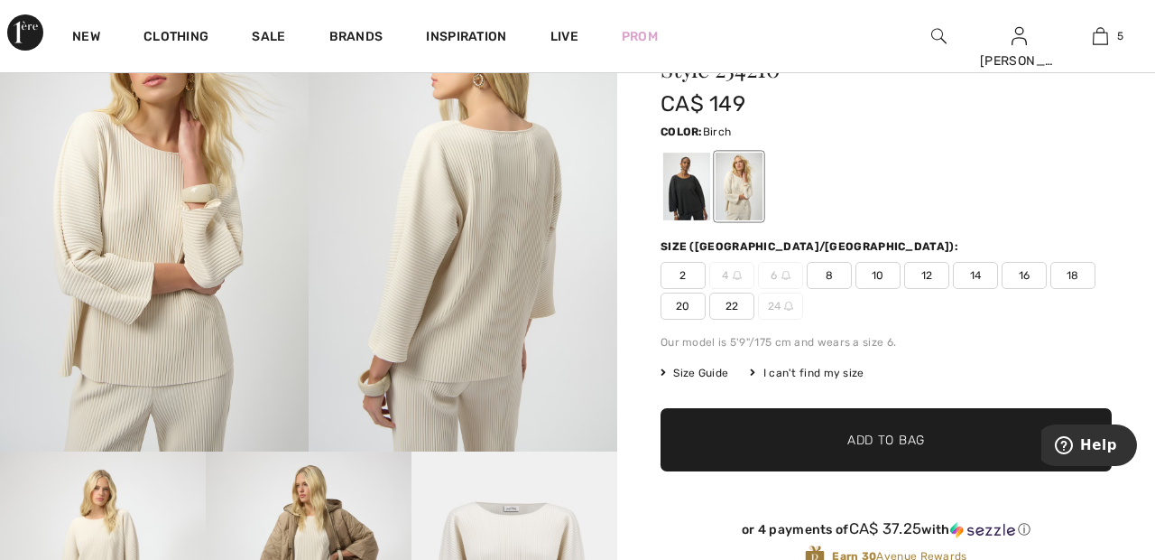
click at [683, 308] on span "20" at bounding box center [683, 305] width 45 height 27
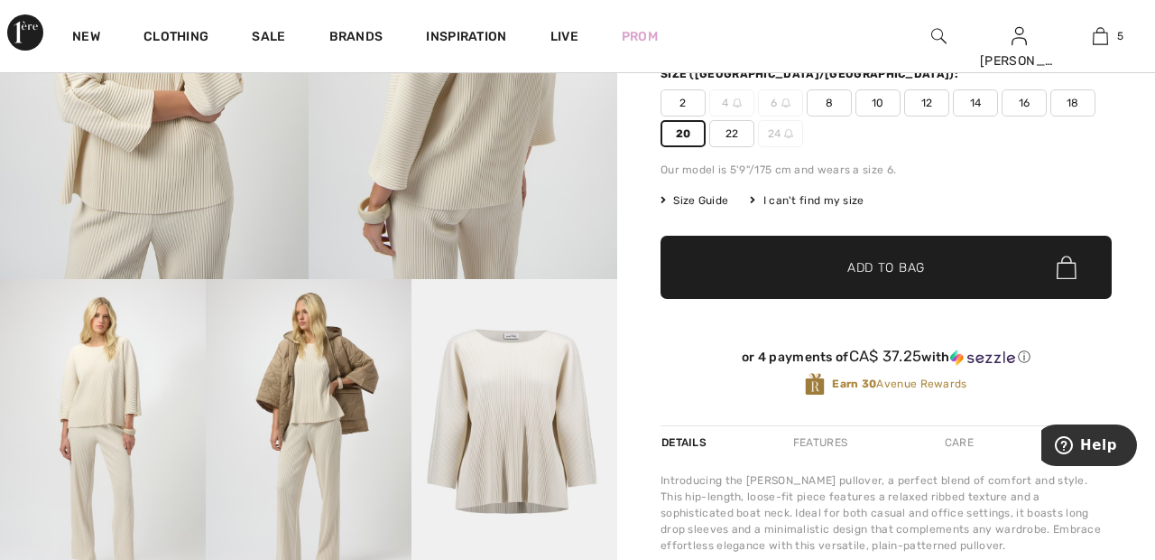
scroll to position [304, 0]
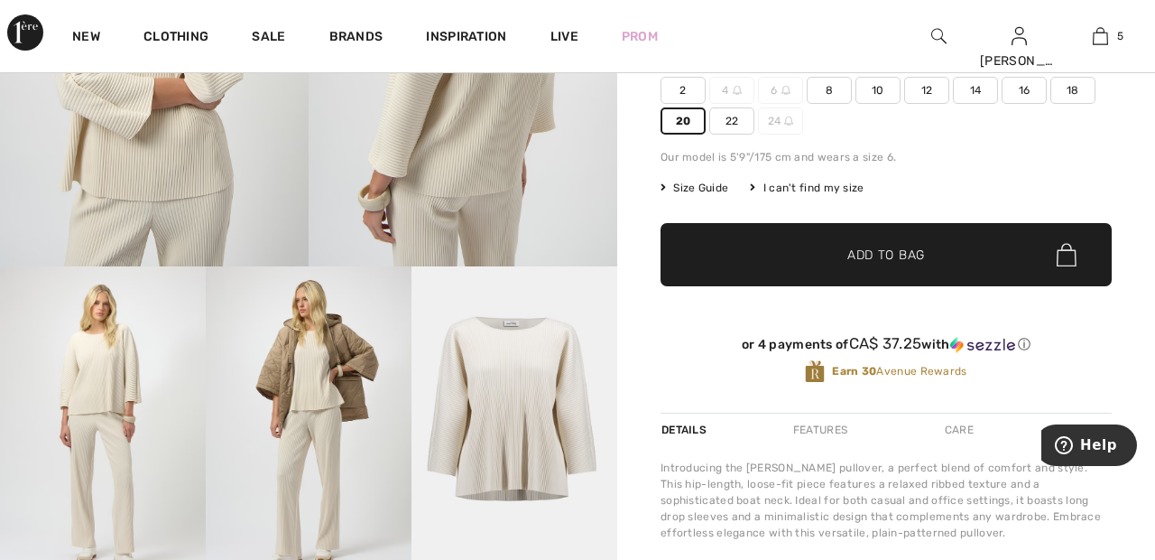
click at [908, 255] on span "Add to Bag" at bounding box center [887, 255] width 78 height 19
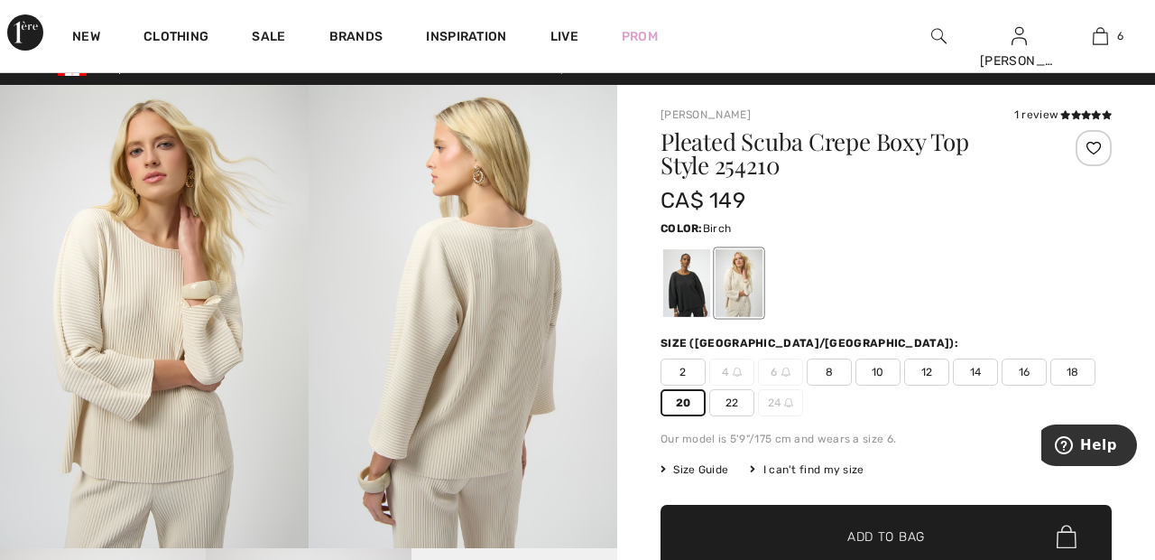
scroll to position [0, 0]
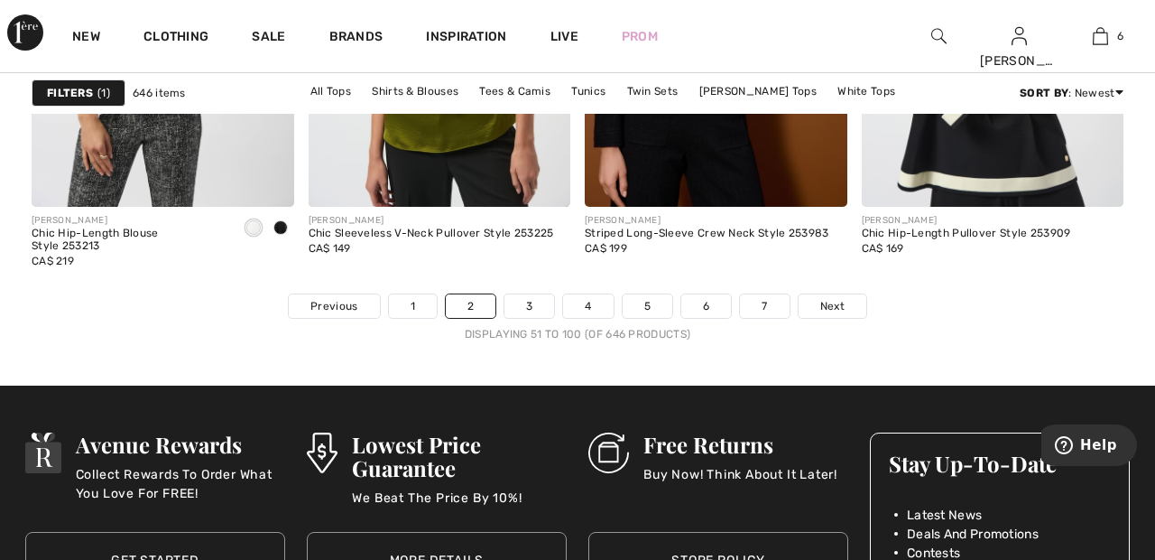
scroll to position [7433, 0]
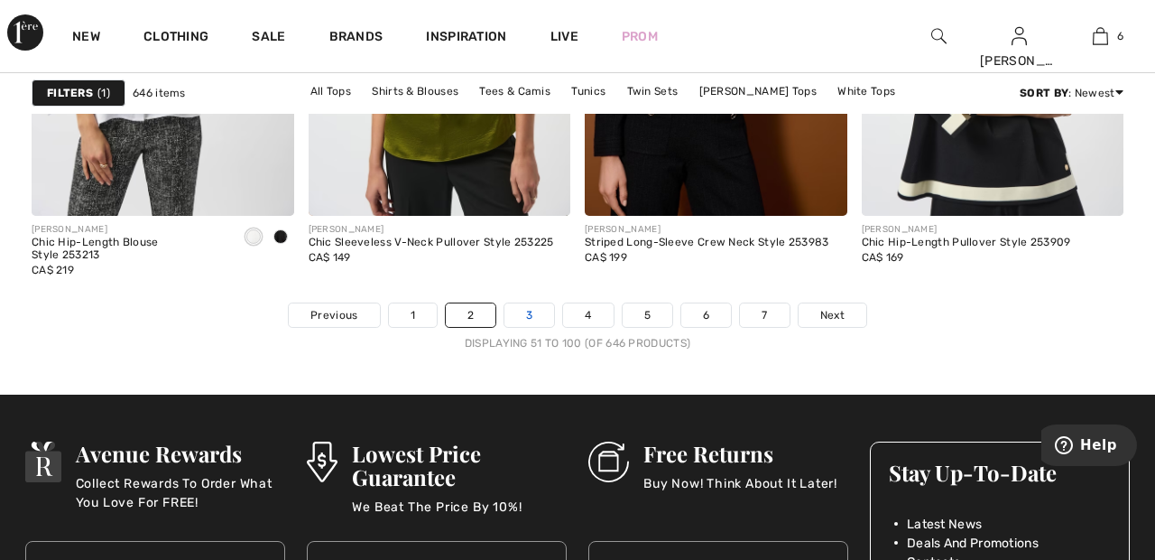
click at [543, 312] on link "3" at bounding box center [530, 314] width 50 height 23
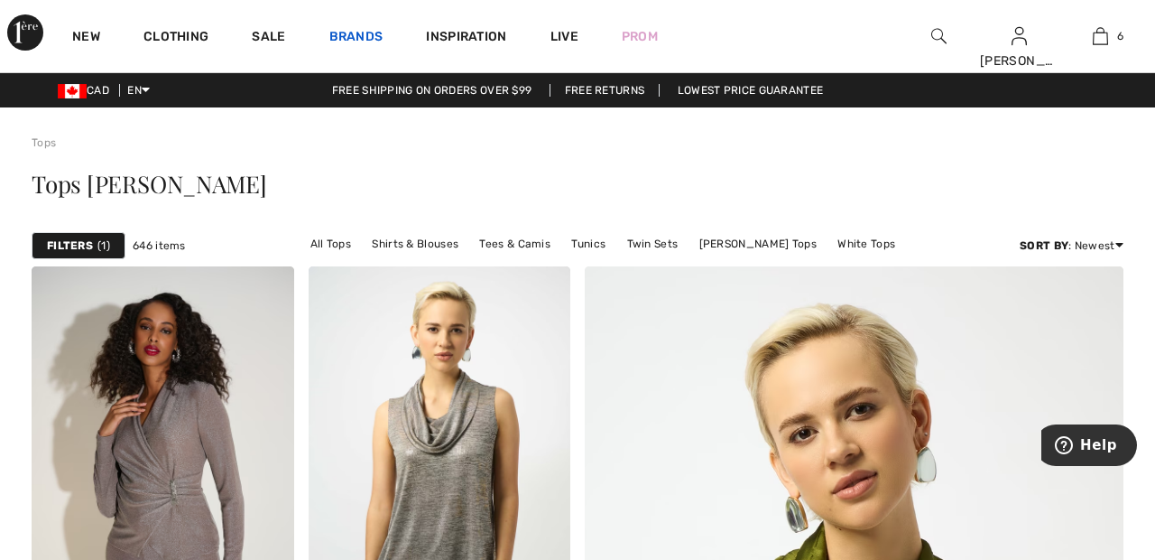
click at [373, 31] on link "Brands" at bounding box center [356, 38] width 54 height 19
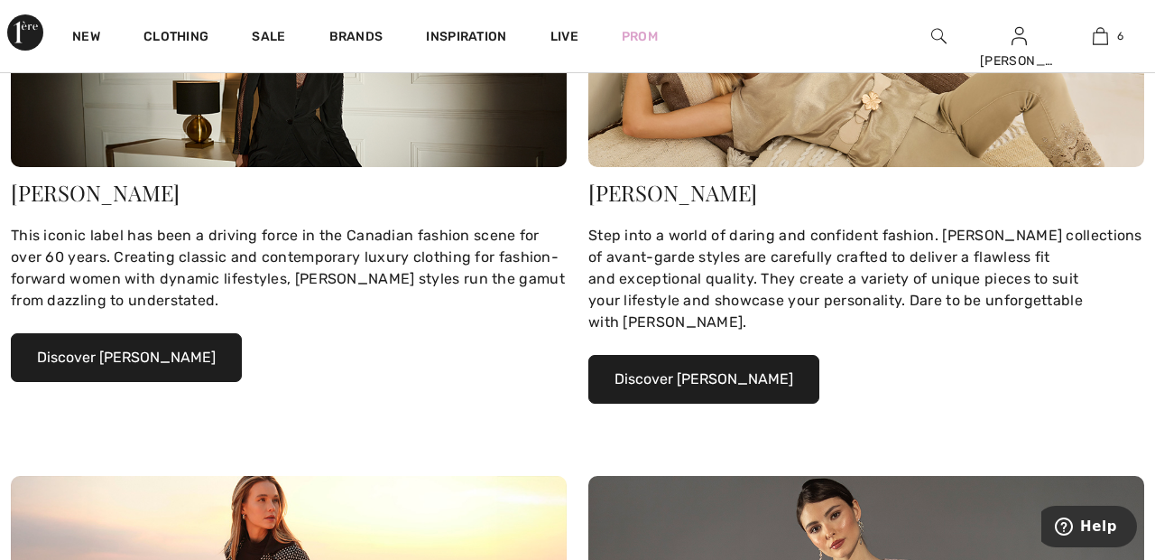
scroll to position [345, 0]
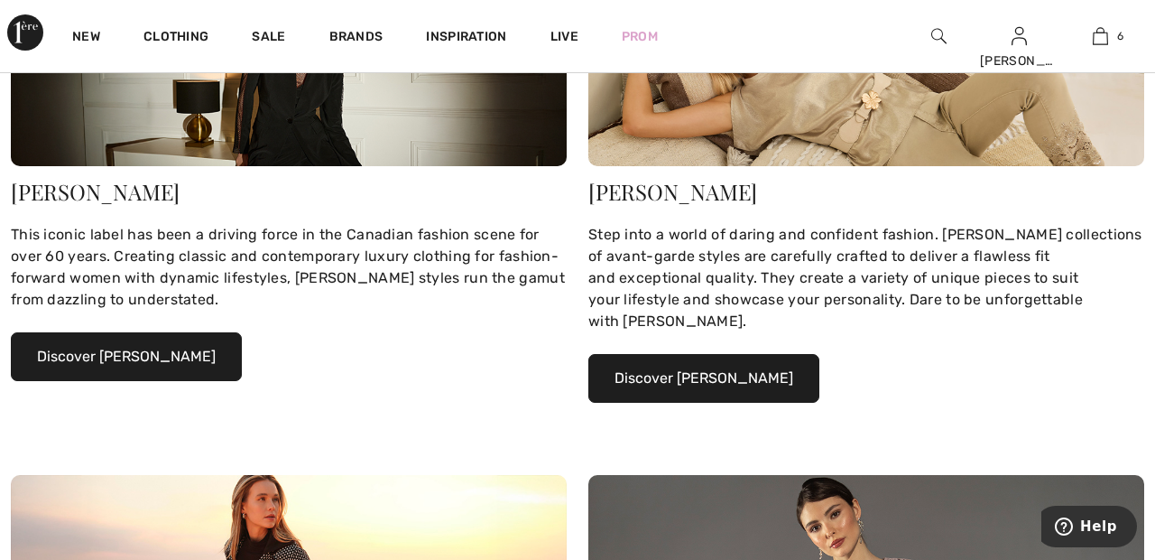
click at [184, 363] on button "Discover [PERSON_NAME]" at bounding box center [126, 356] width 231 height 49
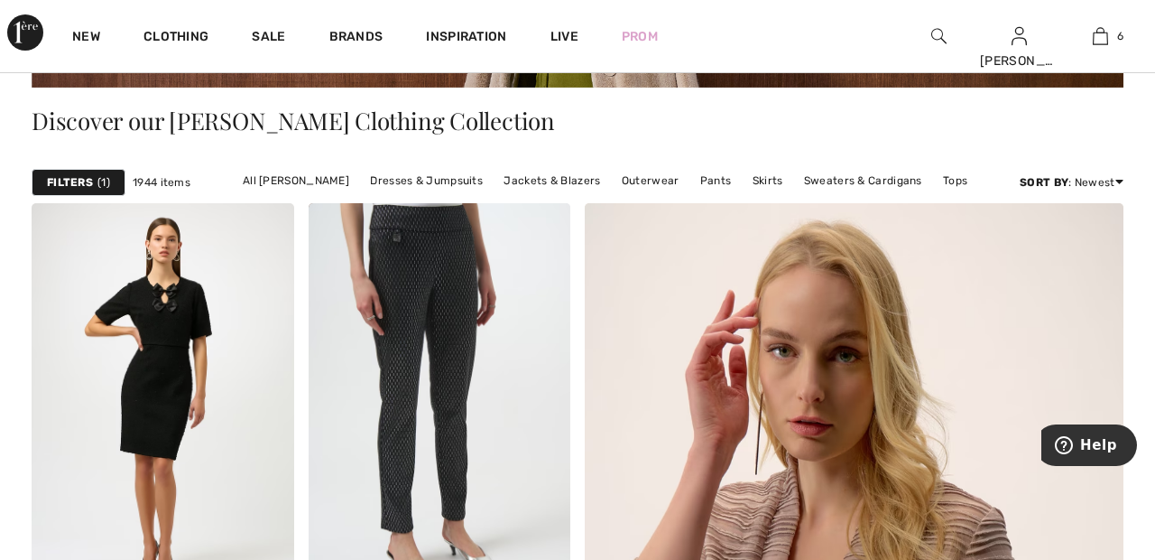
scroll to position [384, 0]
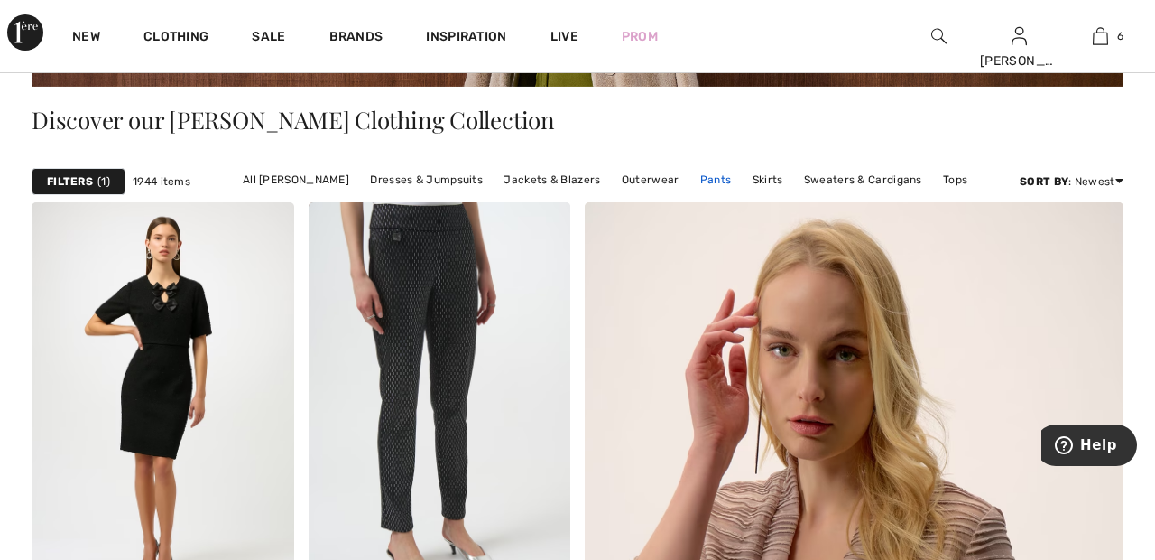
click at [707, 181] on link "Pants" at bounding box center [716, 179] width 50 height 23
click at [709, 182] on link "Pants" at bounding box center [716, 179] width 50 height 23
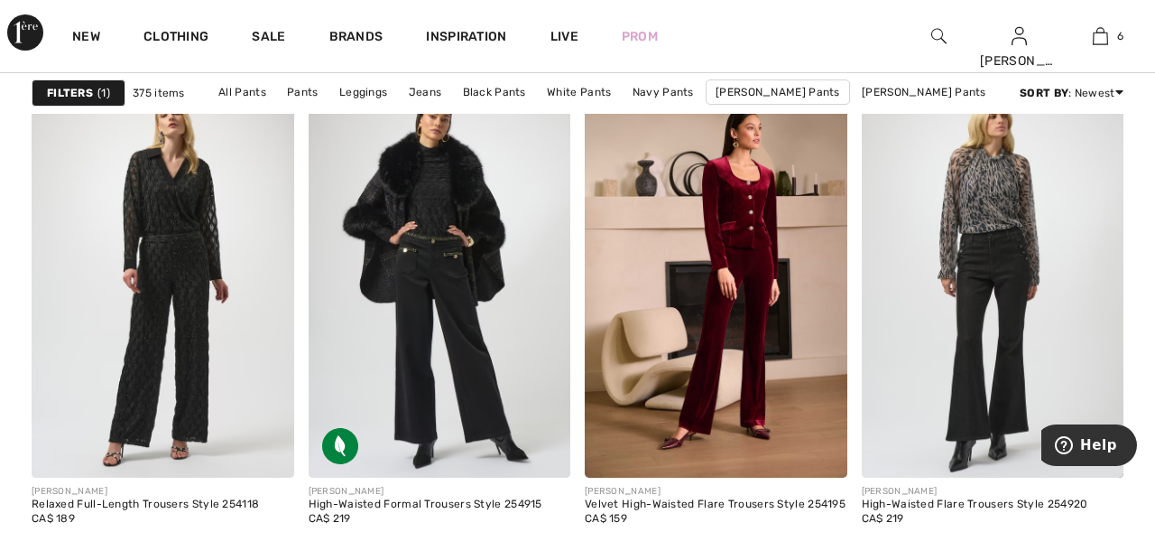
scroll to position [3336, 0]
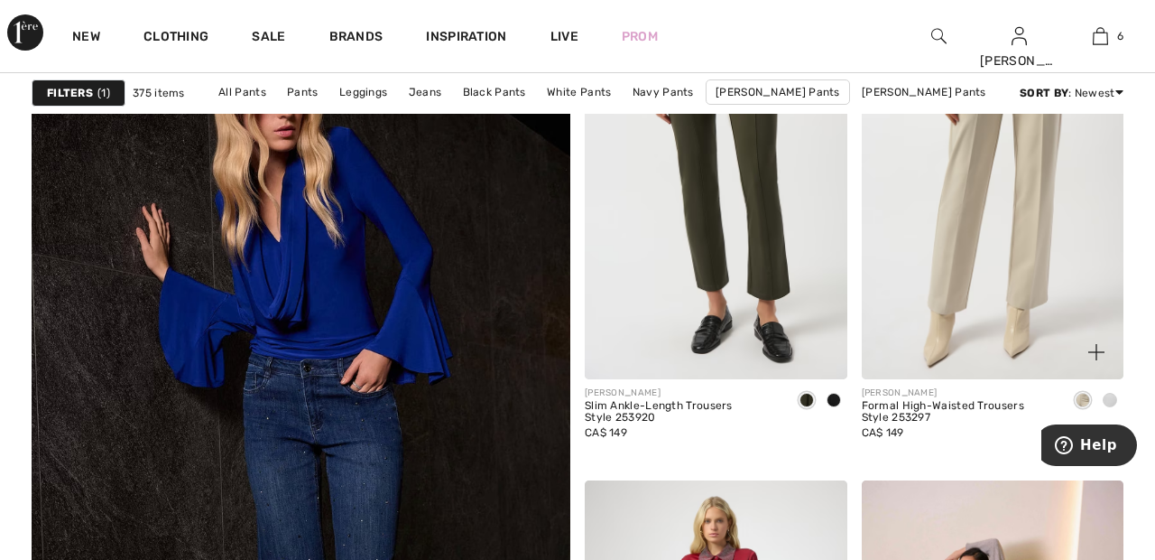
click at [1007, 257] on img at bounding box center [993, 183] width 263 height 394
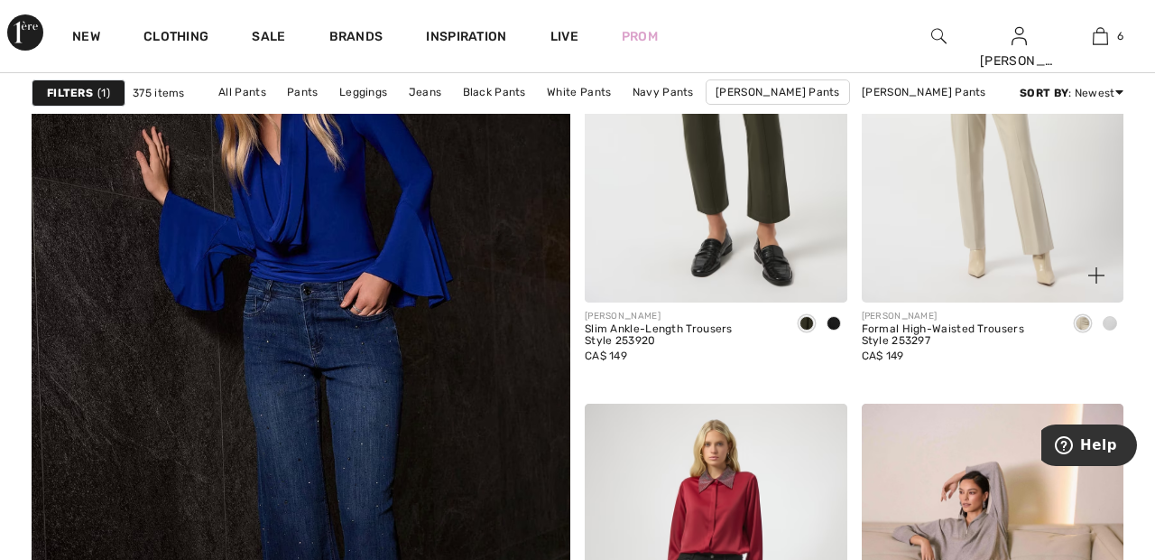
scroll to position [4203, 0]
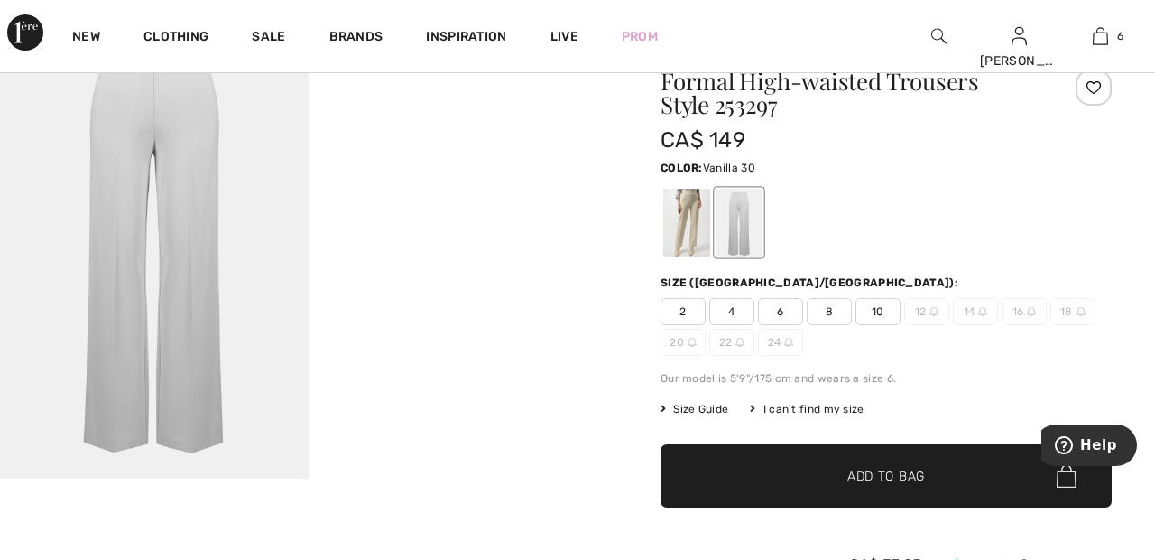
click at [686, 227] on div at bounding box center [686, 223] width 47 height 68
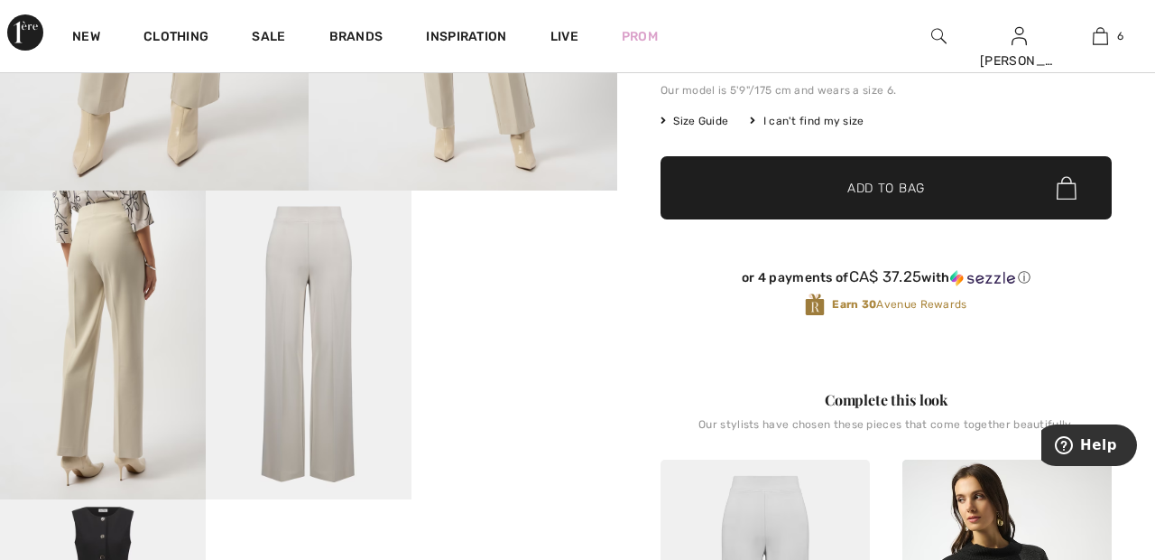
scroll to position [381, 0]
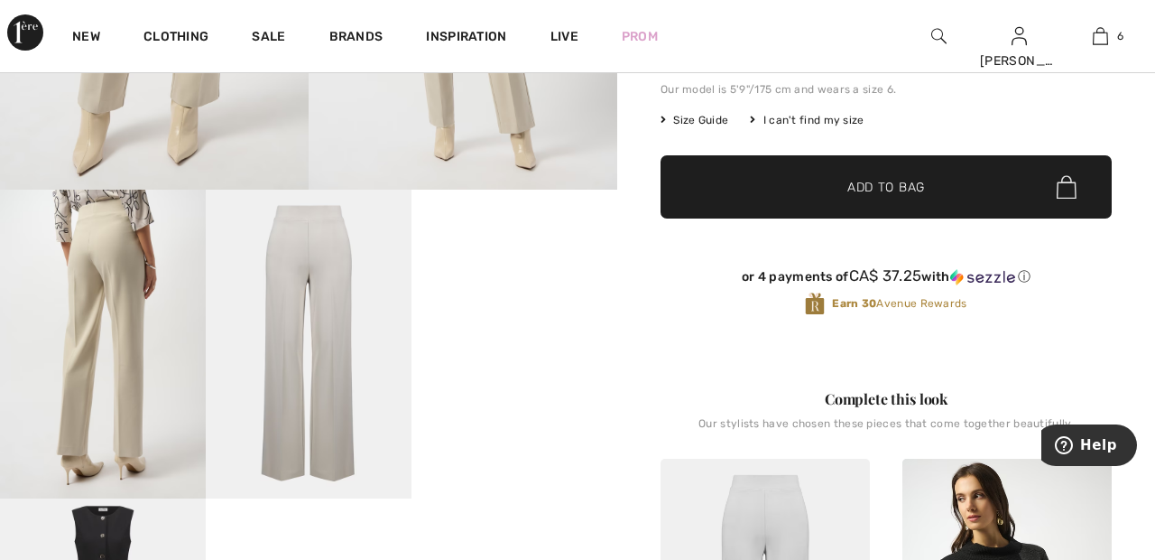
click at [542, 292] on video "Your browser does not support the video tag." at bounding box center [515, 241] width 206 height 103
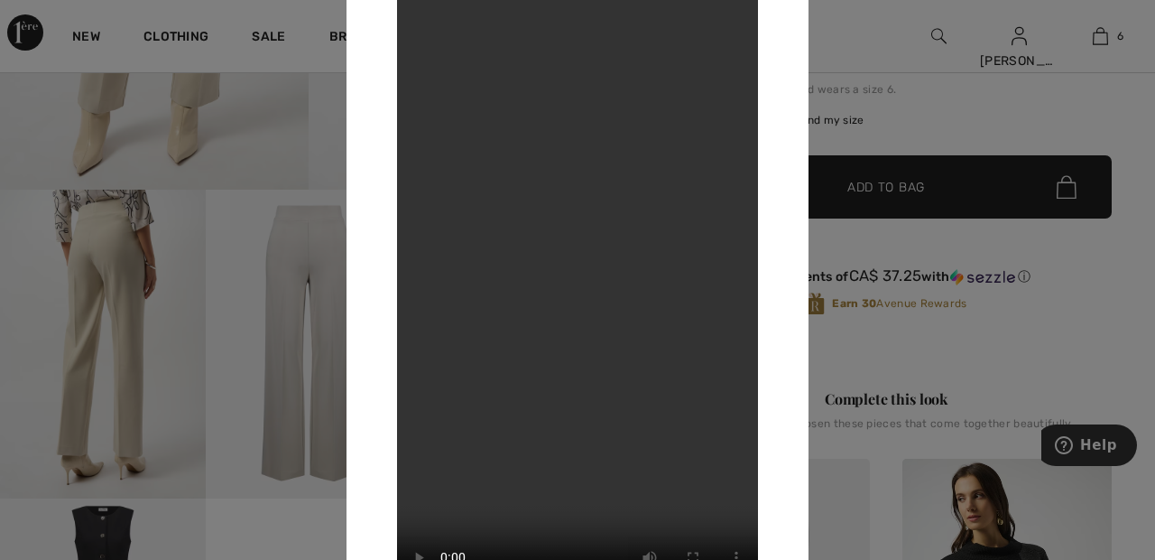
click at [904, 122] on div at bounding box center [577, 280] width 1155 height 560
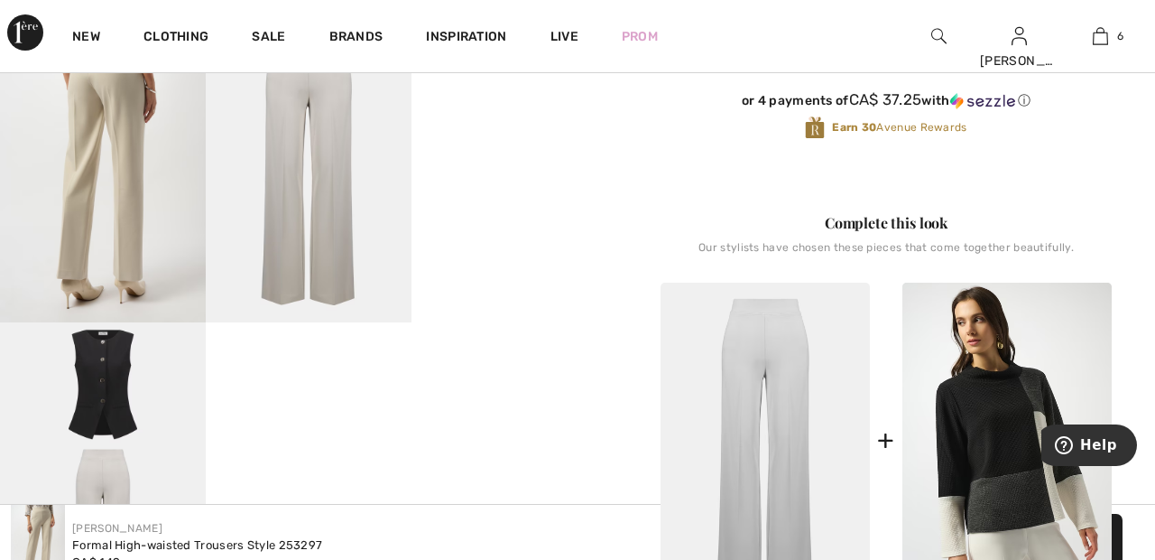
scroll to position [559, 0]
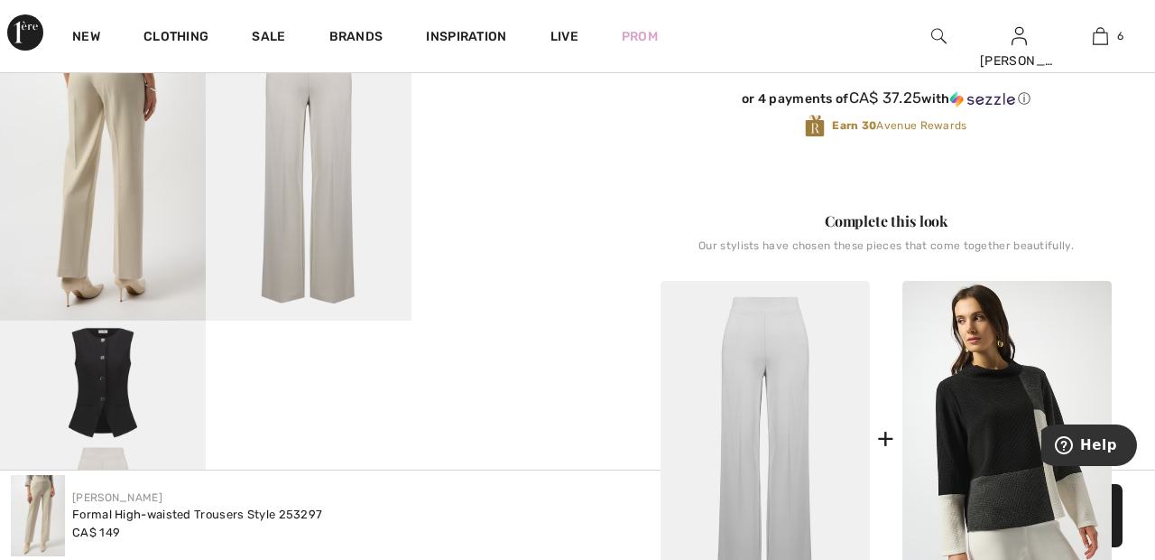
click at [121, 441] on img at bounding box center [103, 474] width 206 height 309
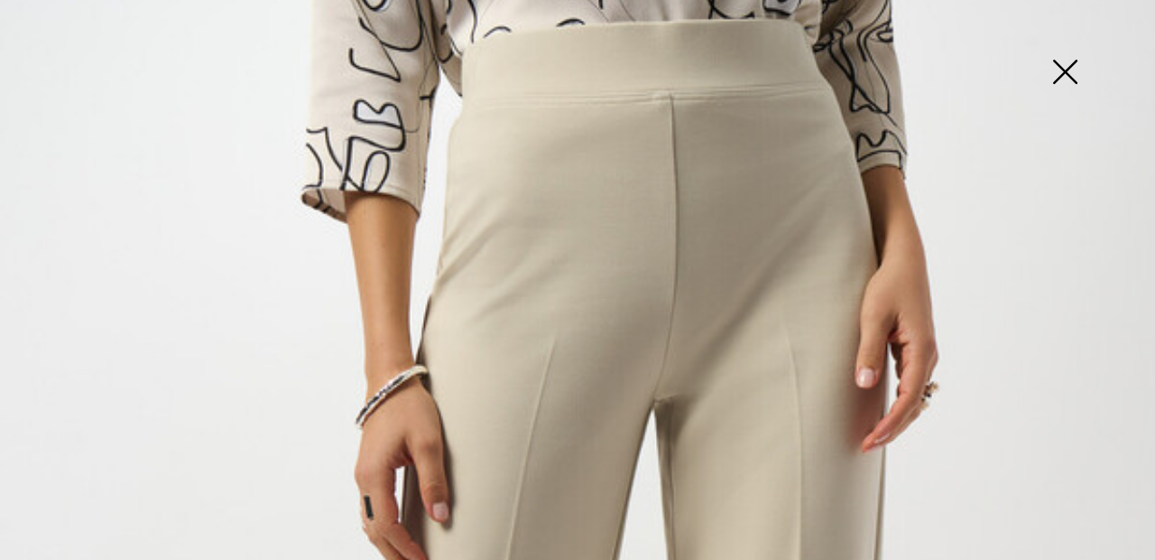
scroll to position [0, 0]
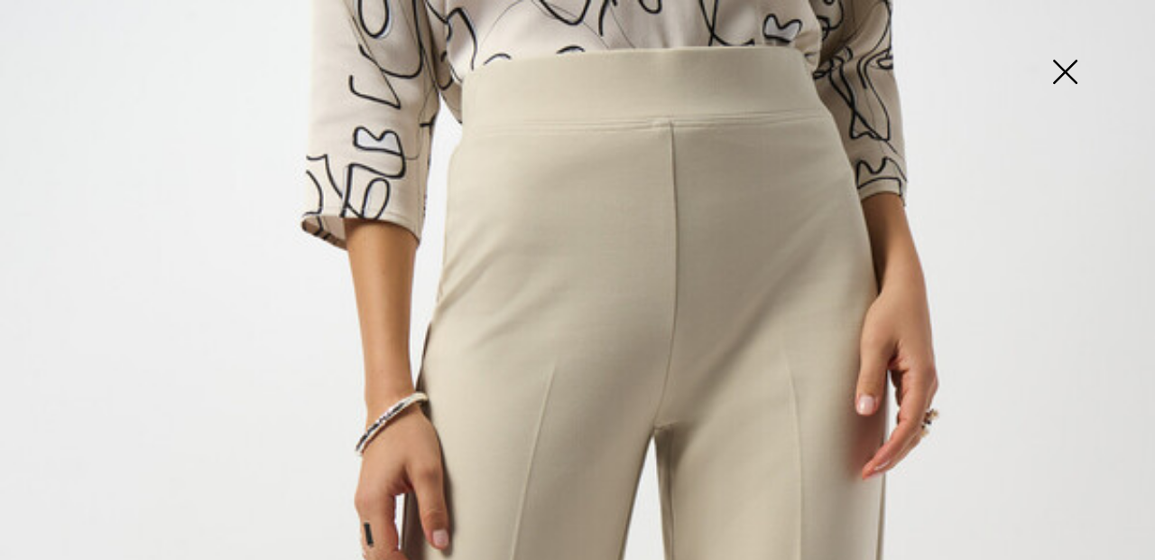
click at [1071, 74] on img at bounding box center [1065, 73] width 90 height 93
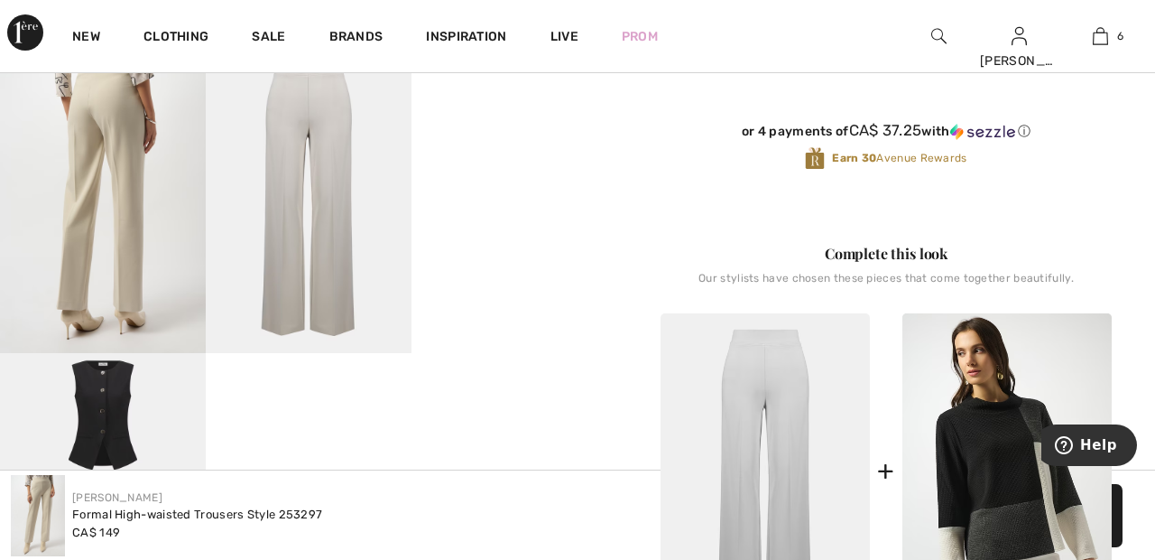
scroll to position [515, 0]
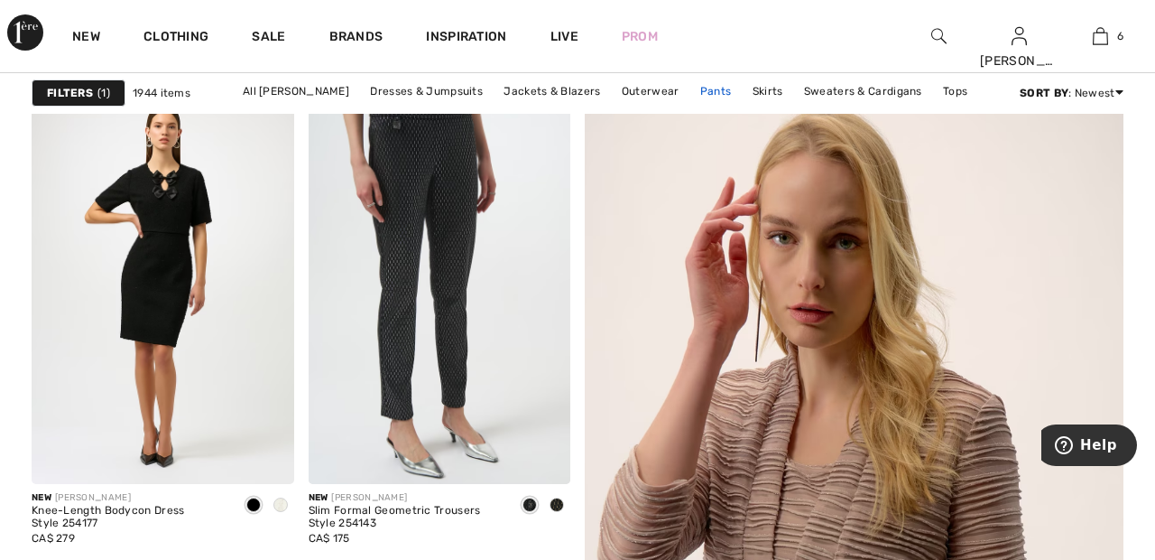
click at [717, 88] on link "Pants" at bounding box center [716, 90] width 50 height 23
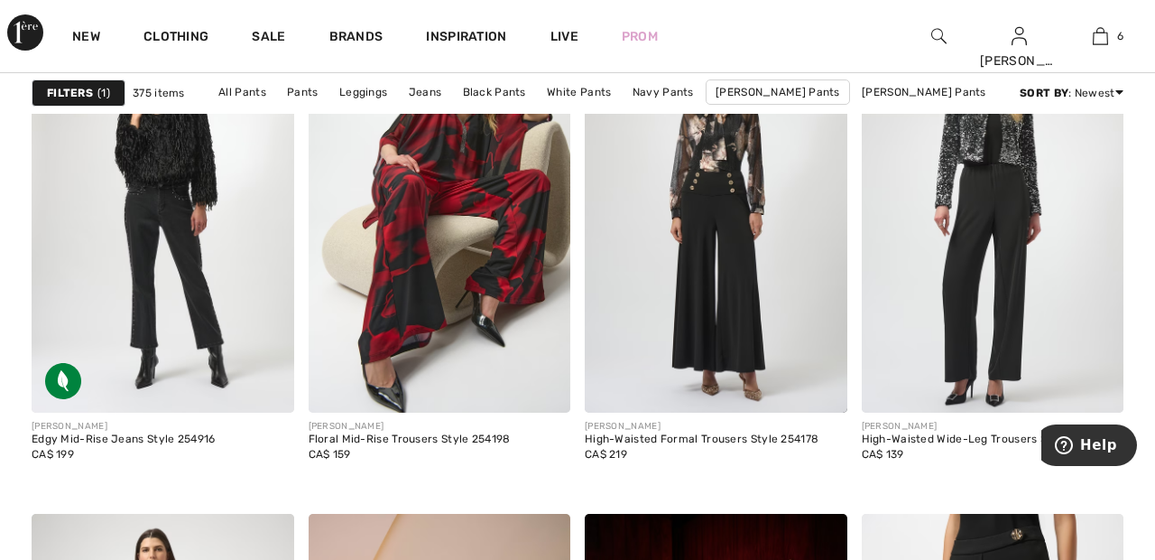
scroll to position [5075, 0]
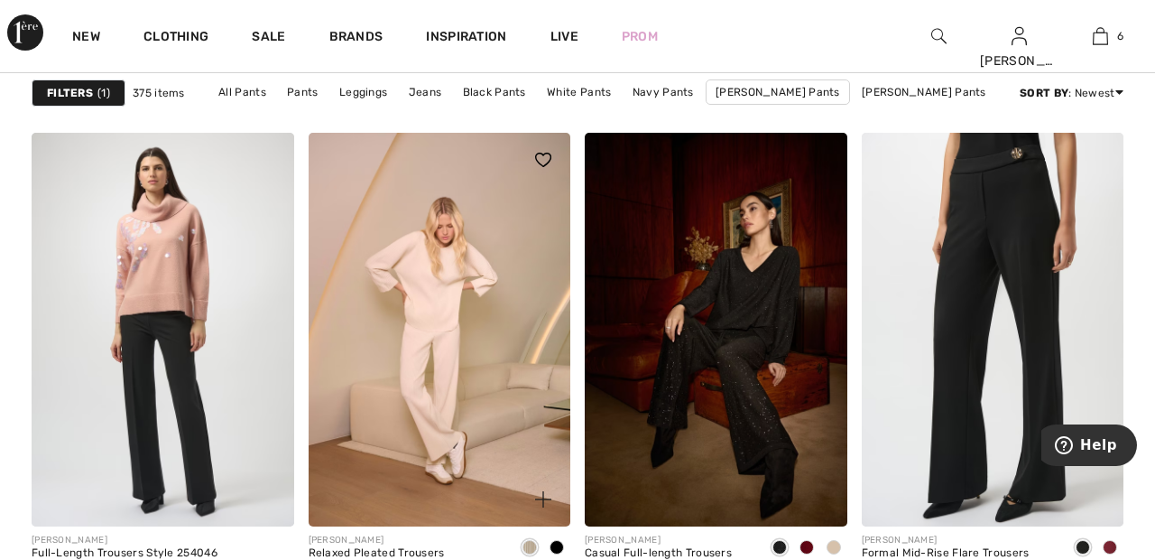
click at [481, 367] on img at bounding box center [440, 330] width 263 height 394
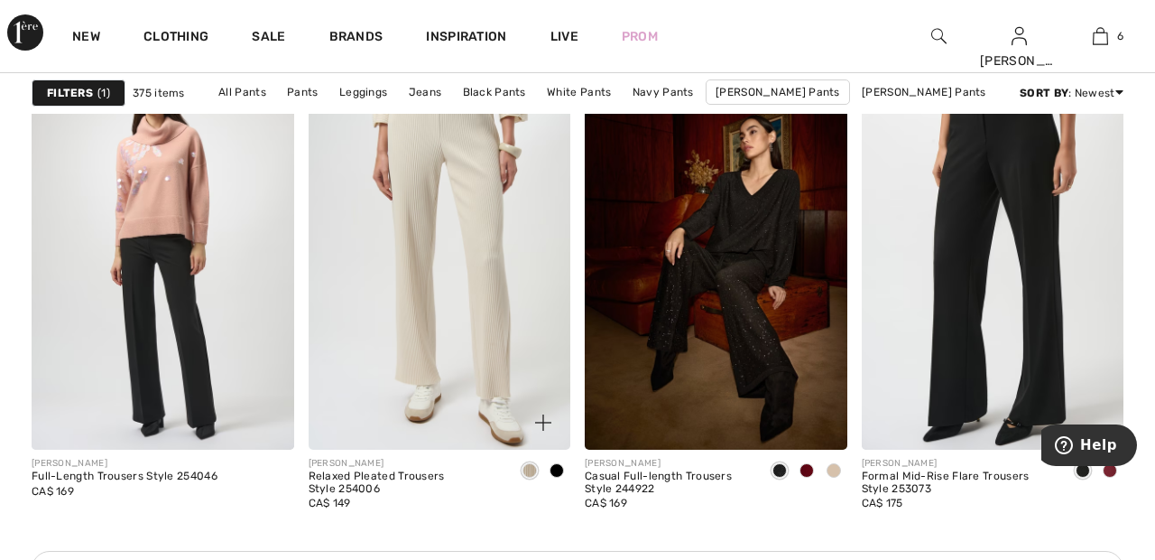
scroll to position [5539, 0]
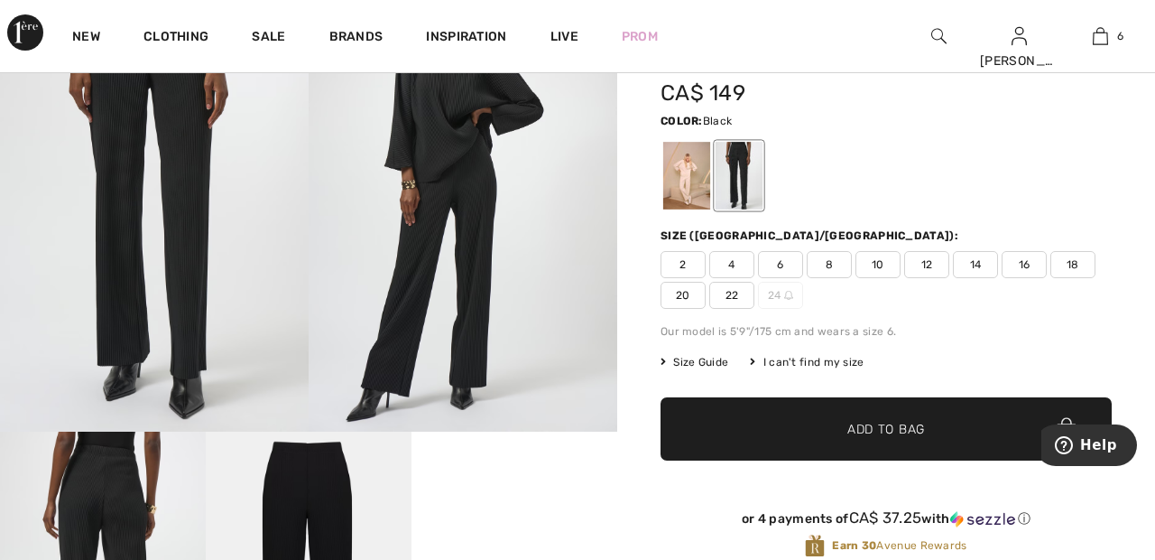
scroll to position [140, 0]
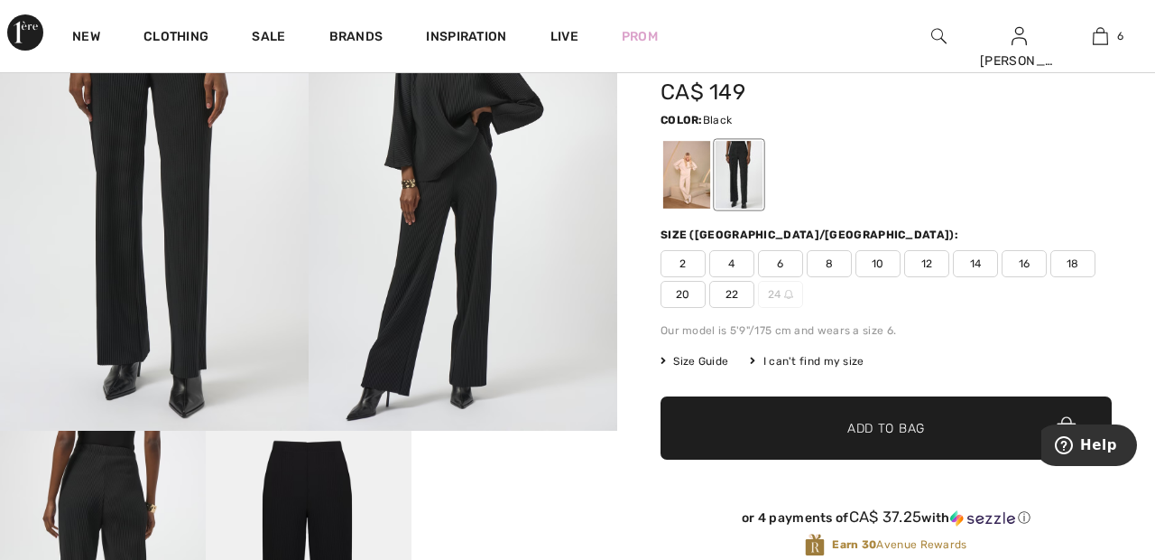
click at [691, 178] on div at bounding box center [686, 175] width 47 height 68
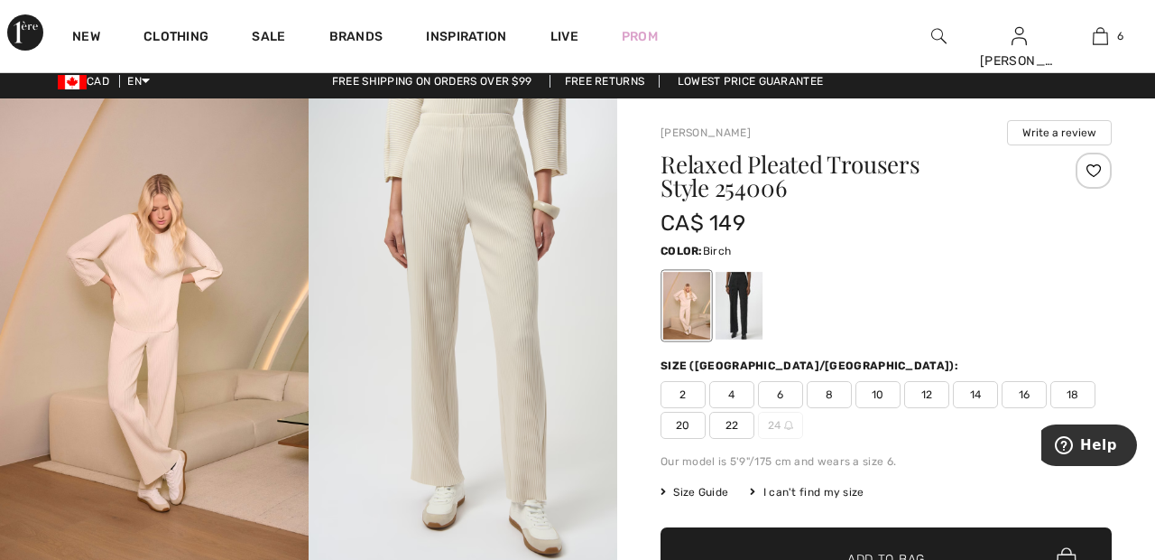
scroll to position [15, 0]
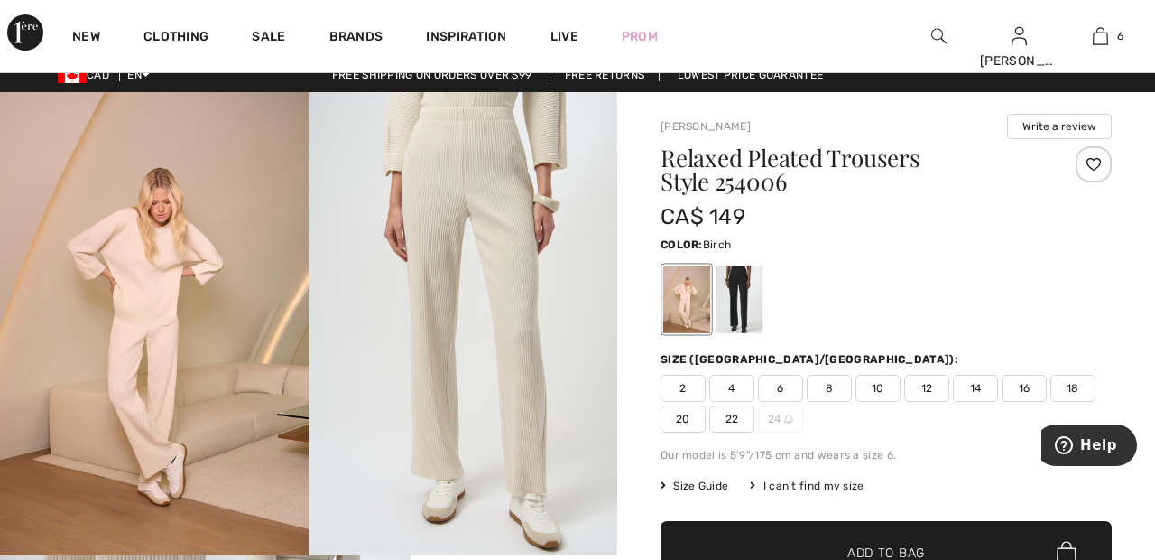
click at [735, 416] on span "22" at bounding box center [732, 418] width 45 height 27
click at [830, 559] on span "✔ Added to Bag Add to Bag" at bounding box center [886, 552] width 451 height 63
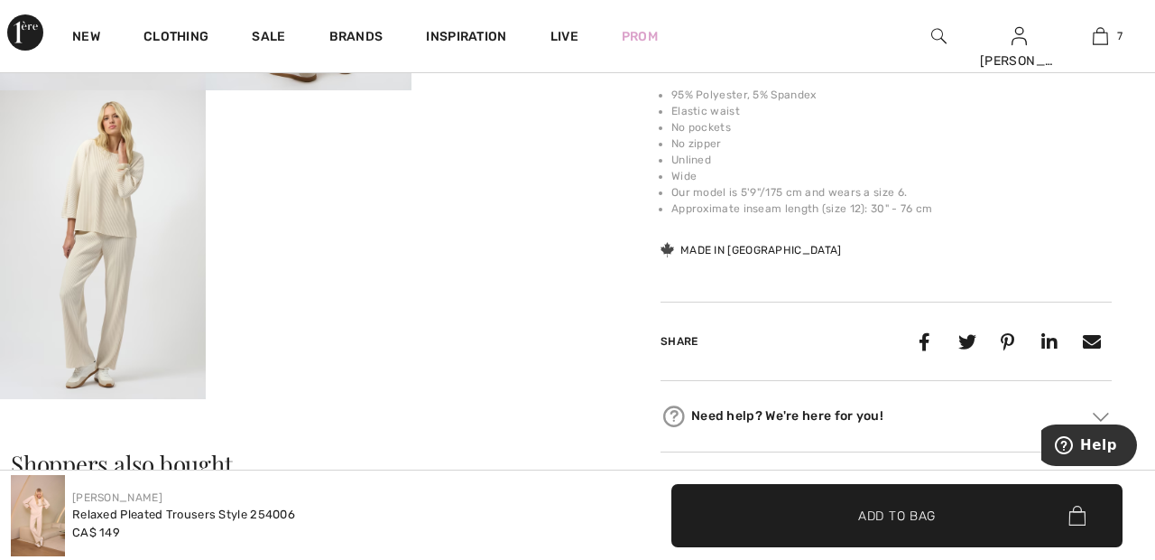
scroll to position [0, 0]
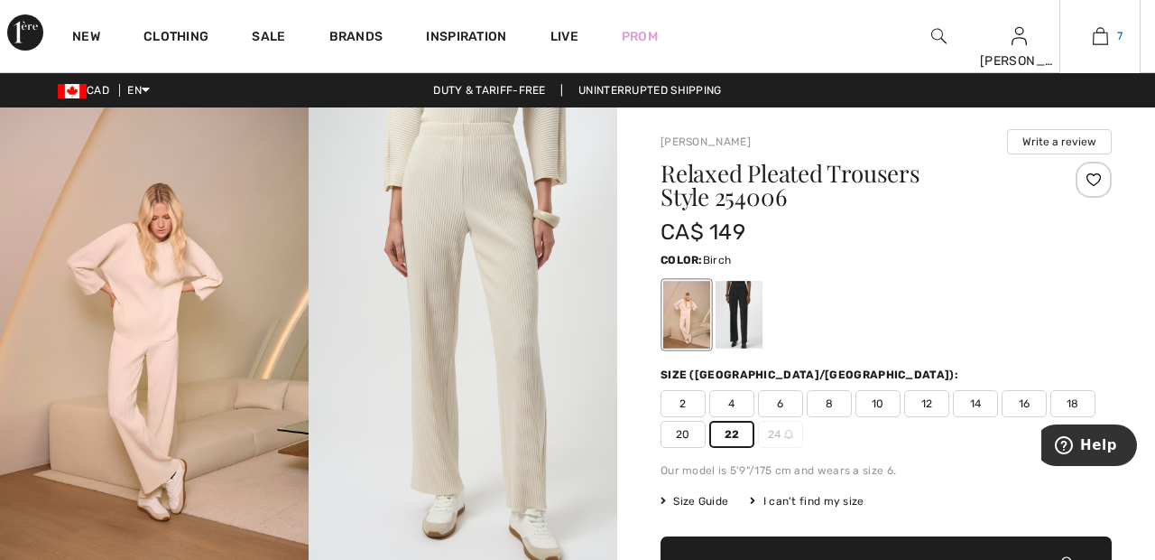
click at [1101, 45] on img at bounding box center [1100, 36] width 15 height 22
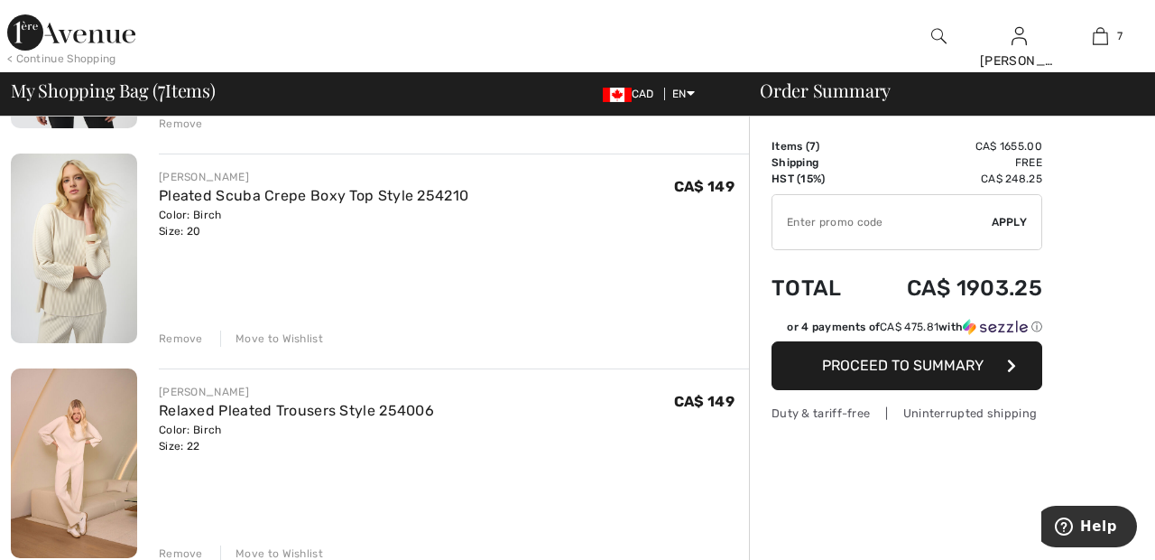
scroll to position [1186, 0]
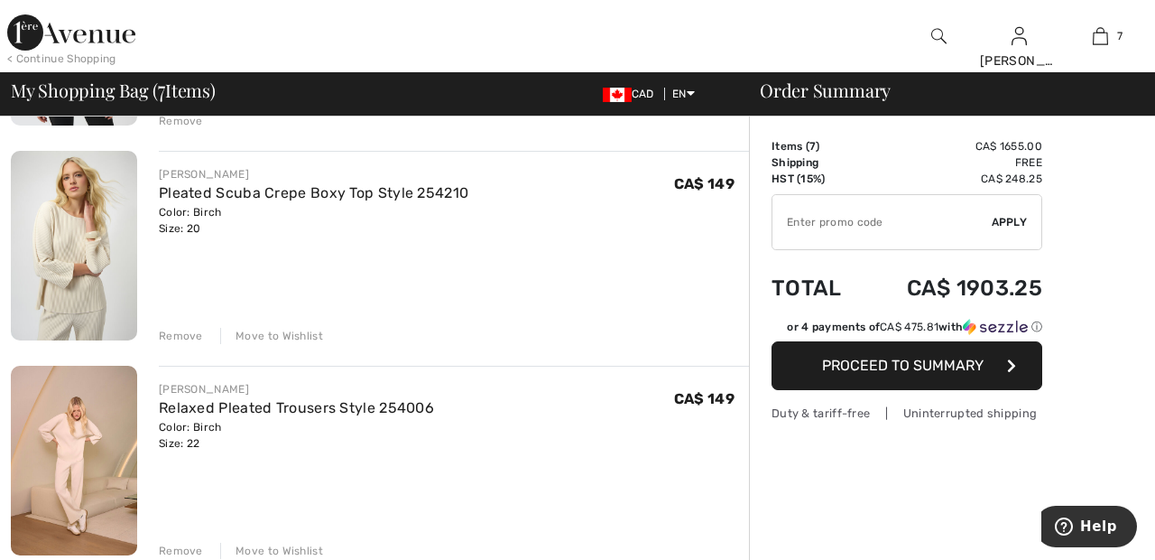
click at [291, 334] on div "Move to Wishlist" at bounding box center [271, 336] width 103 height 16
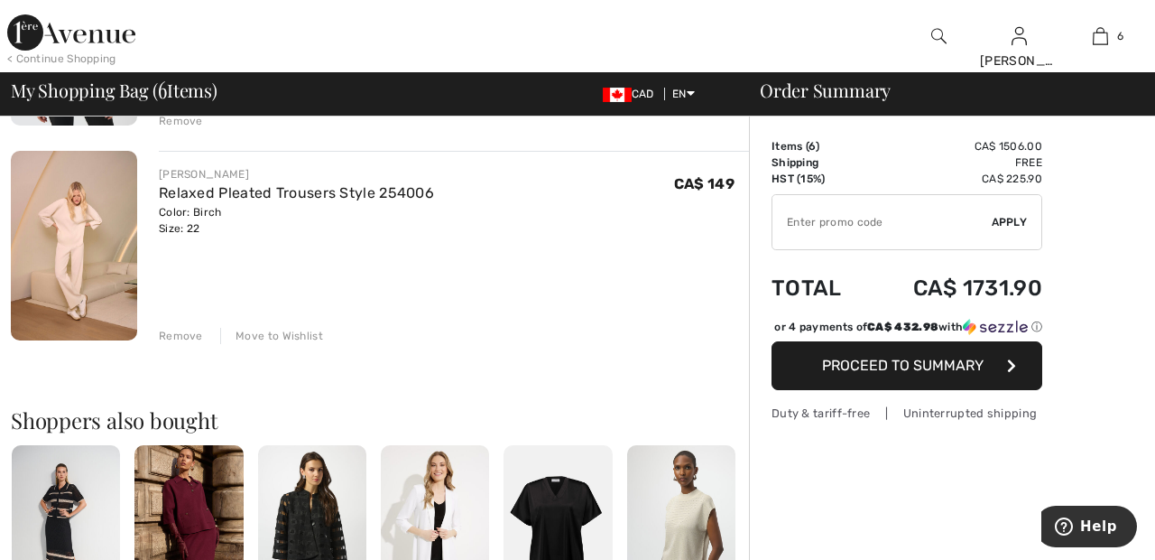
click at [306, 342] on div "Move to Wishlist" at bounding box center [271, 336] width 103 height 16
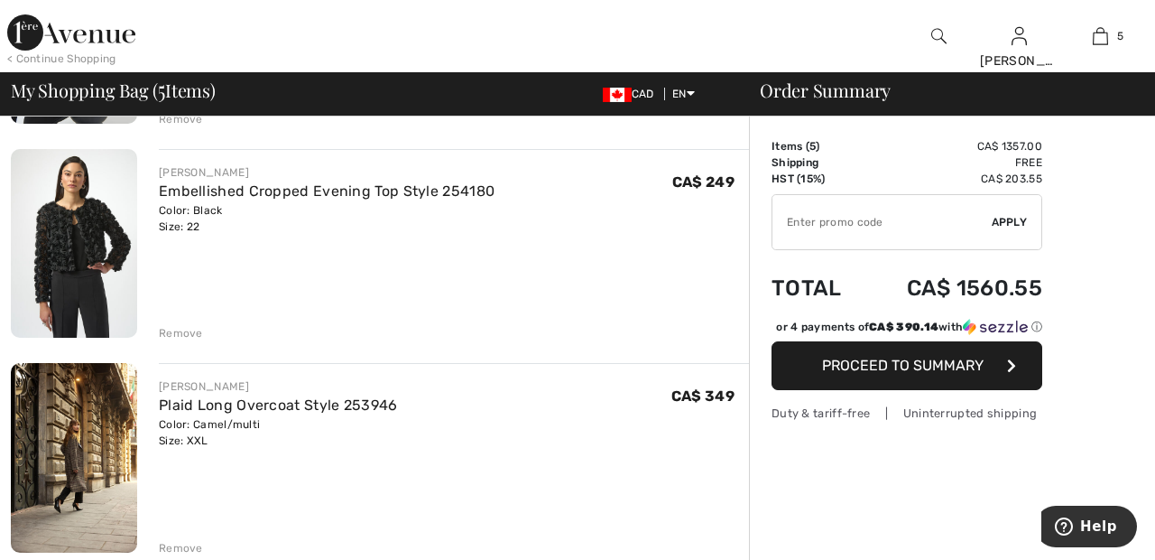
scroll to position [0, 0]
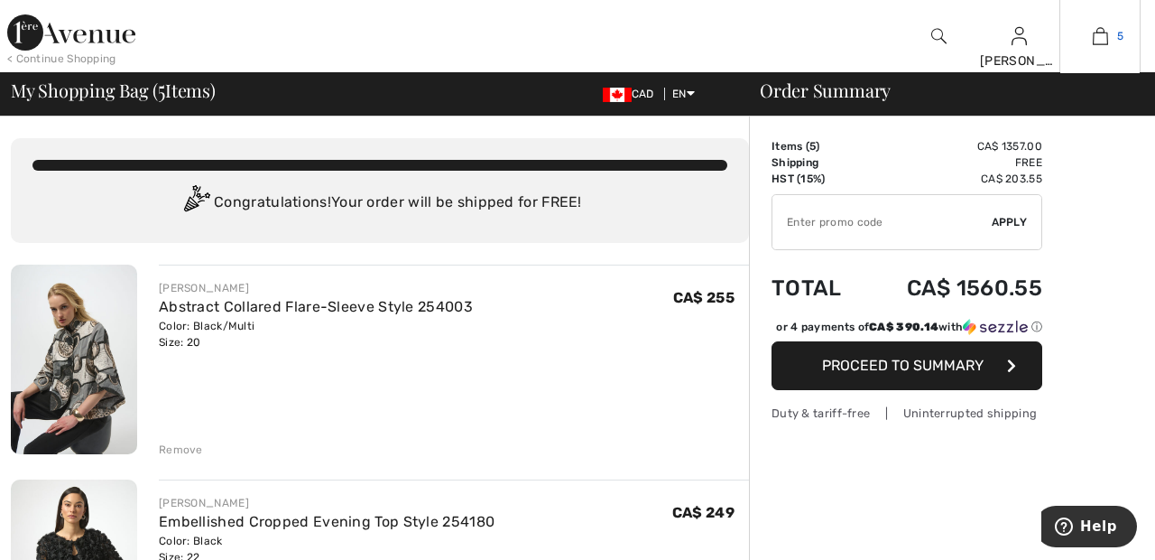
click at [1098, 39] on img at bounding box center [1100, 36] width 15 height 22
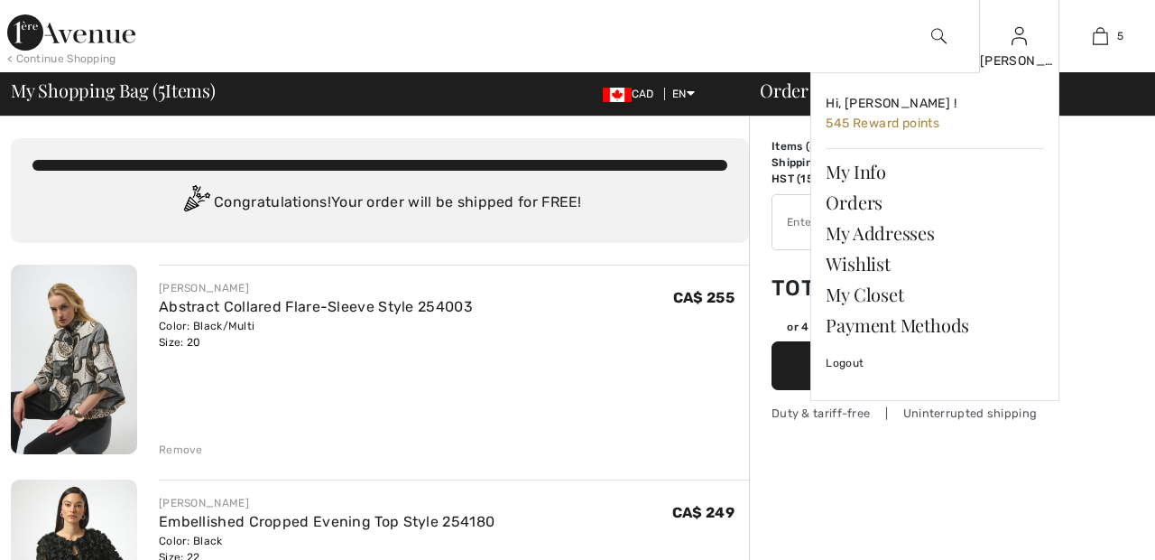
click at [1014, 44] on img at bounding box center [1019, 36] width 15 height 22
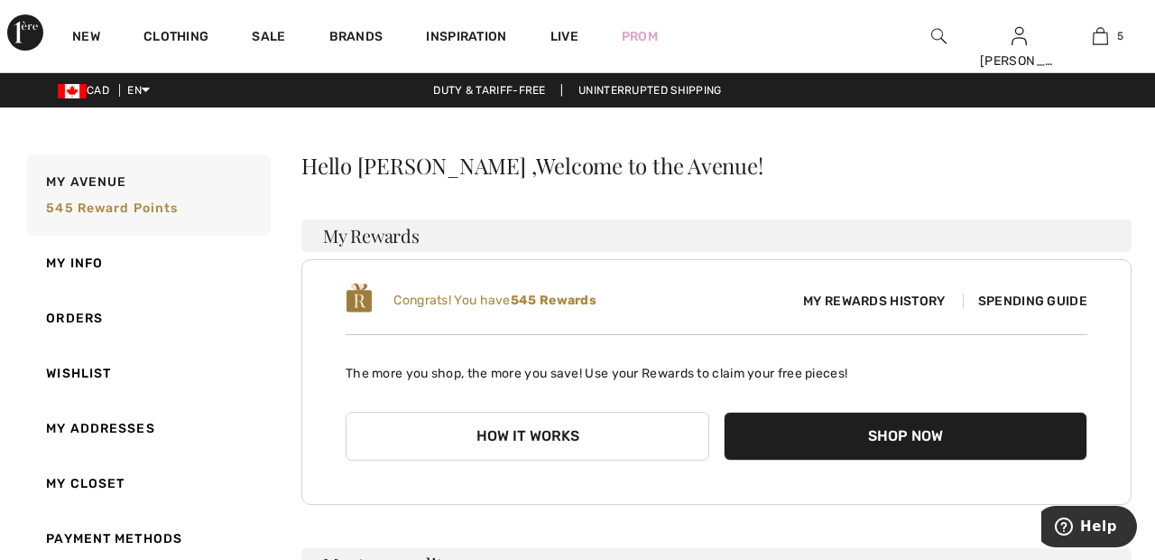
click at [836, 244] on h3 "My Rewards" at bounding box center [716, 235] width 830 height 32
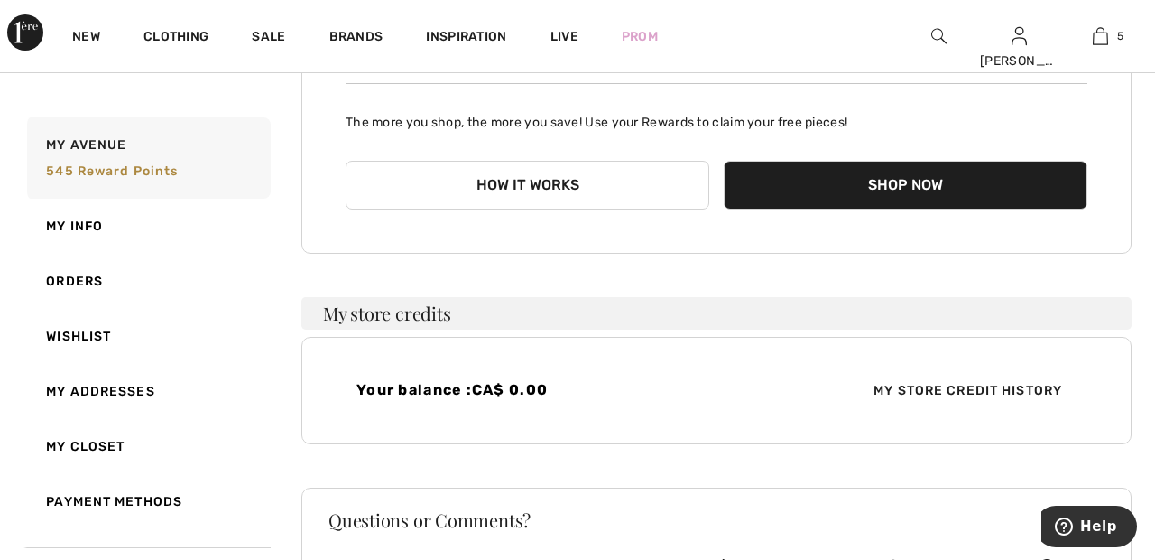
scroll to position [255, 0]
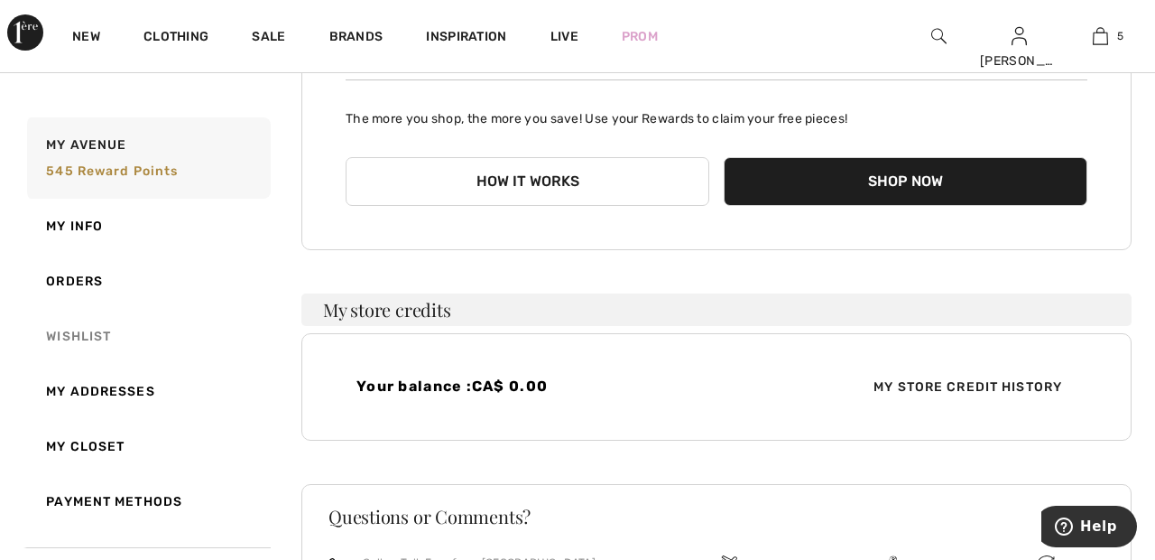
click at [104, 331] on link "Wishlist" at bounding box center [146, 336] width 247 height 55
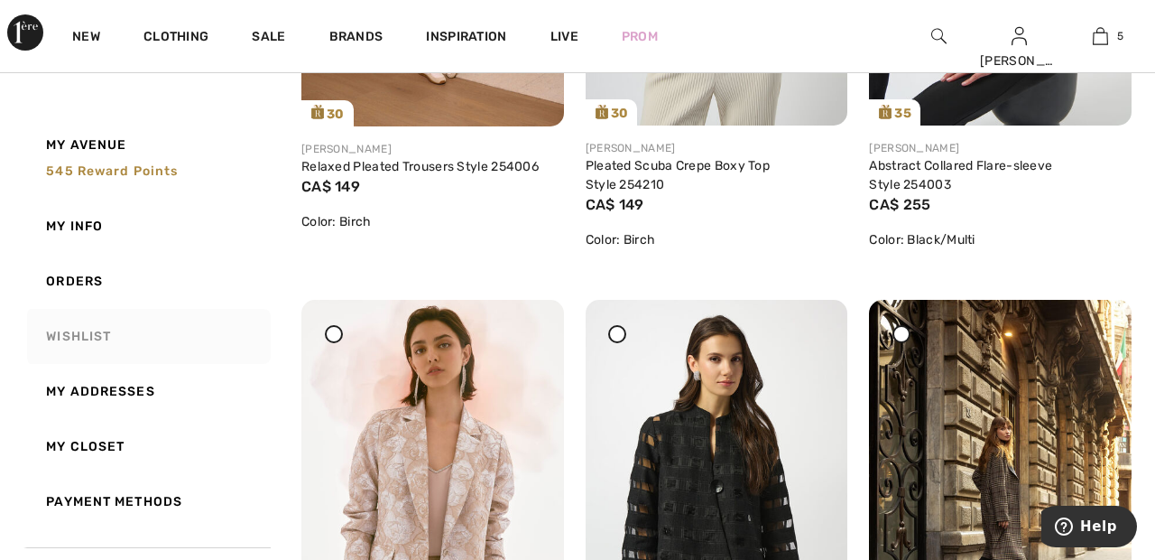
scroll to position [595, 0]
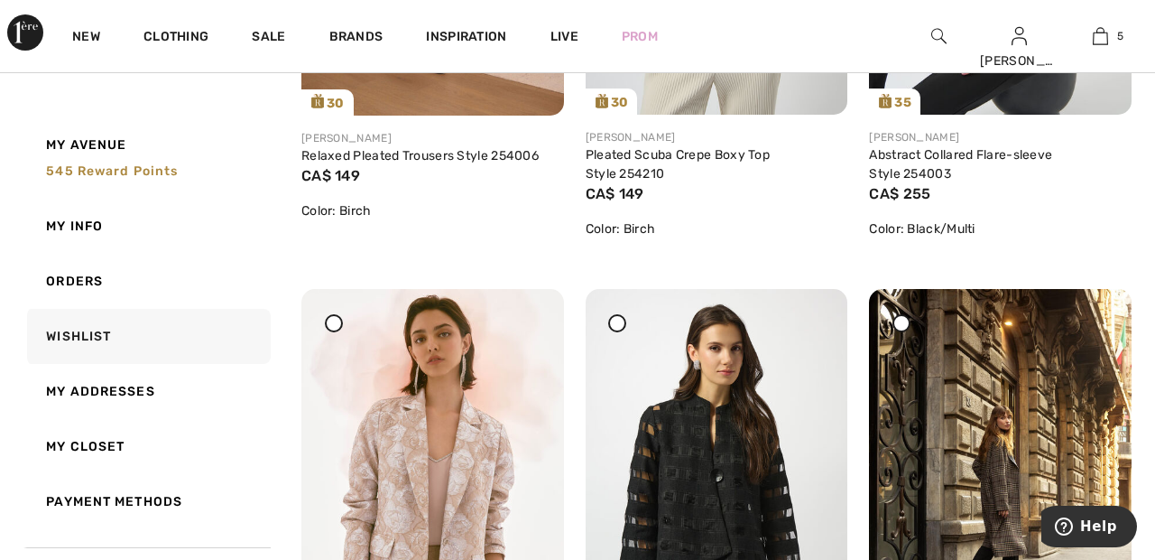
click at [619, 330] on div at bounding box center [617, 323] width 18 height 18
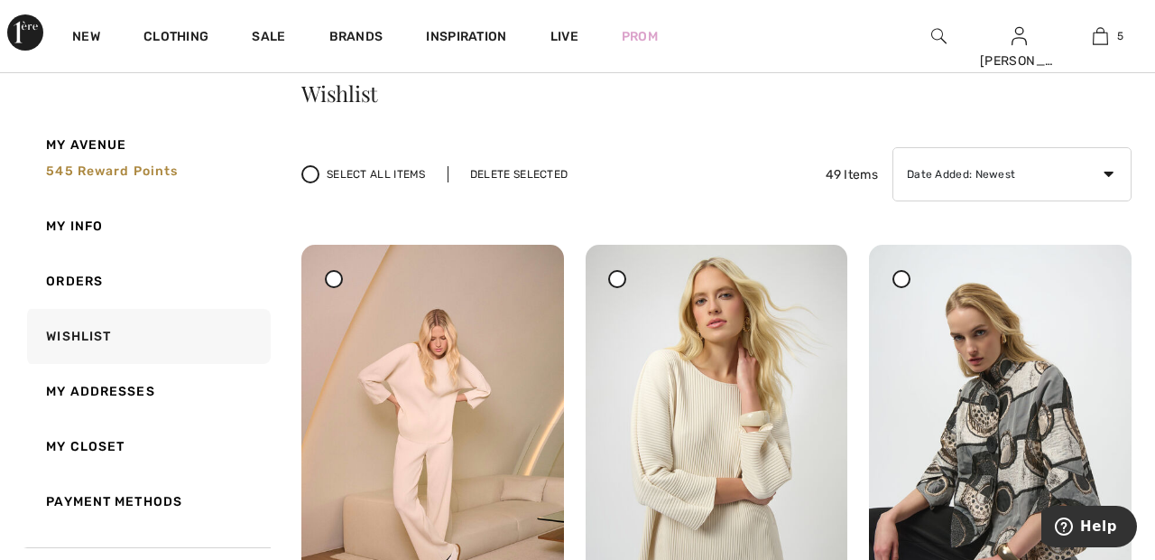
scroll to position [0, 0]
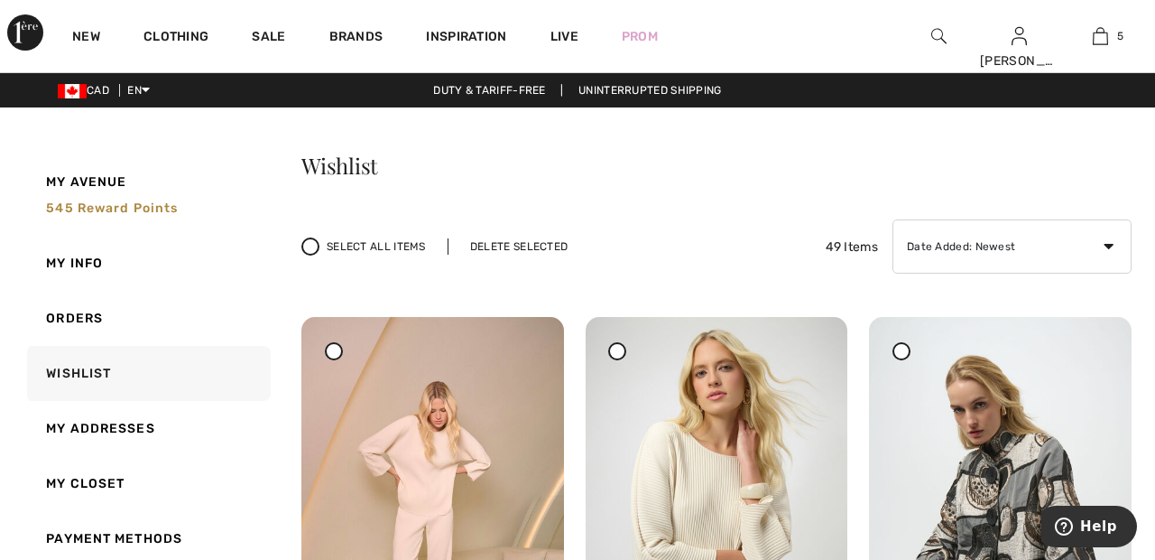
click at [528, 247] on div "Delete Selected" at bounding box center [519, 246] width 143 height 16
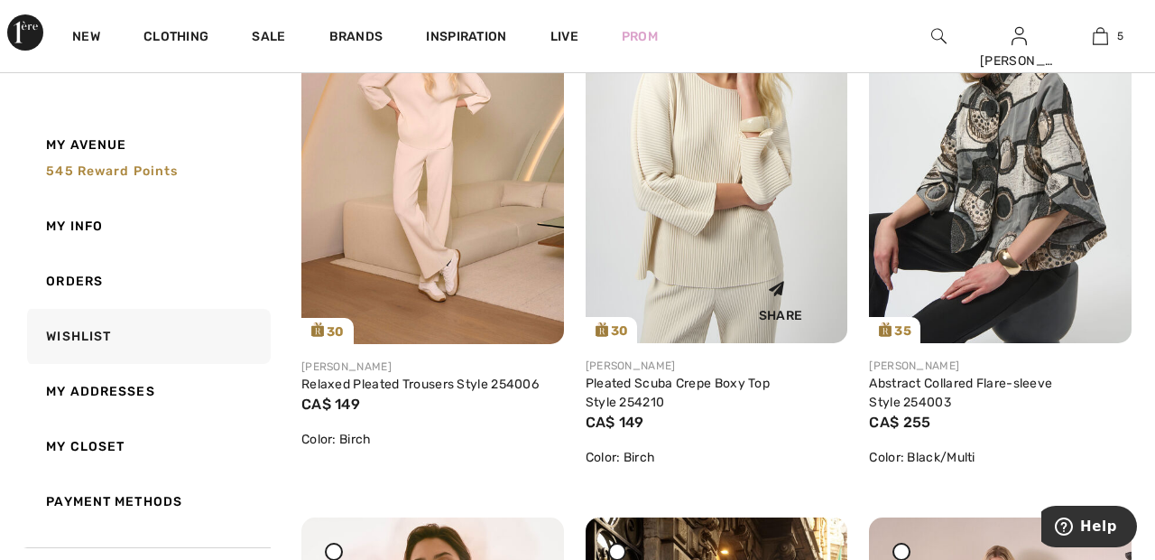
click at [739, 281] on div "Share" at bounding box center [781, 297] width 107 height 64
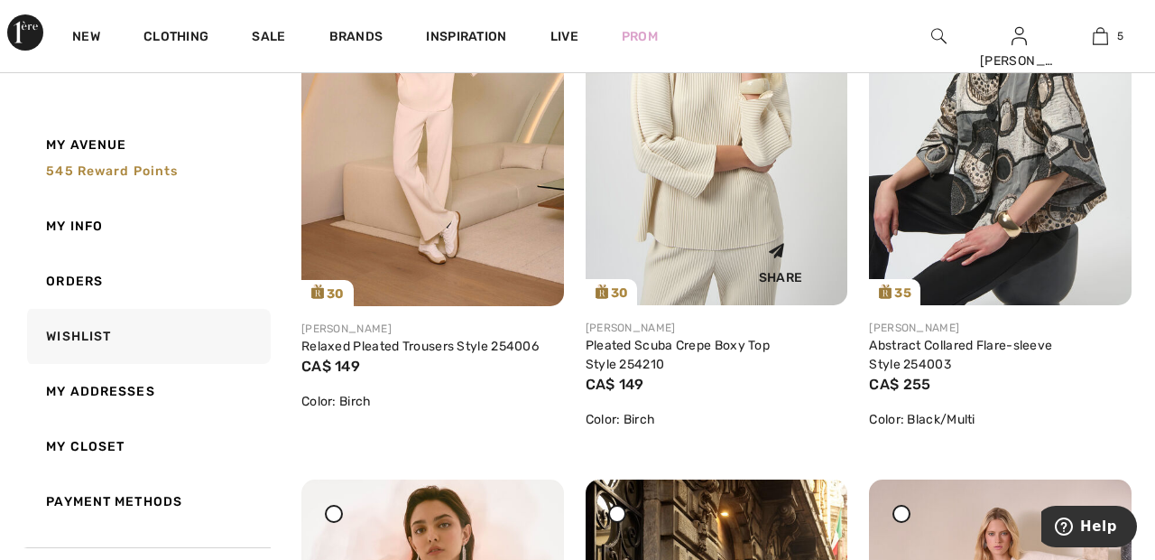
scroll to position [442, 0]
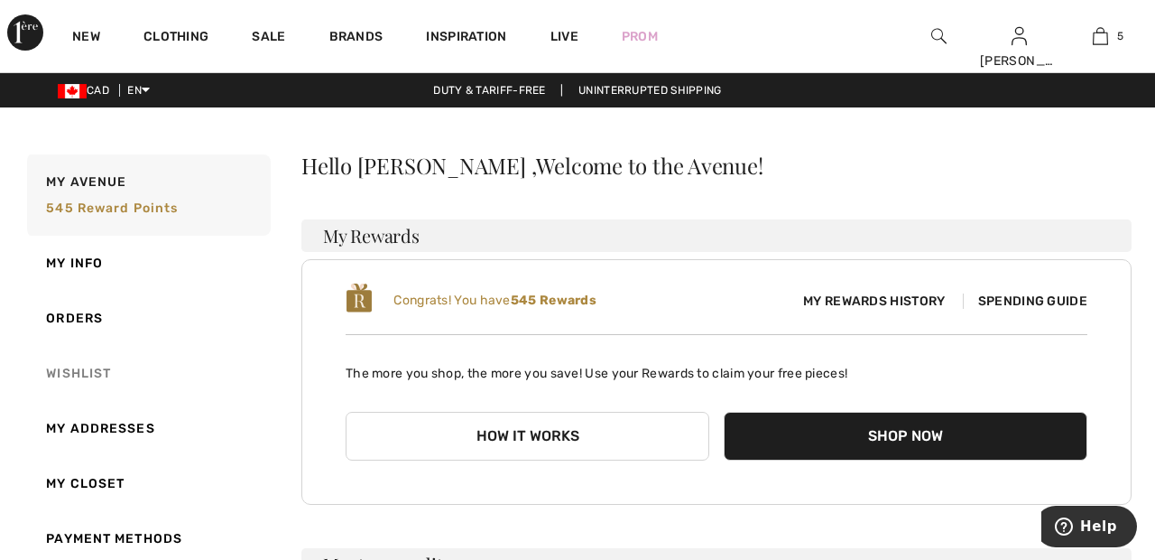
click at [96, 366] on link "Wishlist" at bounding box center [146, 373] width 247 height 55
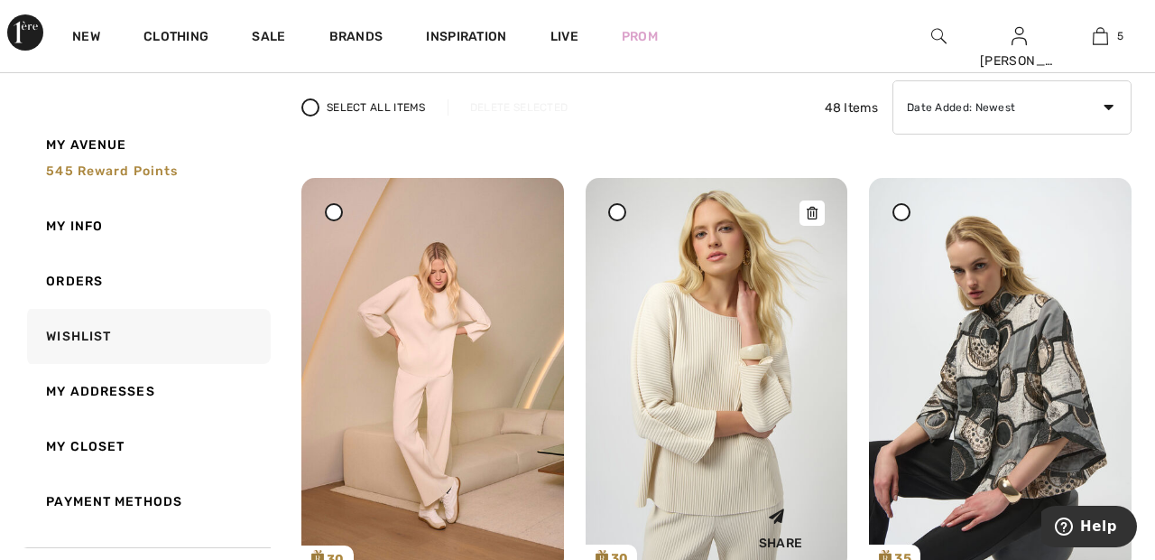
click at [716, 357] on img at bounding box center [717, 374] width 263 height 393
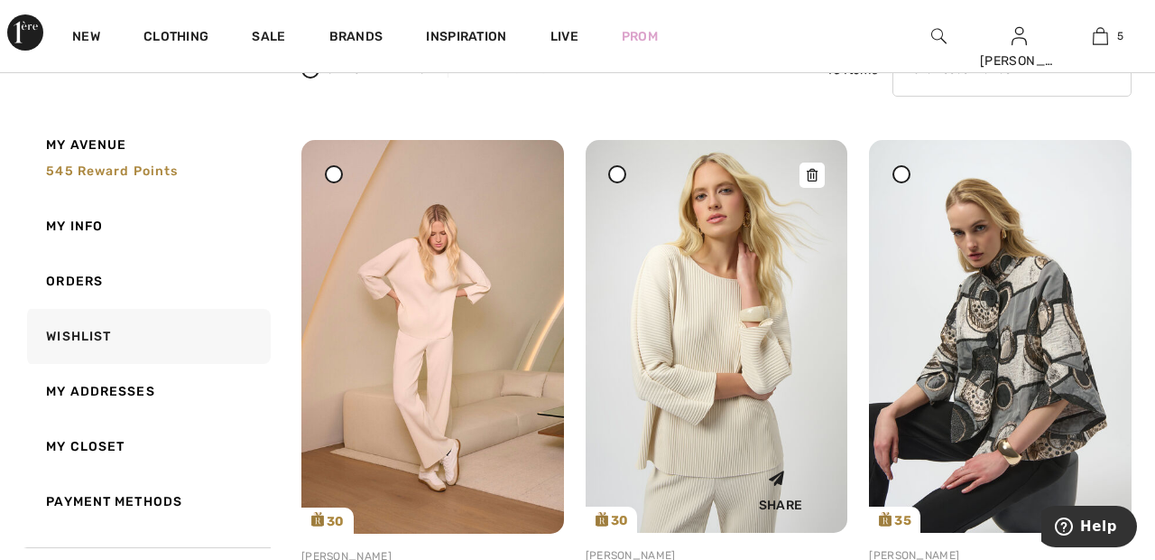
scroll to position [226, 0]
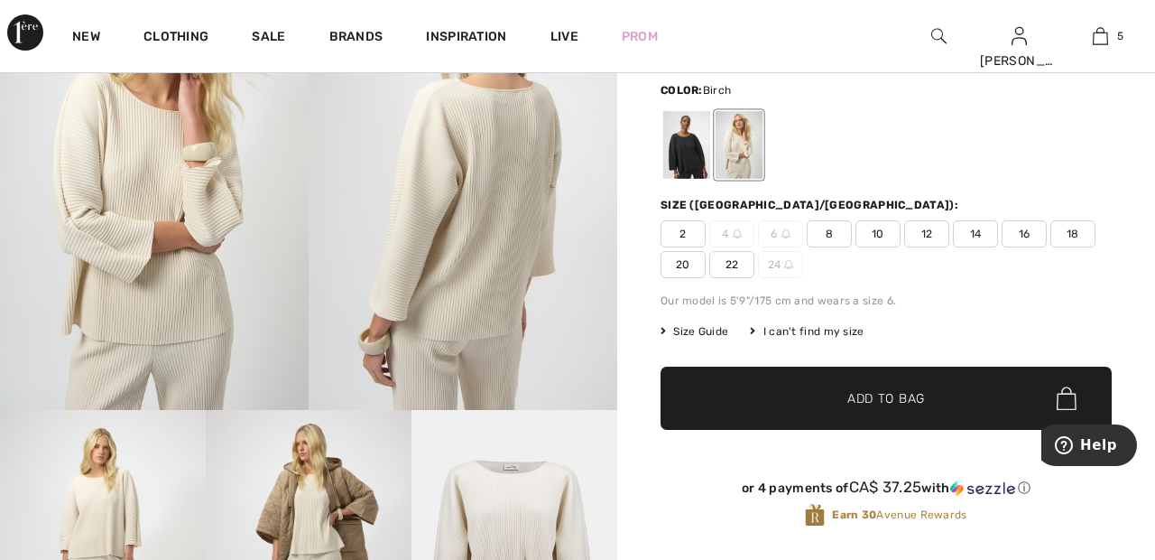
scroll to position [164, 0]
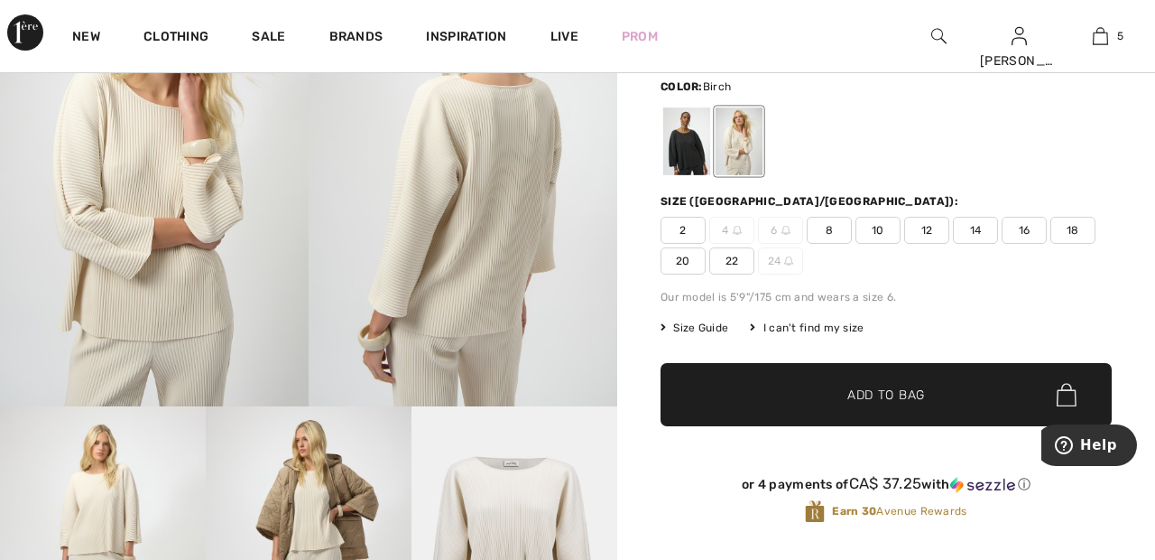
click at [741, 262] on span "22" at bounding box center [732, 260] width 45 height 27
click at [764, 399] on span "✔ Added to Bag Add to Bag" at bounding box center [886, 394] width 451 height 63
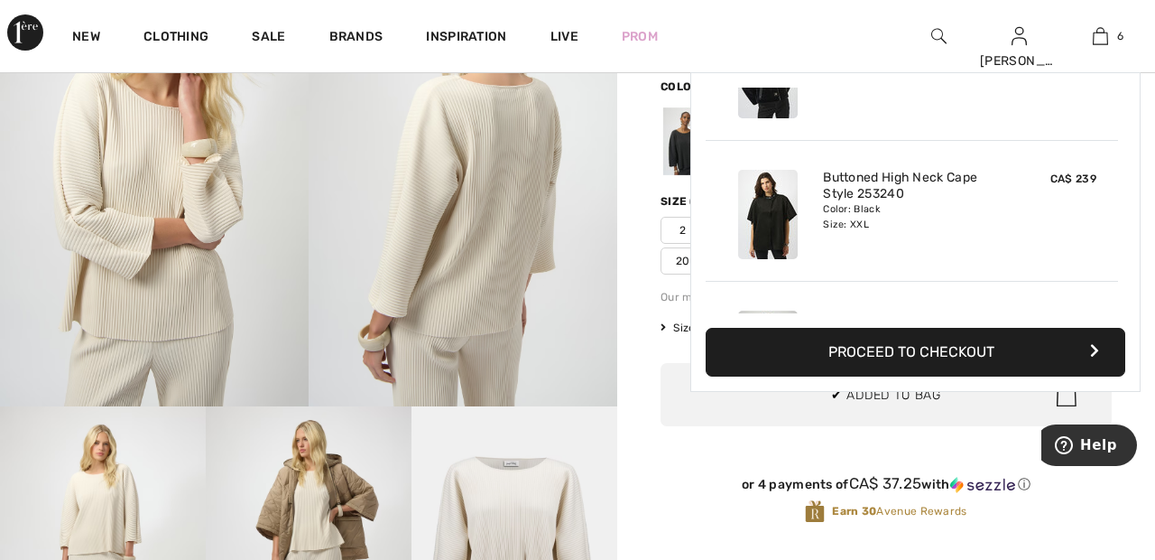
scroll to position [619, 0]
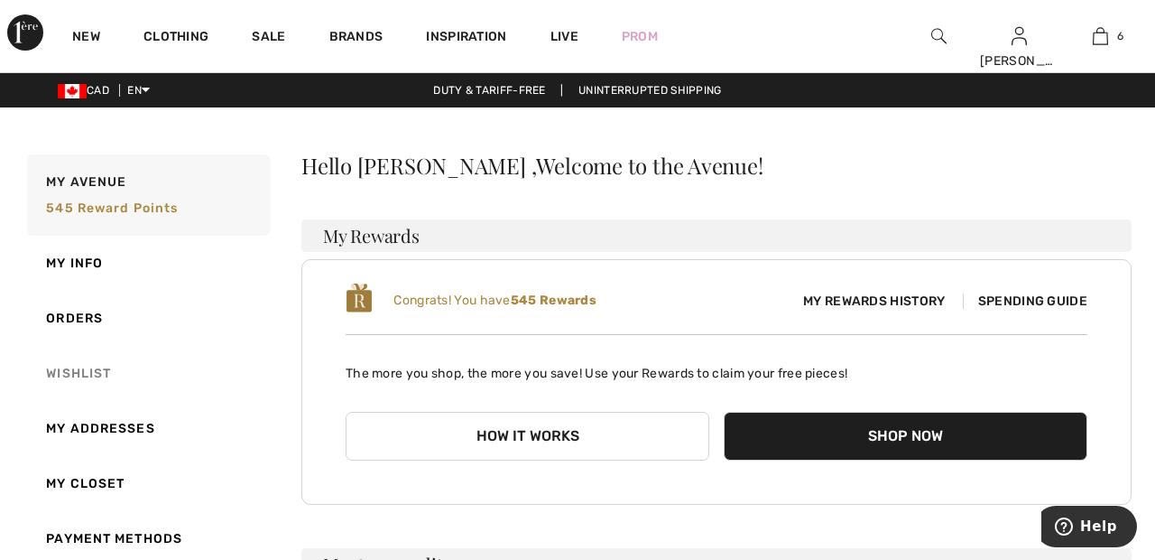
click at [89, 370] on link "Wishlist" at bounding box center [146, 373] width 247 height 55
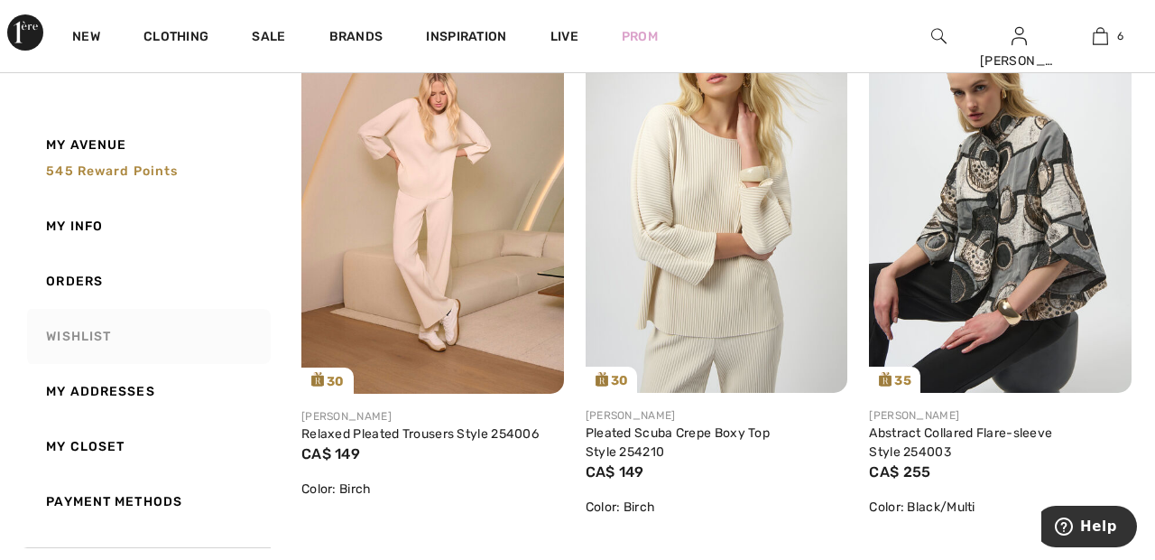
scroll to position [319, 0]
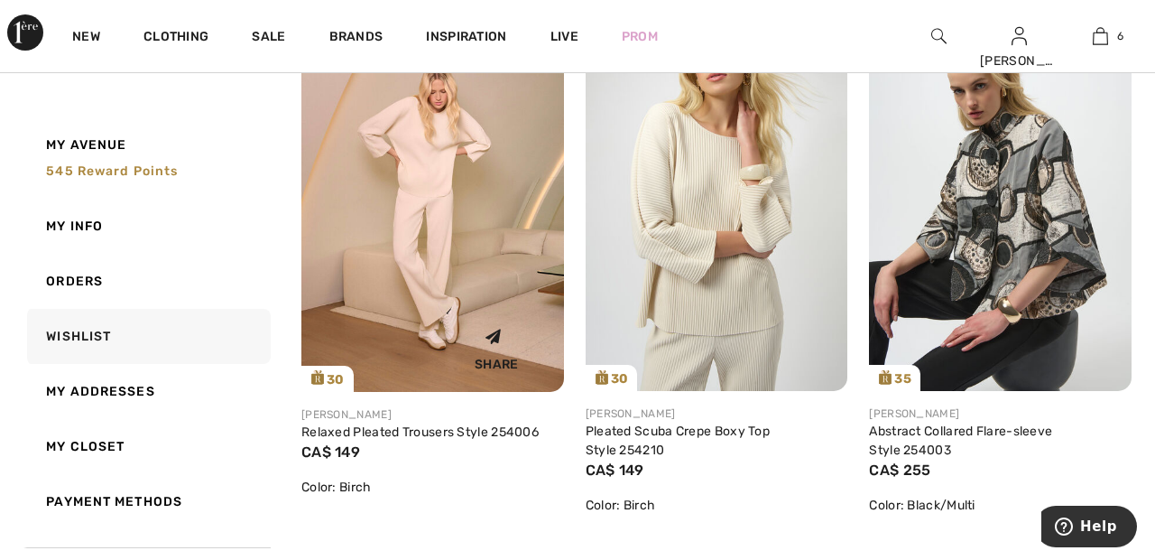
click at [482, 299] on img at bounding box center [432, 195] width 263 height 394
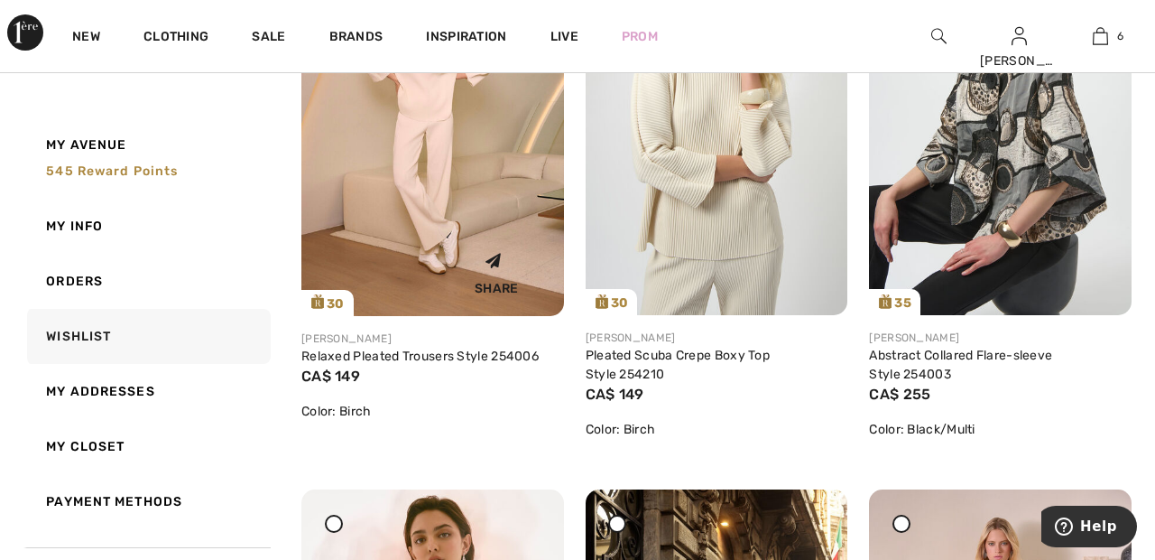
scroll to position [405, 0]
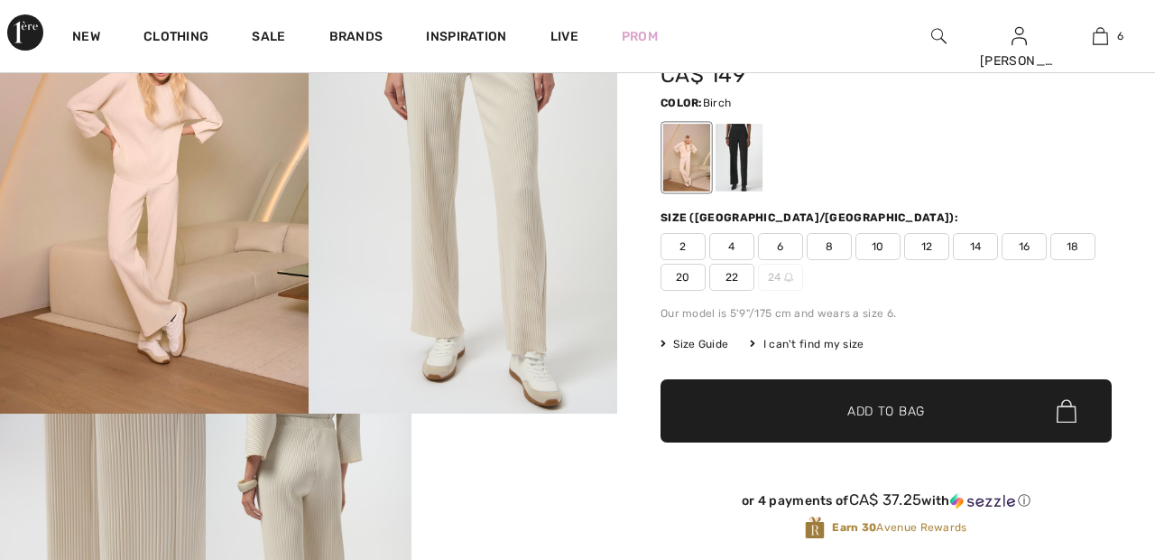
click at [732, 277] on span "22" at bounding box center [732, 277] width 45 height 27
click at [843, 422] on span "✔ Added to Bag Add to Bag" at bounding box center [886, 410] width 451 height 63
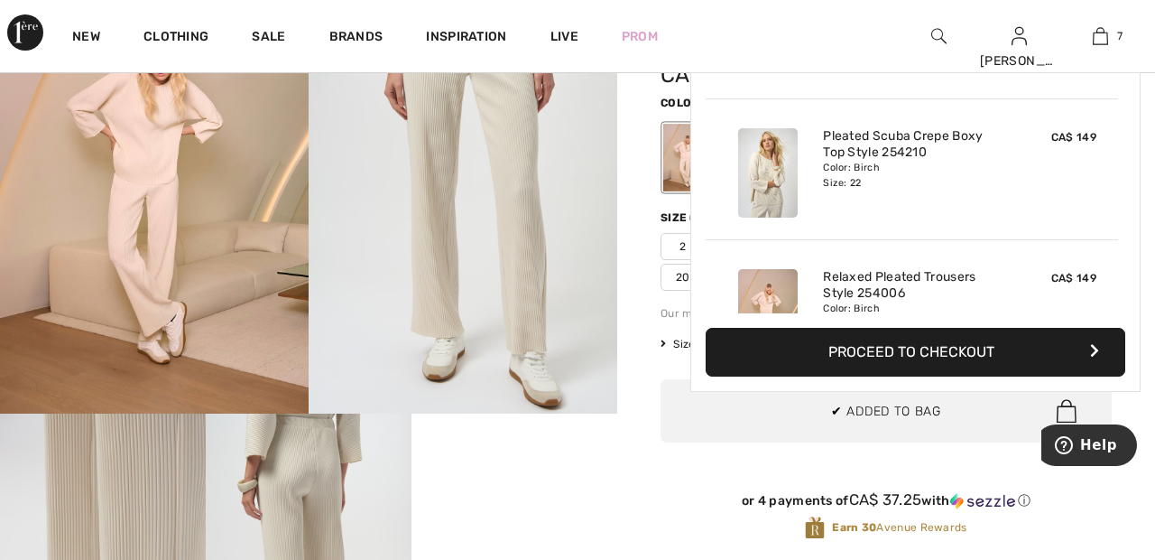
scroll to position [760, 0]
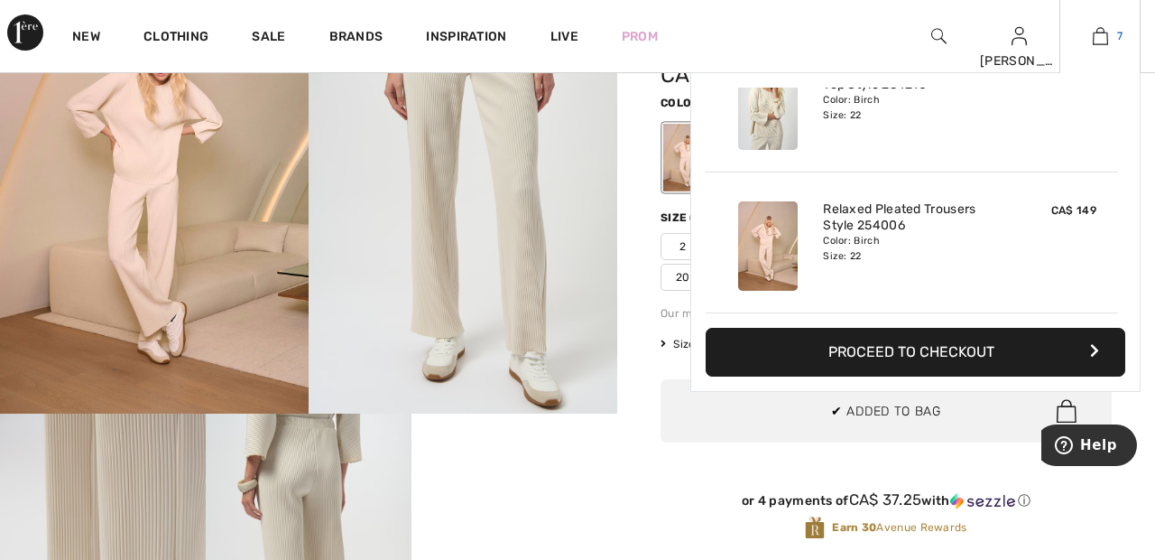
click at [1108, 43] on img at bounding box center [1100, 36] width 15 height 22
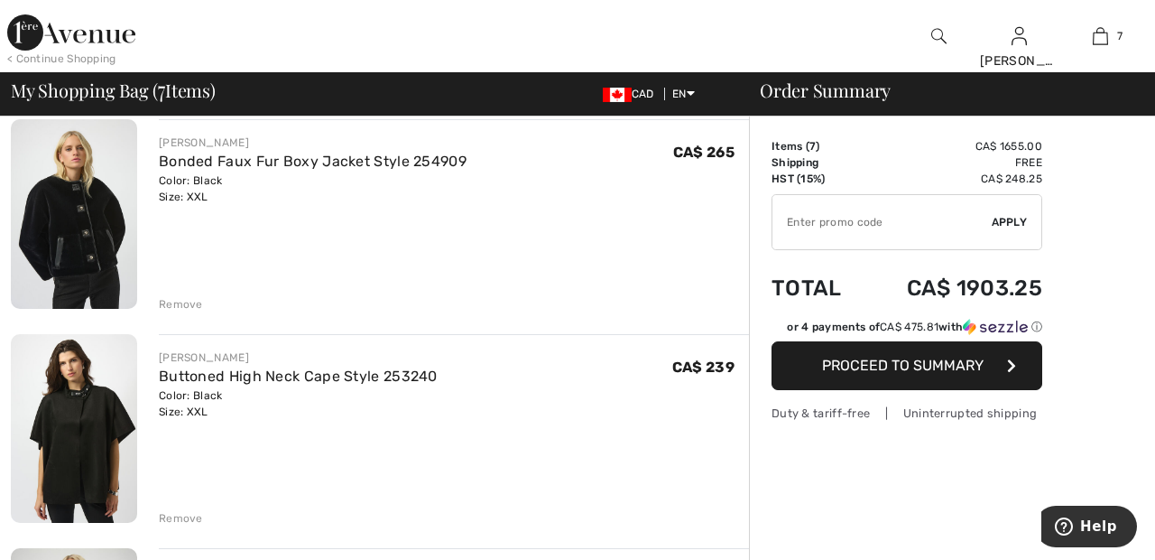
scroll to position [792, 0]
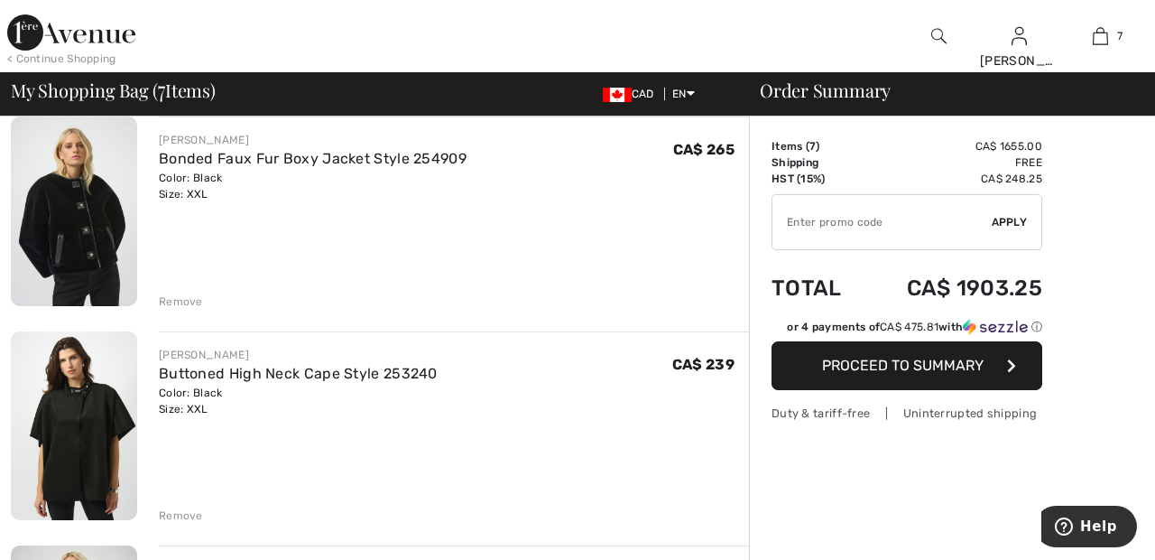
click at [183, 506] on div "Remove" at bounding box center [454, 514] width 590 height 20
click at [173, 510] on div "Remove" at bounding box center [181, 515] width 44 height 16
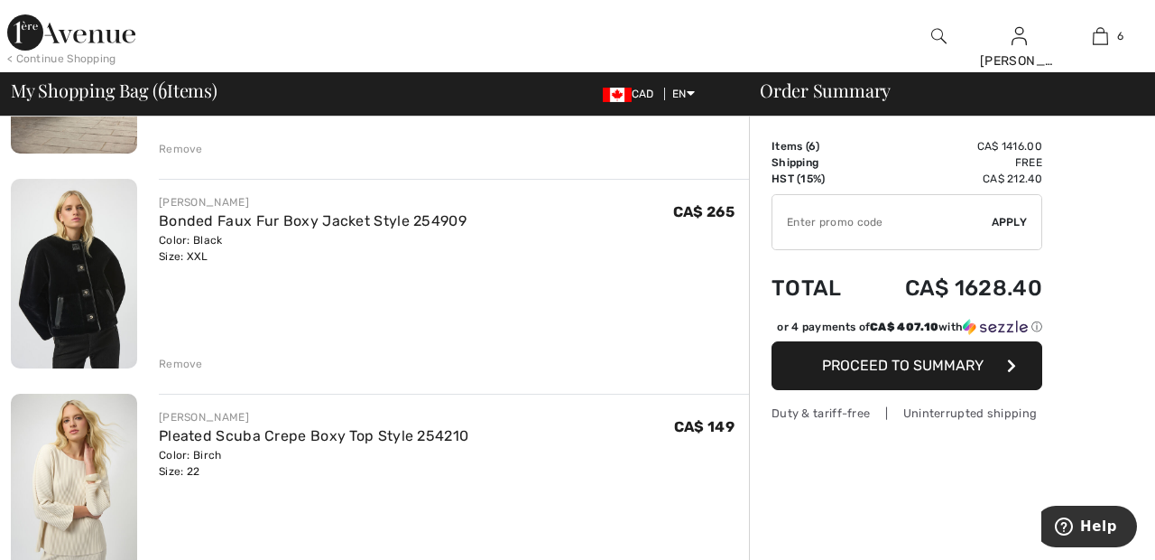
scroll to position [730, 0]
click at [184, 359] on div "Remove" at bounding box center [181, 363] width 44 height 16
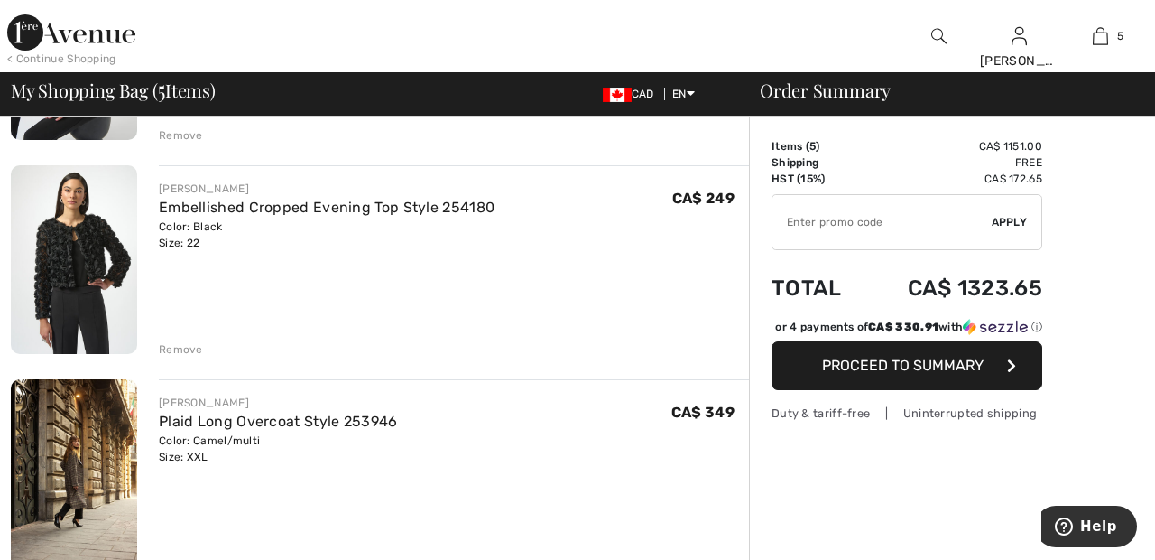
scroll to position [314, 0]
click at [176, 350] on div "Remove" at bounding box center [181, 349] width 44 height 16
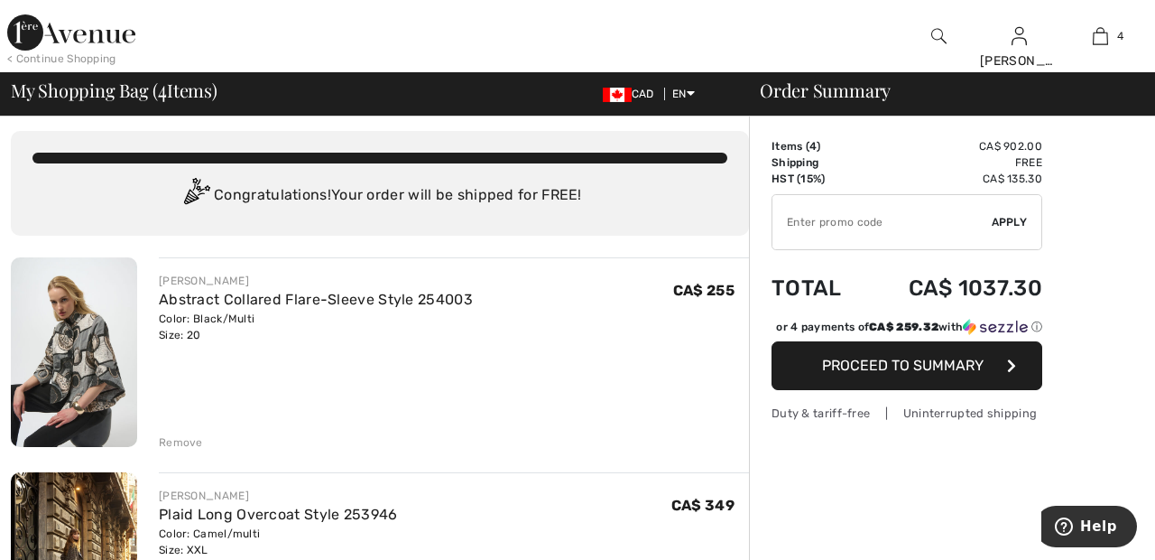
scroll to position [0, 0]
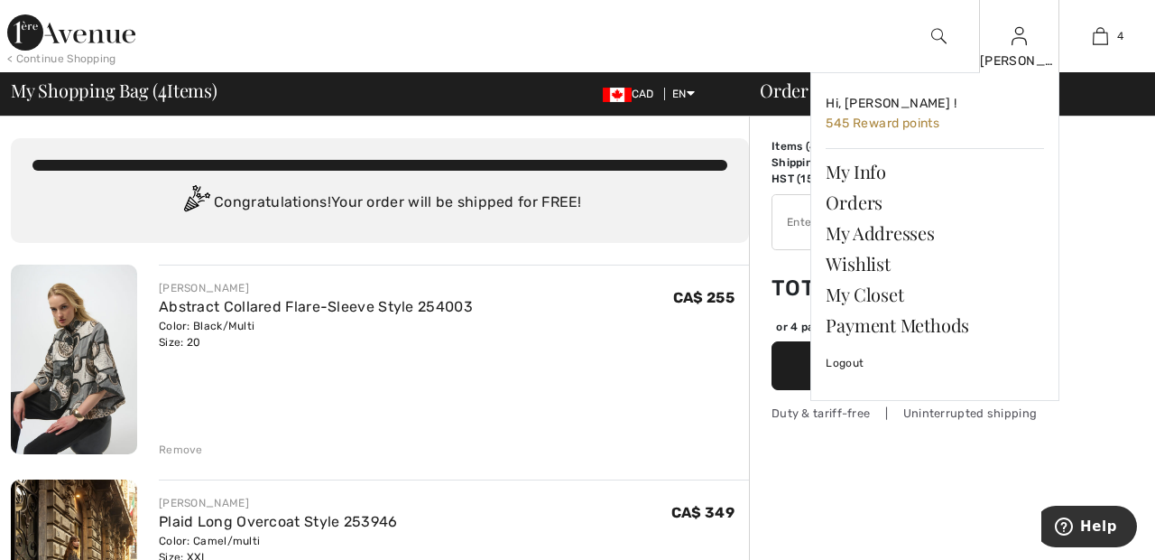
click at [1020, 42] on img at bounding box center [1019, 36] width 15 height 22
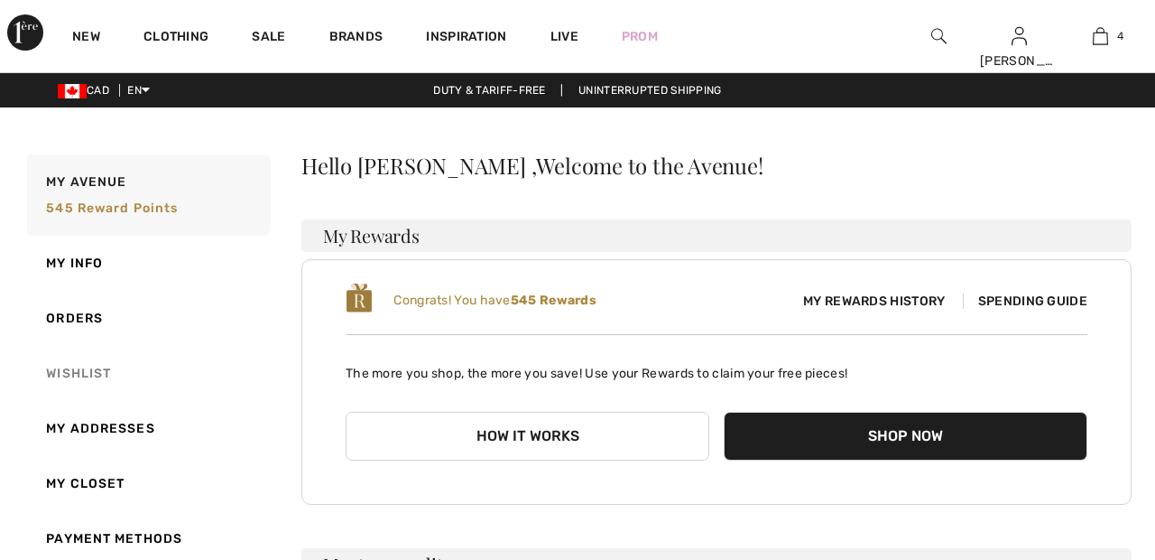
click at [93, 372] on link "Wishlist" at bounding box center [146, 373] width 247 height 55
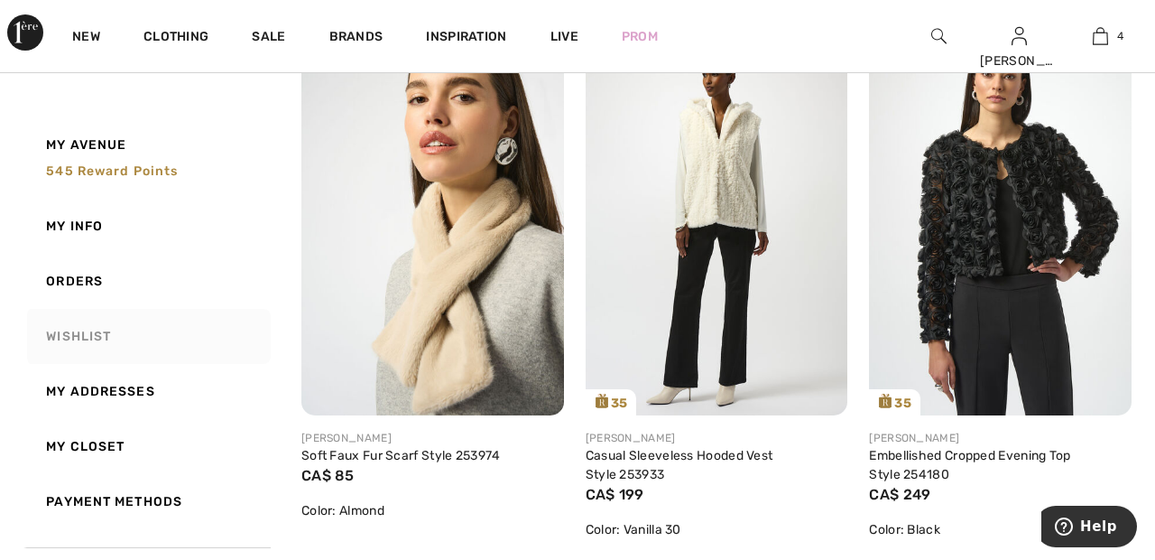
scroll to position [1431, 0]
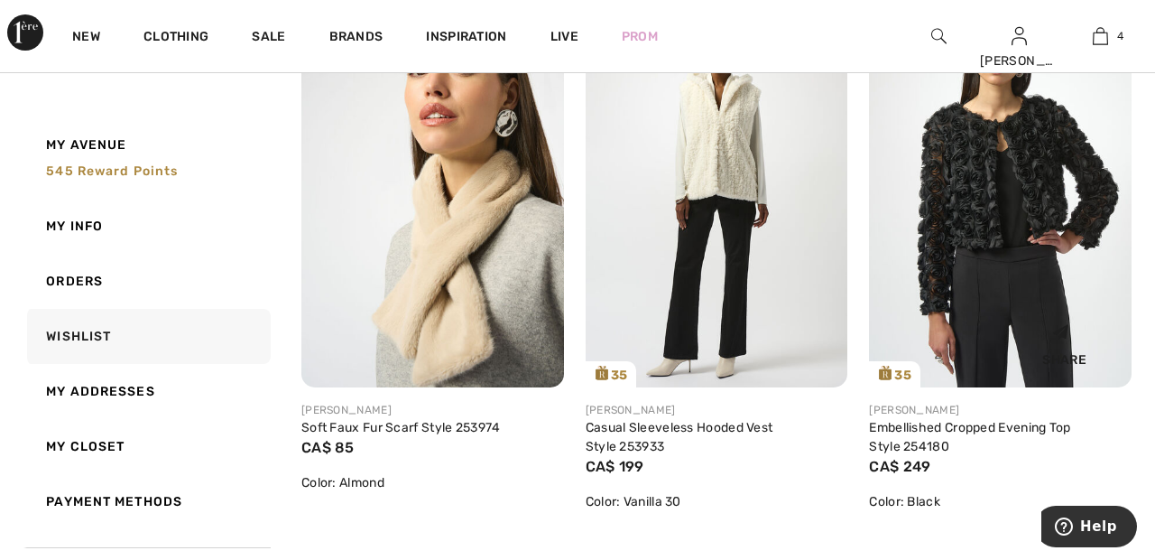
click at [986, 197] on img at bounding box center [1000, 190] width 263 height 393
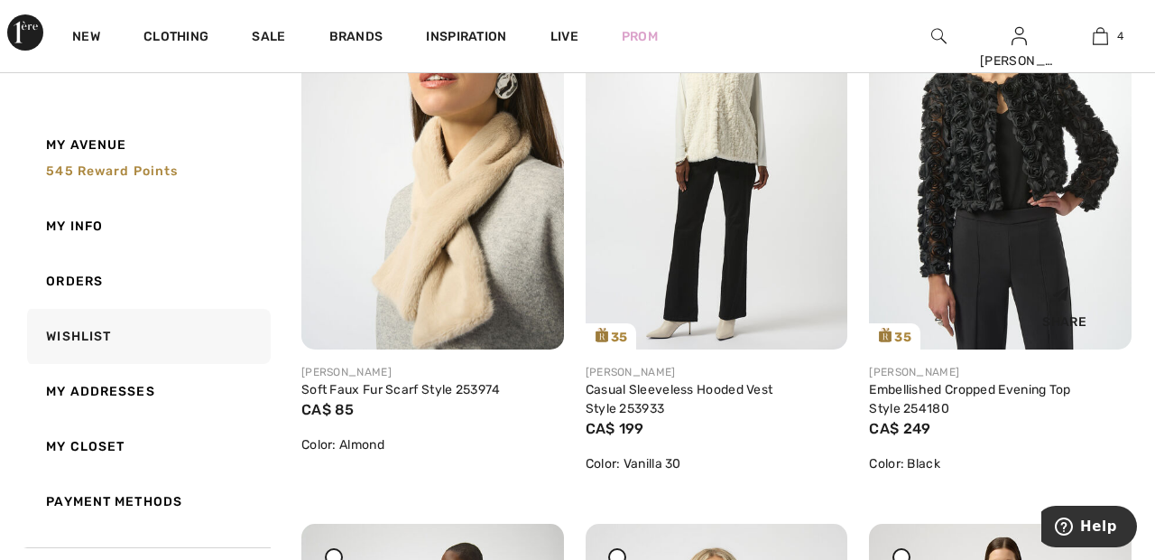
scroll to position [1545, 0]
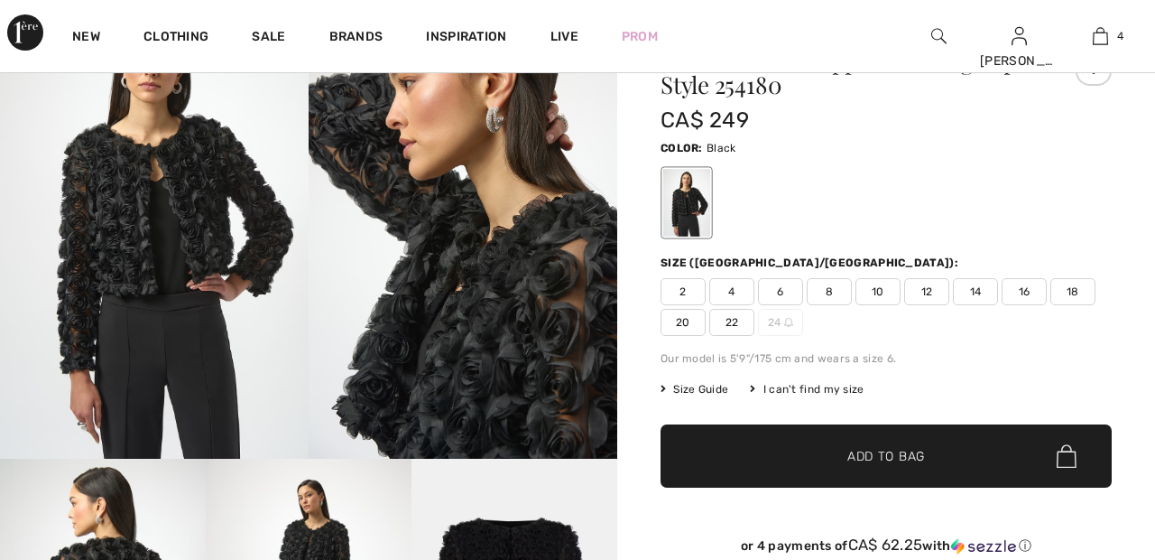
click at [742, 314] on span "22" at bounding box center [732, 322] width 45 height 27
click at [817, 447] on span "✔ Added to Bag" at bounding box center [859, 456] width 110 height 19
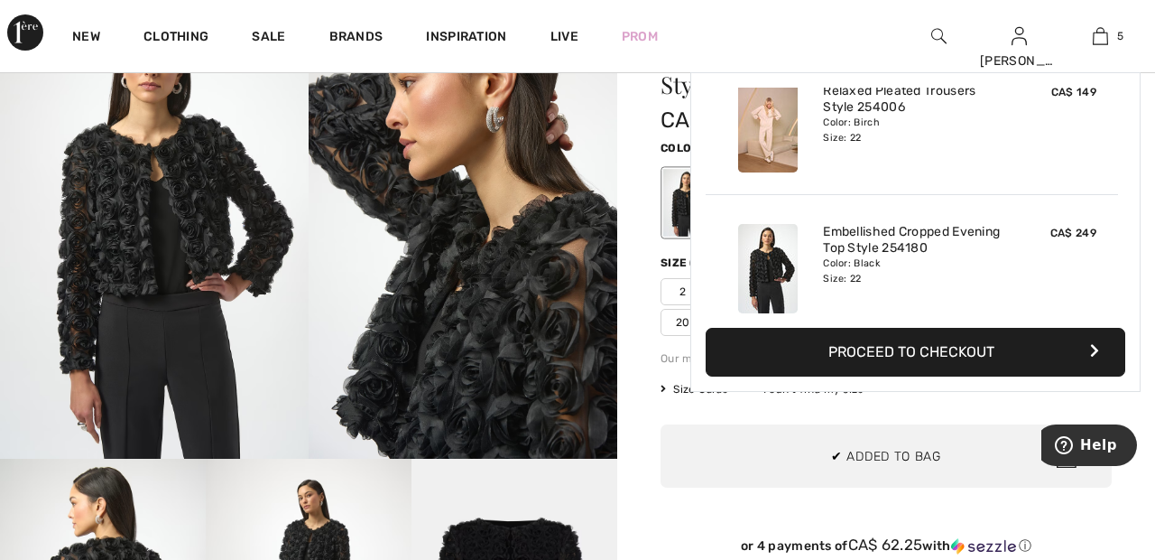
scroll to position [478, 0]
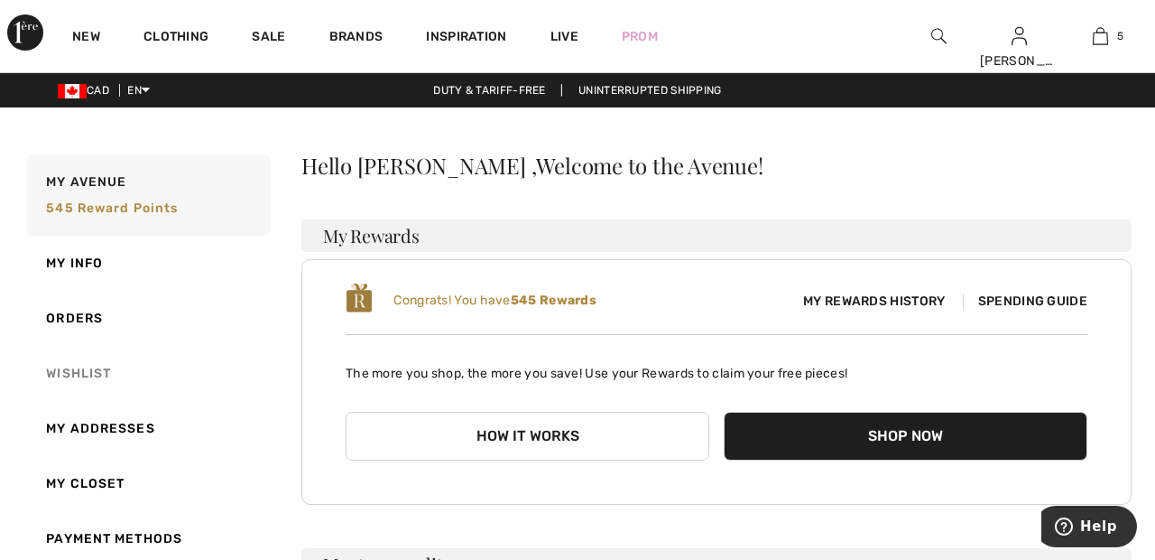
click at [101, 368] on link "Wishlist" at bounding box center [146, 373] width 247 height 55
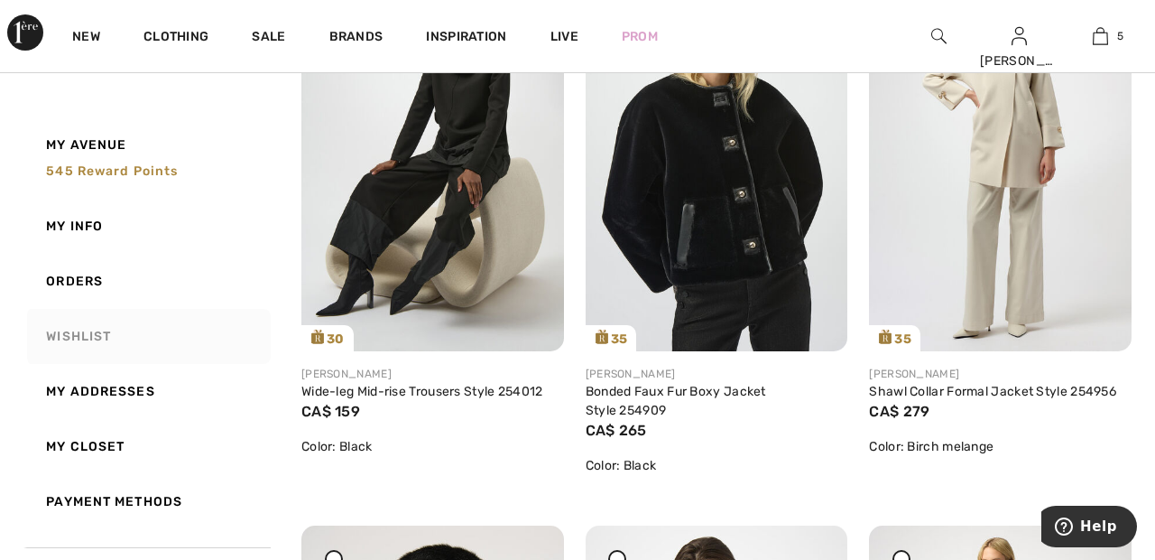
scroll to position [2072, 0]
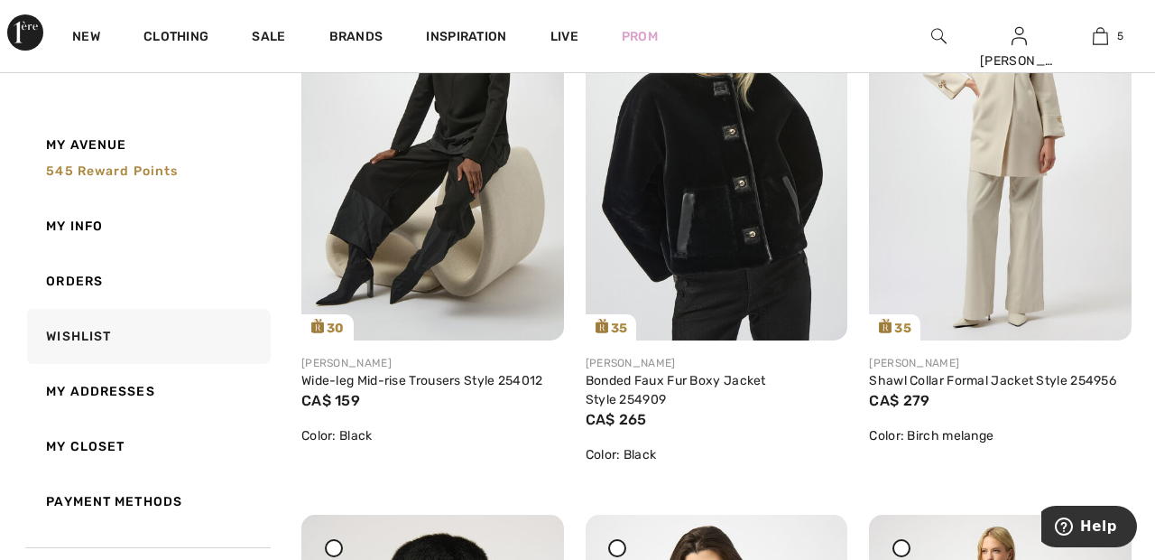
click at [753, 212] on img at bounding box center [717, 144] width 263 height 393
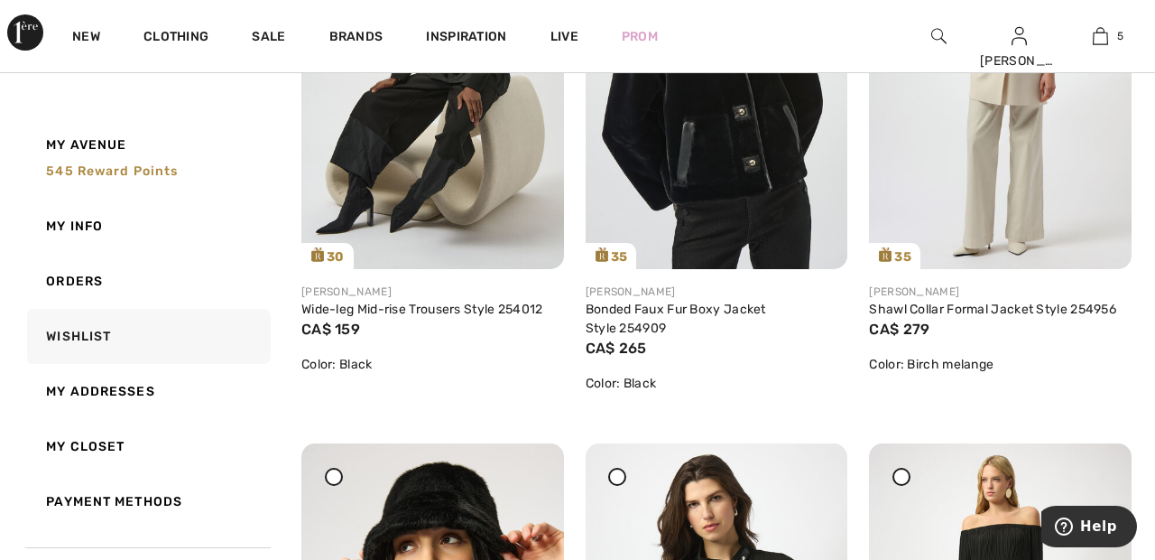
scroll to position [2158, 0]
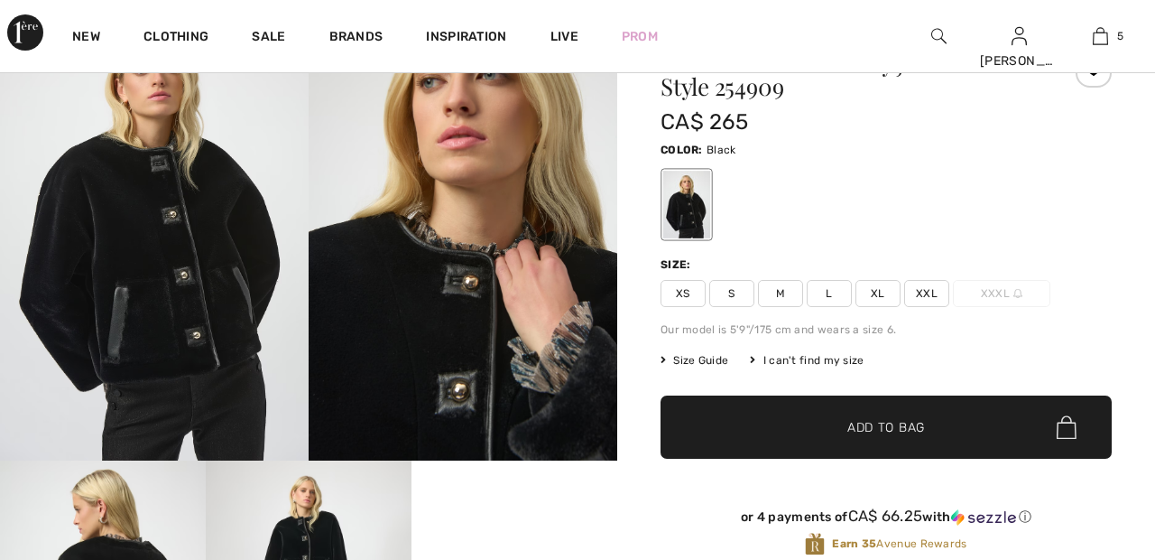
click at [942, 291] on span "XXL" at bounding box center [926, 293] width 45 height 27
click at [923, 425] on span "Add to Bag" at bounding box center [887, 427] width 78 height 19
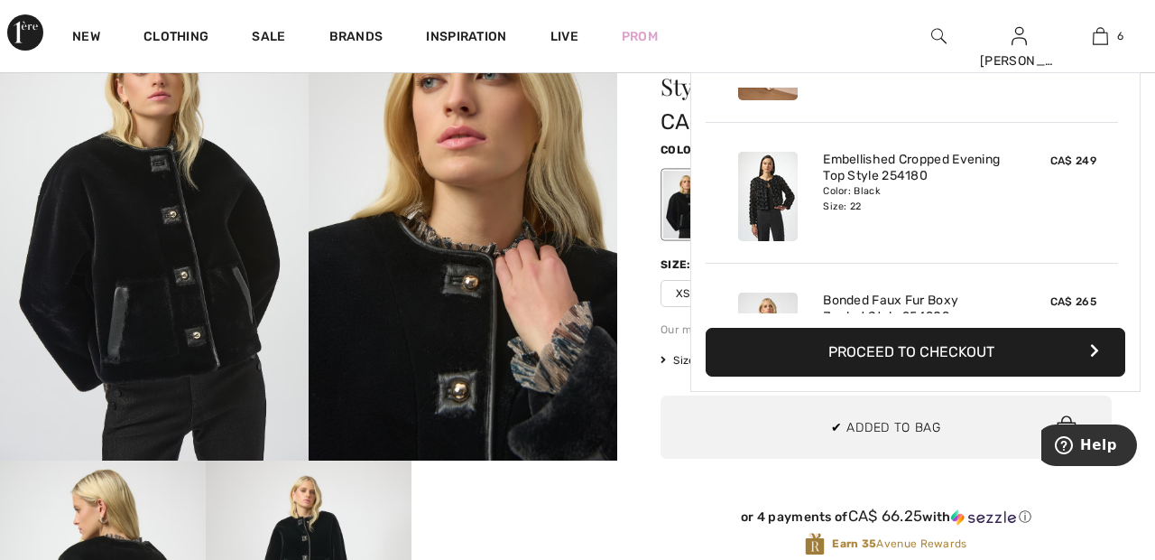
scroll to position [619, 0]
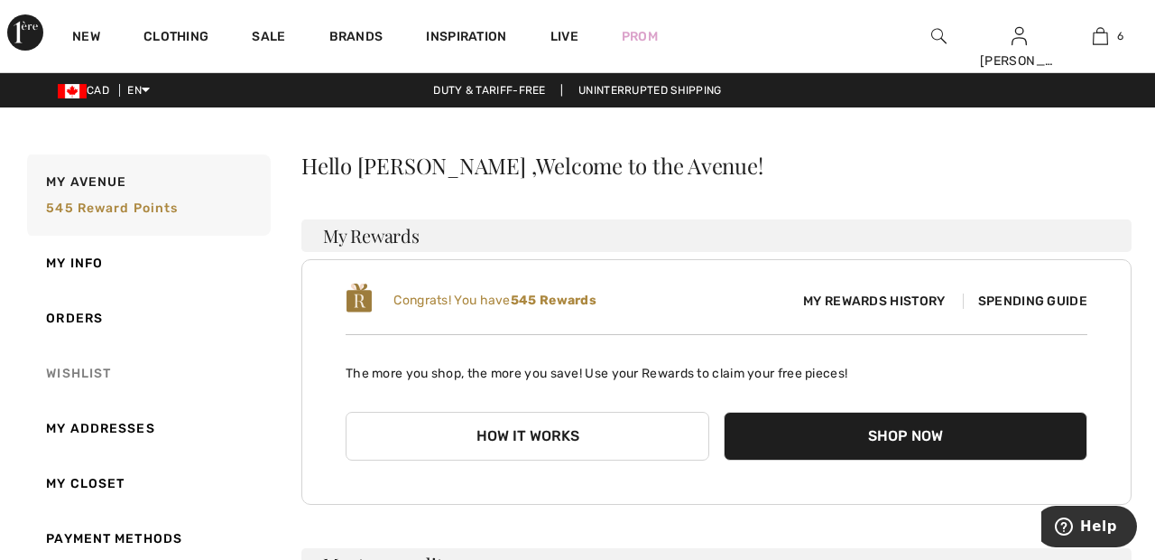
click at [79, 355] on link "Wishlist" at bounding box center [146, 373] width 247 height 55
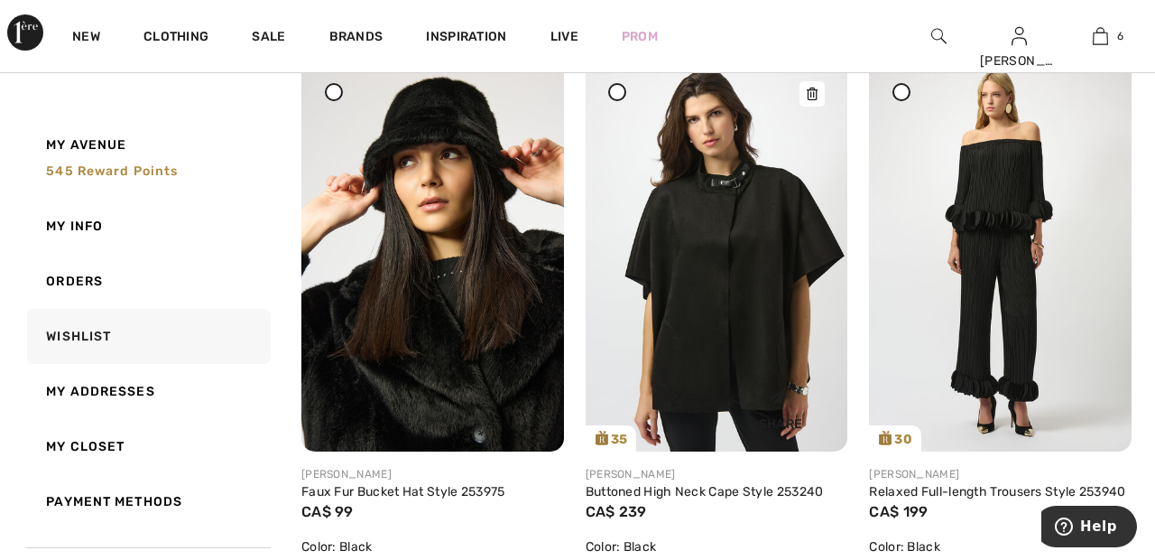
click at [745, 273] on img at bounding box center [717, 255] width 263 height 393
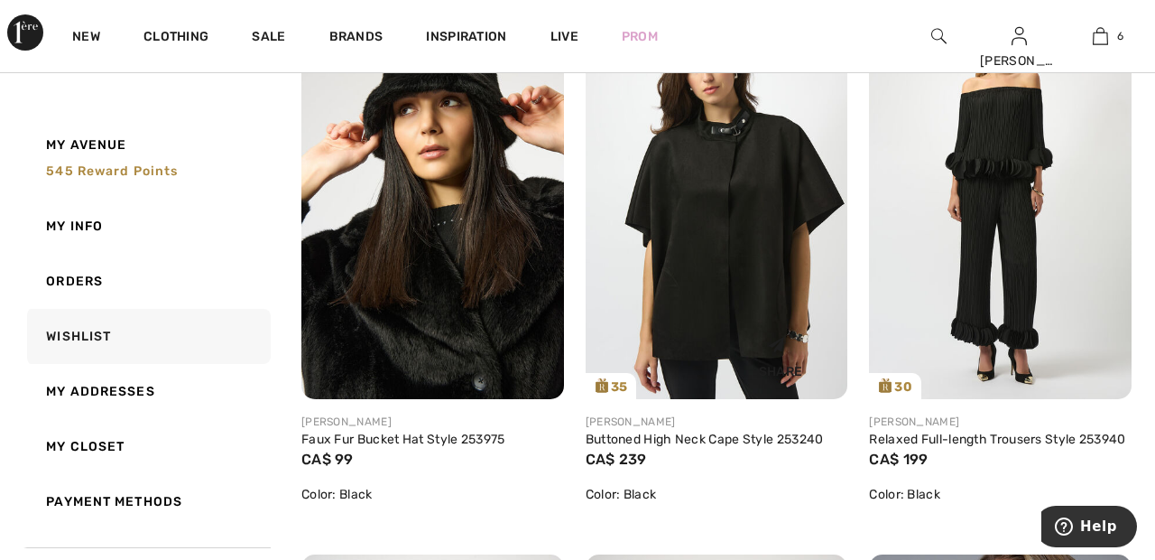
scroll to position [2614, 0]
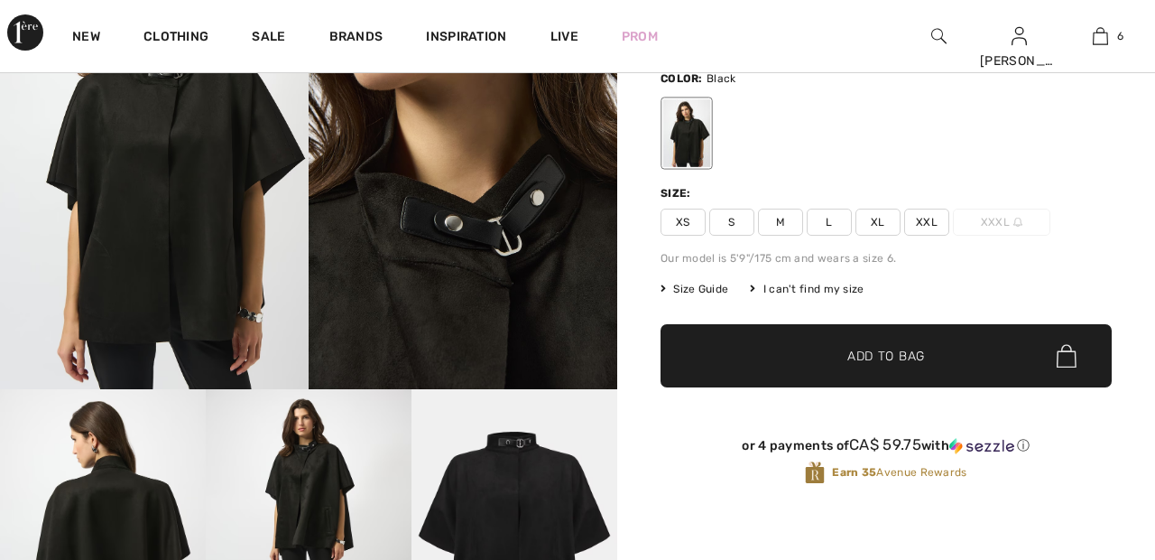
click at [938, 219] on span "XXL" at bounding box center [926, 222] width 45 height 27
click at [914, 363] on span "Add to Bag" at bounding box center [887, 356] width 78 height 19
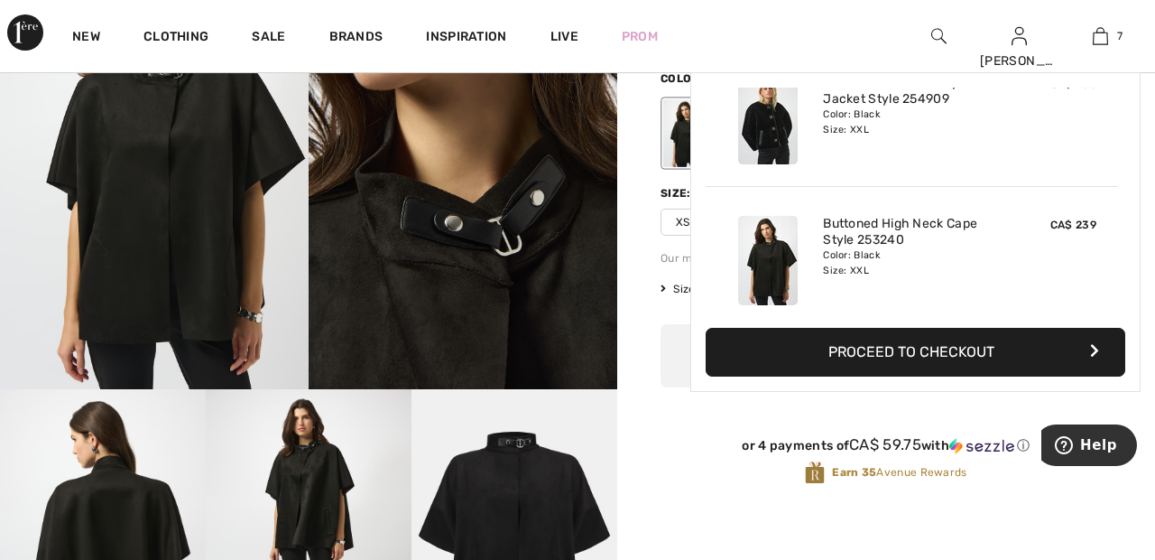
scroll to position [760, 0]
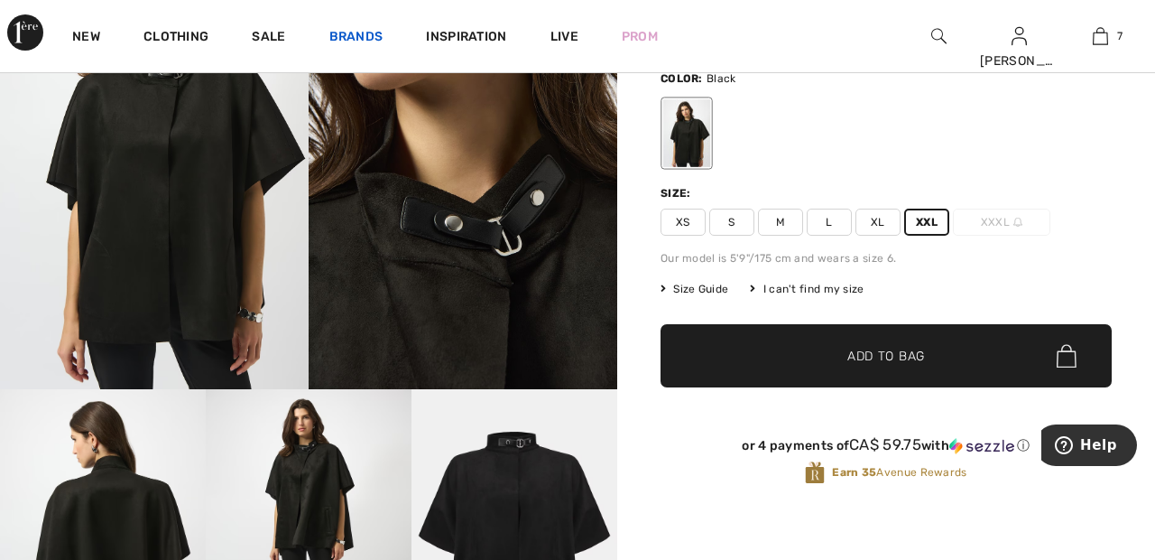
click at [357, 33] on link "Brands" at bounding box center [356, 38] width 54 height 19
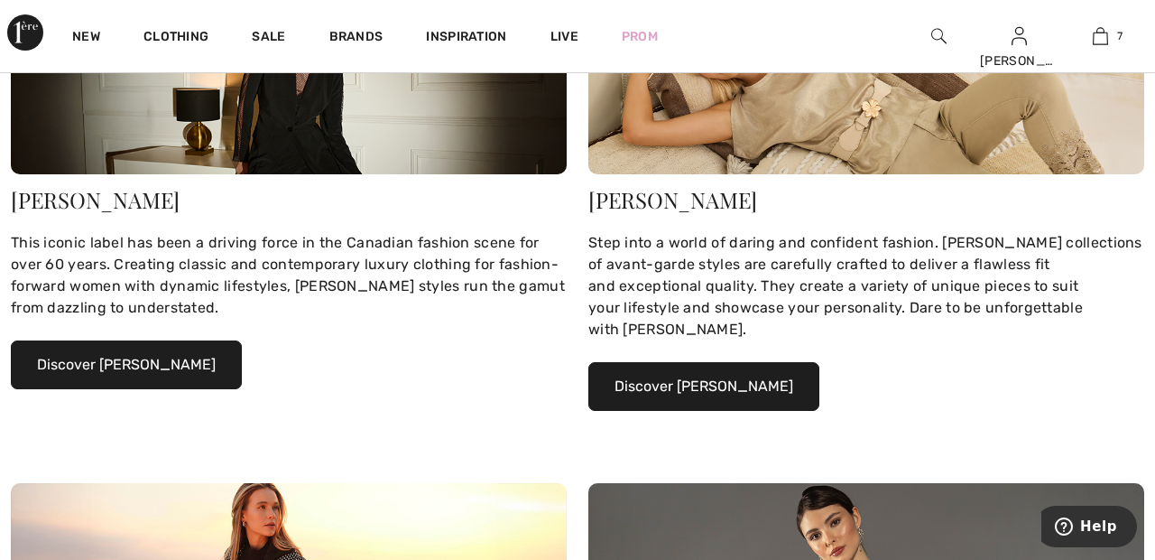
scroll to position [338, 0]
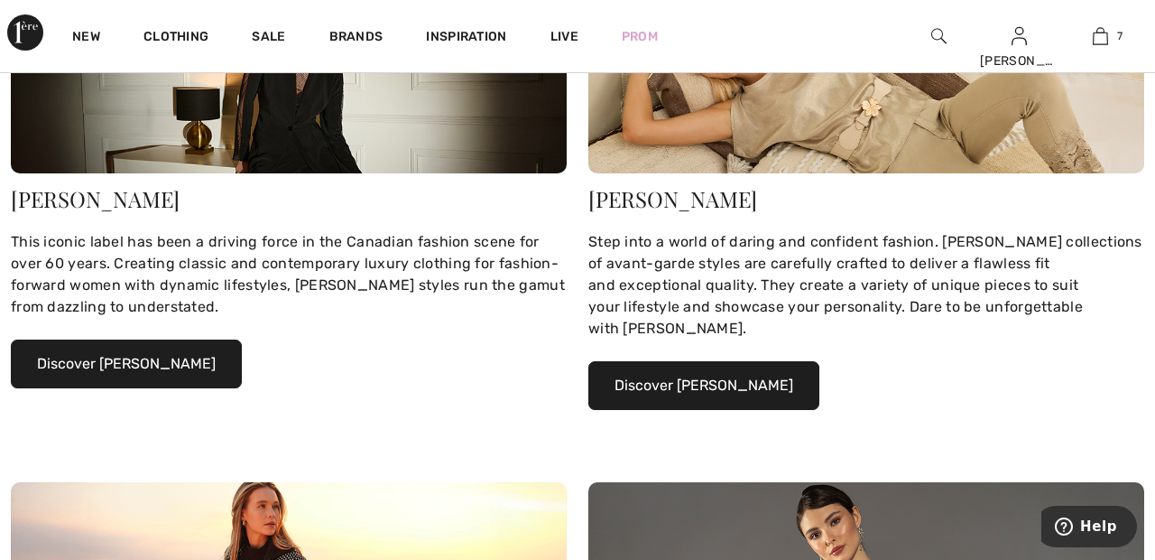
click at [180, 366] on button "Discover [PERSON_NAME]" at bounding box center [126, 363] width 231 height 49
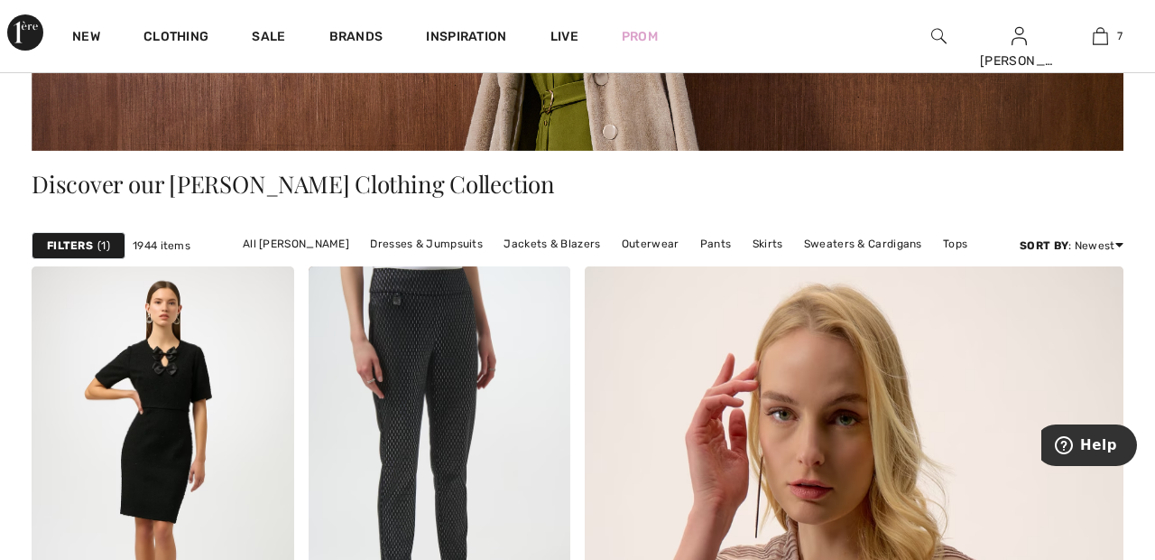
scroll to position [352, 0]
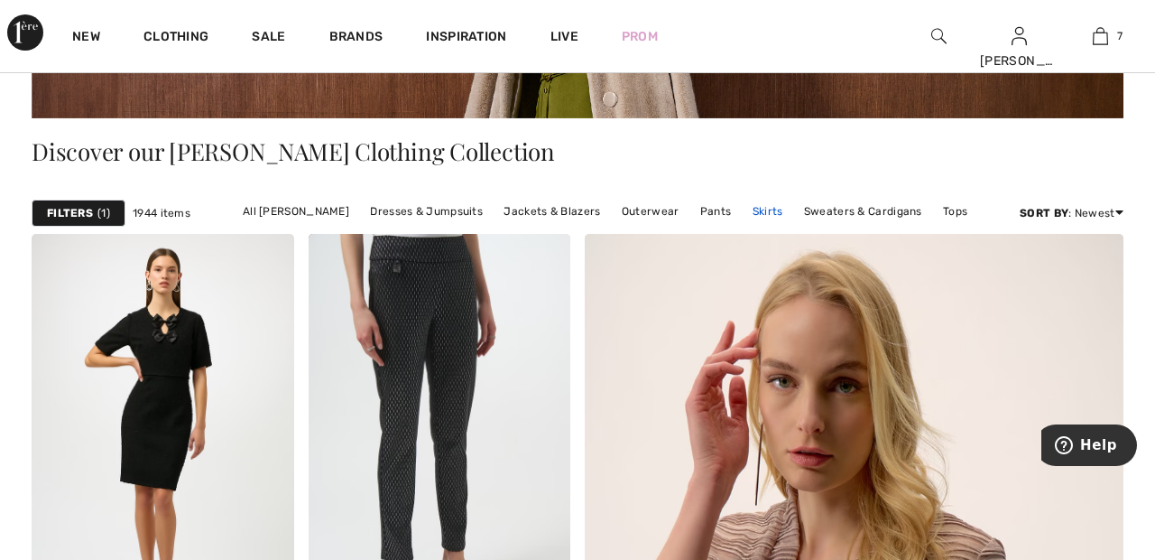
click at [765, 213] on link "Skirts" at bounding box center [768, 210] width 49 height 23
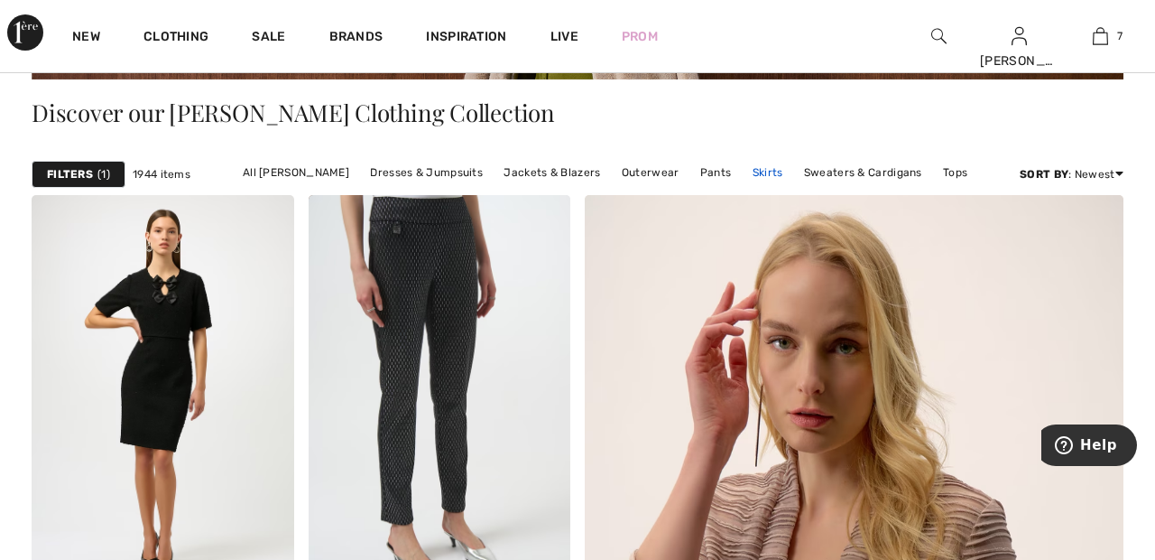
scroll to position [439, 0]
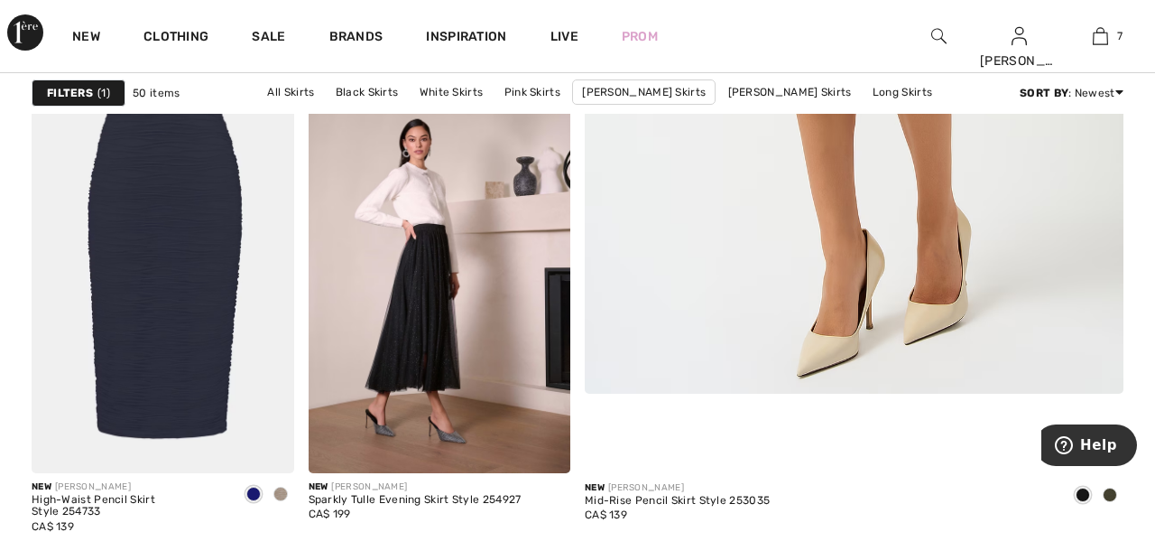
scroll to position [682, 0]
click at [459, 301] on img at bounding box center [440, 276] width 263 height 394
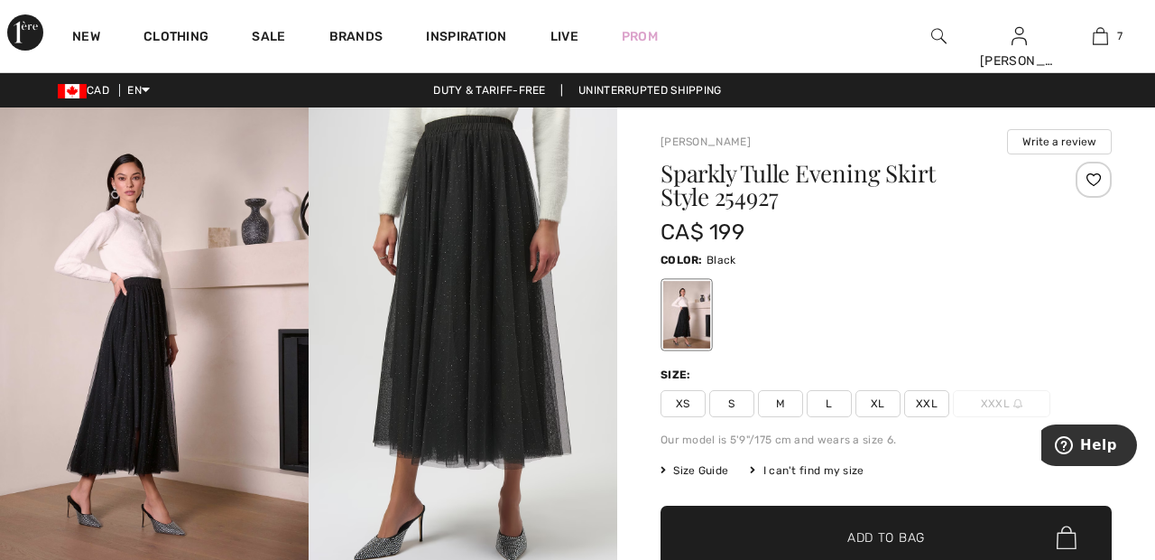
click at [1099, 181] on div at bounding box center [1094, 180] width 36 height 36
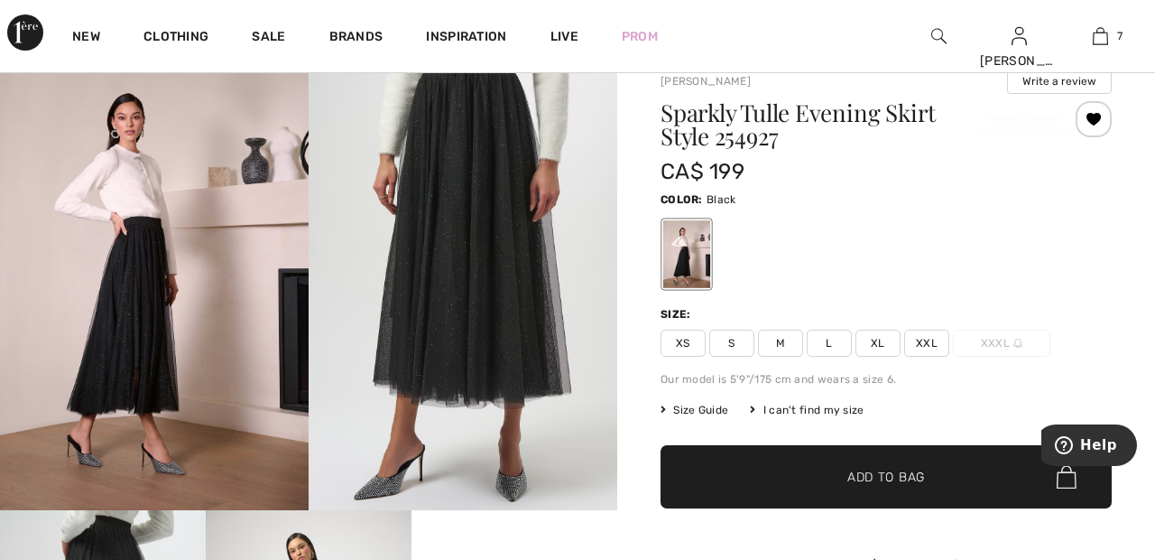
scroll to position [62, 0]
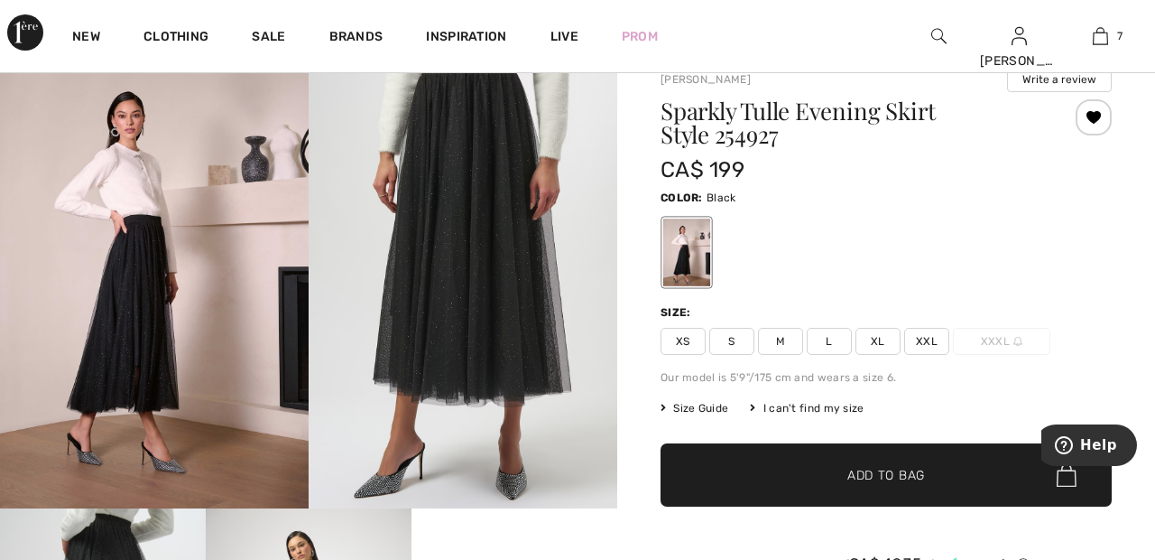
click at [943, 348] on span "XXL" at bounding box center [926, 341] width 45 height 27
click at [942, 485] on span "✔ Added to Bag Add to Bag" at bounding box center [886, 474] width 451 height 63
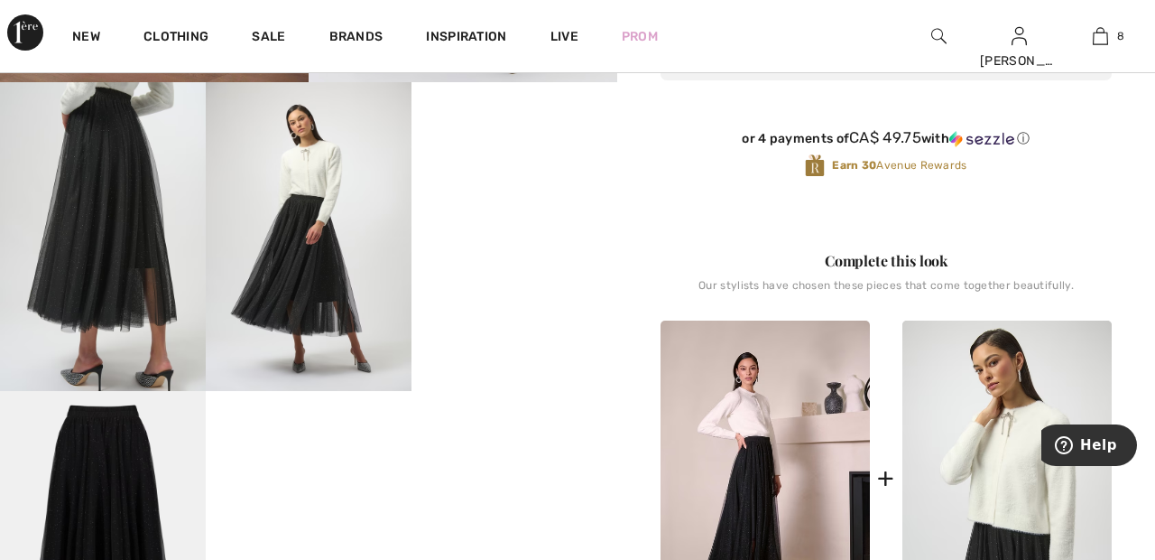
scroll to position [492, 0]
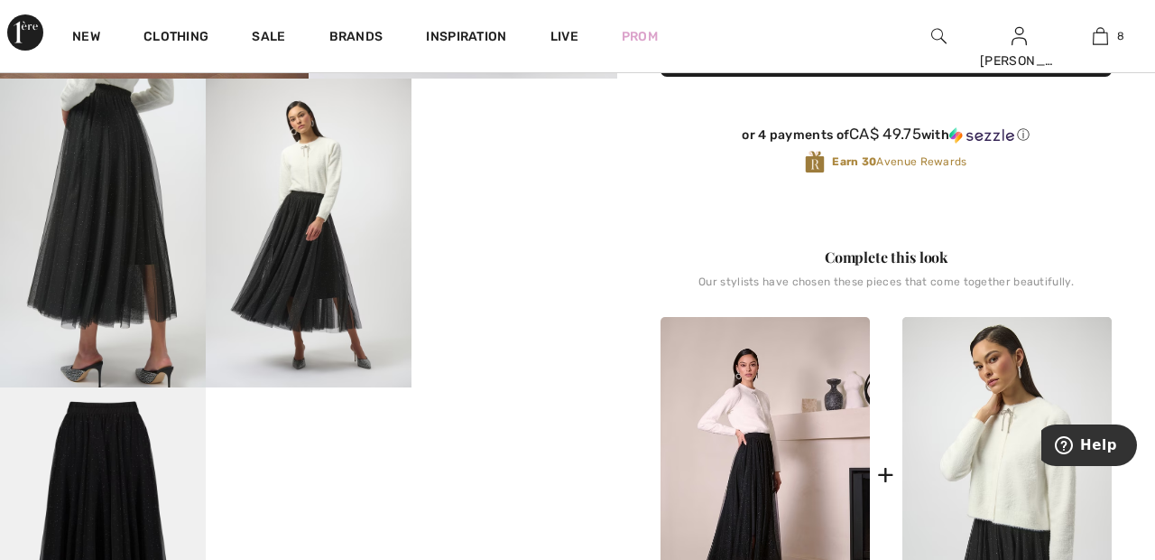
click at [542, 181] on video "Your browser does not support the video tag." at bounding box center [515, 130] width 206 height 103
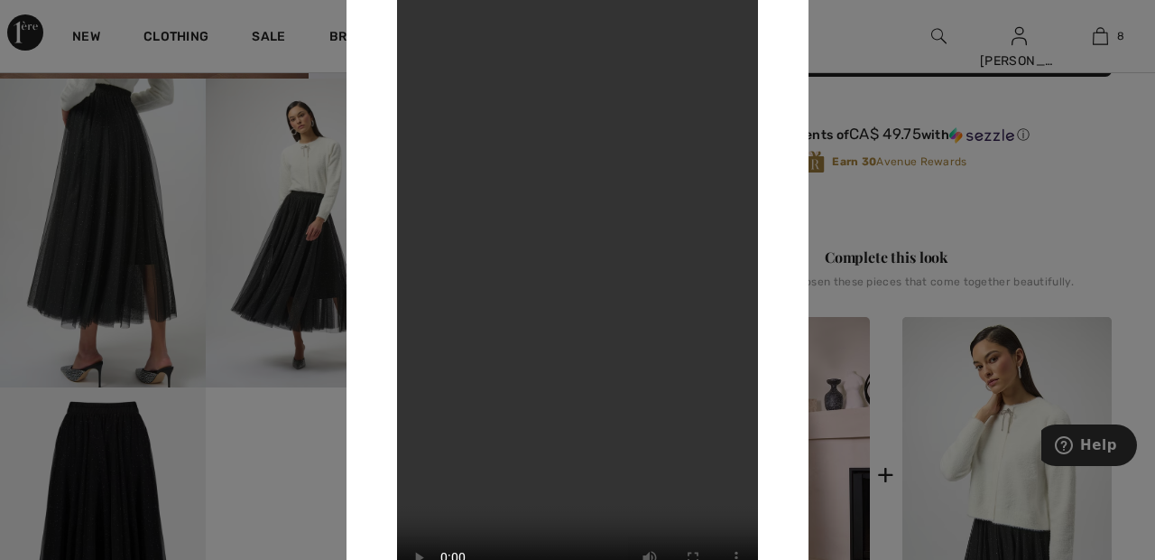
click at [137, 258] on div at bounding box center [577, 280] width 1155 height 560
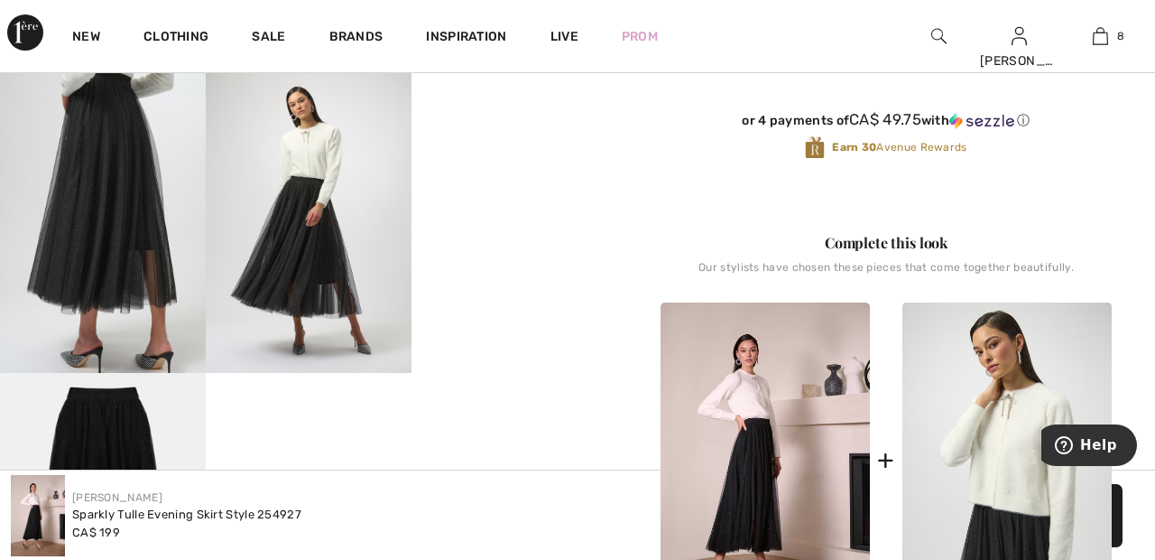
scroll to position [503, 0]
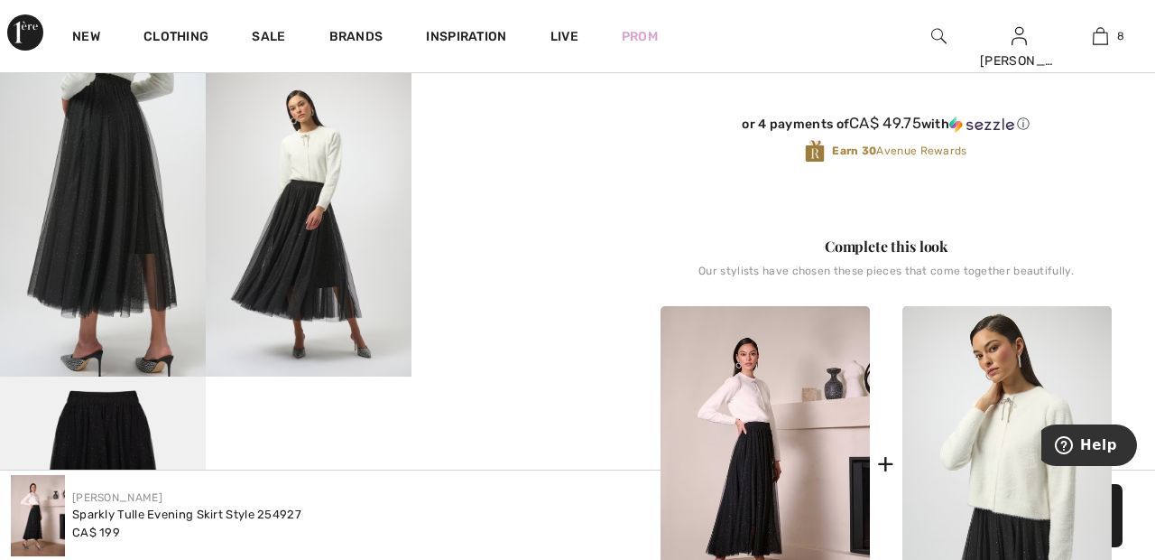
click at [118, 239] on img at bounding box center [103, 222] width 206 height 309
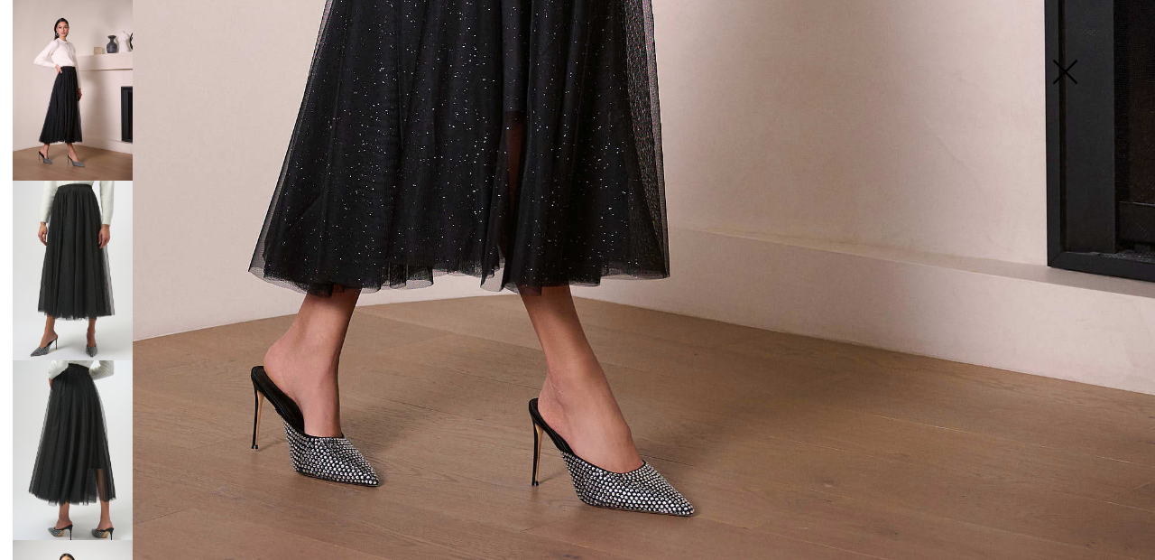
scroll to position [1087, 0]
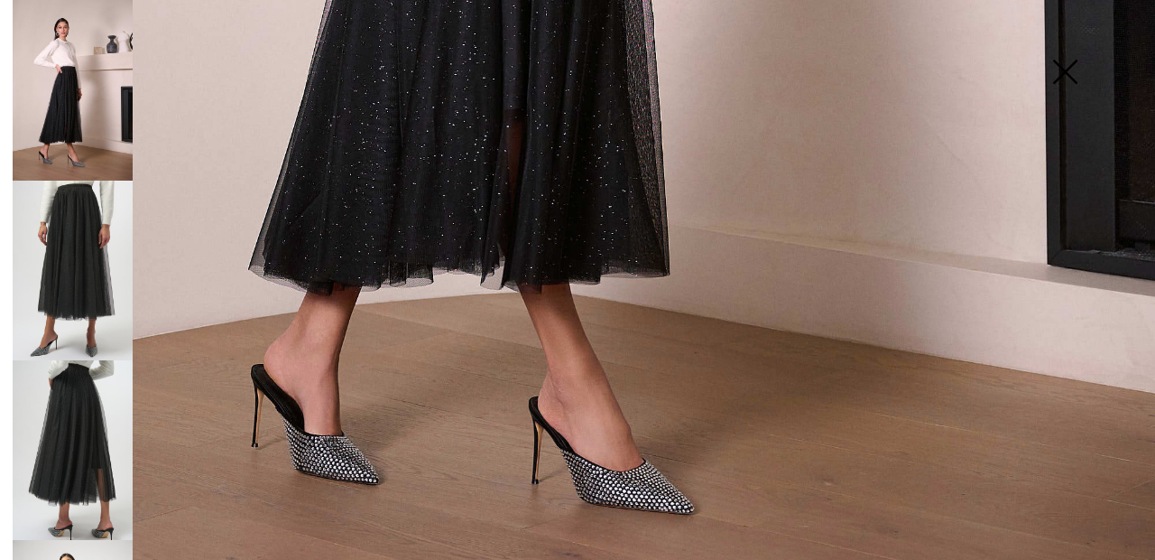
click at [103, 263] on img at bounding box center [73, 271] width 120 height 180
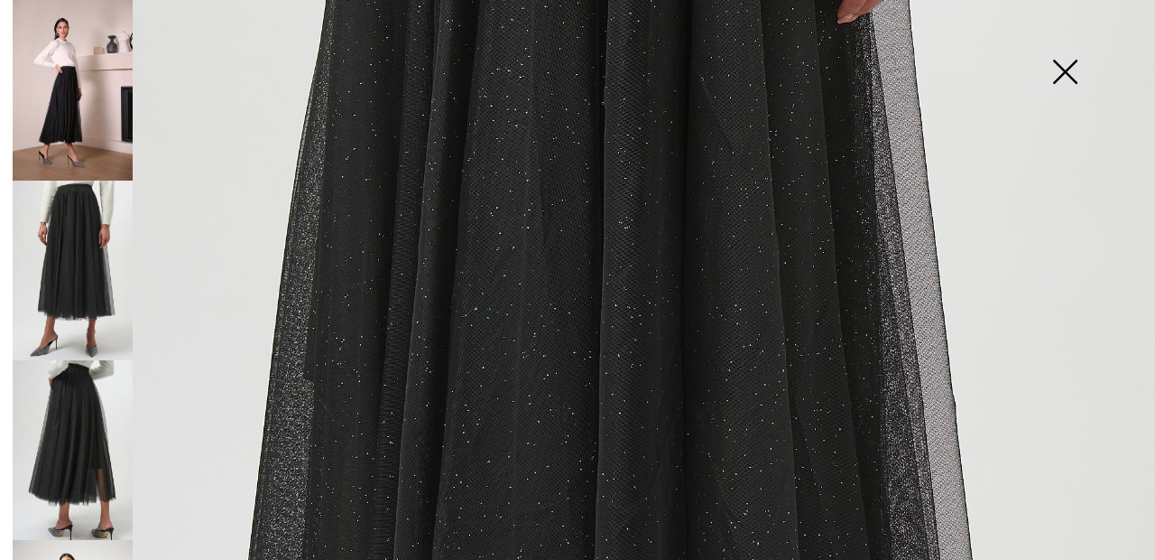
scroll to position [638, 0]
click at [105, 415] on img at bounding box center [73, 450] width 120 height 180
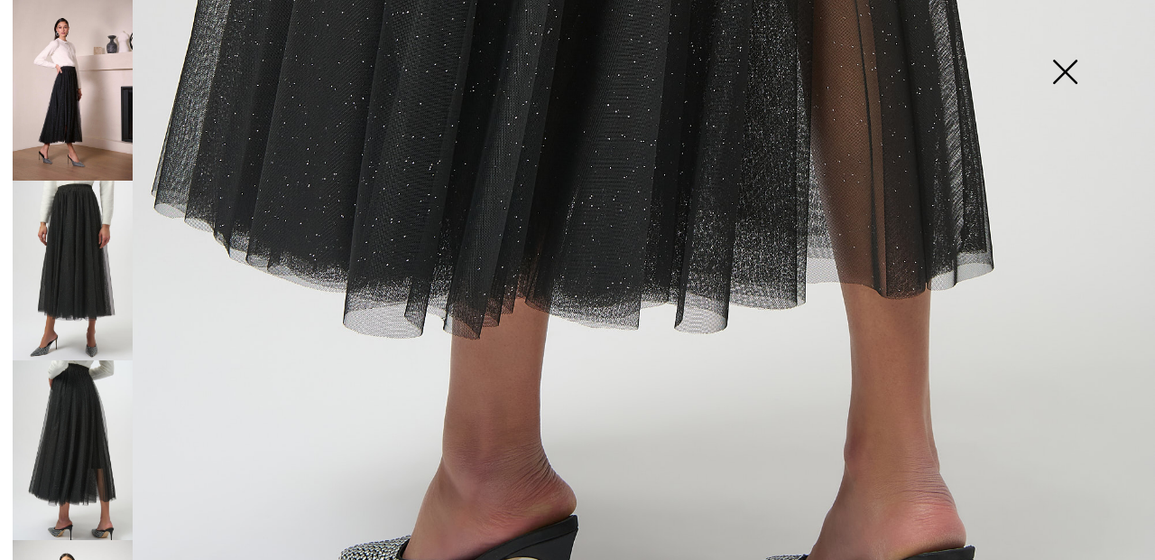
scroll to position [1085, 0]
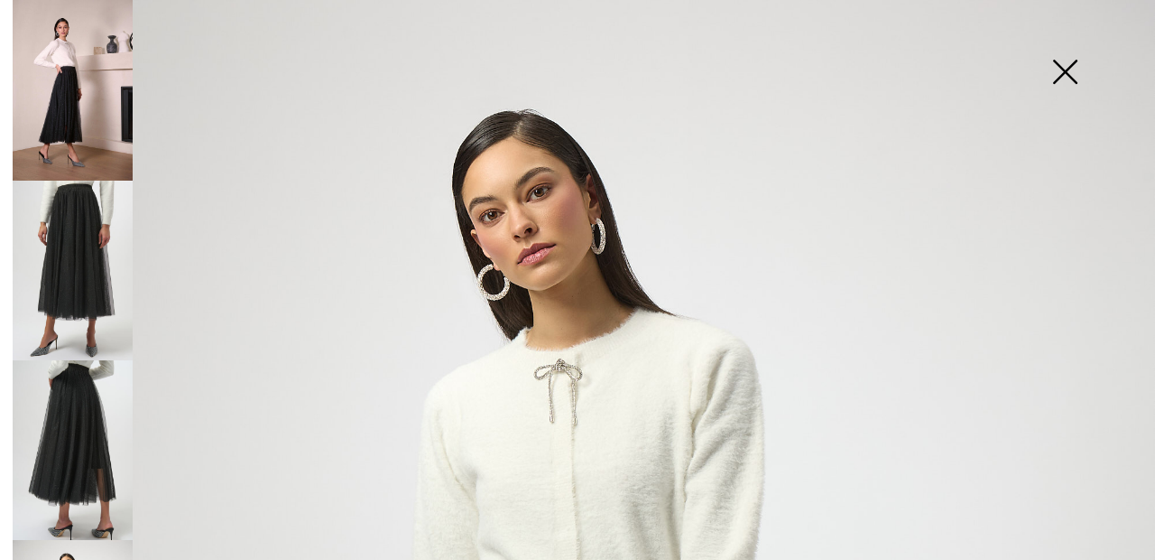
scroll to position [0, 0]
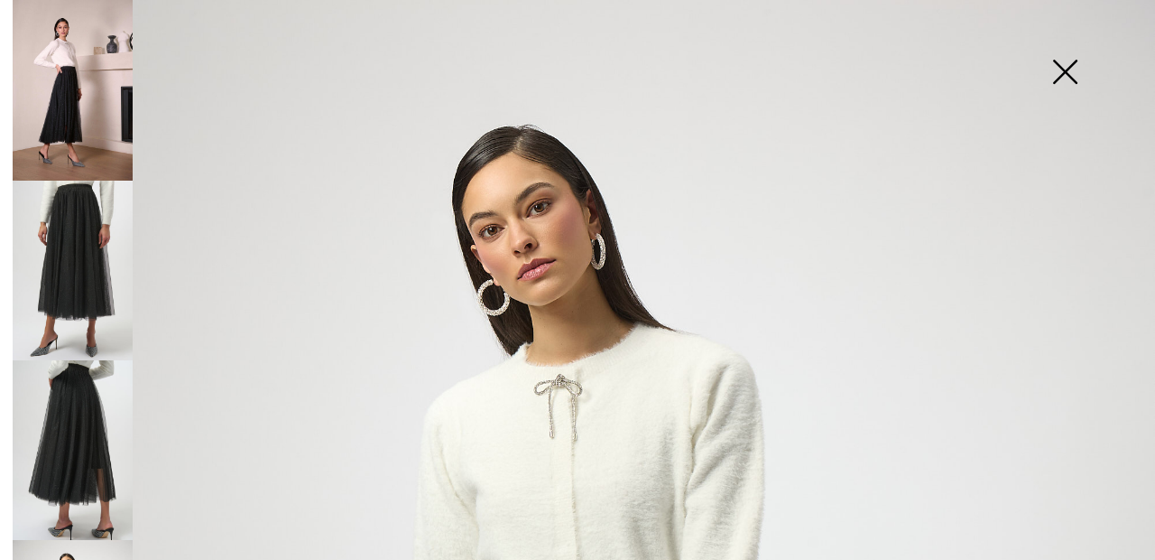
click at [1076, 73] on img at bounding box center [1065, 73] width 90 height 93
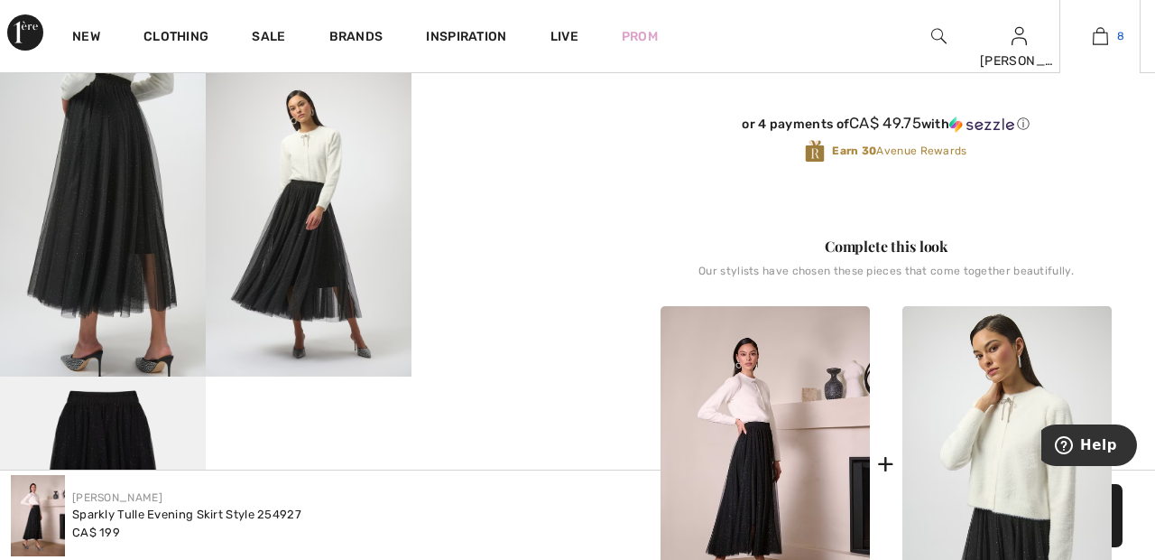
click at [1110, 37] on link "8" at bounding box center [1100, 36] width 79 height 22
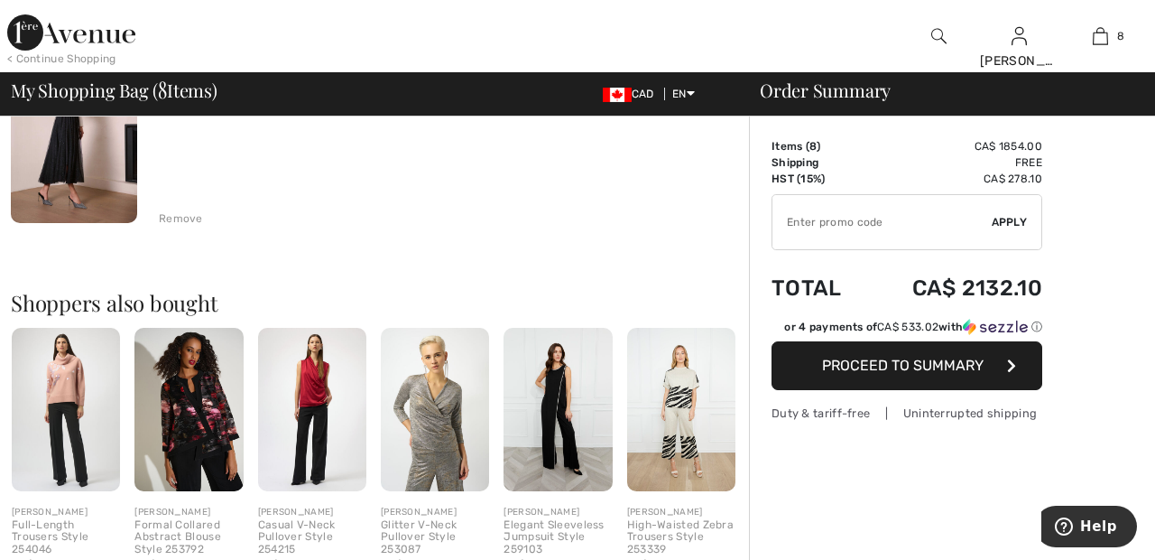
scroll to position [1735, 0]
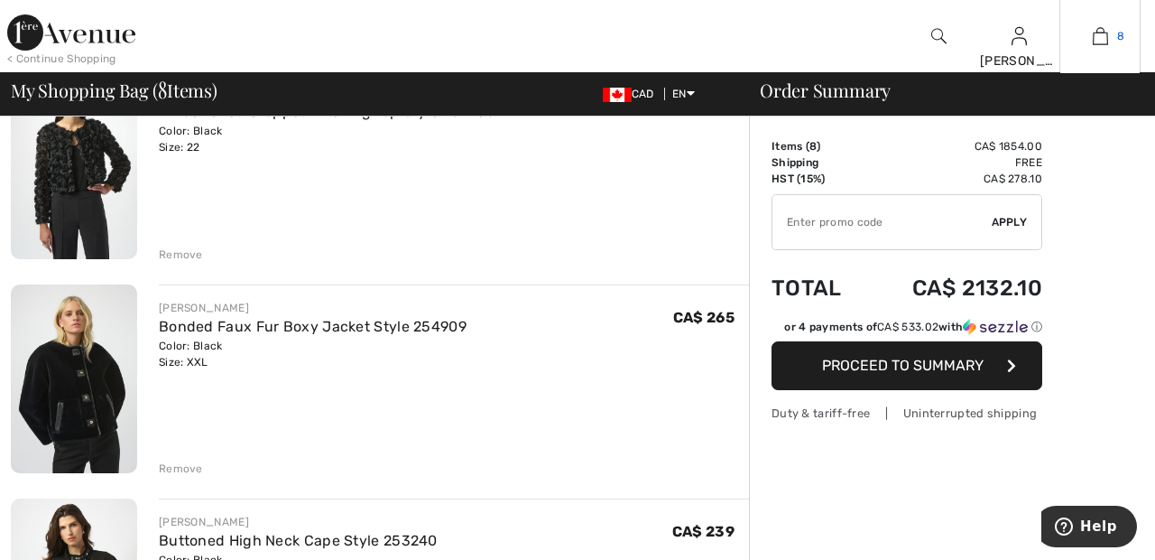
click at [1108, 38] on img at bounding box center [1100, 36] width 15 height 22
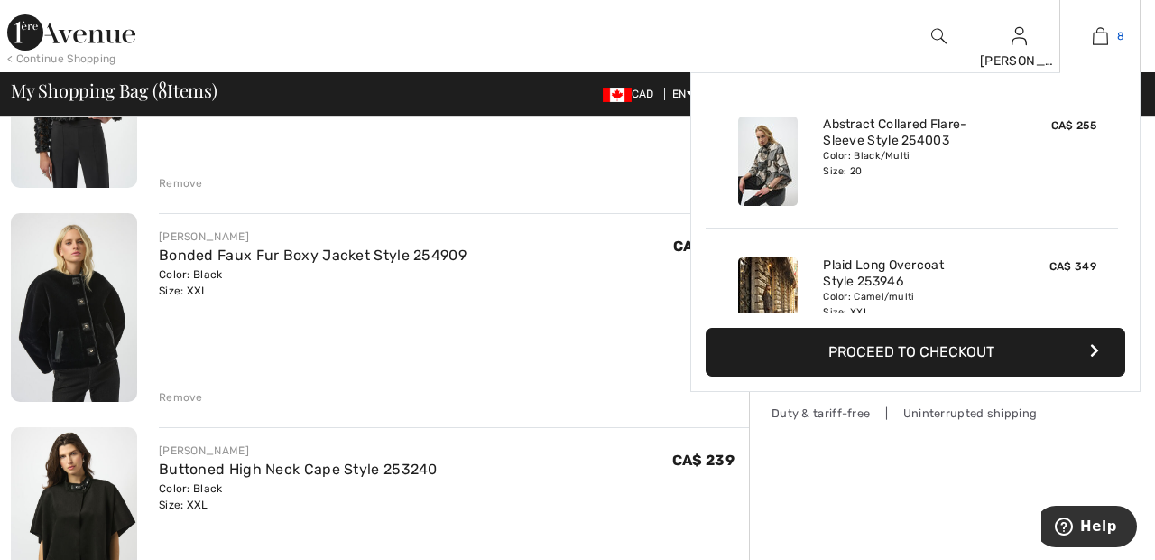
scroll to position [1140, 0]
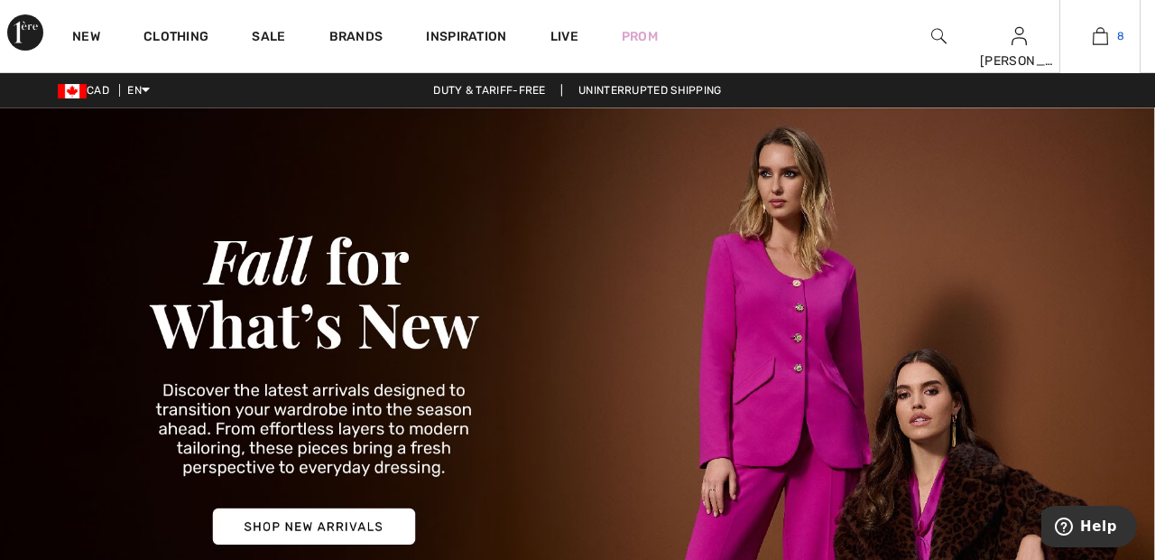
click at [1107, 46] on img at bounding box center [1100, 36] width 15 height 22
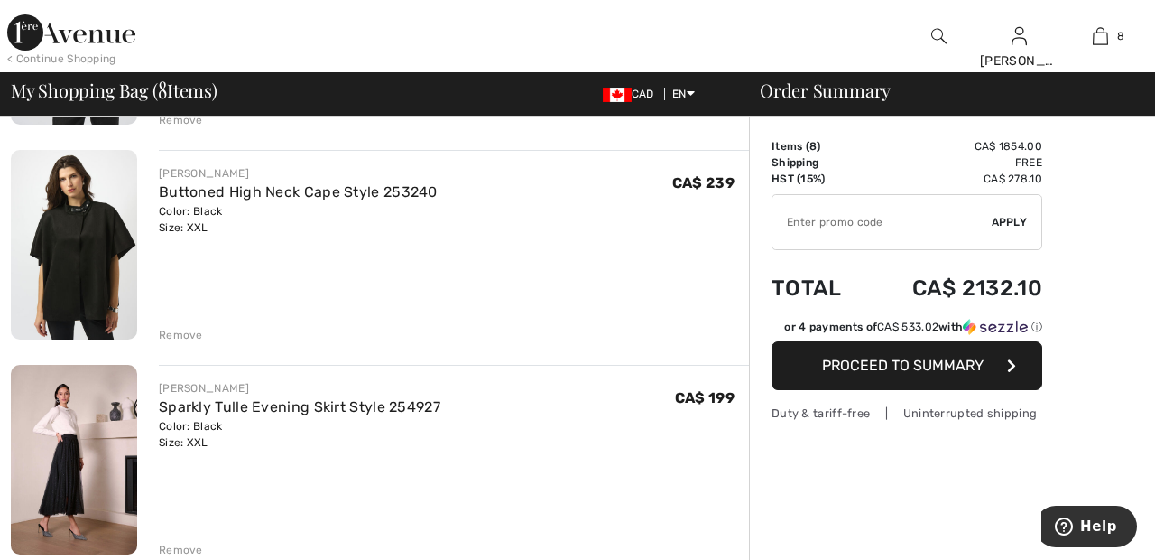
scroll to position [1402, 0]
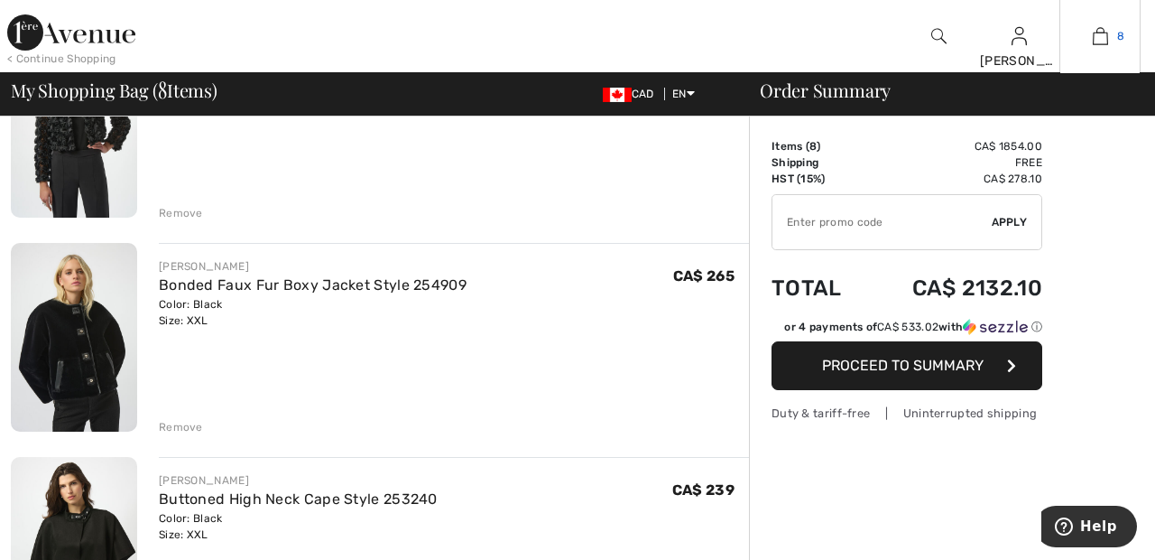
click at [1111, 29] on link "8" at bounding box center [1100, 36] width 79 height 22
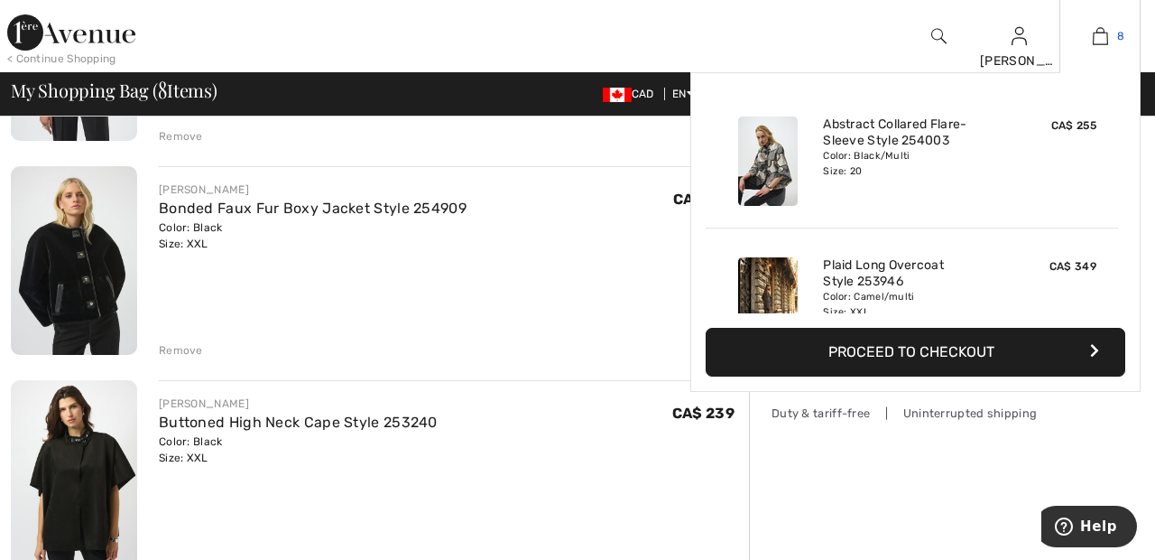
scroll to position [1182, 0]
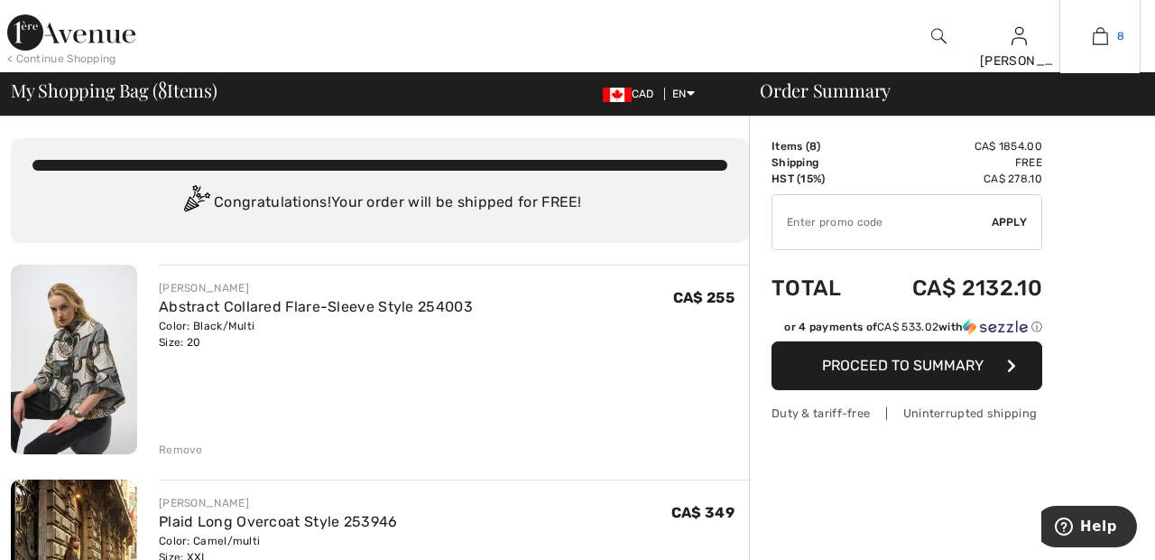
click at [1108, 44] on img at bounding box center [1100, 36] width 15 height 22
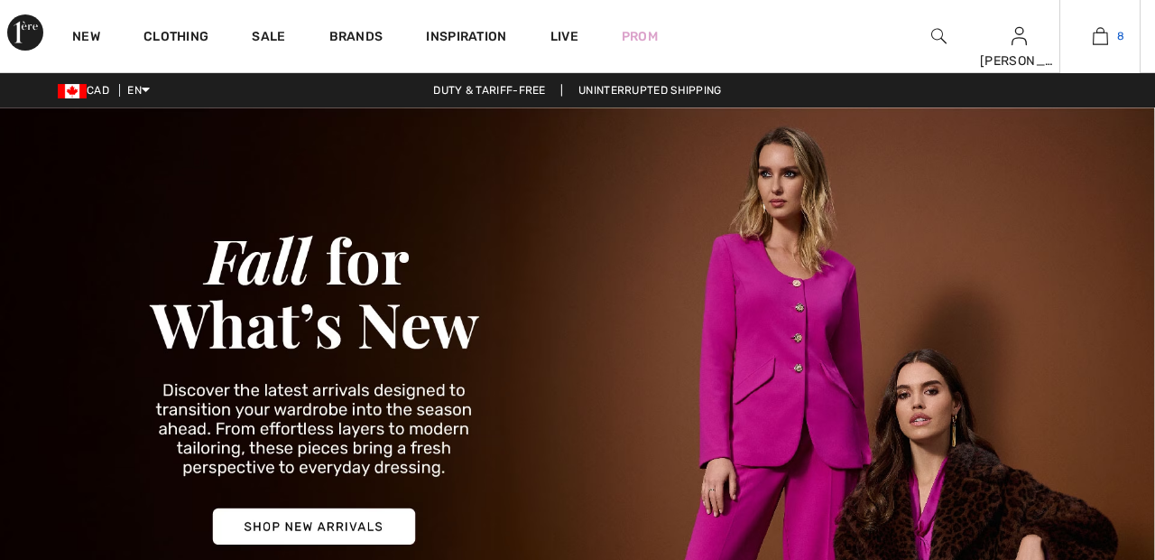
click at [1120, 34] on span "8" at bounding box center [1121, 36] width 7 height 16
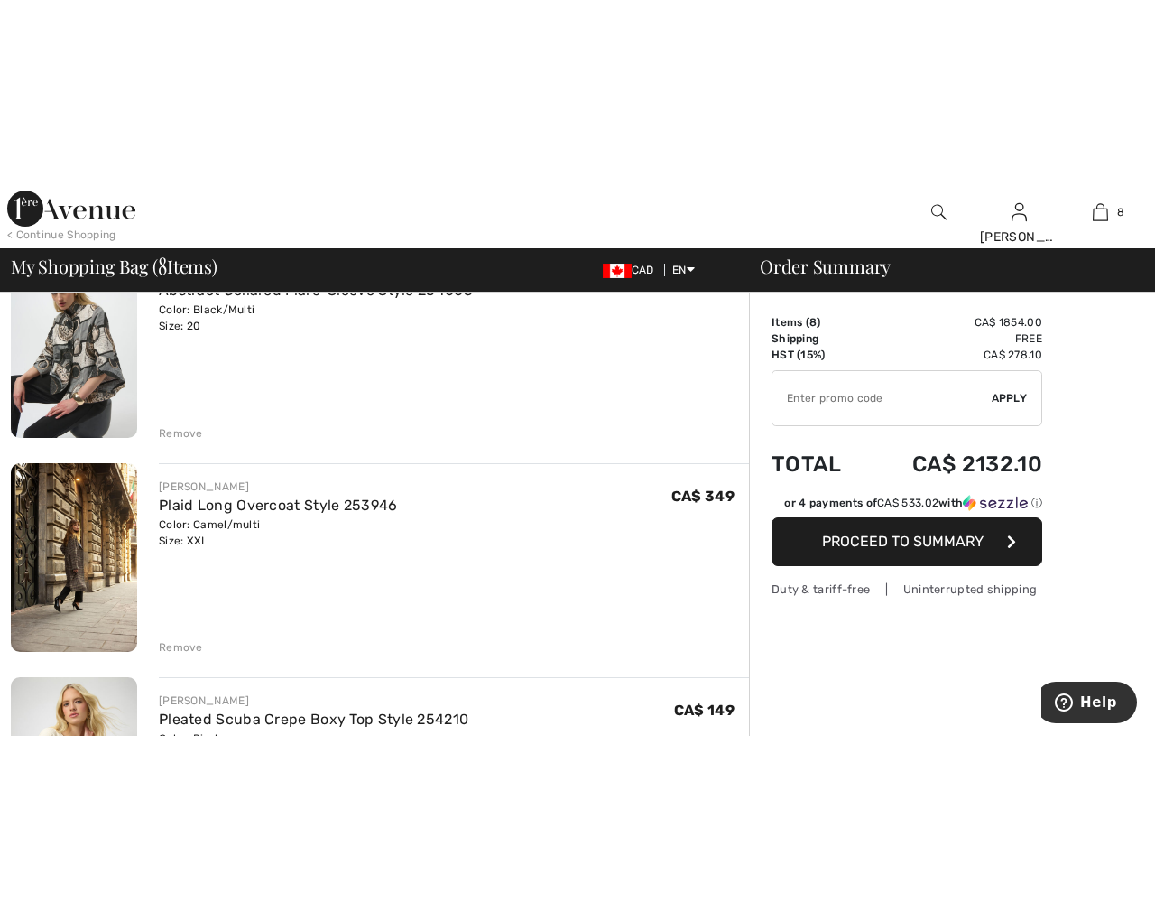
scroll to position [194, 0]
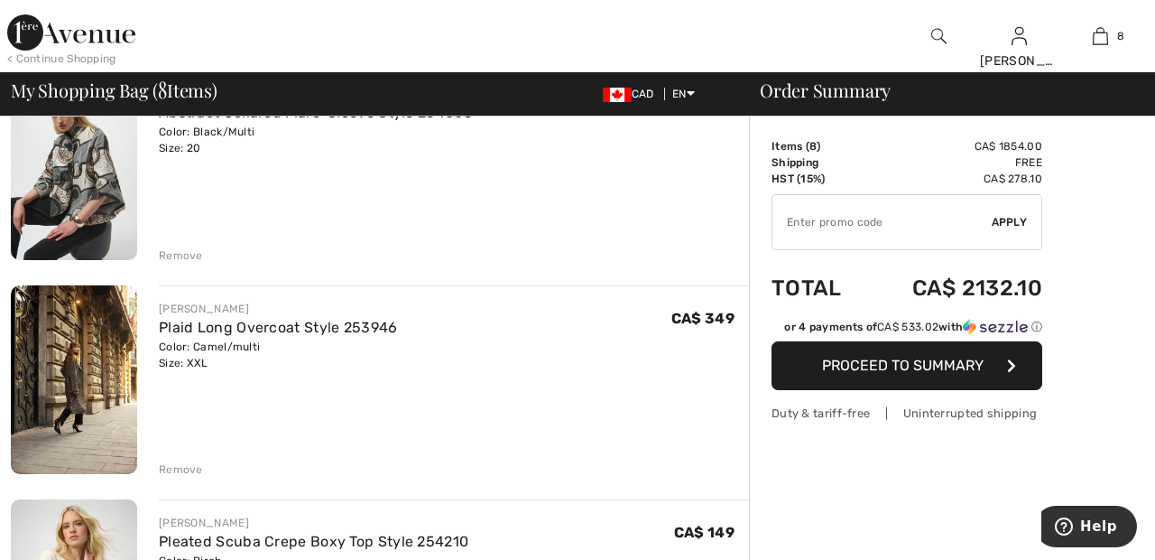
click at [965, 239] on input "TEXT" at bounding box center [882, 222] width 219 height 54
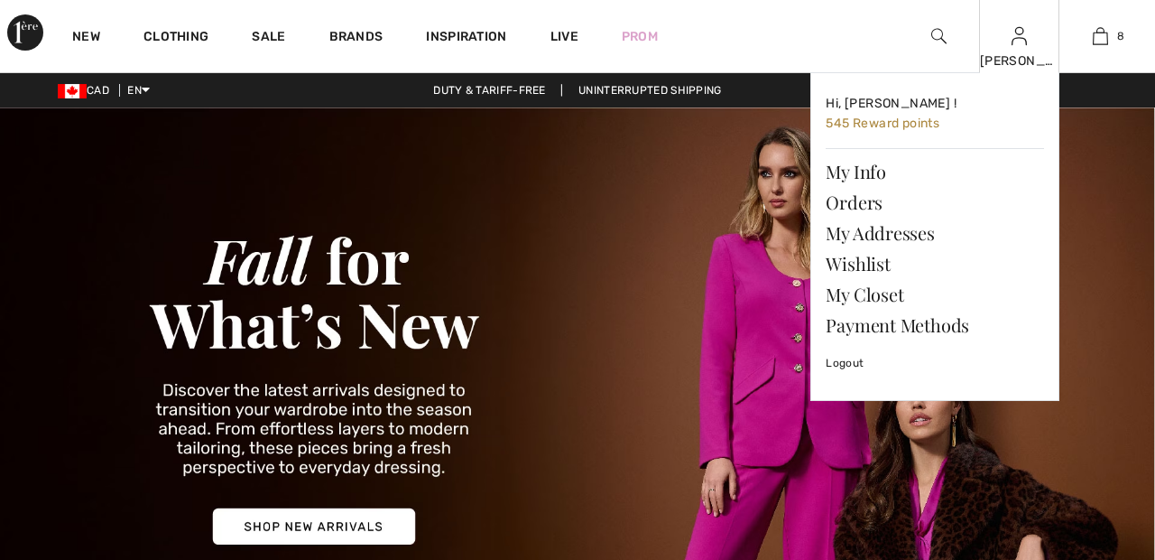
click at [1023, 46] on img at bounding box center [1019, 36] width 15 height 22
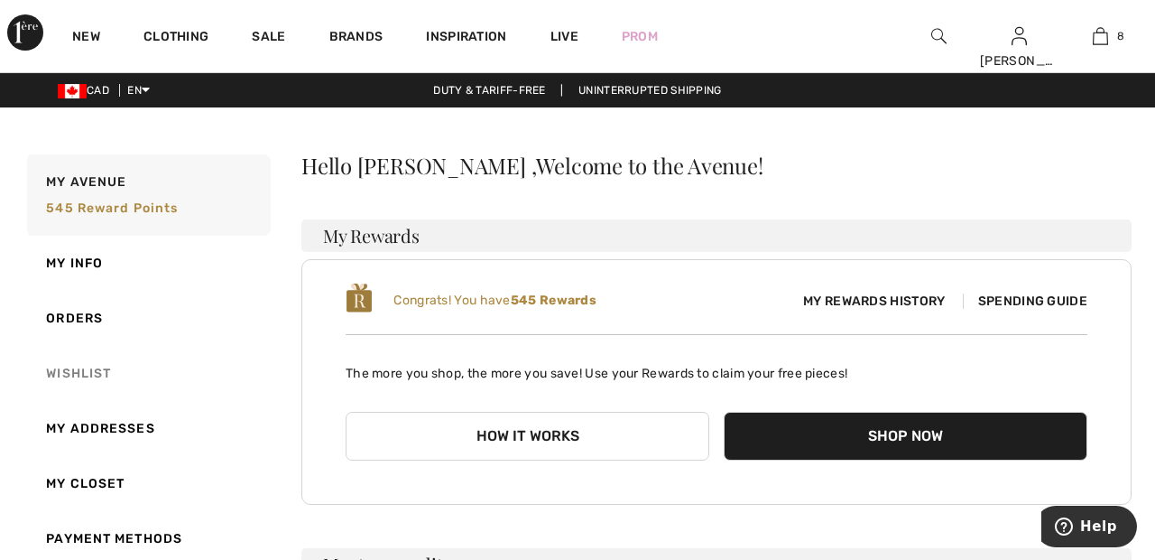
click at [86, 374] on link "Wishlist" at bounding box center [146, 373] width 247 height 55
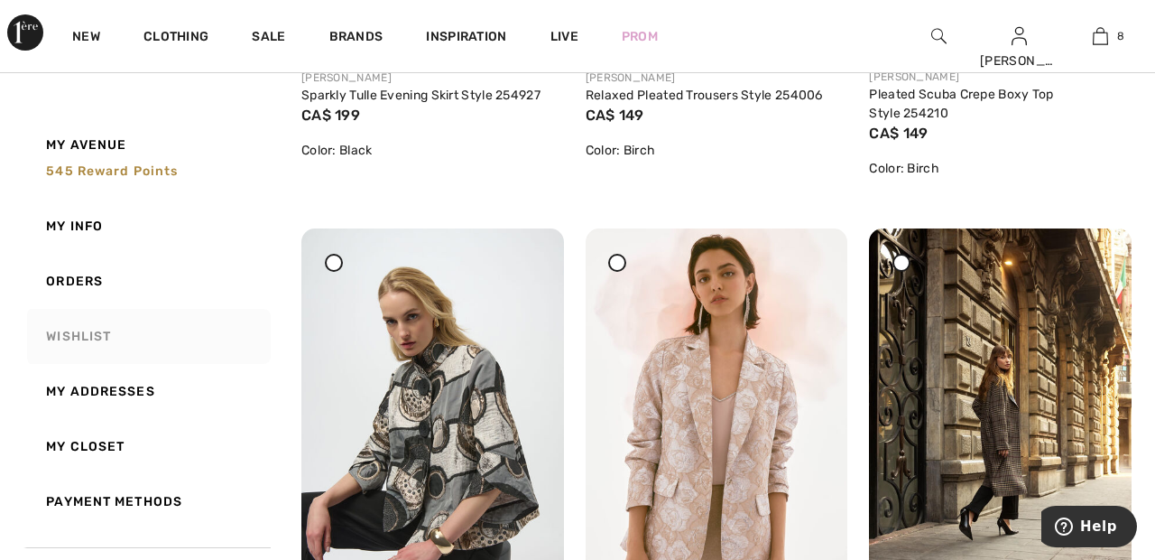
scroll to position [654, 0]
click at [620, 267] on div at bounding box center [617, 264] width 18 height 18
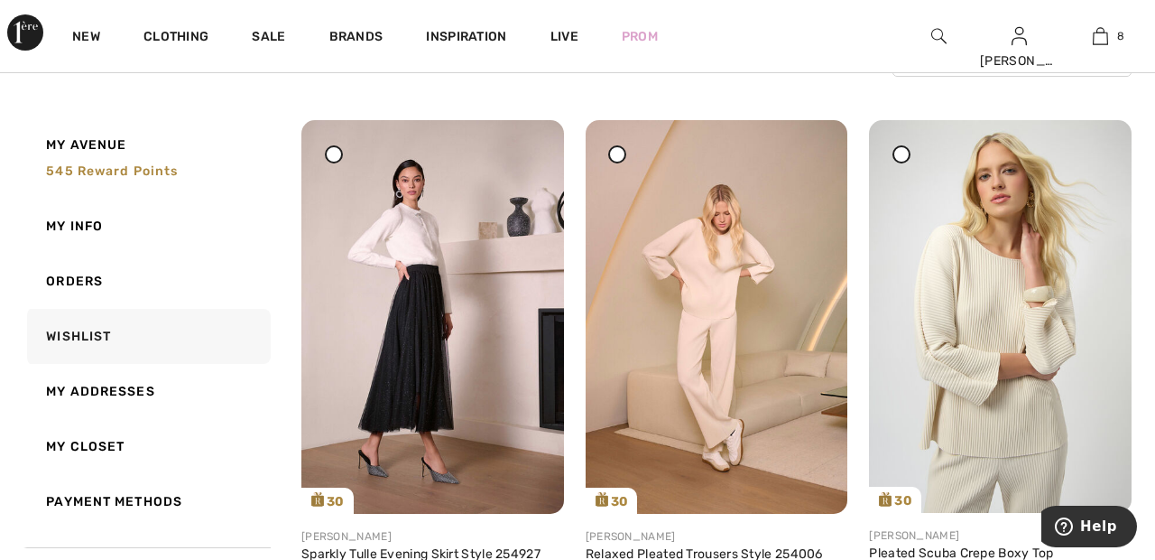
scroll to position [0, 0]
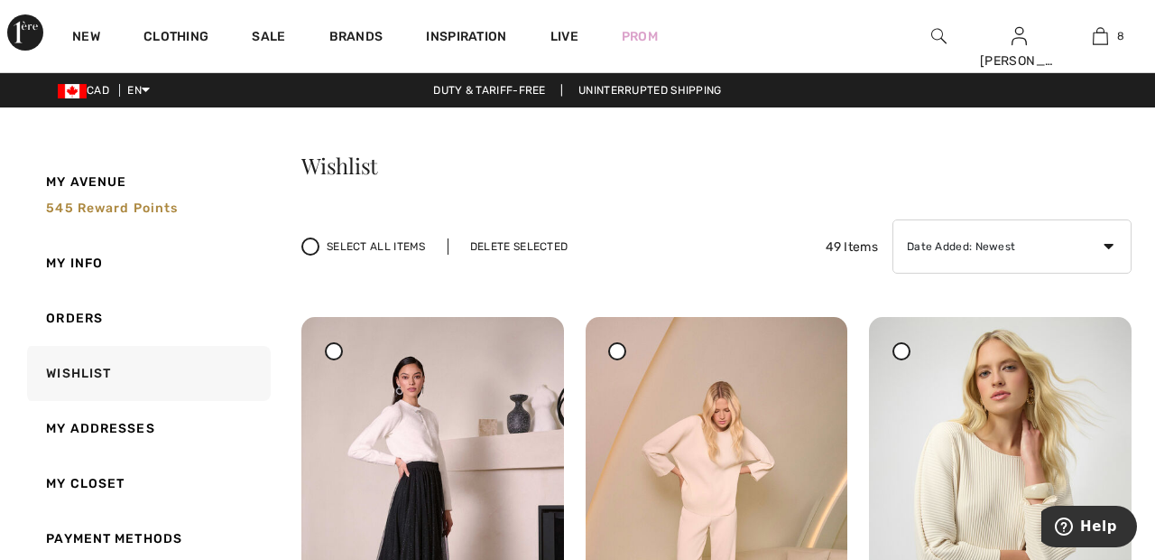
click at [523, 247] on div "Delete Selected" at bounding box center [519, 246] width 143 height 16
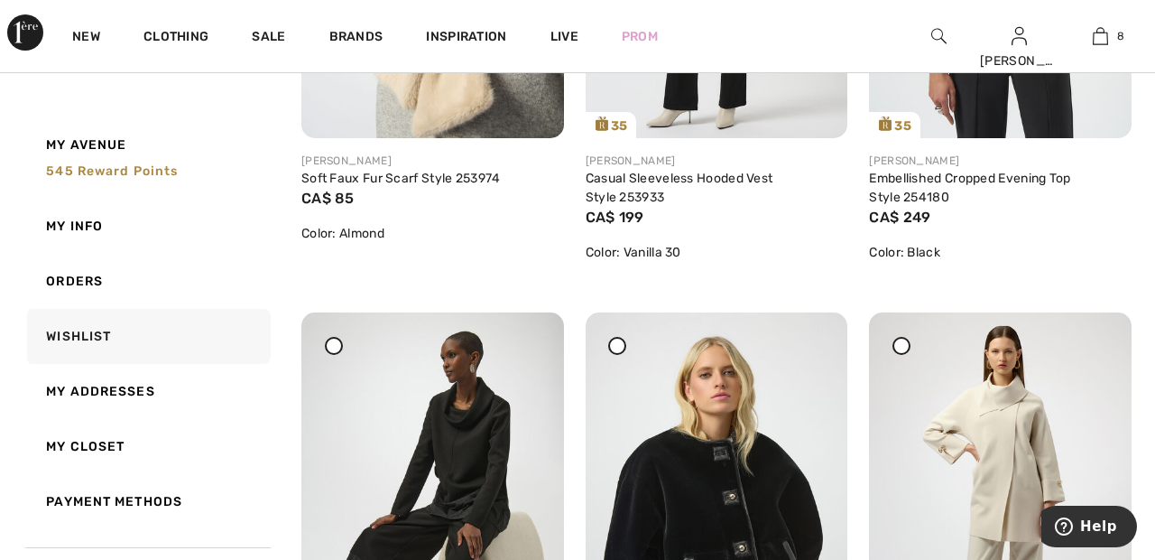
scroll to position [1698, 0]
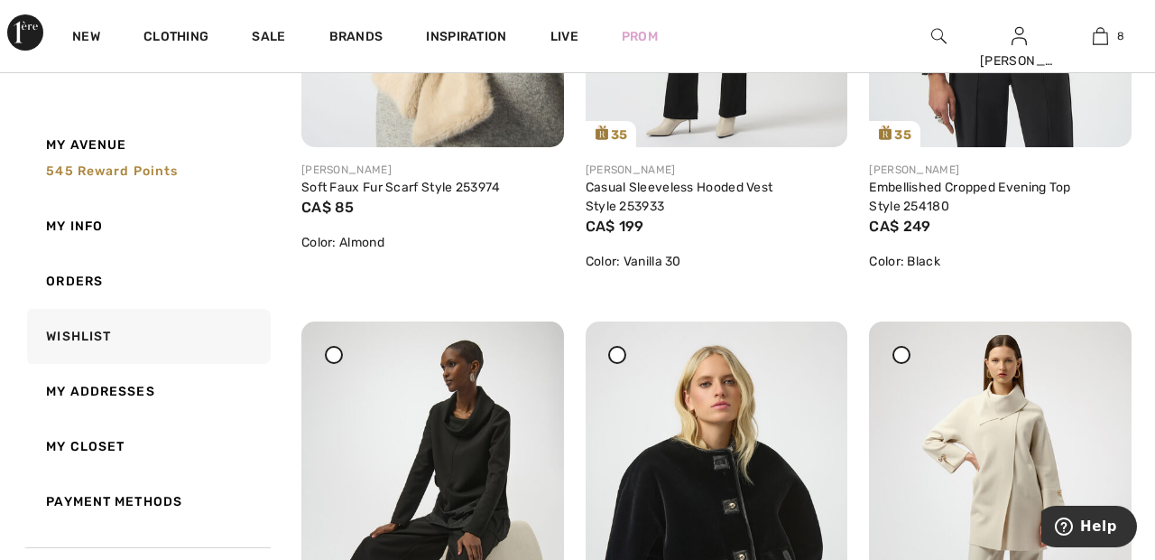
click at [337, 358] on icon at bounding box center [333, 354] width 7 height 7
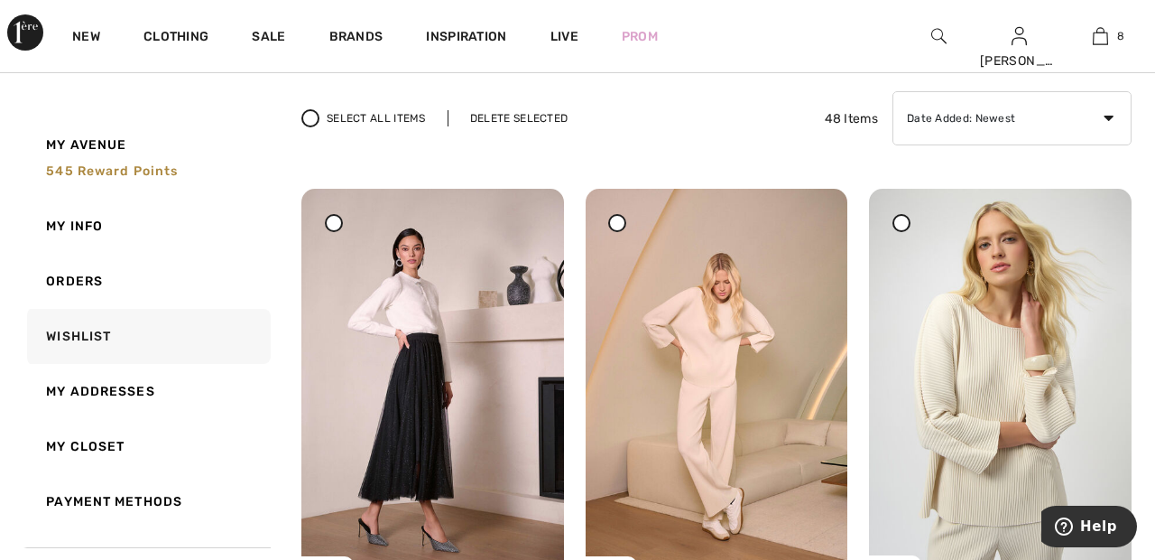
scroll to position [0, 0]
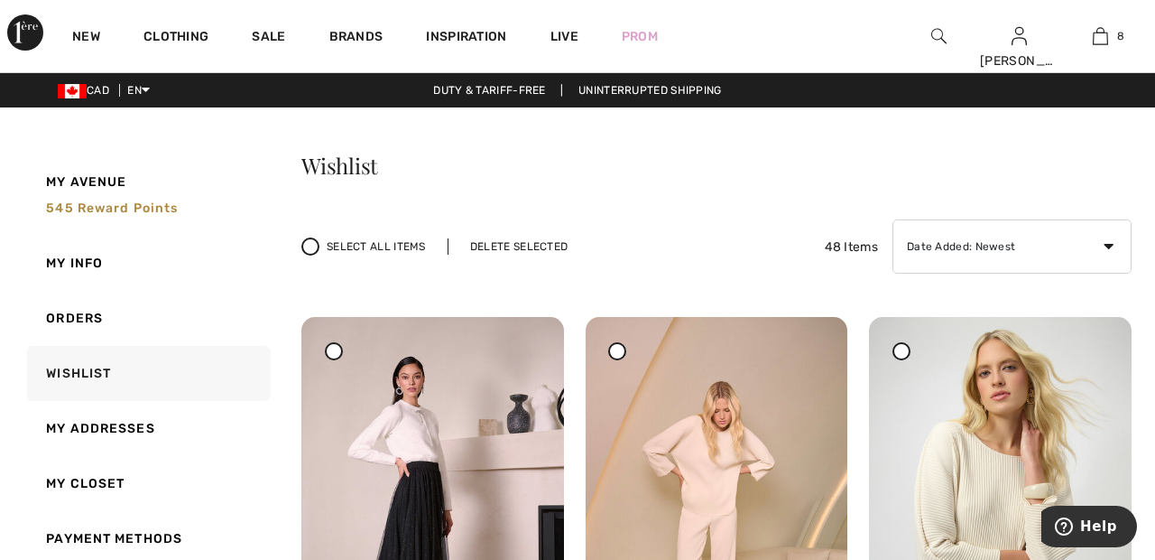
click at [524, 246] on div "Delete Selected" at bounding box center [519, 246] width 143 height 16
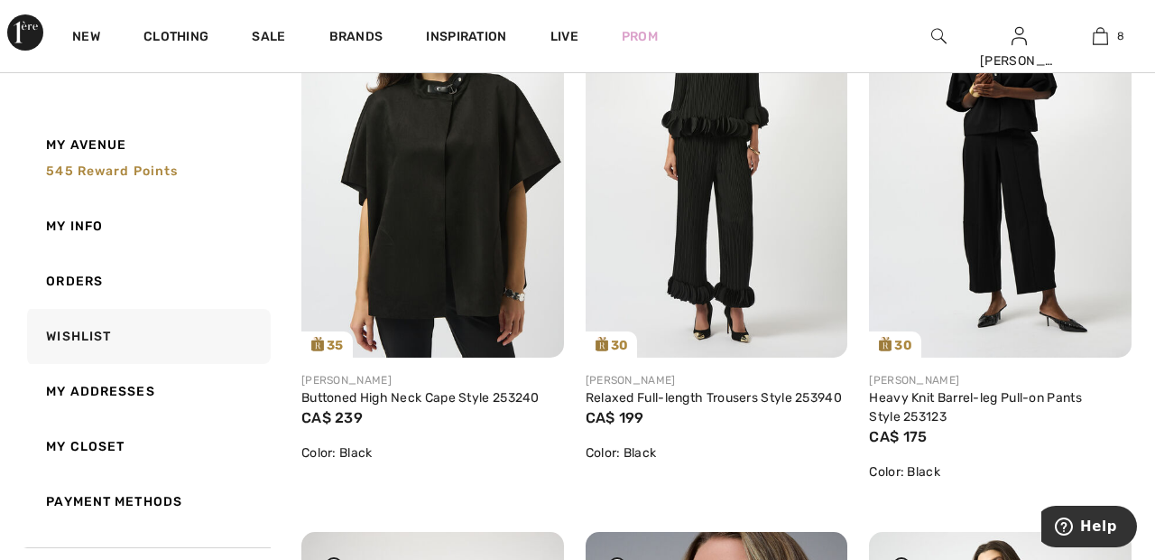
scroll to position [2624, 0]
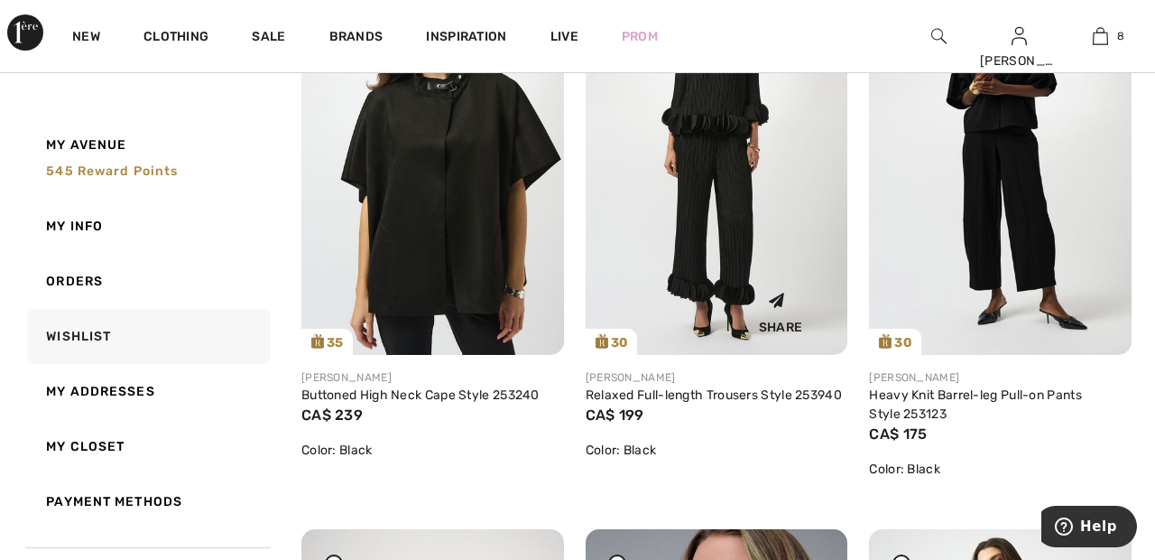
click at [732, 239] on img at bounding box center [717, 158] width 263 height 393
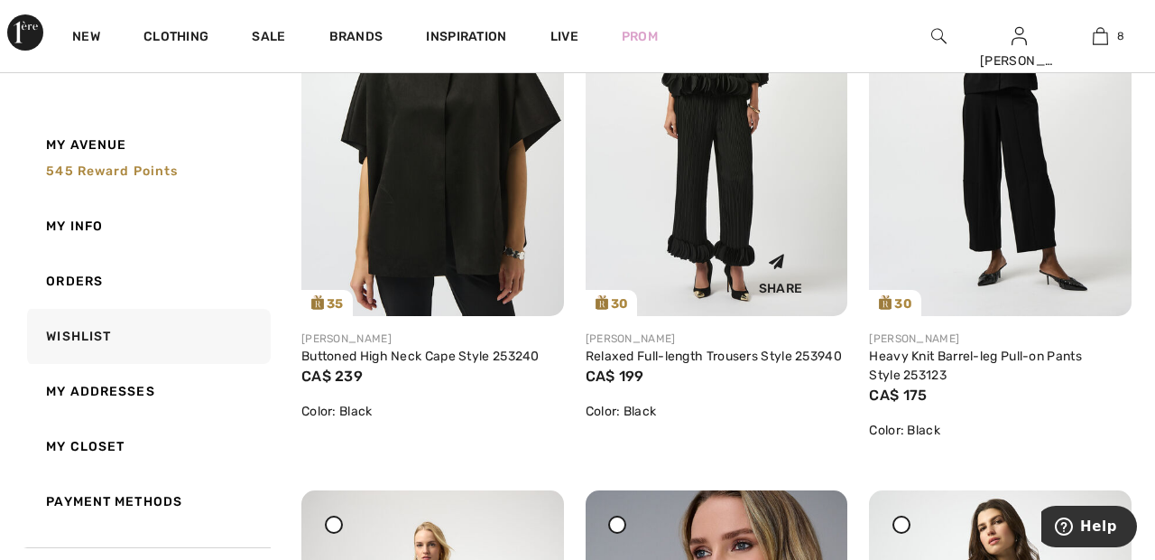
scroll to position [2711, 0]
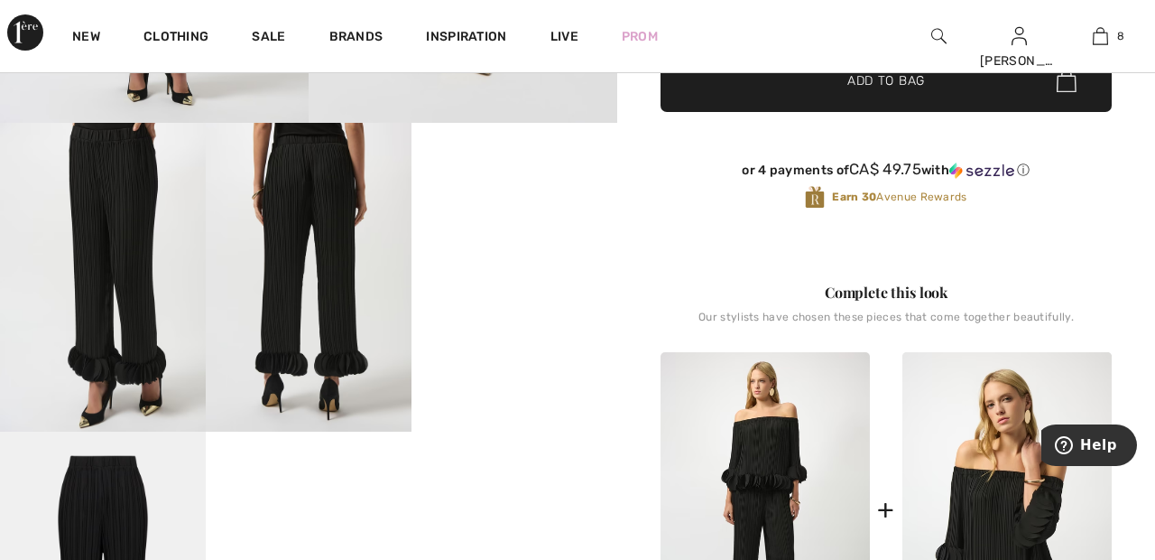
scroll to position [450, 0]
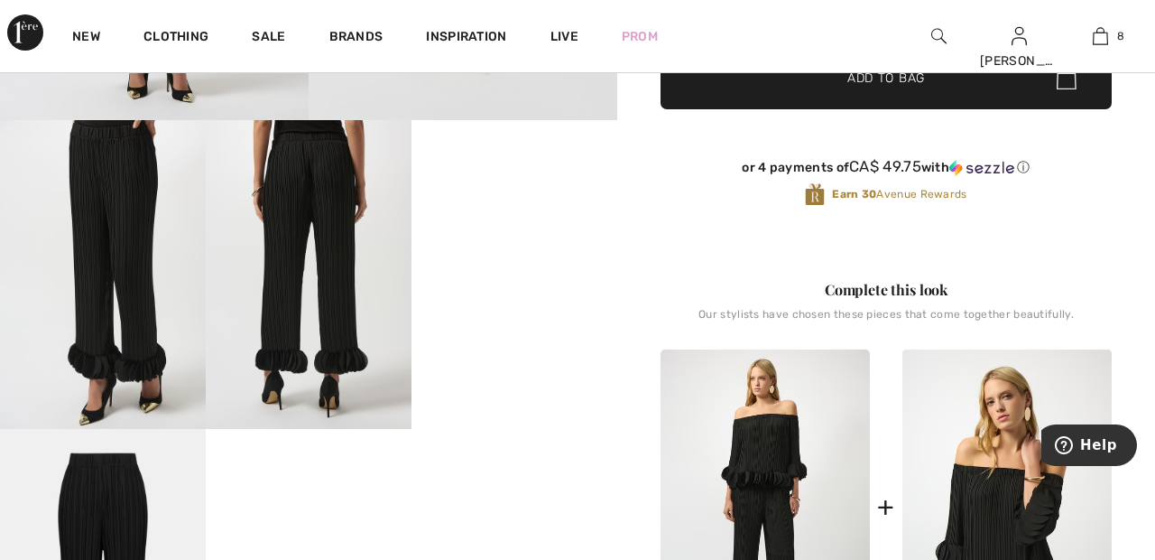
click at [550, 223] on video "Your browser does not support the video tag." at bounding box center [515, 171] width 206 height 103
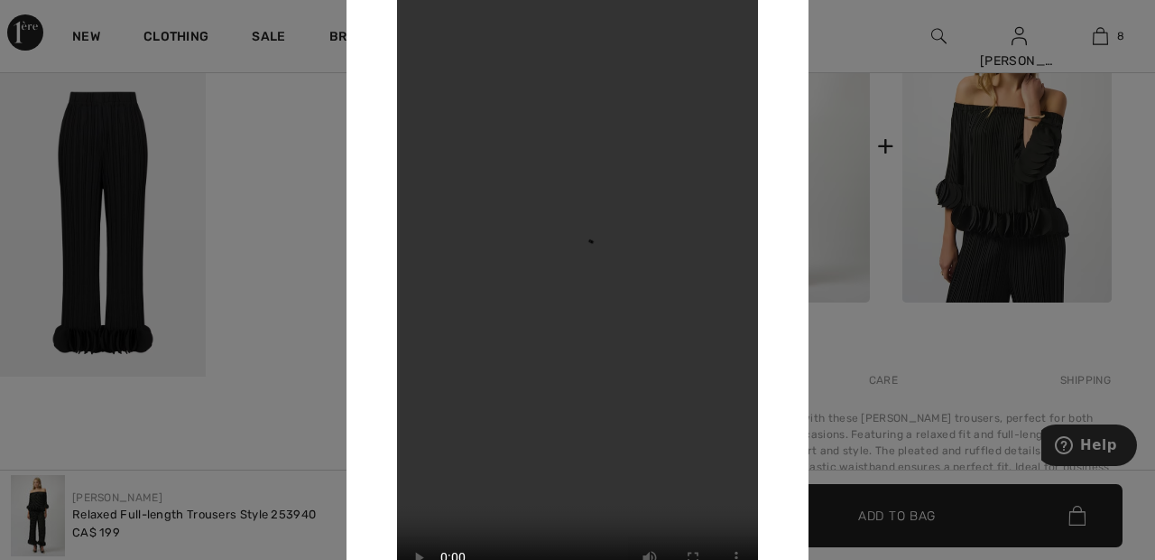
scroll to position [815, 0]
click at [856, 44] on div at bounding box center [577, 280] width 1155 height 560
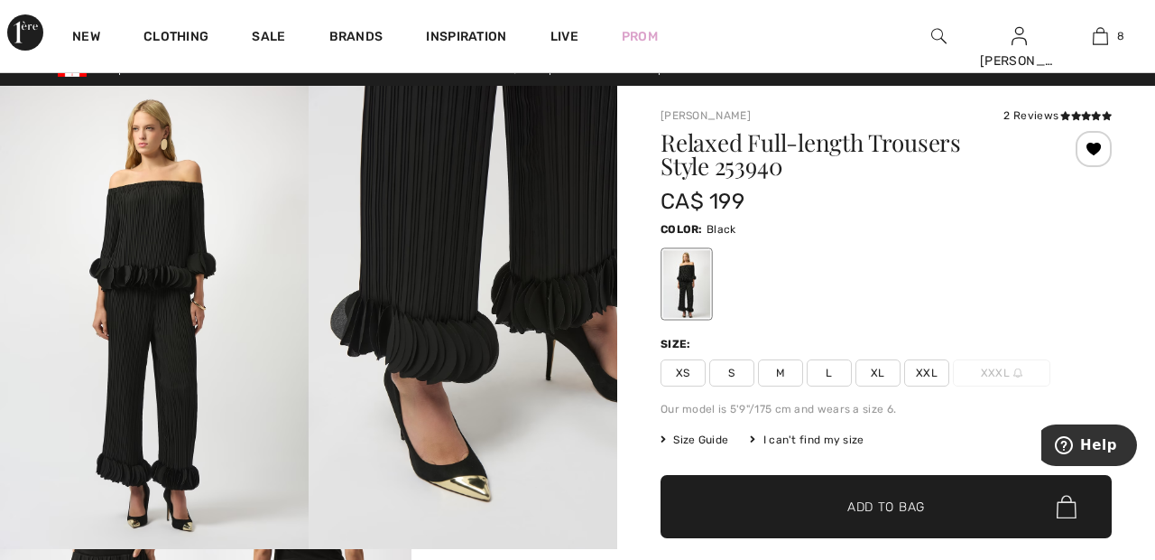
scroll to position [0, 0]
